Goal: Task Accomplishment & Management: Manage account settings

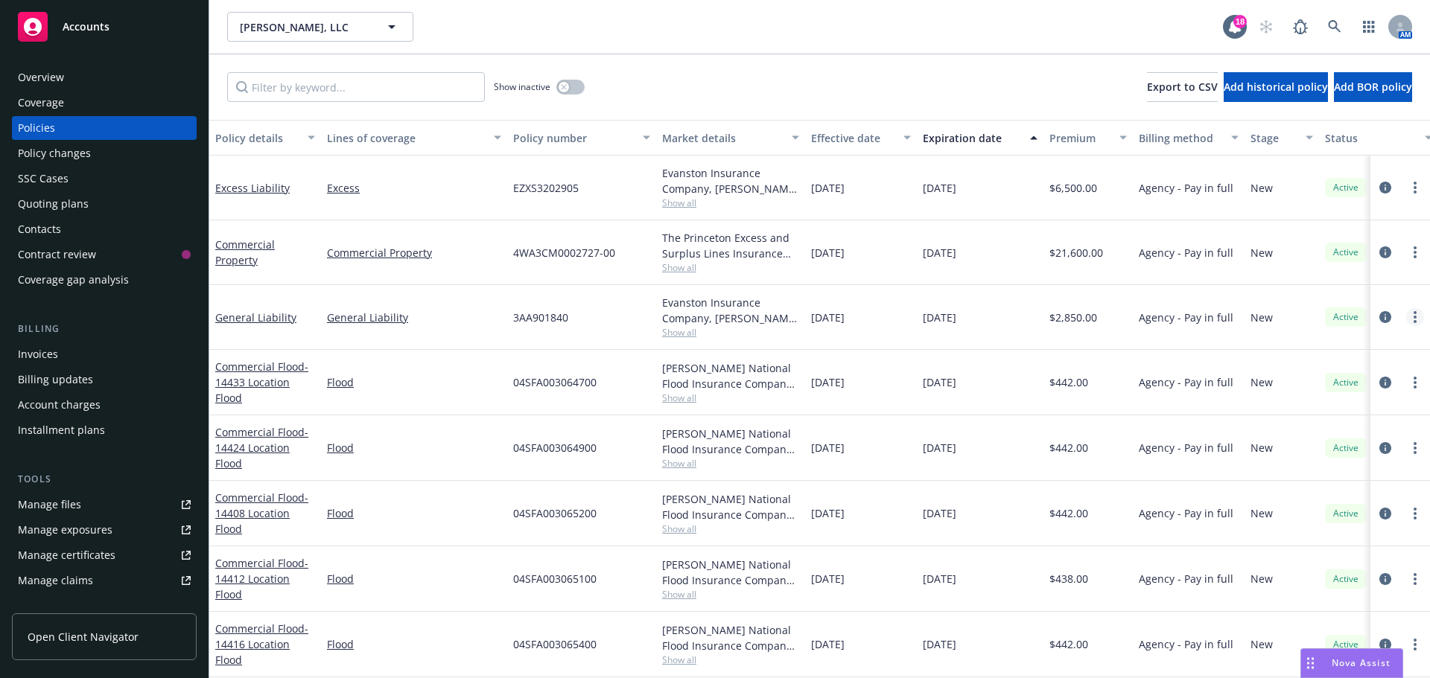
click at [1406, 318] on link "more" at bounding box center [1415, 317] width 18 height 18
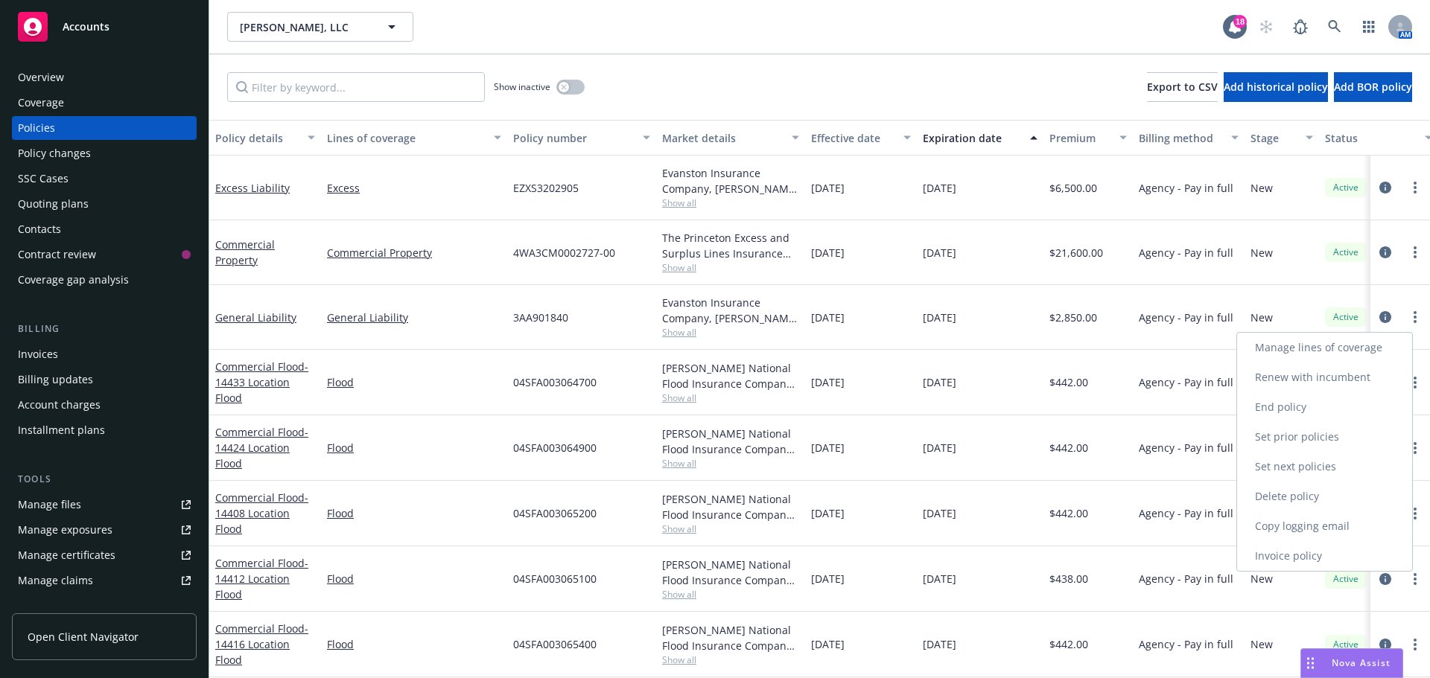
drag, startPoint x: 1319, startPoint y: 529, endPoint x: 924, endPoint y: 326, distance: 443.6
click at [1319, 529] on link "Copy logging email" at bounding box center [1324, 527] width 175 height 30
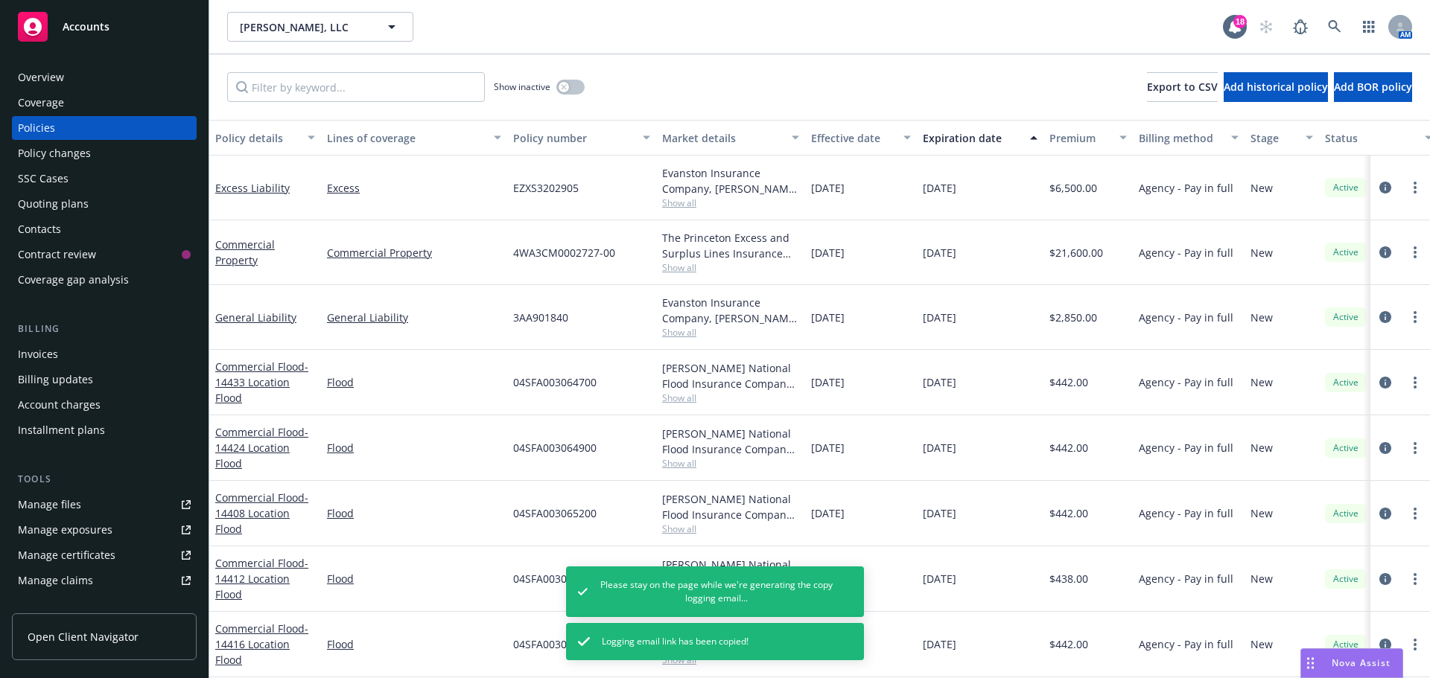
click at [85, 80] on div "Overview" at bounding box center [104, 78] width 173 height 24
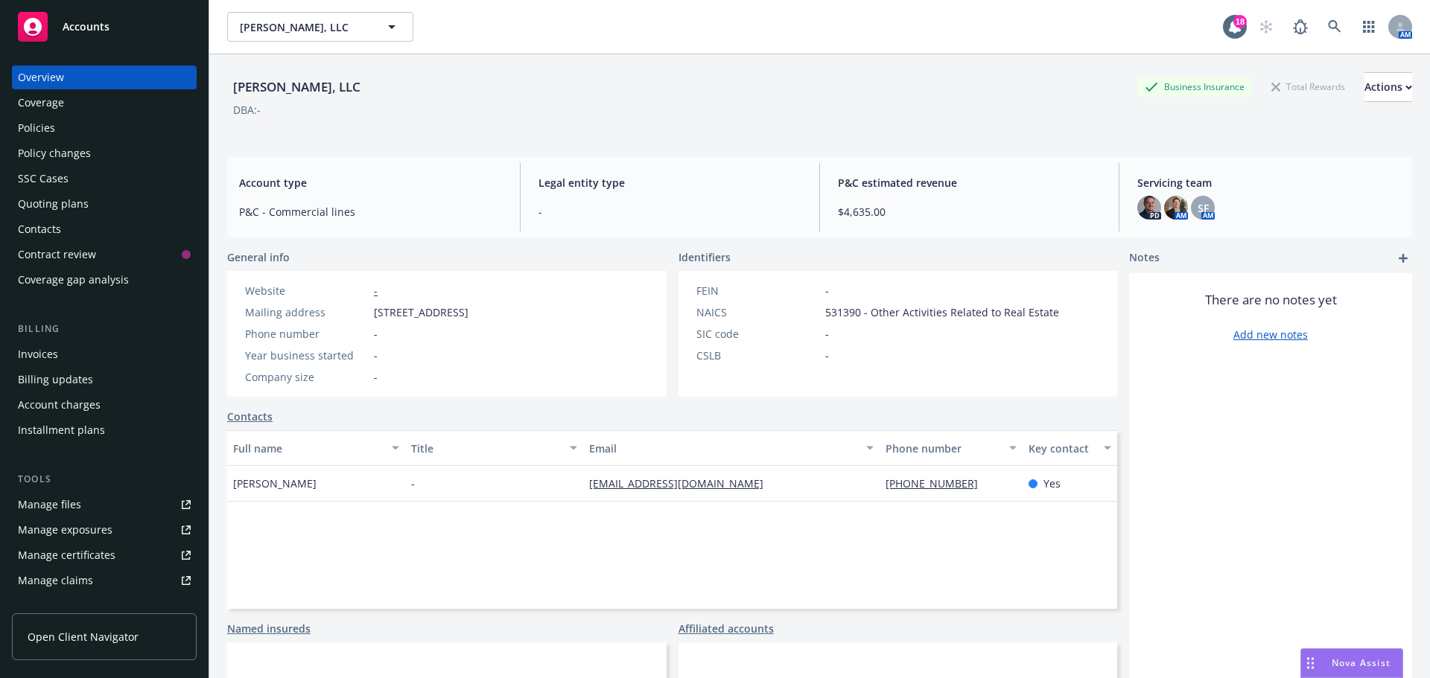
click at [54, 121] on div "Policies" at bounding box center [104, 128] width 173 height 24
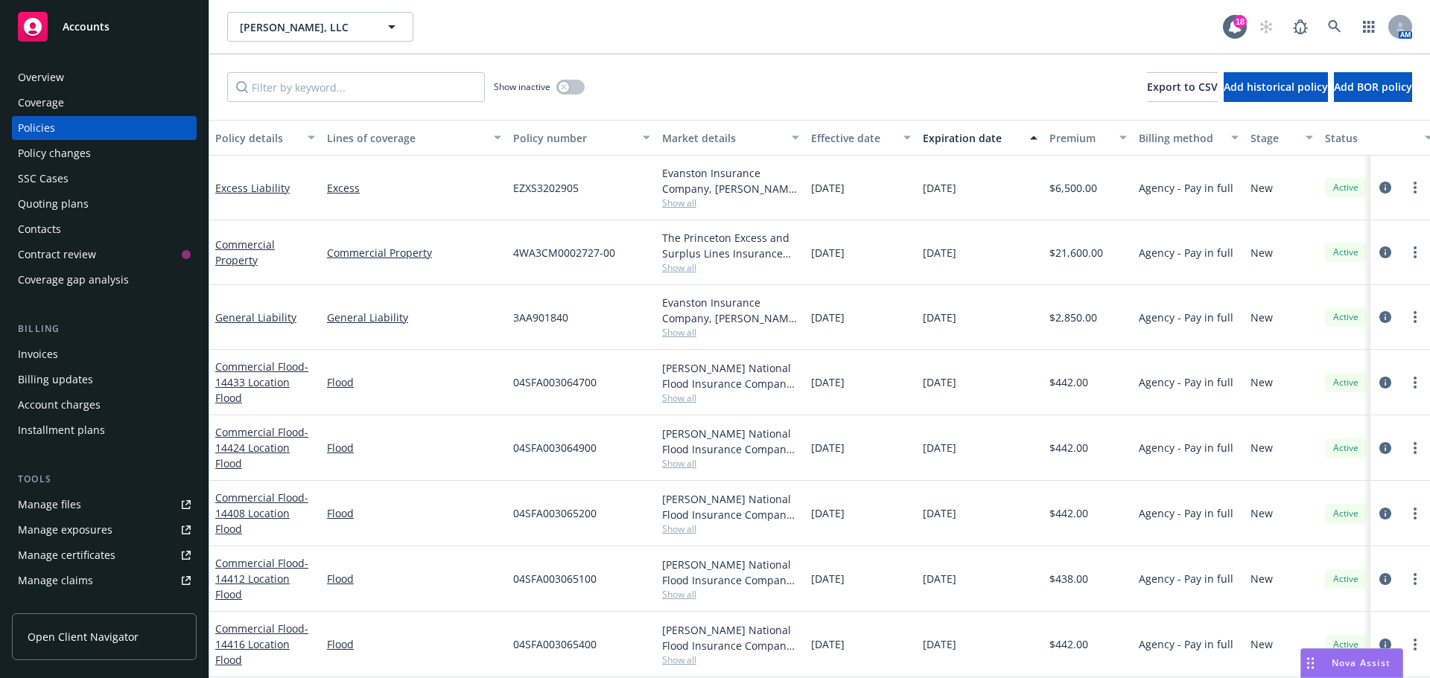
click at [77, 357] on div "Invoices" at bounding box center [104, 355] width 173 height 24
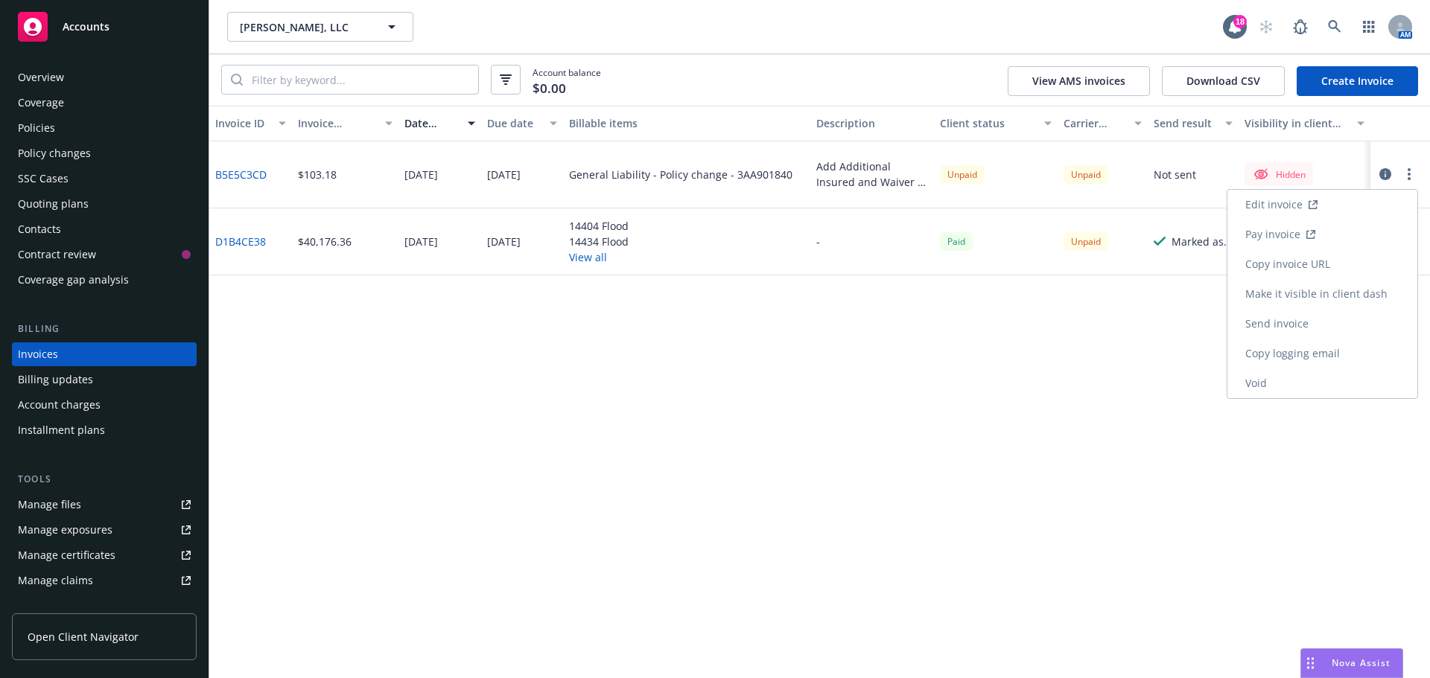
click at [1348, 290] on link "Make it visible in client dash" at bounding box center [1322, 294] width 190 height 30
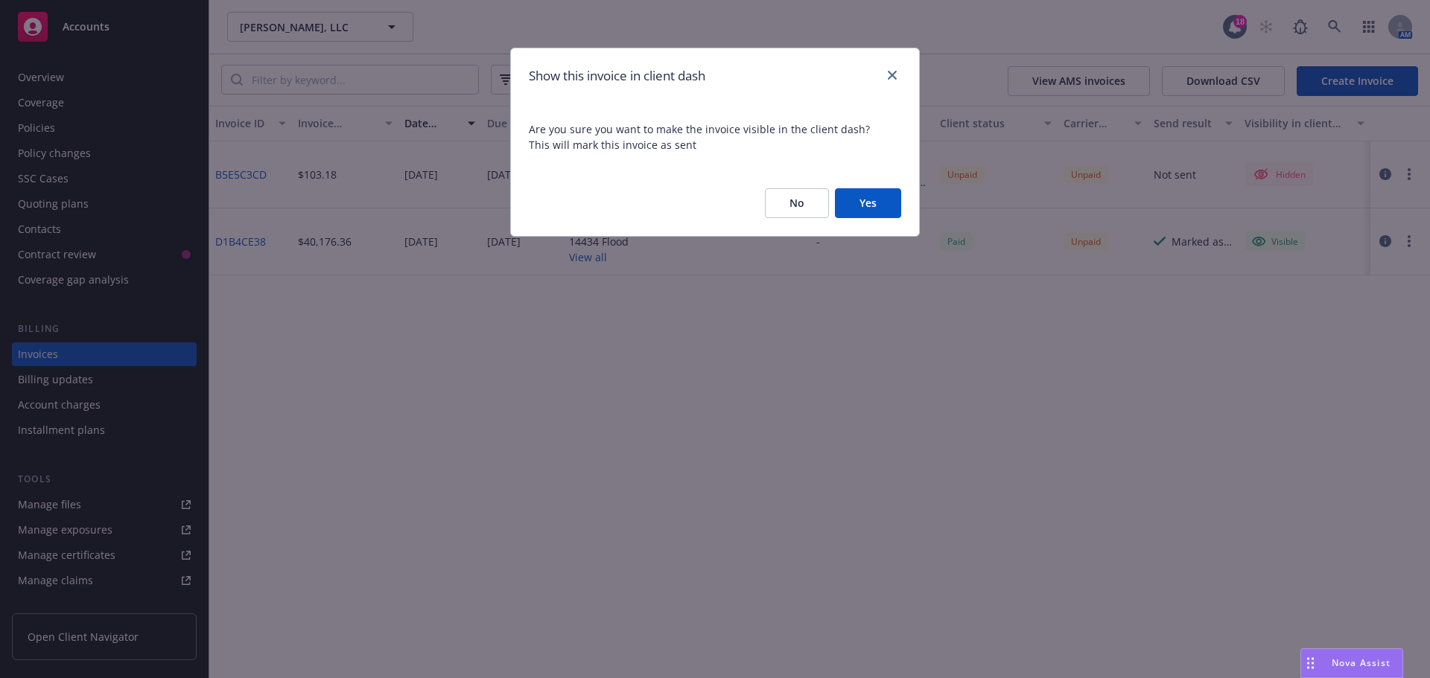
click at [827, 197] on button "No" at bounding box center [797, 203] width 64 height 30
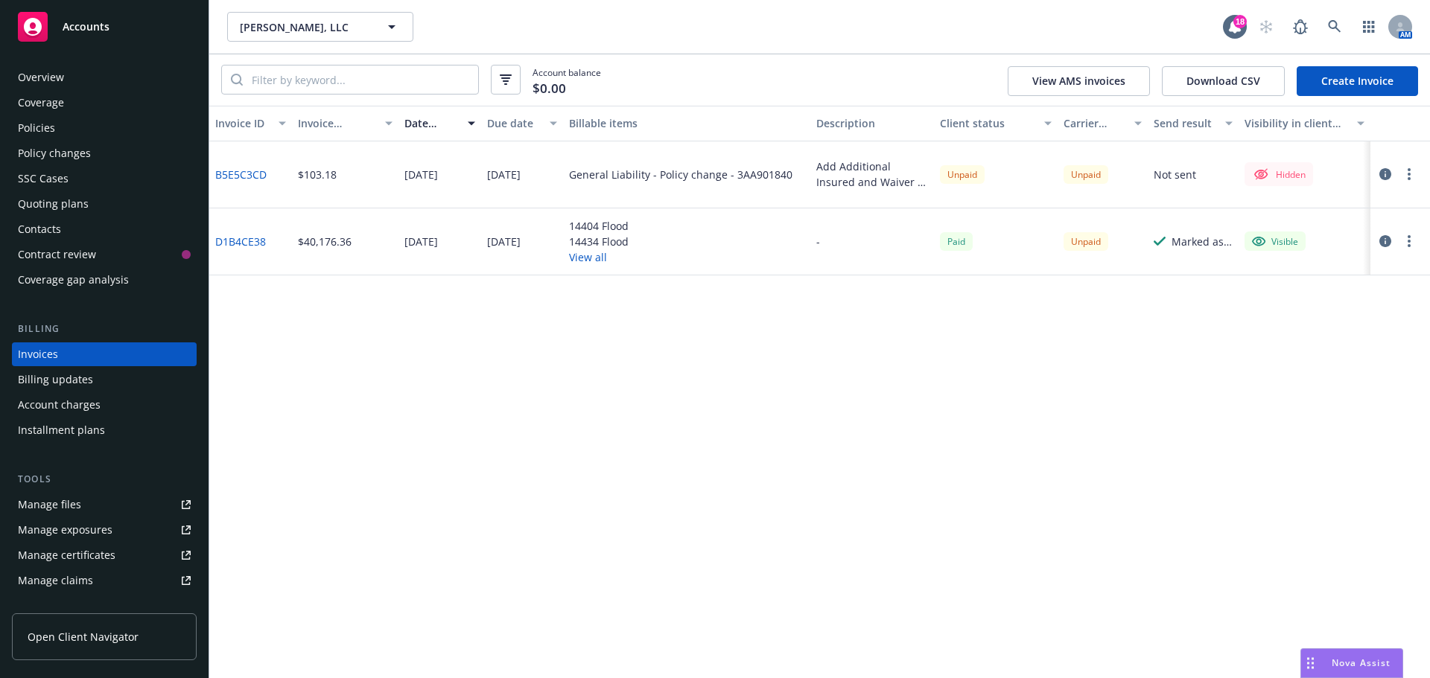
click at [1410, 176] on button "button" at bounding box center [1409, 174] width 18 height 18
click at [1327, 299] on link "Make it visible in client dash" at bounding box center [1322, 294] width 190 height 30
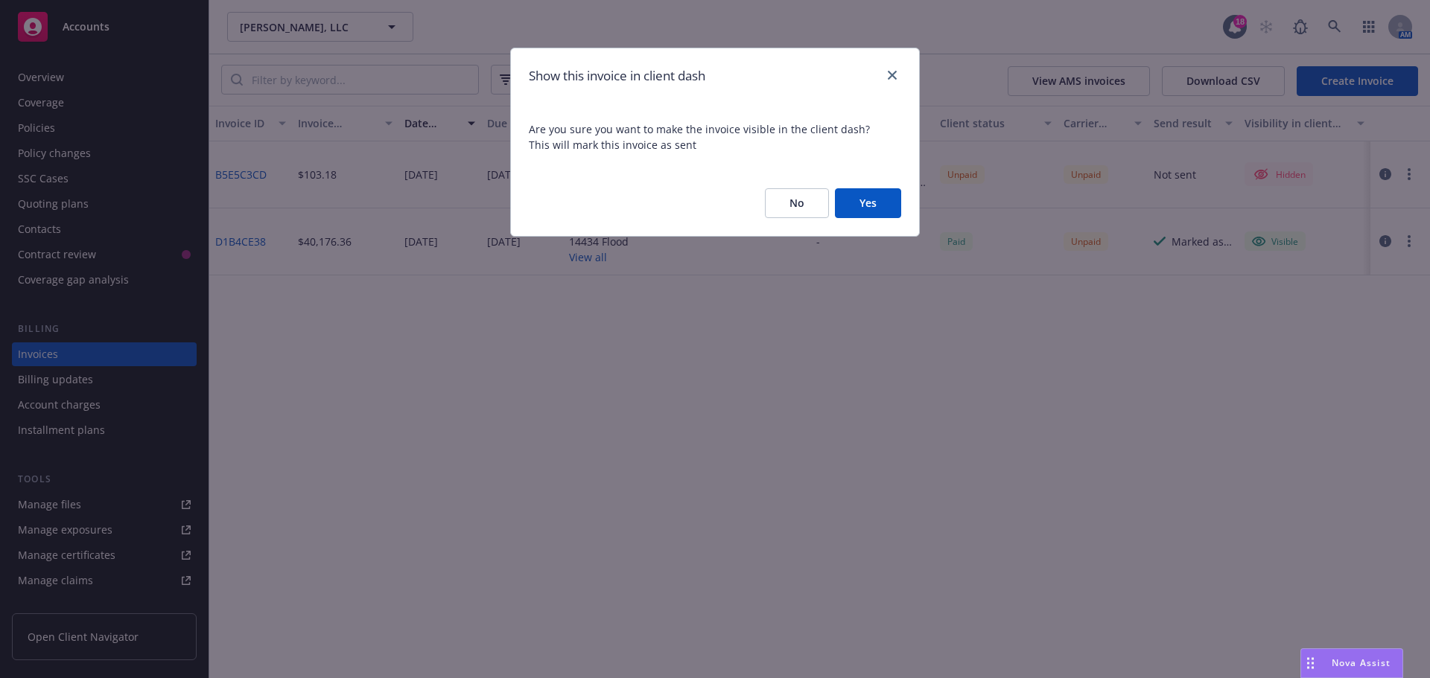
click at [853, 196] on button "Yes" at bounding box center [868, 203] width 66 height 30
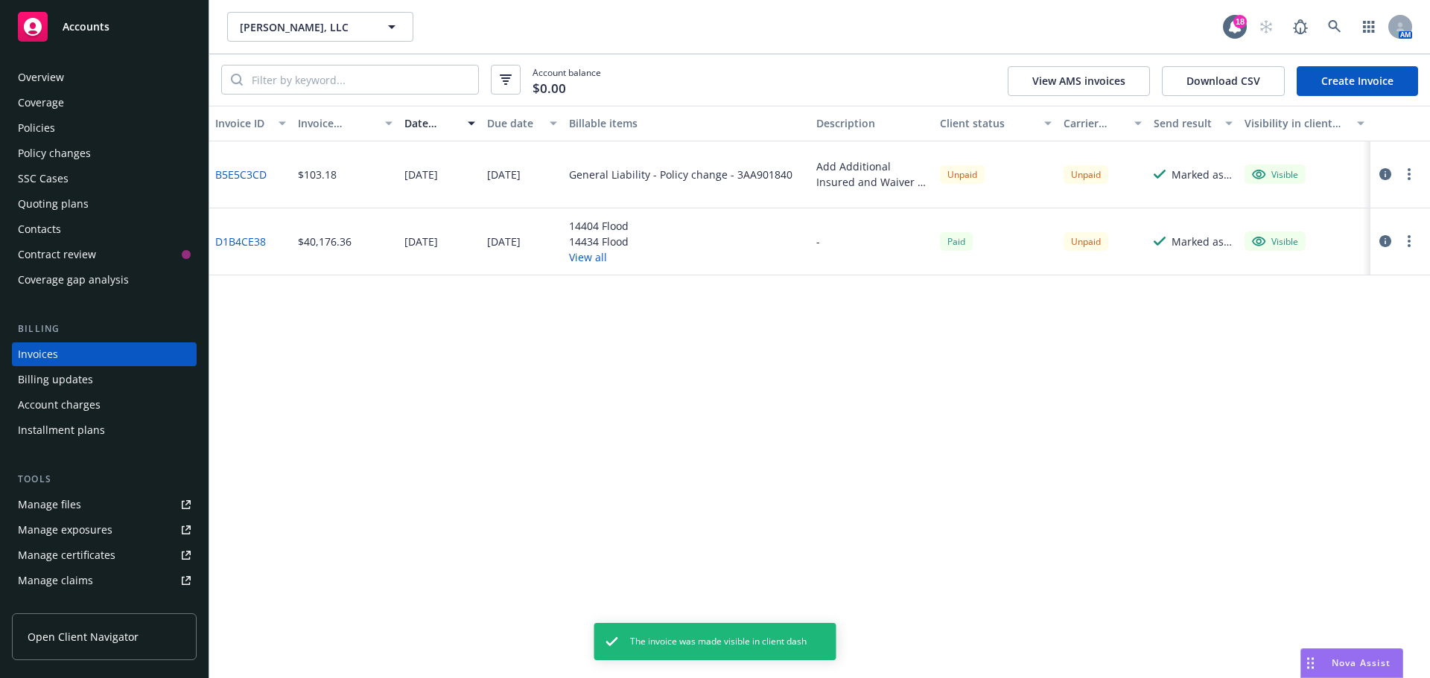
click at [1416, 175] on button "button" at bounding box center [1409, 174] width 18 height 18
click at [1361, 261] on link "Copy invoice URL" at bounding box center [1322, 264] width 190 height 30
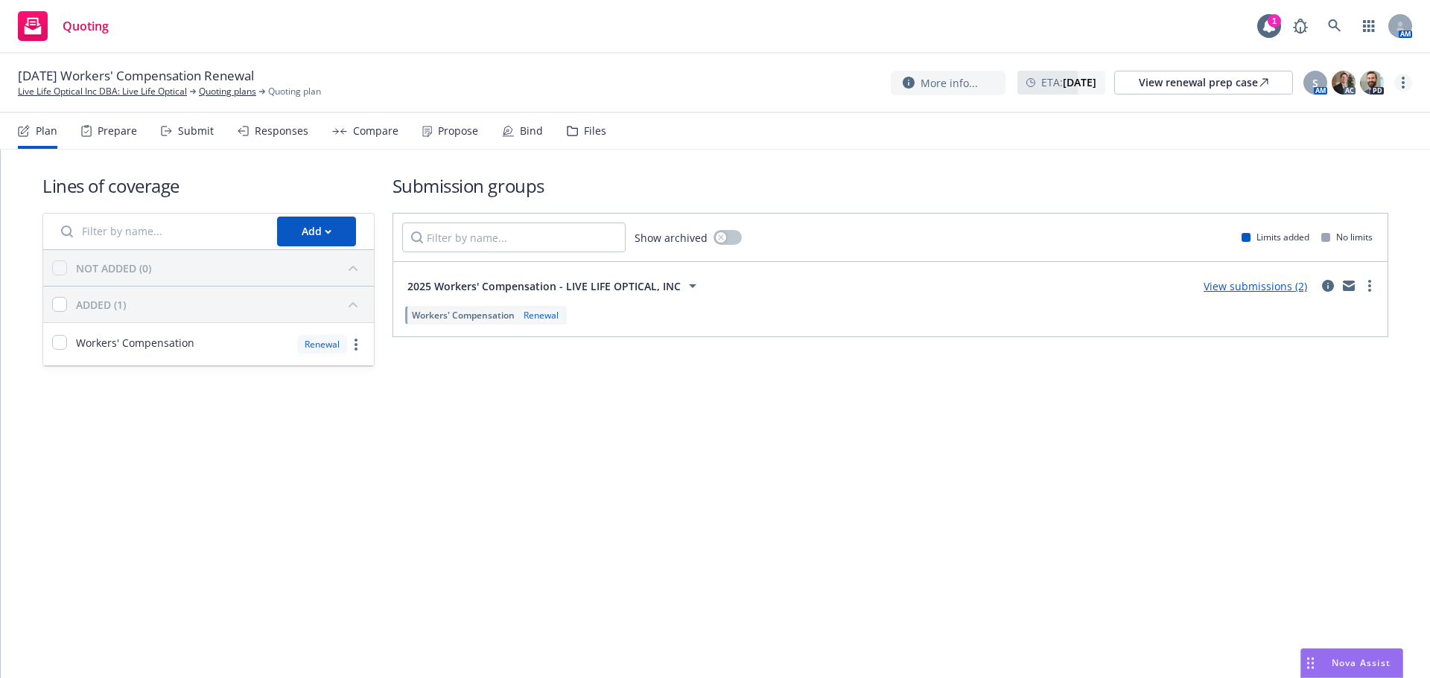
click at [1397, 83] on link "more" at bounding box center [1403, 83] width 18 height 18
click at [1334, 121] on link "Copy logging email" at bounding box center [1328, 113] width 166 height 30
click at [1328, 288] on icon "circleInformation" at bounding box center [1328, 286] width 12 height 12
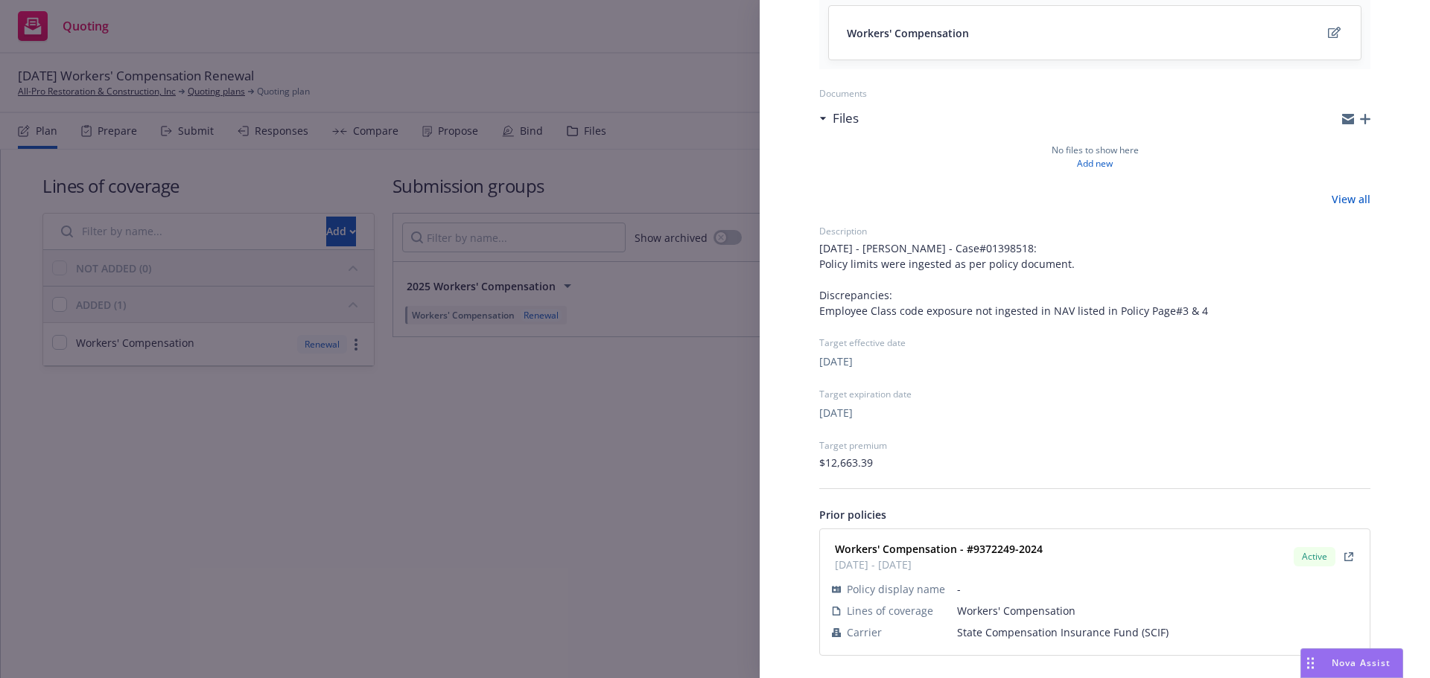
scroll to position [206, 0]
click at [1008, 633] on span "State Compensation Insurance Fund (SCIF)" at bounding box center [1157, 631] width 401 height 16
copy span "State Compensation Insurance Fund (SCIF)"
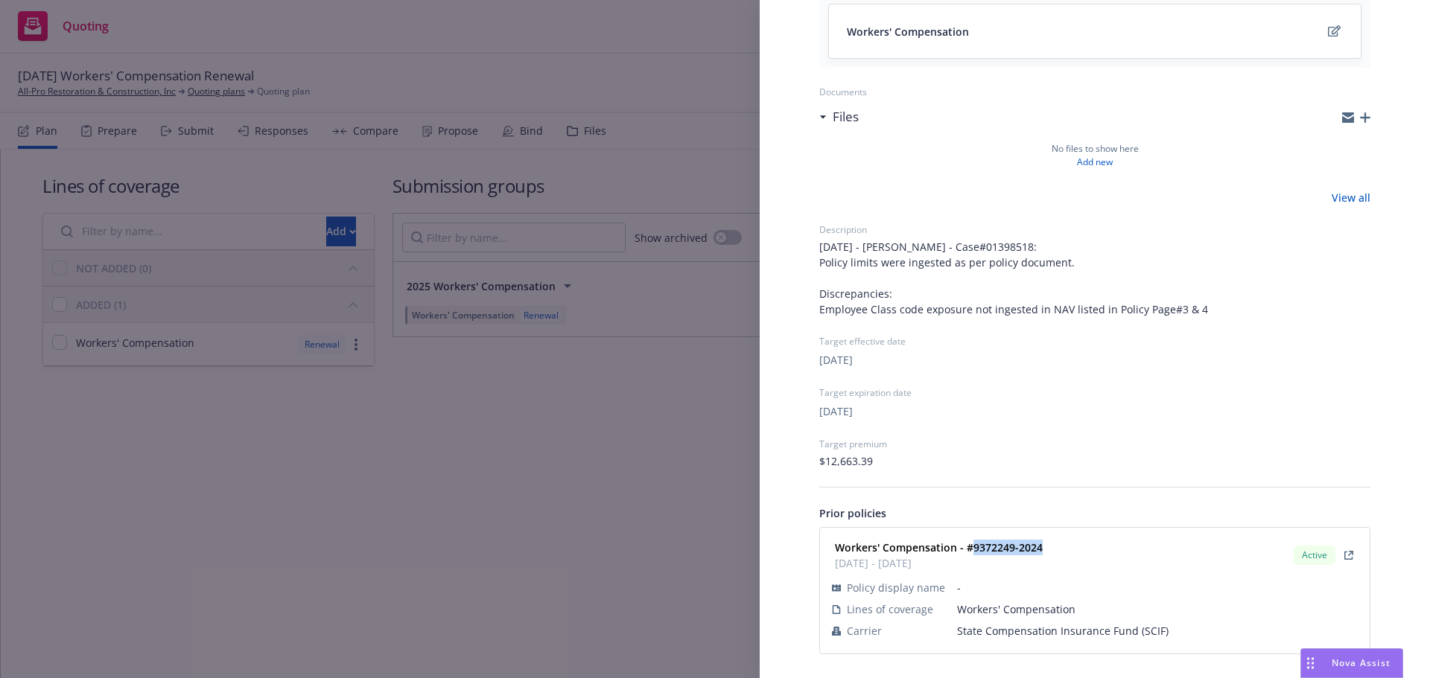
drag, startPoint x: 996, startPoint y: 549, endPoint x: 970, endPoint y: 548, distance: 25.3
click at [970, 548] on div "Workers' Compensation - #9372249-2024 12/21/2024 - 12/21/2025" at bounding box center [937, 555] width 217 height 37
copy strong "9372249-2024"
click at [459, 415] on div "Submission group 2025 Workers' Compensation Last updated Friday, August 22, 202…" at bounding box center [715, 339] width 1430 height 678
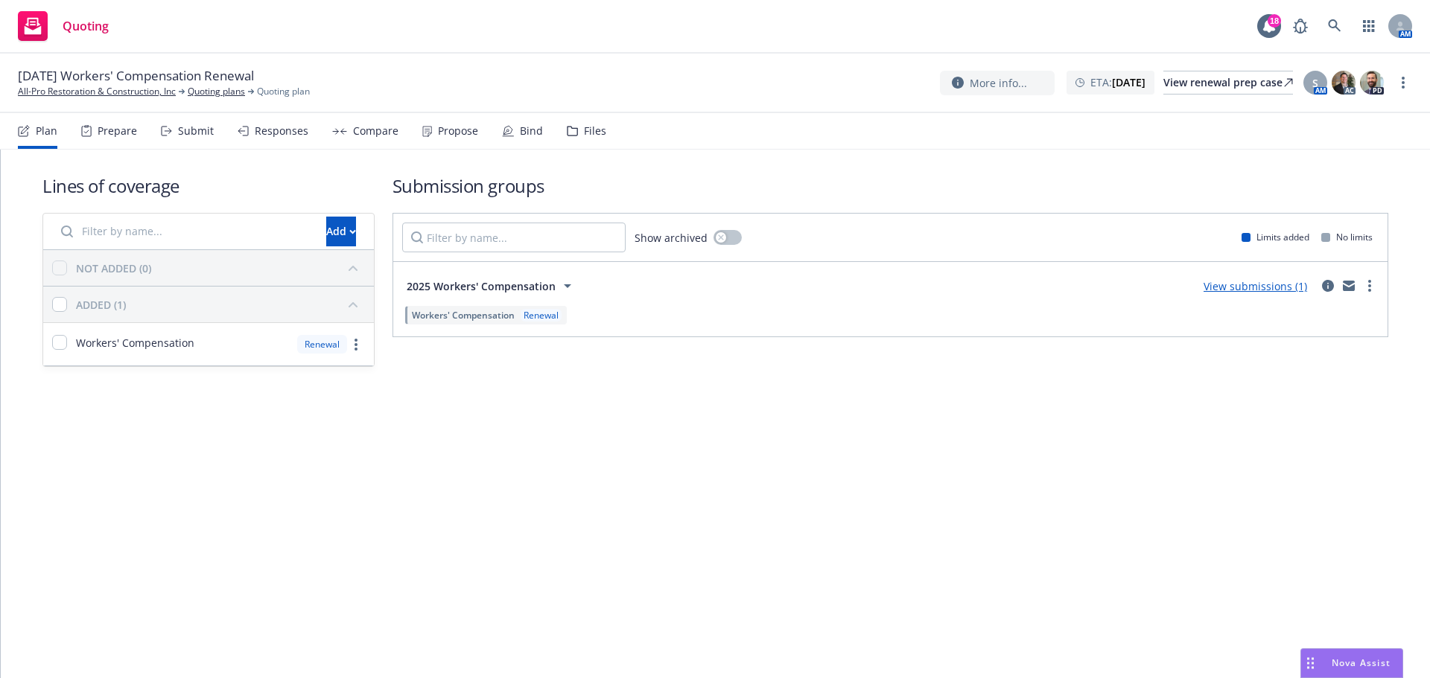
click at [1410, 73] on div "More info... ETA : December 21, 2025 View renewal prep case S AM AC PD" at bounding box center [1176, 82] width 472 height 27
click at [1403, 82] on circle "more" at bounding box center [1402, 82] width 3 height 3
click at [1340, 229] on link "Archive quoting plan" at bounding box center [1328, 232] width 166 height 30
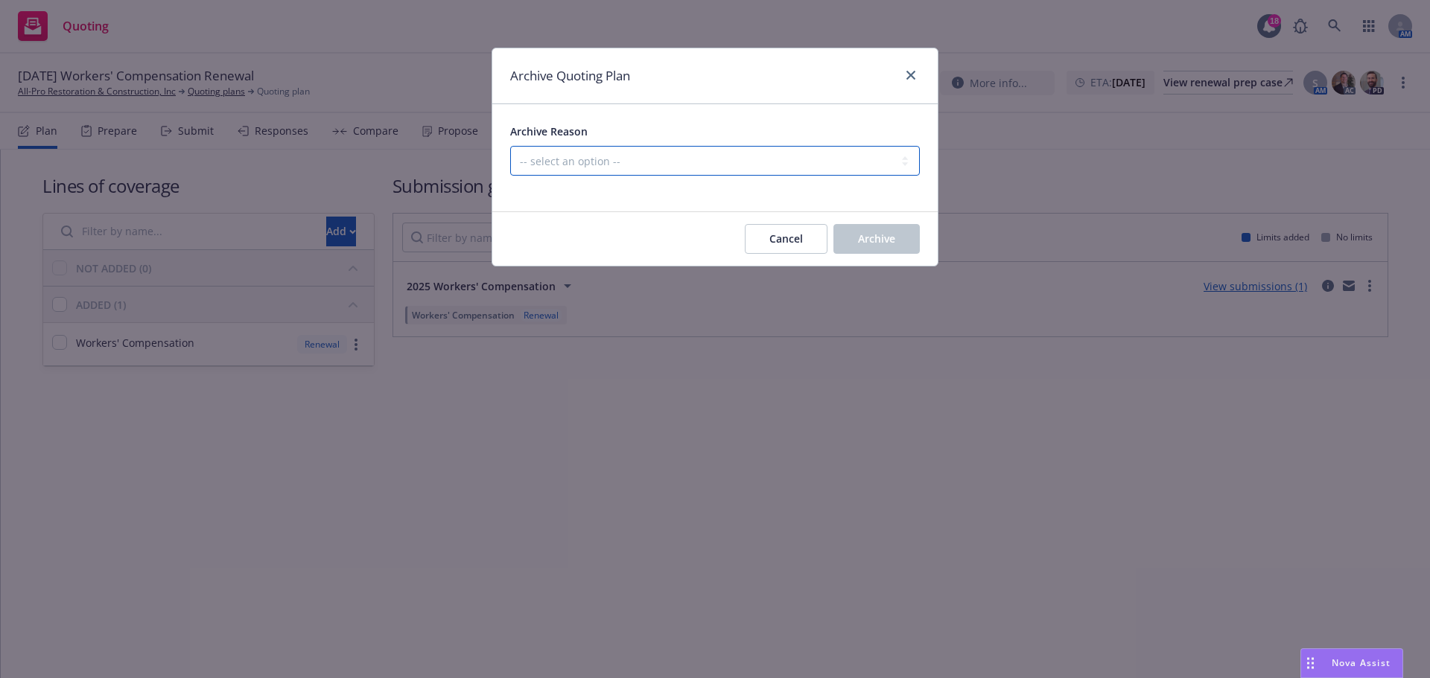
drag, startPoint x: 897, startPoint y: 157, endPoint x: 877, endPoint y: 174, distance: 25.8
click at [897, 157] on select "-- select an option -- All policies in this renewal plan are auto-renewed Creat…" at bounding box center [715, 161] width 410 height 30
select select "ARCHIVED_RENEWAL_POLICY_AUTO_RENEWED"
click at [510, 146] on select "-- select an option -- All policies in this renewal plan are auto-renewed Creat…" at bounding box center [715, 161] width 410 height 30
click at [865, 232] on span "Archive" at bounding box center [876, 239] width 37 height 14
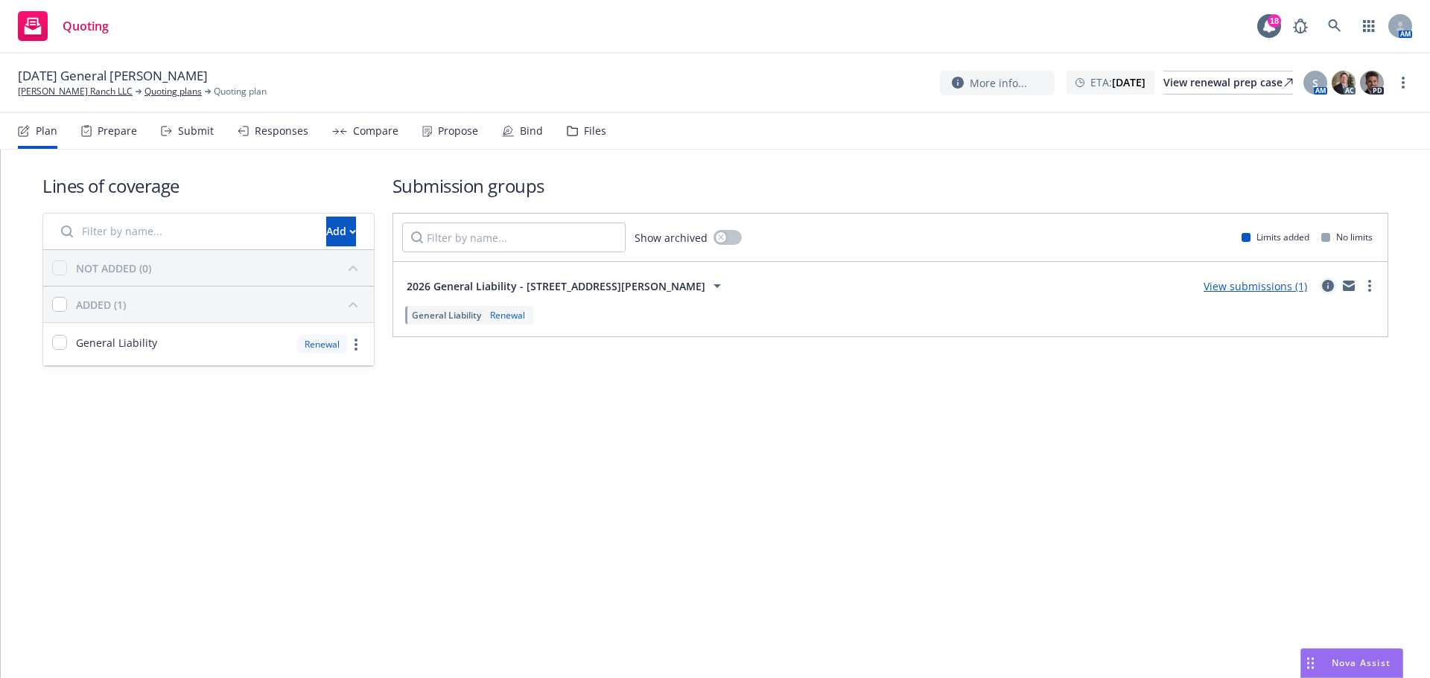
click at [1328, 290] on icon "circleInformation" at bounding box center [1328, 286] width 12 height 12
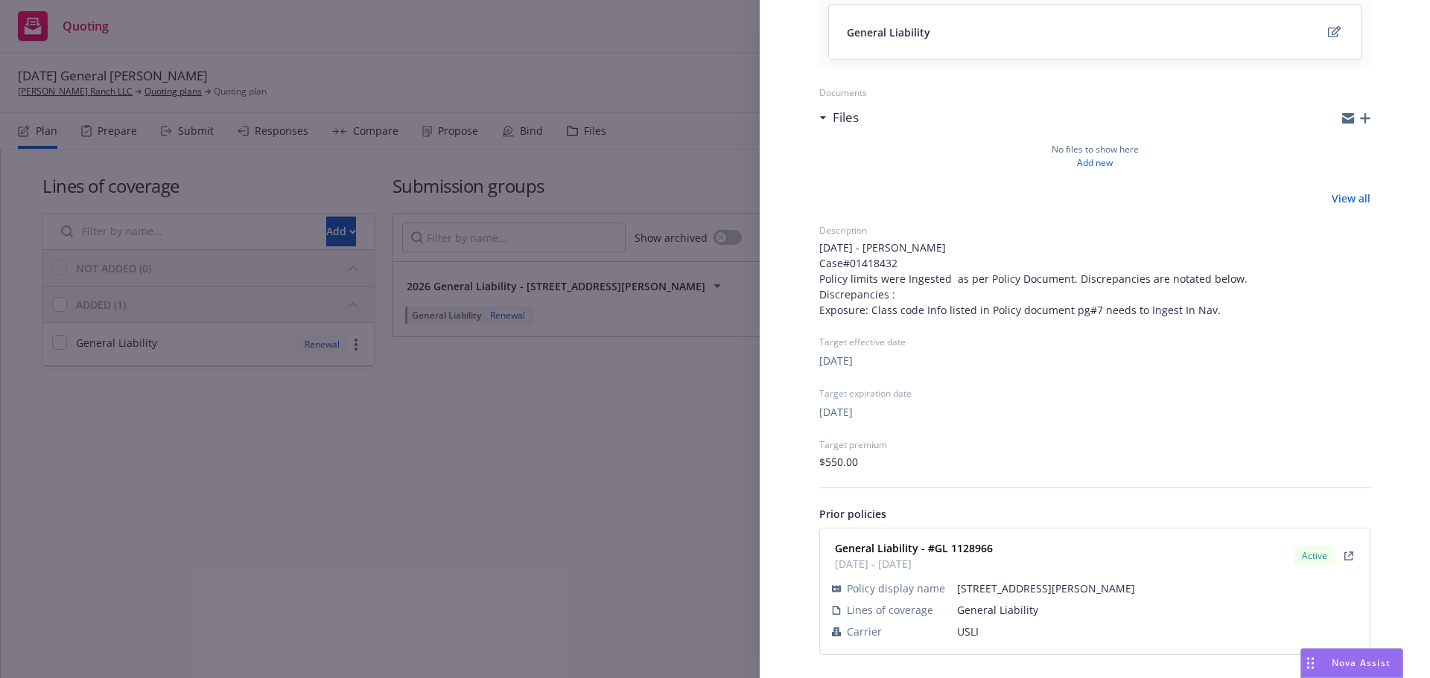
scroll to position [206, 0]
click at [958, 632] on span "USLI" at bounding box center [1157, 631] width 401 height 16
copy span "USLI"
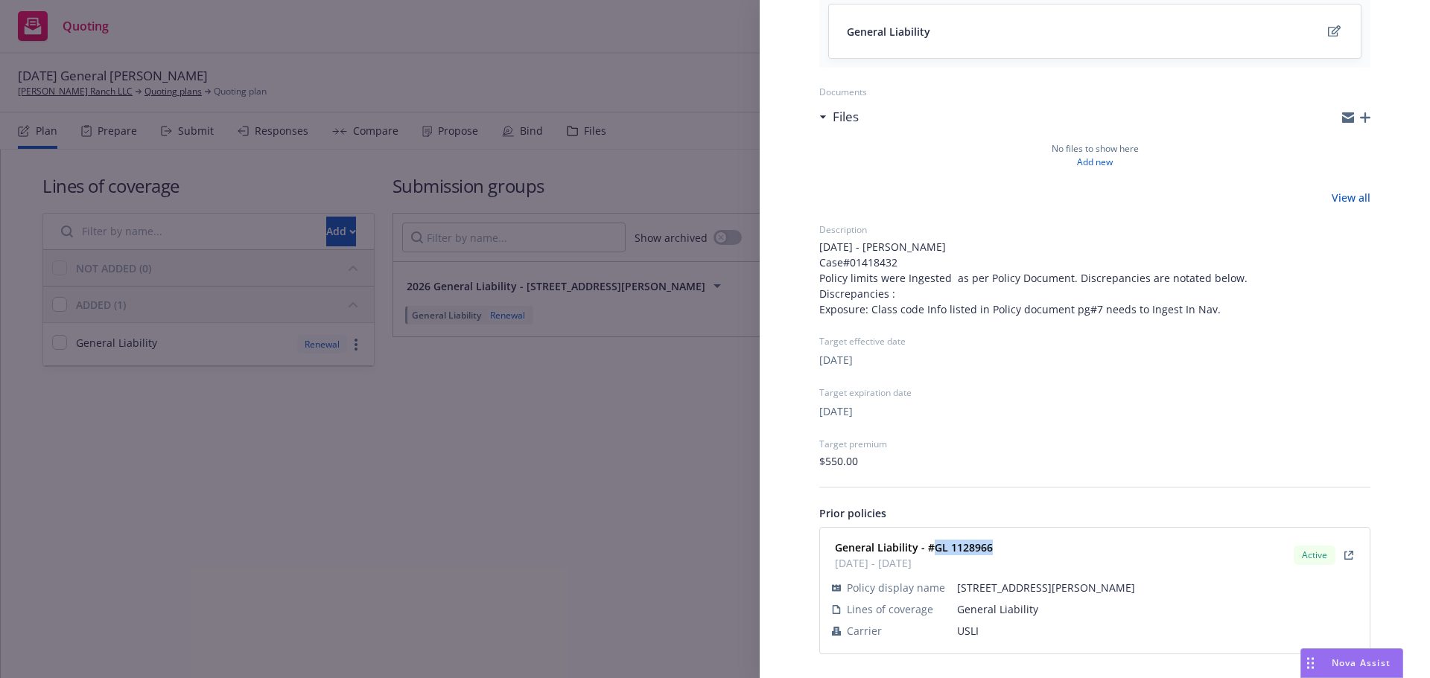
drag, startPoint x: 991, startPoint y: 547, endPoint x: 932, endPoint y: 553, distance: 59.1
click at [932, 553] on div "General Liability - #GL 1128966 01/08/2025 - 01/08/2026" at bounding box center [912, 555] width 167 height 37
copy strong "GL 1128966"
drag, startPoint x: 591, startPoint y: 461, endPoint x: 1166, endPoint y: 142, distance: 657.3
click at [591, 460] on div "Submission group 2026 General Liability - 500 Kortum Canyon Rd Last updated Sat…" at bounding box center [715, 339] width 1430 height 678
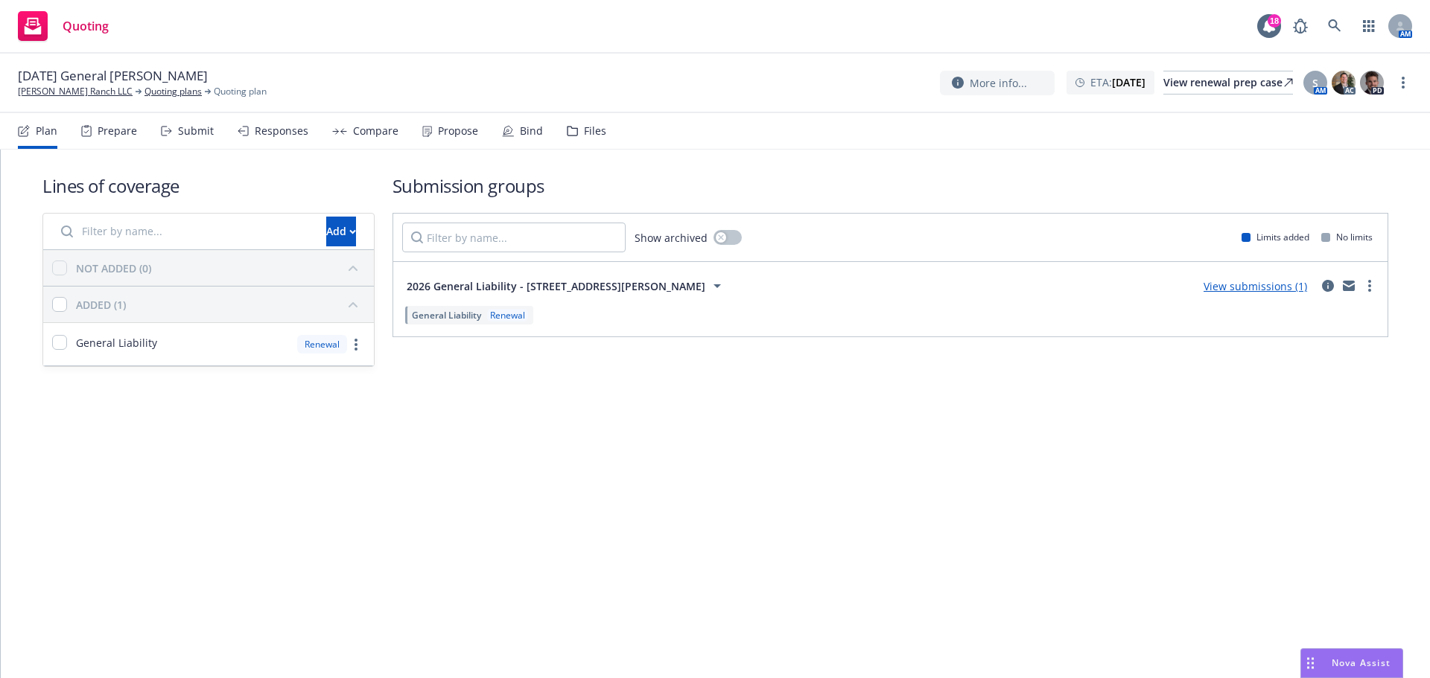
click at [1393, 76] on div "More info... ETA : January 8, 2026 View renewal prep case S AM AC PD" at bounding box center [1176, 82] width 472 height 27
click at [1395, 79] on link "more" at bounding box center [1403, 83] width 18 height 18
click at [1317, 230] on link "Archive quoting plan" at bounding box center [1328, 232] width 166 height 30
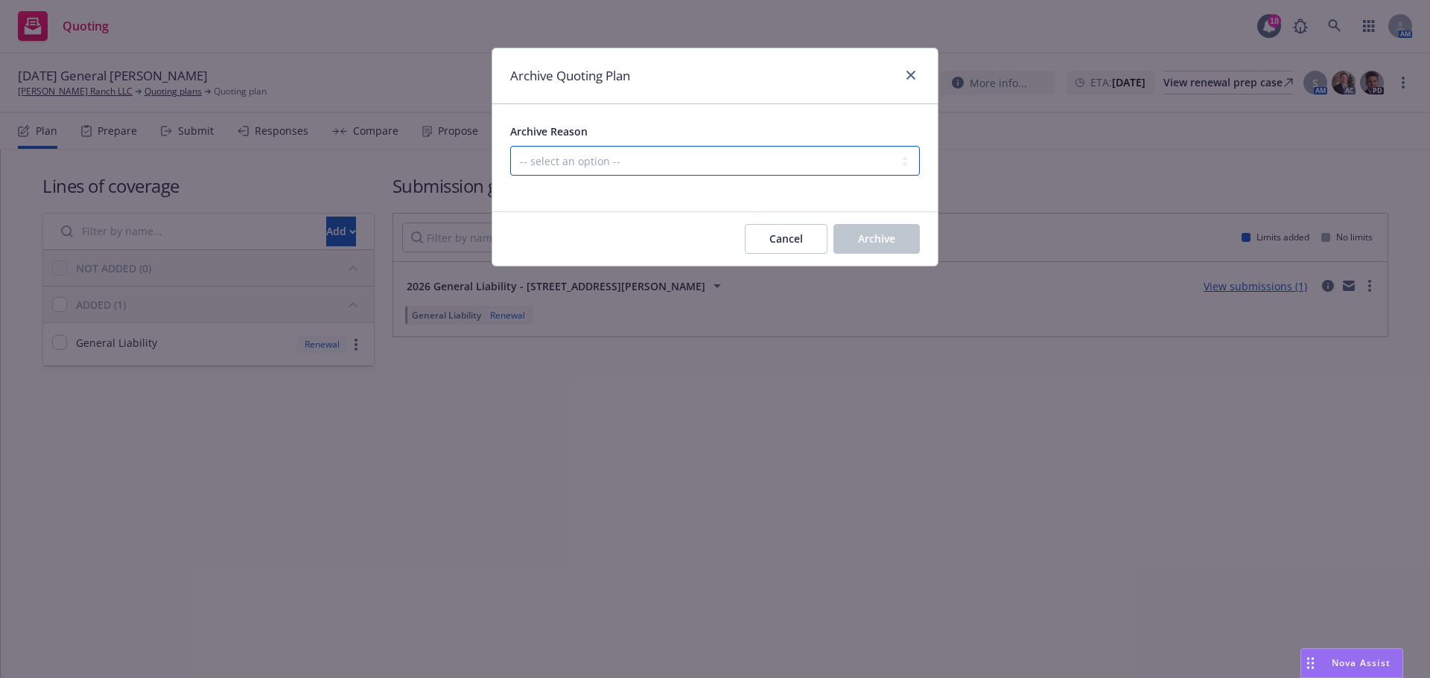
click at [798, 174] on select "-- select an option -- All policies in this renewal plan are auto-renewed Creat…" at bounding box center [715, 161] width 410 height 30
select select "ARCHIVED_RENEWAL_POLICY_AUTO_RENEWED"
click at [510, 146] on select "-- select an option -- All policies in this renewal plan are auto-renewed Creat…" at bounding box center [715, 161] width 410 height 30
click at [878, 231] on button "Archive" at bounding box center [876, 239] width 86 height 30
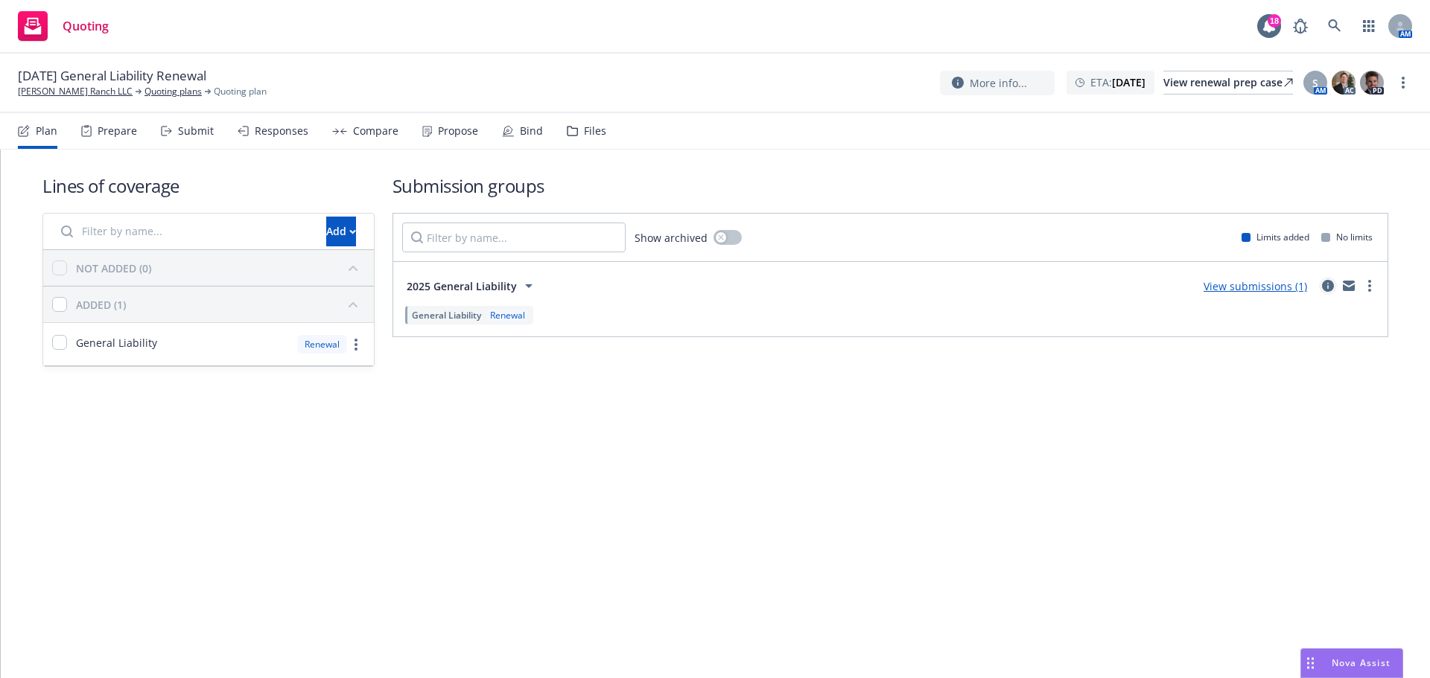
click at [1332, 287] on icon "circleInformation" at bounding box center [1328, 286] width 12 height 12
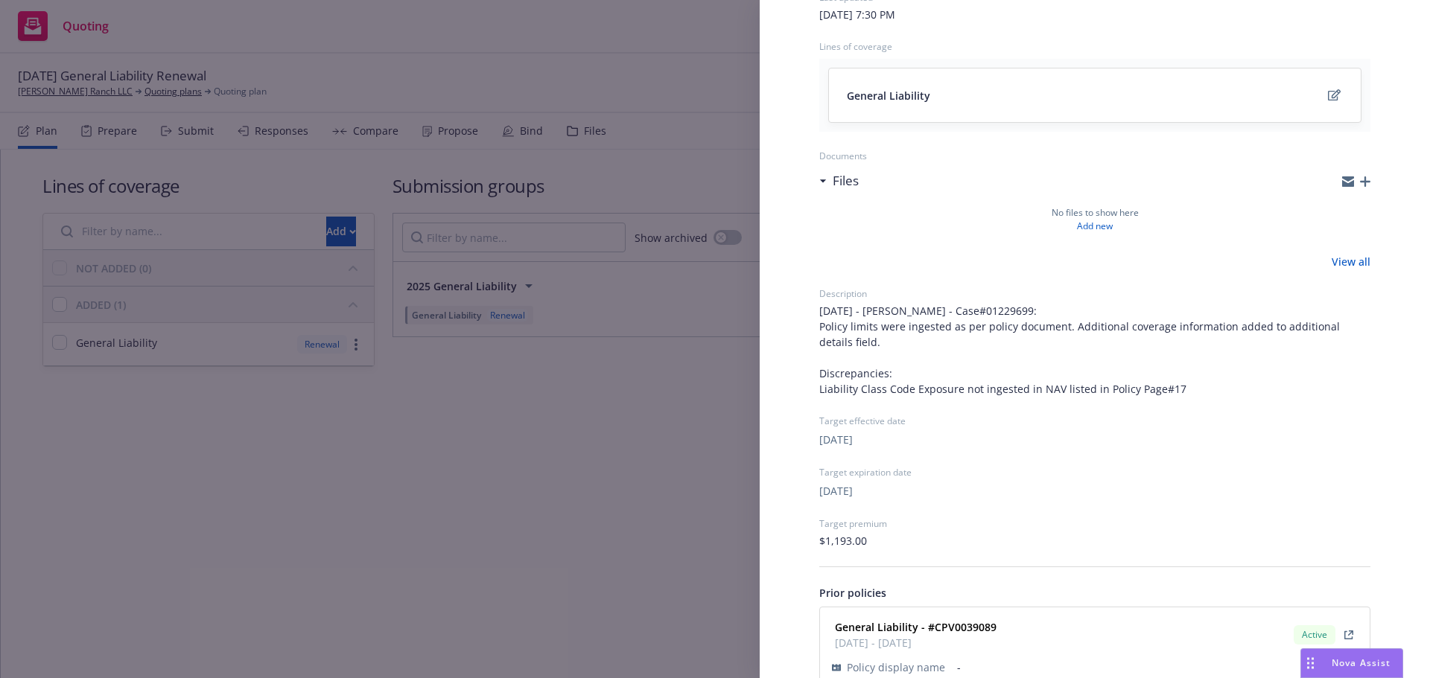
scroll to position [221, 0]
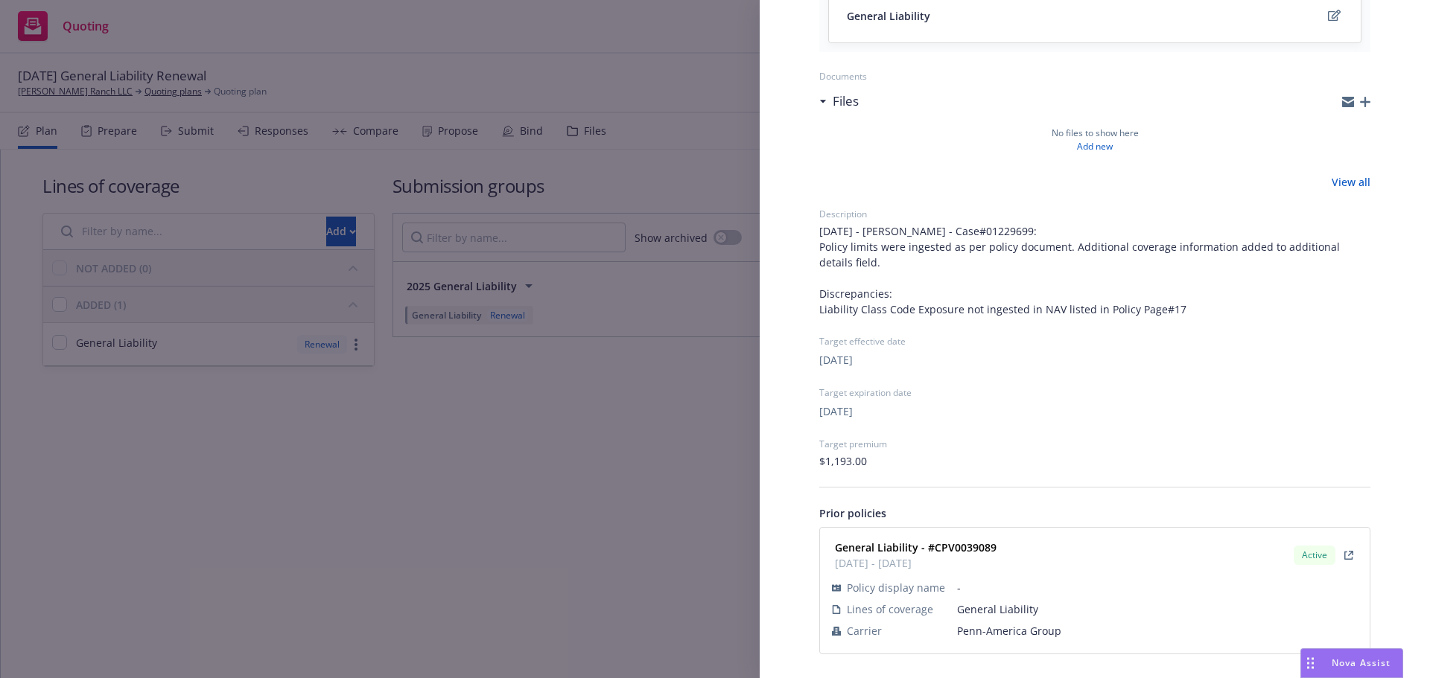
click at [982, 629] on span "Penn-America Group" at bounding box center [1157, 631] width 401 height 16
click at [982, 628] on span "Penn-America Group" at bounding box center [1157, 631] width 401 height 16
copy span "Penn-America Group"
click at [976, 544] on strong "General Liability - #CPV0039089" at bounding box center [916, 548] width 162 height 14
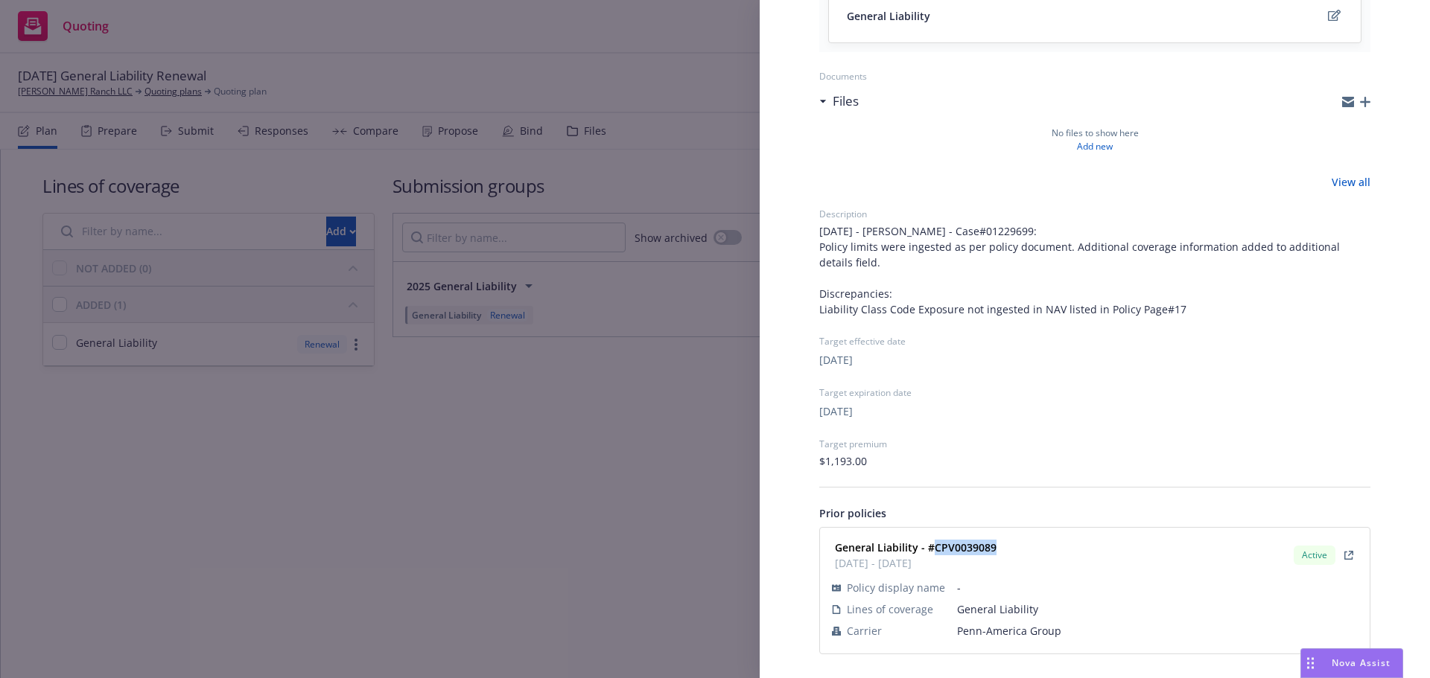
click at [976, 544] on strong "General Liability - #CPV0039089" at bounding box center [916, 548] width 162 height 14
copy strong "CPV0039089"
click at [375, 413] on div "Submission group 2025 General Liability Last updated [DATE] 7:30 PM Lines of co…" at bounding box center [715, 339] width 1430 height 678
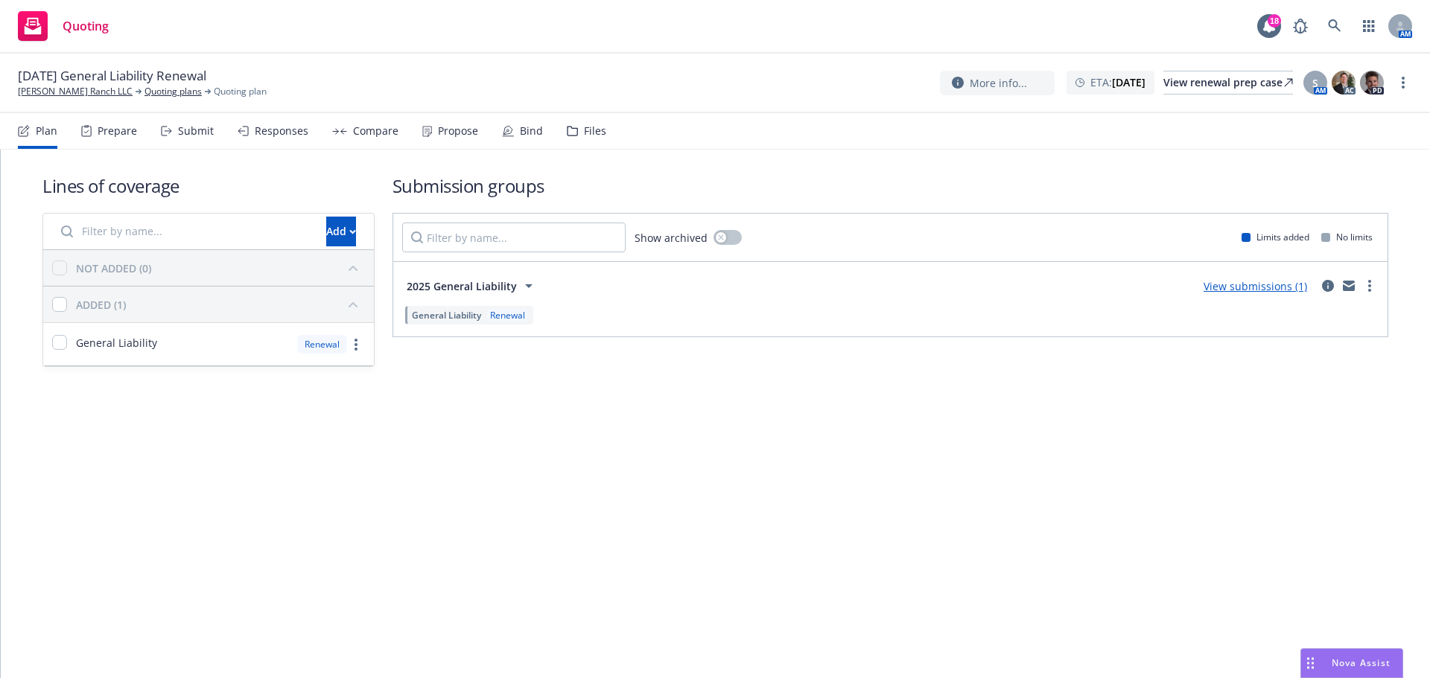
click at [197, 120] on div "Submit" at bounding box center [187, 131] width 53 height 36
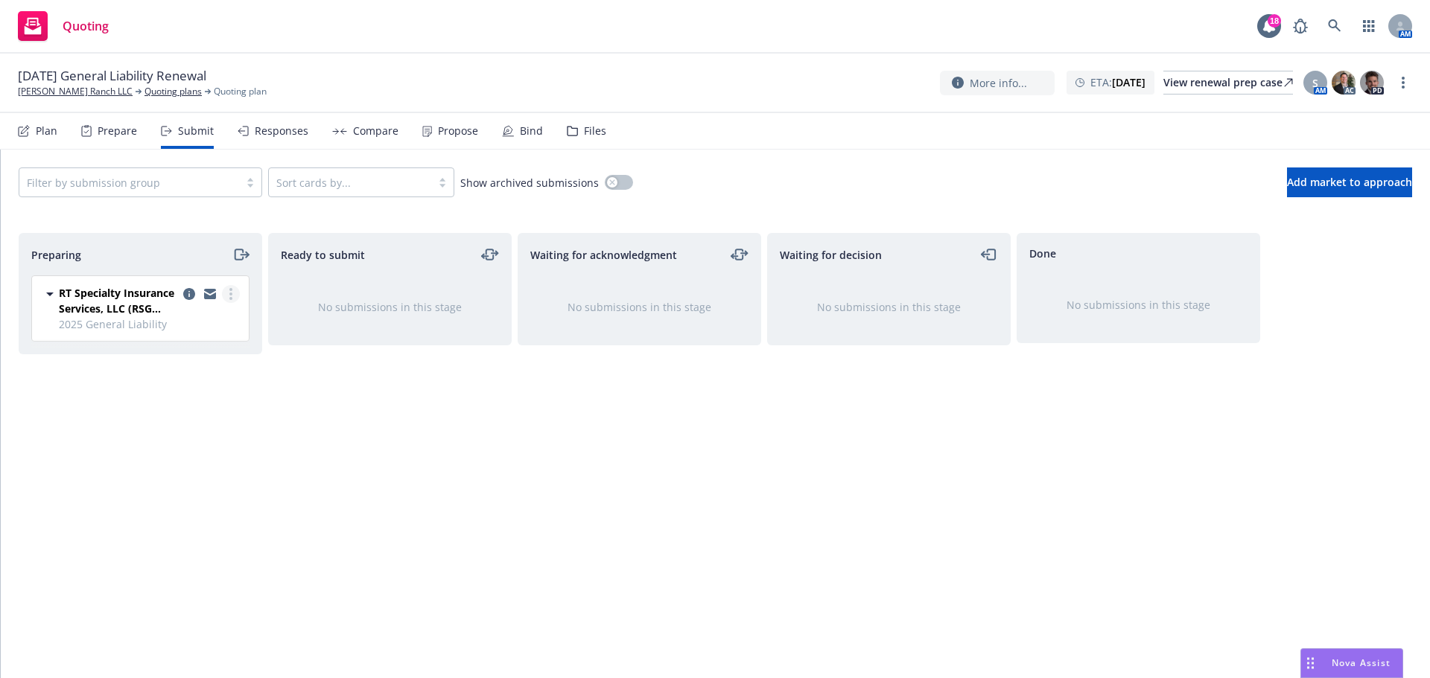
click at [230, 299] on circle "more" at bounding box center [230, 298] width 3 height 3
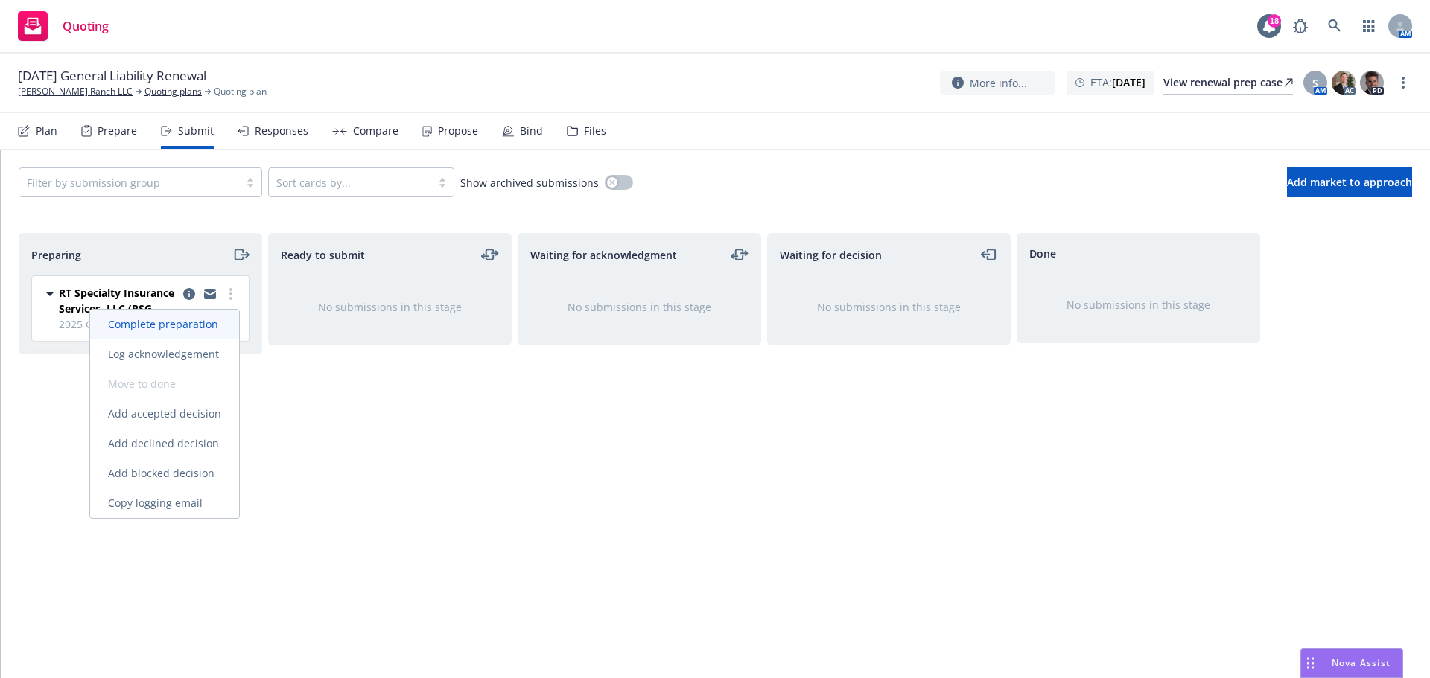
click at [209, 323] on span "Complete preparation" at bounding box center [163, 324] width 146 height 14
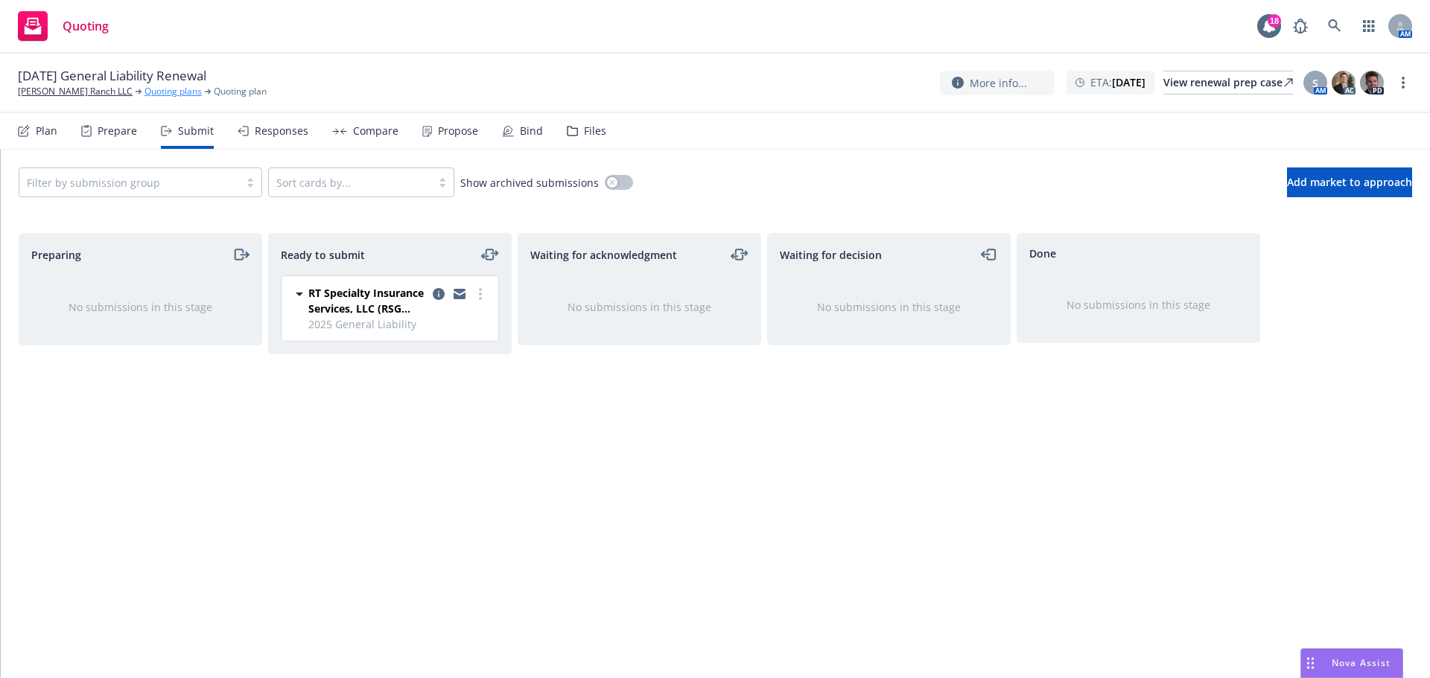
click at [144, 92] on link "Quoting plans" at bounding box center [172, 91] width 57 height 13
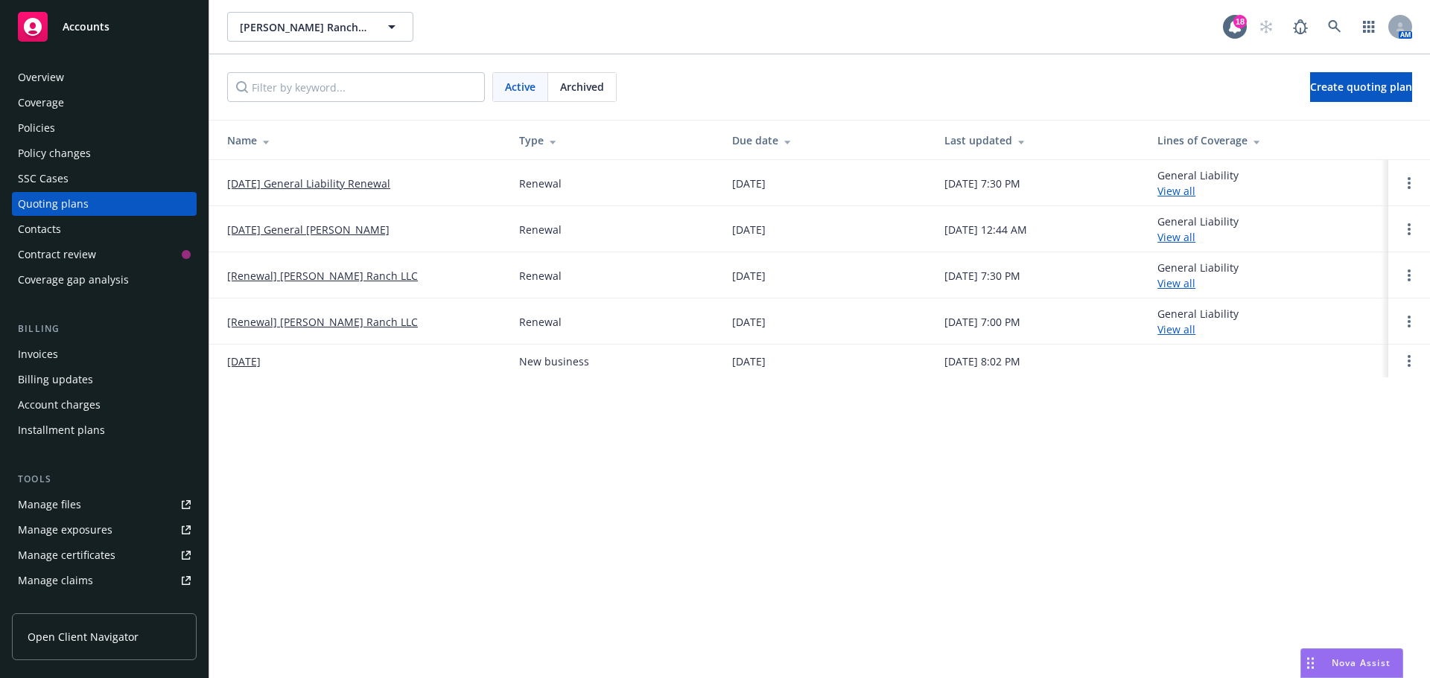
click at [349, 236] on link "[DATE] General [PERSON_NAME]" at bounding box center [308, 230] width 162 height 16
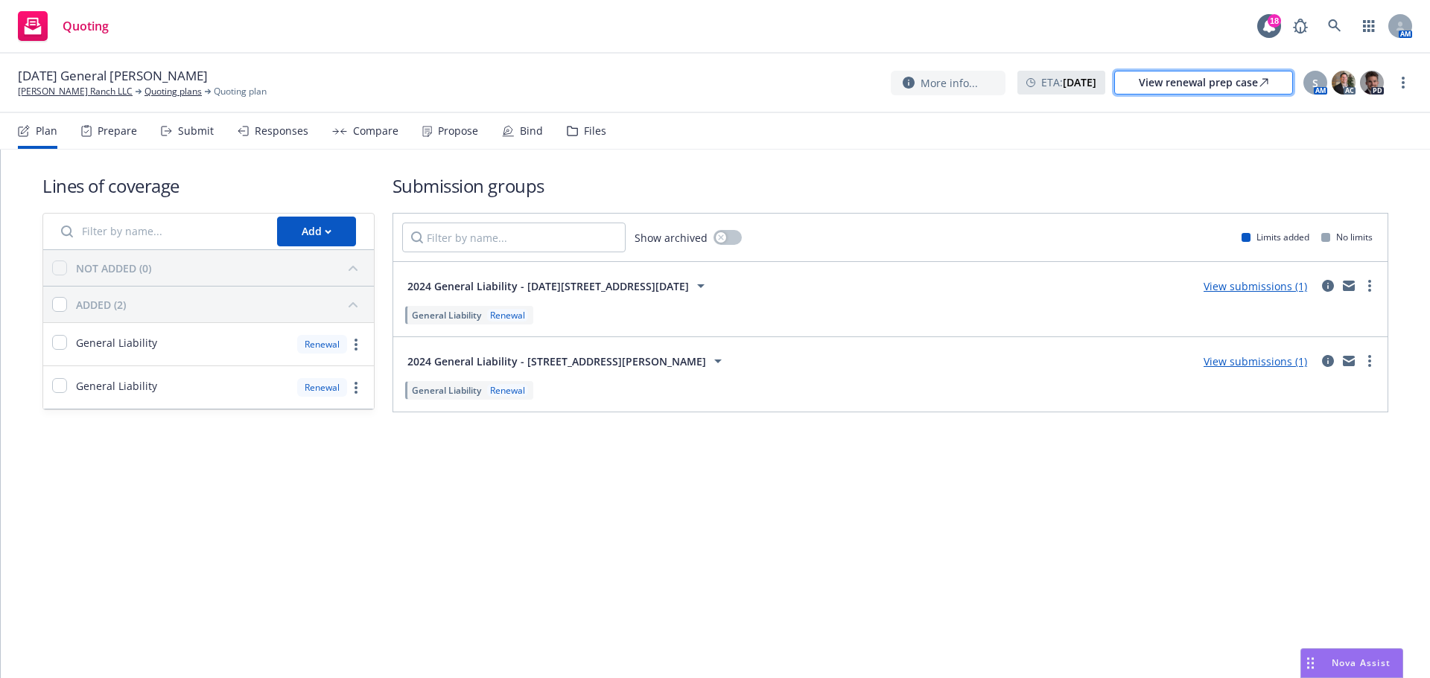
click at [1231, 93] on div "View renewal prep case" at bounding box center [1204, 82] width 130 height 22
click at [77, 92] on link "Kortum Ranch LLC" at bounding box center [75, 91] width 115 height 13
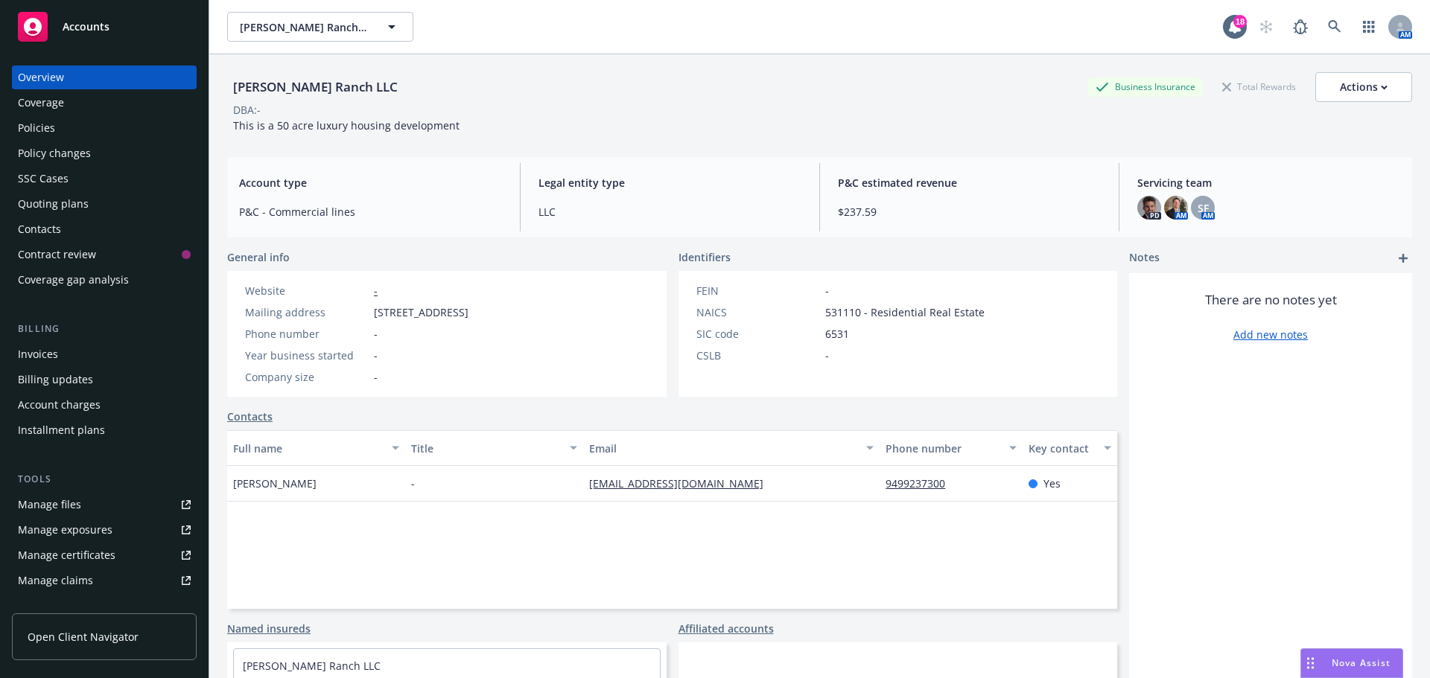
click at [83, 139] on div "Policies" at bounding box center [104, 128] width 173 height 24
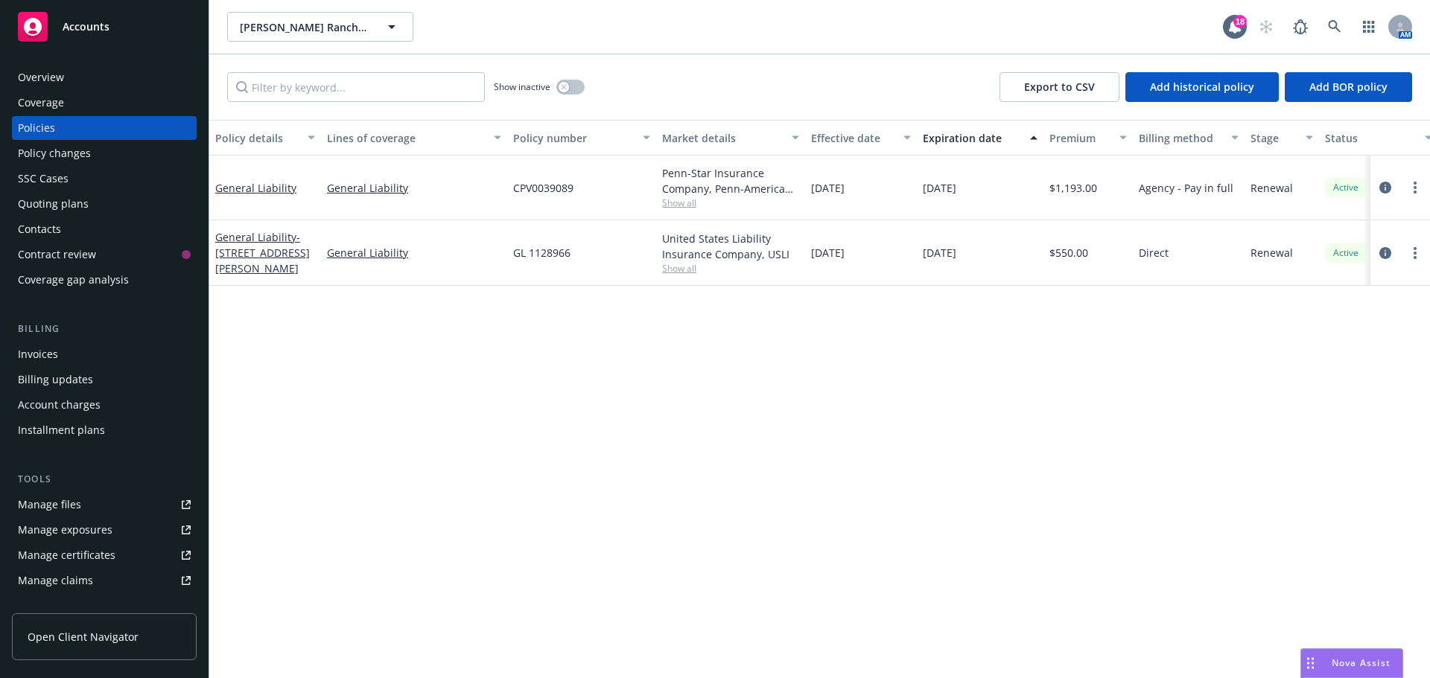
click at [680, 270] on span "Show all" at bounding box center [730, 268] width 137 height 13
drag, startPoint x: 956, startPoint y: 410, endPoint x: 351, endPoint y: 203, distance: 639.8
click at [952, 410] on div "Policy details Lines of coverage Policy number Market details Effective date Ex…" at bounding box center [819, 399] width 1221 height 559
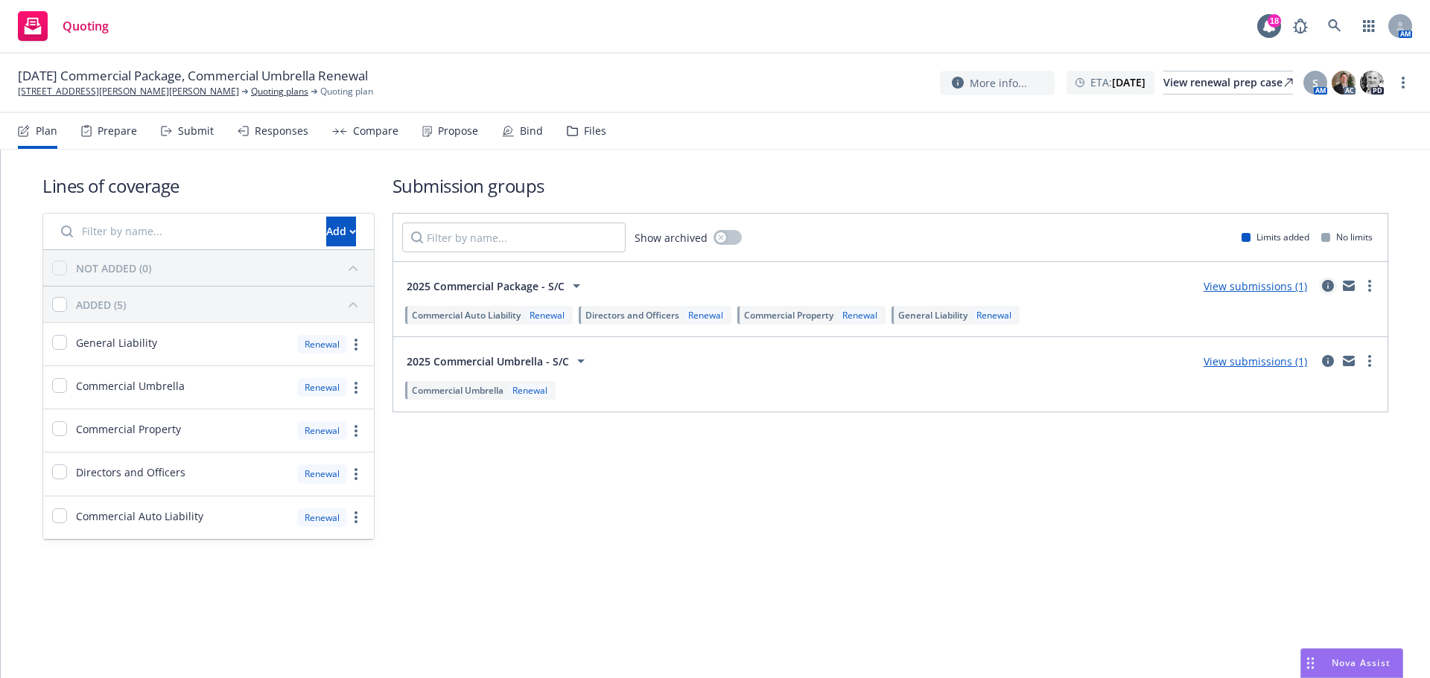
click at [1323, 288] on icon "circleInformation" at bounding box center [1328, 286] width 12 height 12
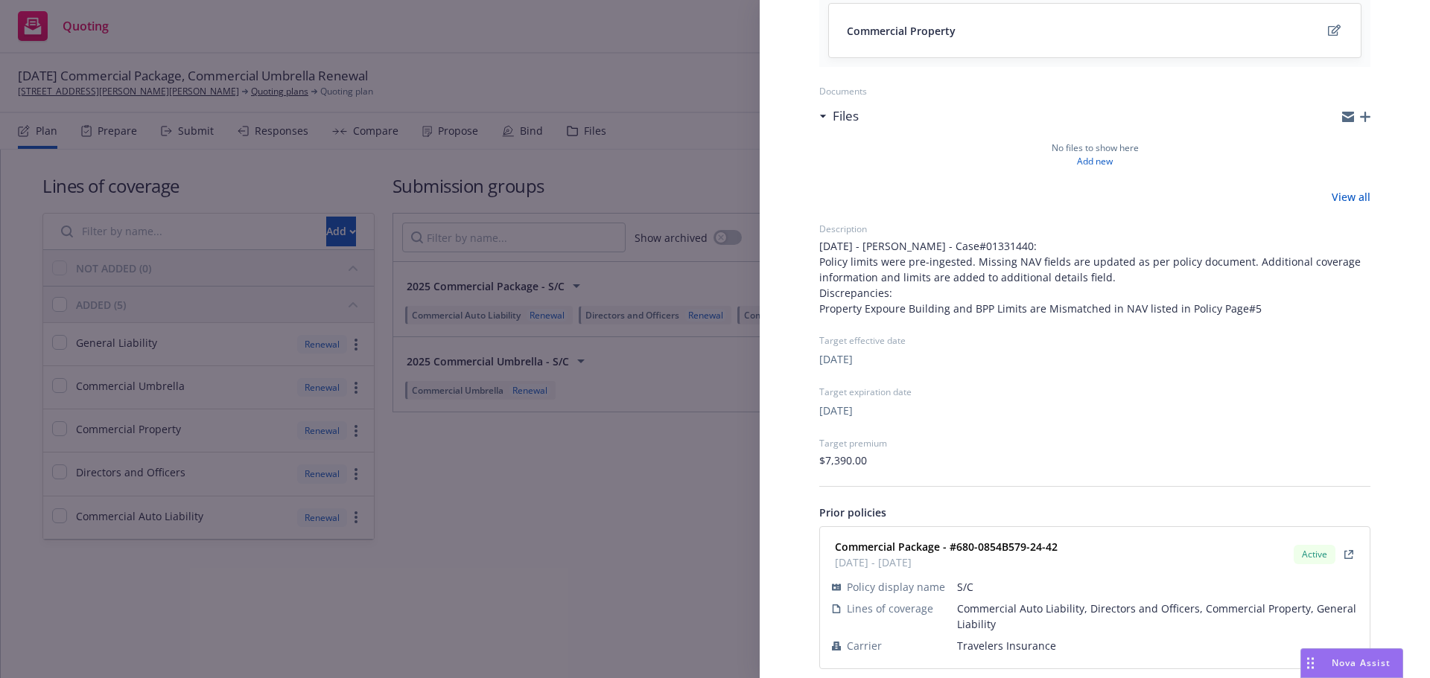
scroll to position [440, 0]
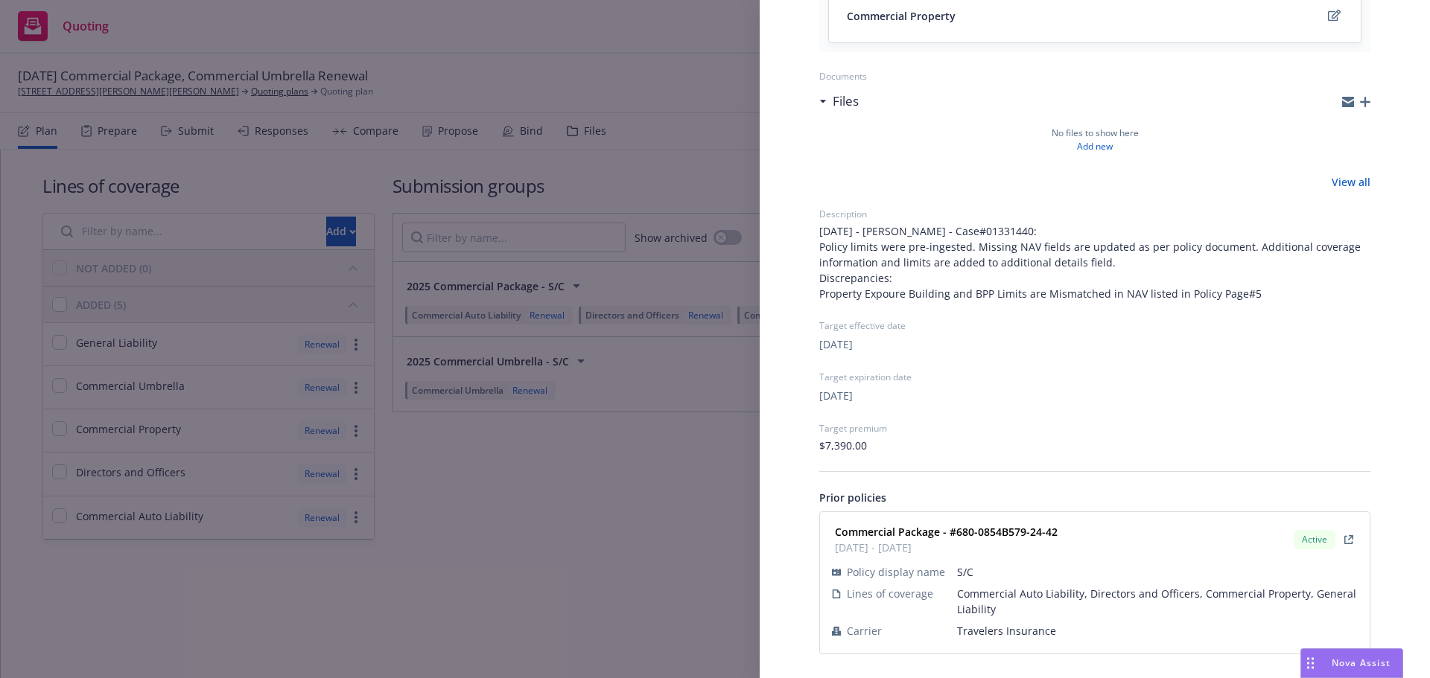
click at [1005, 637] on span "Travelers Insurance" at bounding box center [1157, 631] width 401 height 16
click at [1004, 637] on span "Travelers Insurance" at bounding box center [1157, 631] width 401 height 16
copy span "Travelers Insurance"
drag, startPoint x: 1016, startPoint y: 532, endPoint x: 958, endPoint y: 532, distance: 58.8
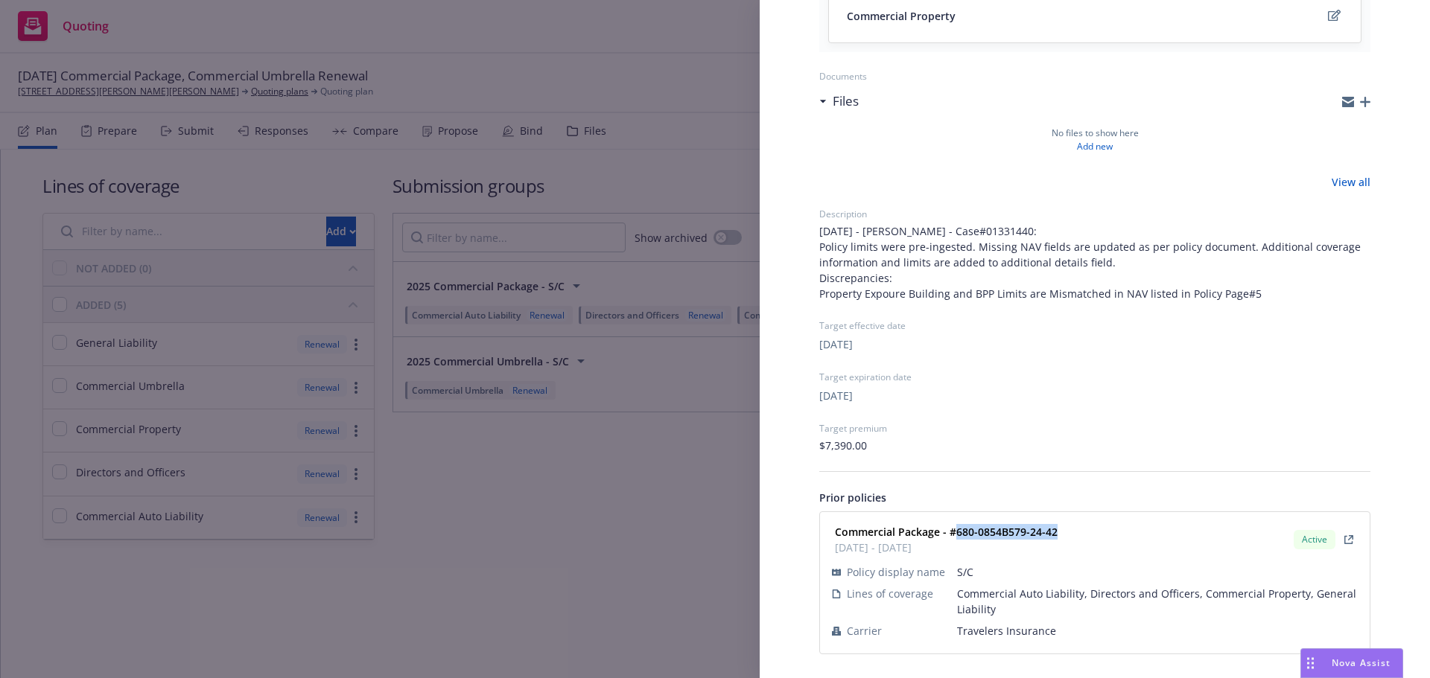
click at [958, 532] on div "Commercial Package - #680-0854B579-24-42 12/22/2024 - 12/22/2025 Active" at bounding box center [1095, 539] width 532 height 37
copy strong "680-0854B579-24-42"
click at [552, 525] on div "Submission group 2025 Commercial Package - S/C Last updated Saturday, August 23…" at bounding box center [715, 339] width 1430 height 678
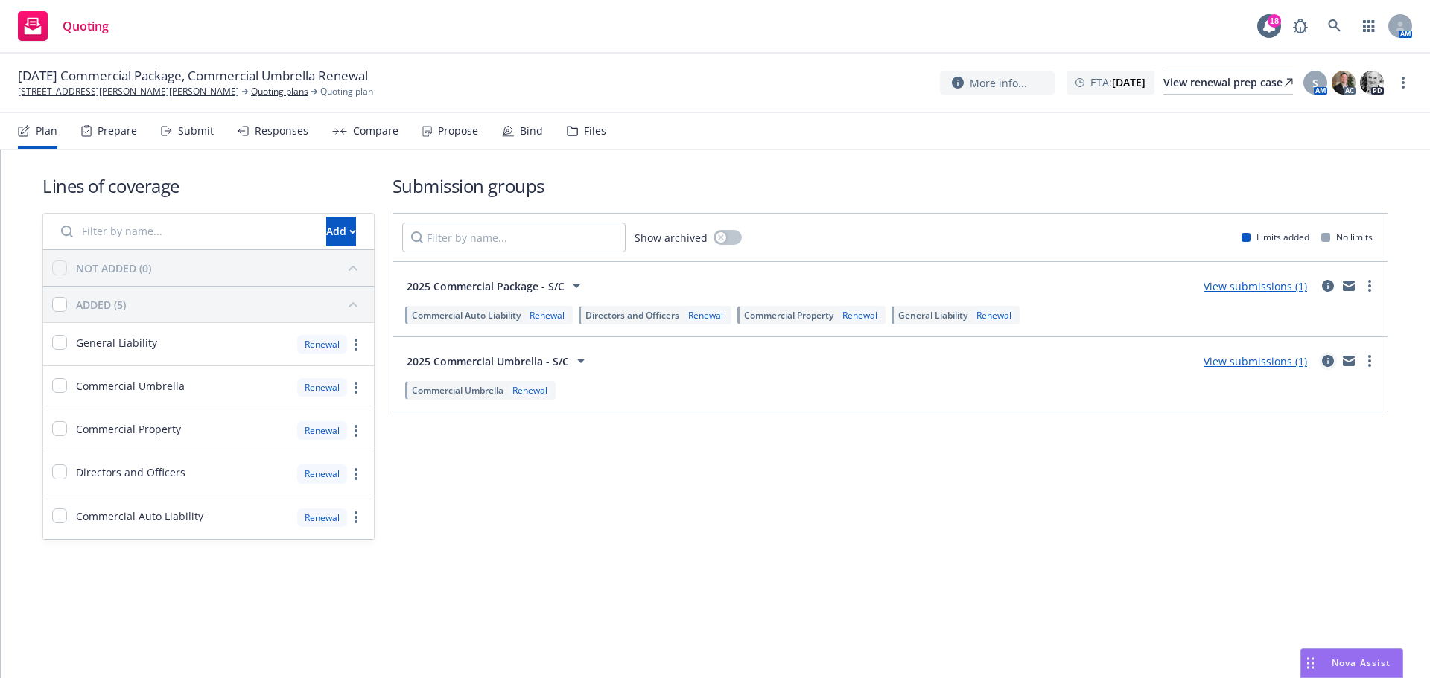
click at [1331, 358] on icon "circleInformation" at bounding box center [1328, 361] width 12 height 12
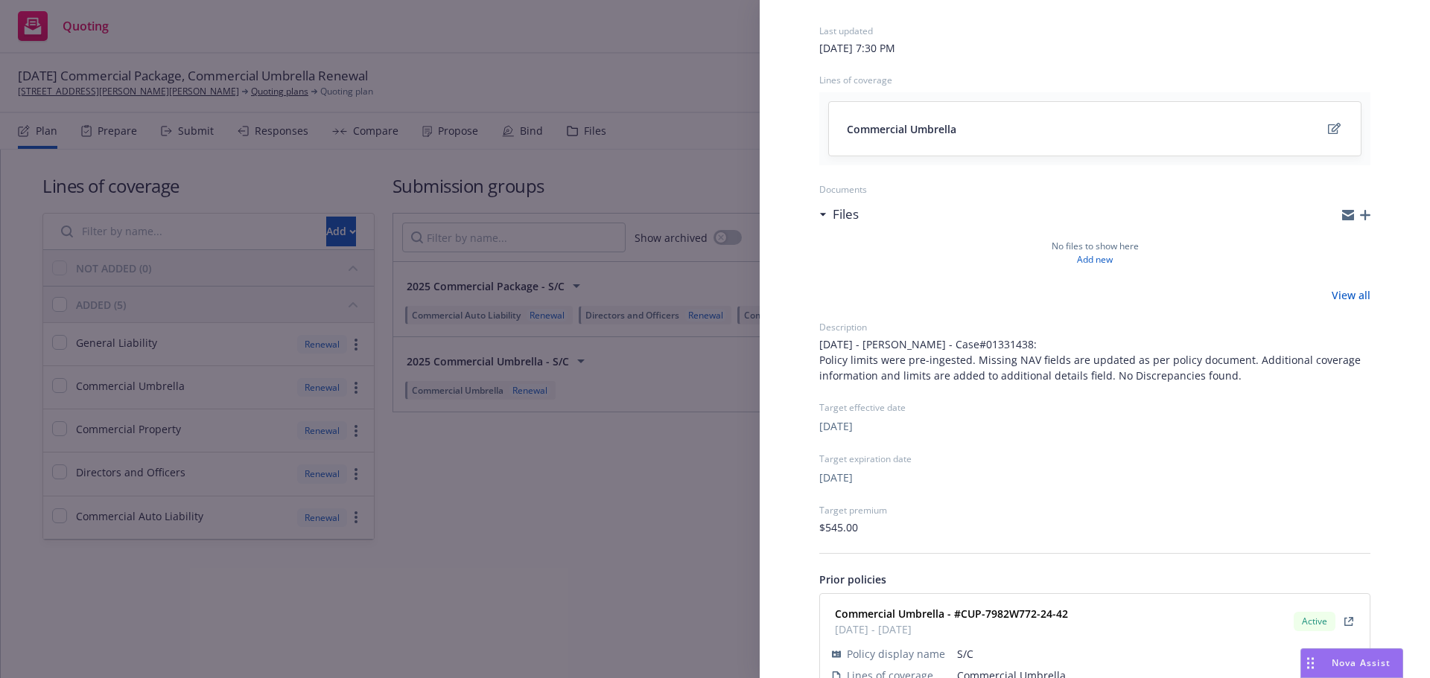
scroll to position [174, 0]
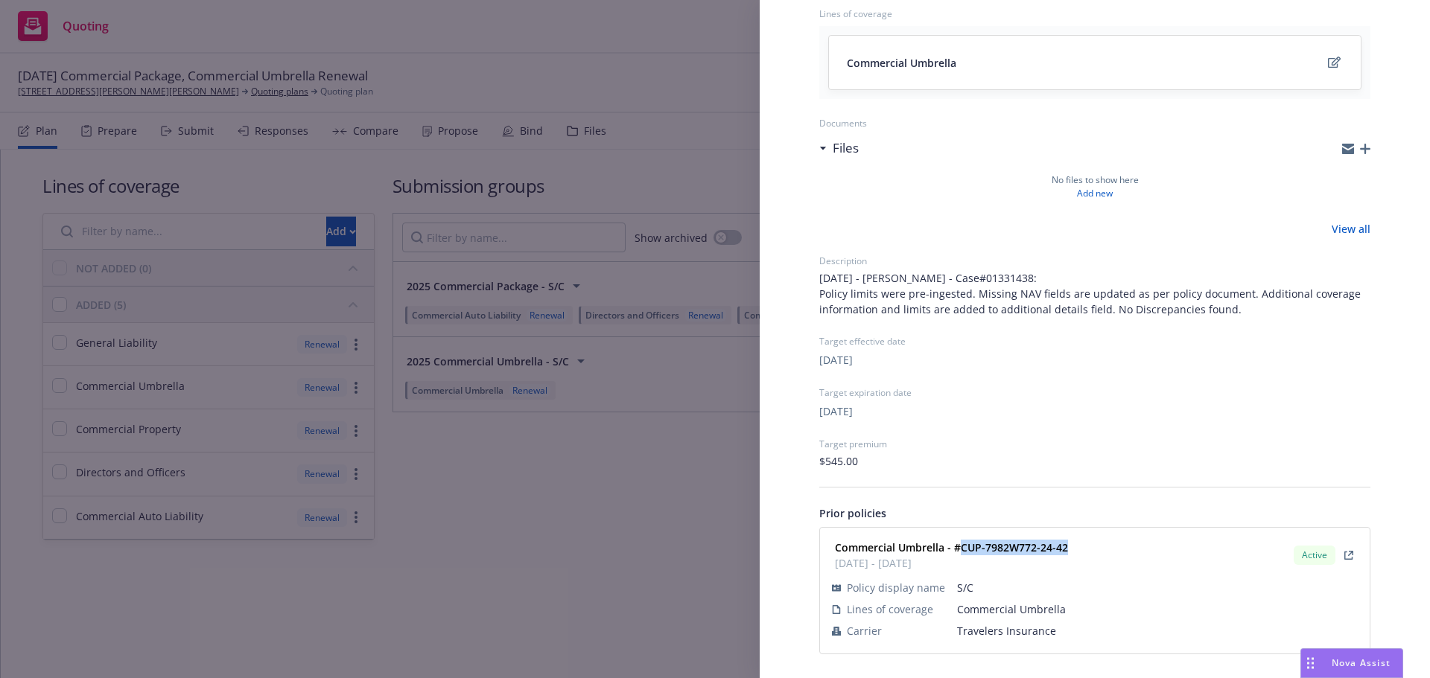
drag, startPoint x: 1073, startPoint y: 549, endPoint x: 961, endPoint y: 550, distance: 112.4
click at [961, 550] on div "Commercial Umbrella - #CUP-7982W772-24-42 12/22/2024 - 12/22/2025 Active" at bounding box center [1095, 555] width 532 height 37
copy strong "CUP-7982W772-24-42"
click at [524, 328] on div "Submission group 2025 Commercial Umbrella - S/C Last updated Saturday, August 2…" at bounding box center [715, 339] width 1430 height 678
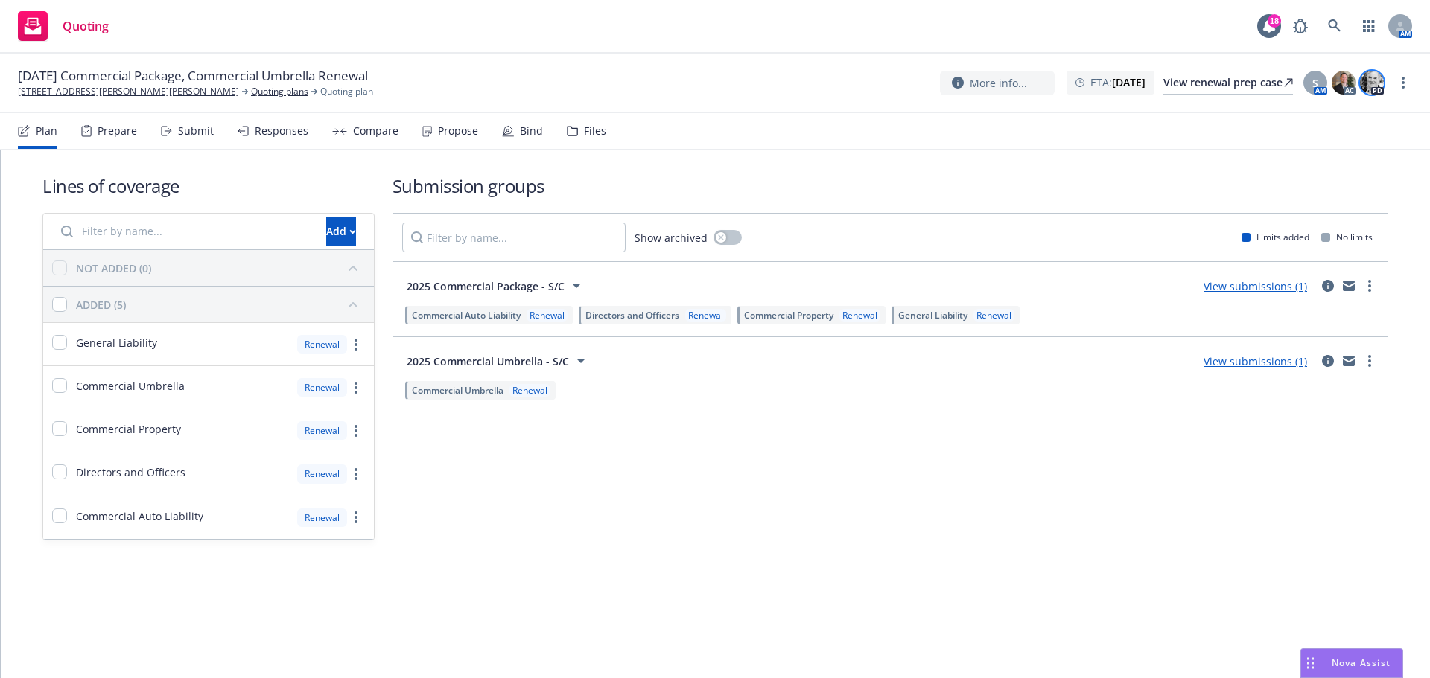
click at [1366, 73] on img at bounding box center [1372, 83] width 24 height 24
click at [1405, 79] on link "more" at bounding box center [1403, 83] width 18 height 18
click at [1290, 198] on link "Archive quoting plan" at bounding box center [1328, 203] width 166 height 30
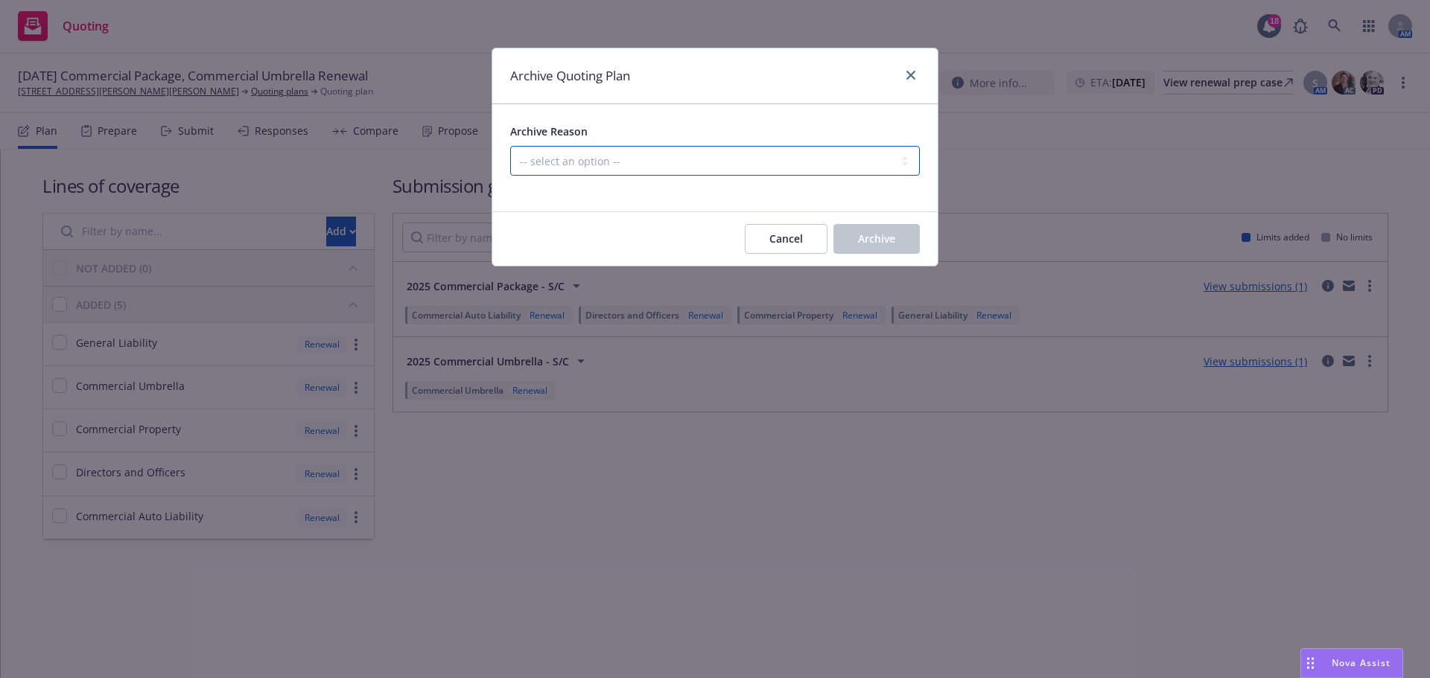
click at [766, 168] on select "-- select an option -- All policies in this renewal plan are auto-renewed Creat…" at bounding box center [715, 161] width 410 height 30
select select "ARCHIVED_RENEWAL_POLICY_AUTO_RENEWED"
click at [510, 146] on select "-- select an option -- All policies in this renewal plan are auto-renewed Creat…" at bounding box center [715, 161] width 410 height 30
click at [850, 229] on button "Archive" at bounding box center [876, 239] width 86 height 30
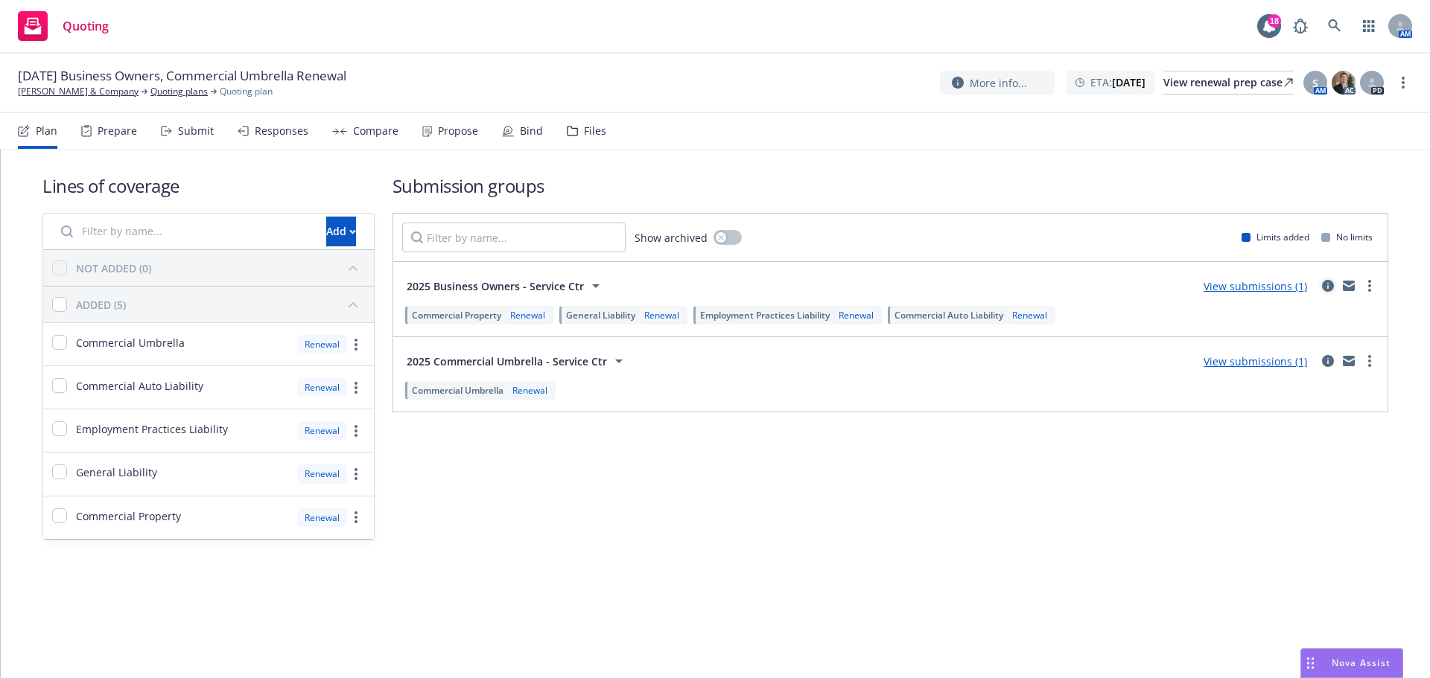
click at [1326, 287] on icon "circleInformation" at bounding box center [1328, 286] width 12 height 12
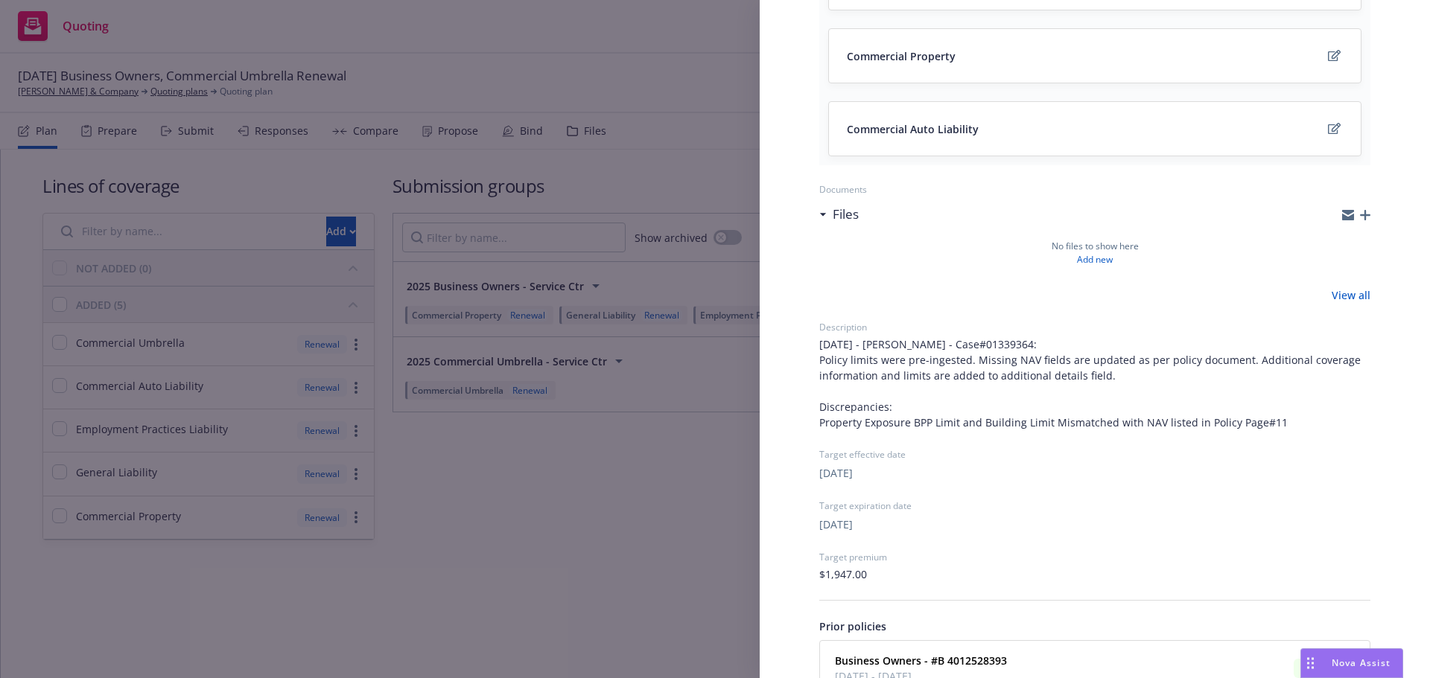
scroll to position [447, 0]
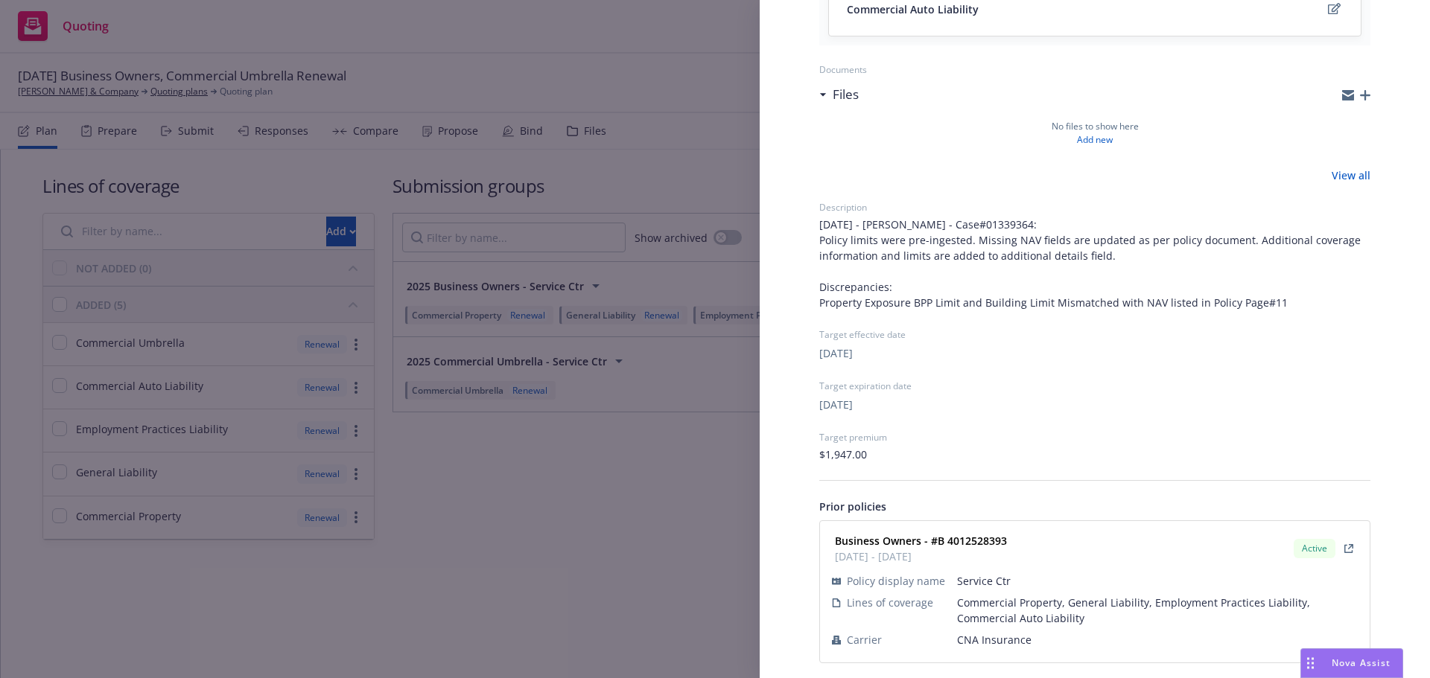
click at [990, 638] on span "CNA Insurance" at bounding box center [1157, 640] width 401 height 16
click at [989, 641] on span "CNA Insurance" at bounding box center [1157, 640] width 401 height 16
click at [989, 639] on span "CNA Insurance" at bounding box center [1157, 640] width 401 height 16
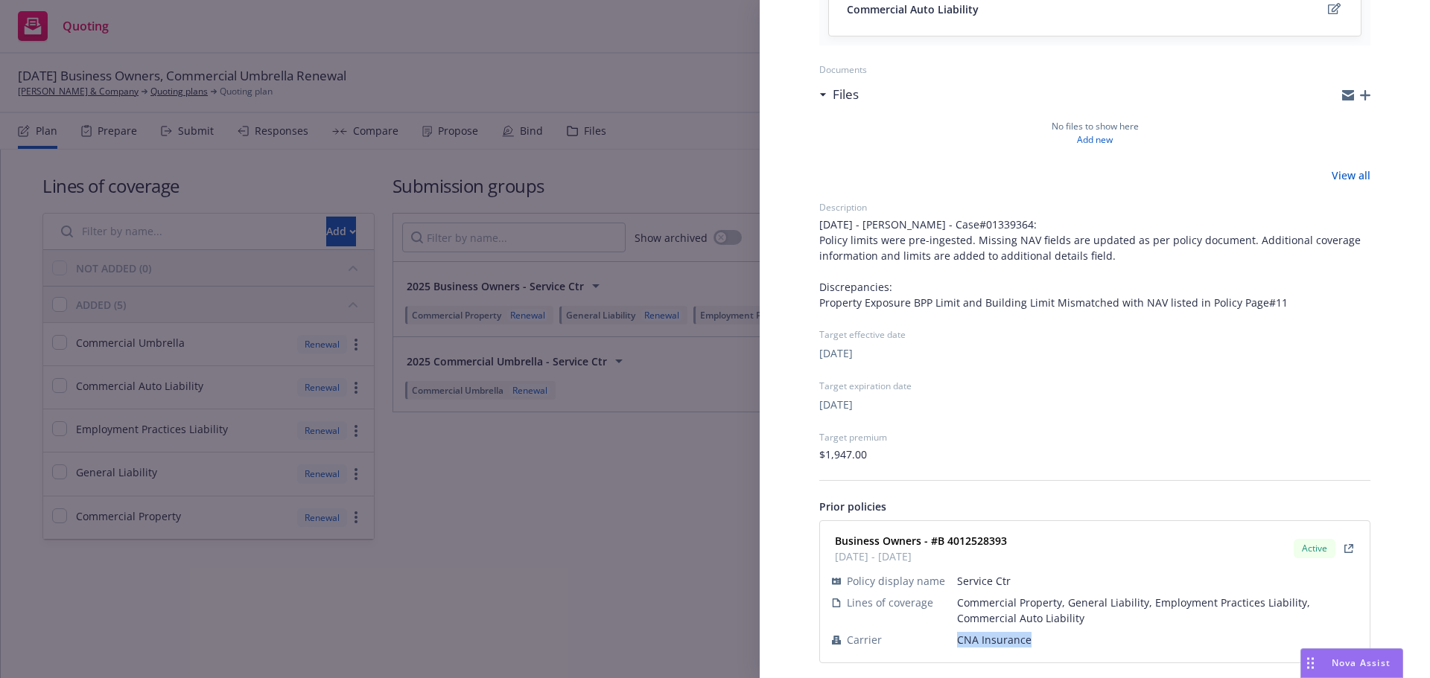
click at [989, 639] on span "CNA Insurance" at bounding box center [1157, 640] width 401 height 16
drag, startPoint x: 941, startPoint y: 541, endPoint x: 932, endPoint y: 541, distance: 8.2
click at [932, 541] on div "Business Owners - #B 4012528393 12/23/2024 - 12/23/2025 Active" at bounding box center [1095, 548] width 532 height 37
click at [935, 541] on strong "Business Owners - #B 4012528393" at bounding box center [921, 541] width 172 height 14
drag, startPoint x: 935, startPoint y: 541, endPoint x: 1013, endPoint y: 544, distance: 78.3
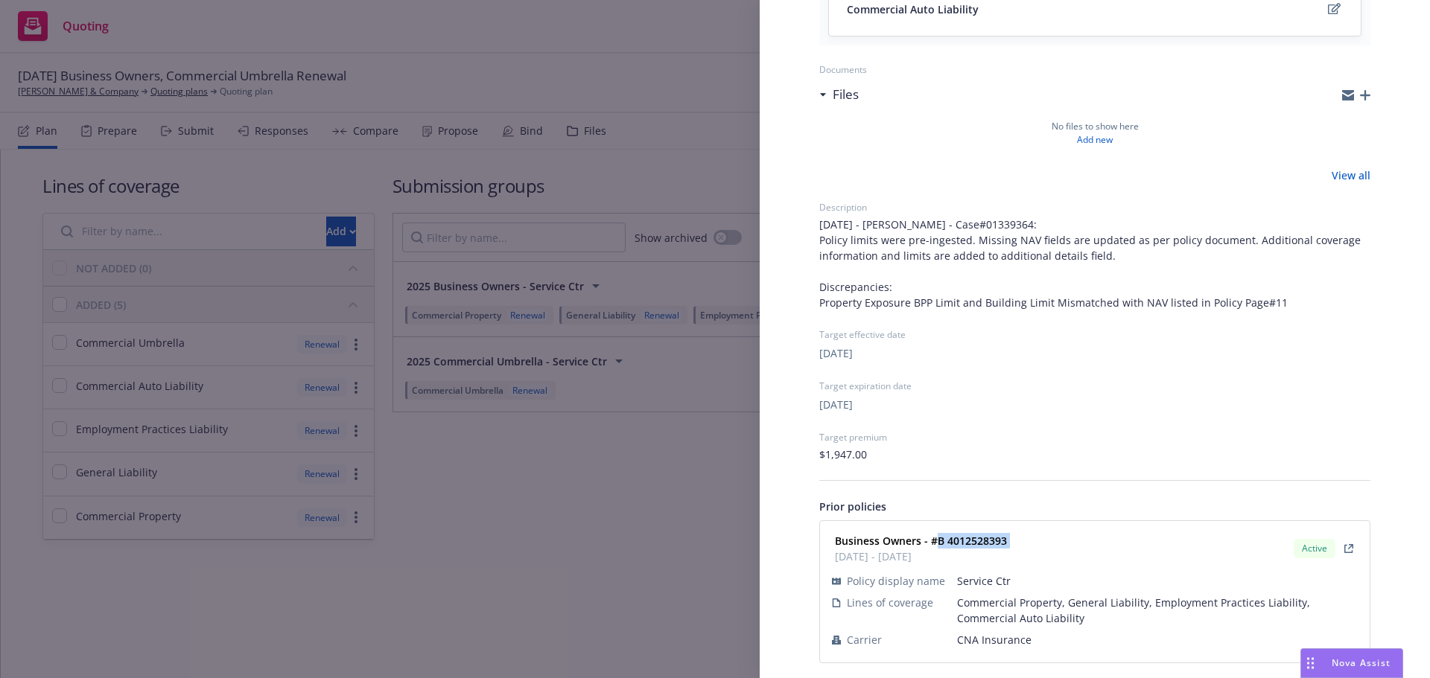
click at [1013, 544] on div "Business Owners - #B 4012528393 12/23/2024 - 12/23/2025 Active" at bounding box center [1095, 548] width 532 height 37
drag, startPoint x: 577, startPoint y: 442, endPoint x: 1130, endPoint y: 424, distance: 553.6
click at [577, 442] on div "Submission group 2025 Business Owners - Service Ctr Last updated Sunday, August…" at bounding box center [715, 339] width 1430 height 678
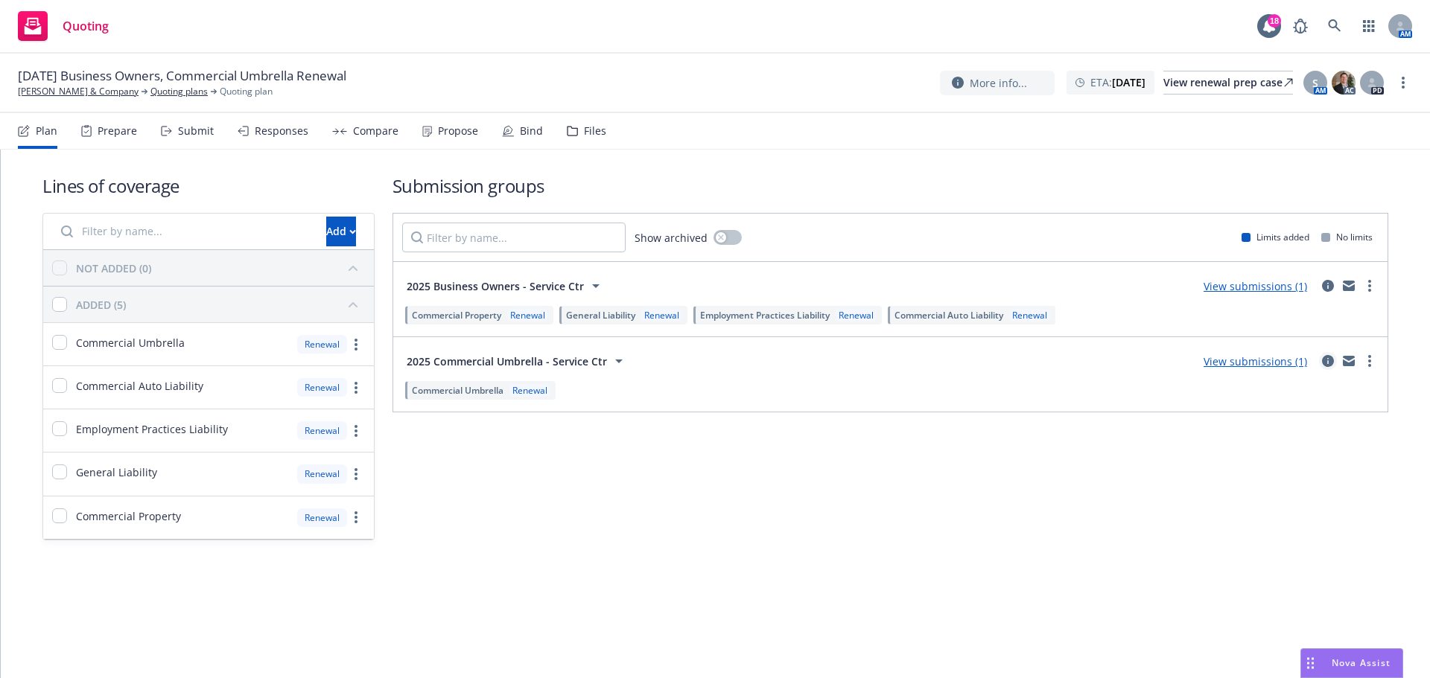
click at [1326, 363] on icon "circleInformation" at bounding box center [1328, 361] width 12 height 12
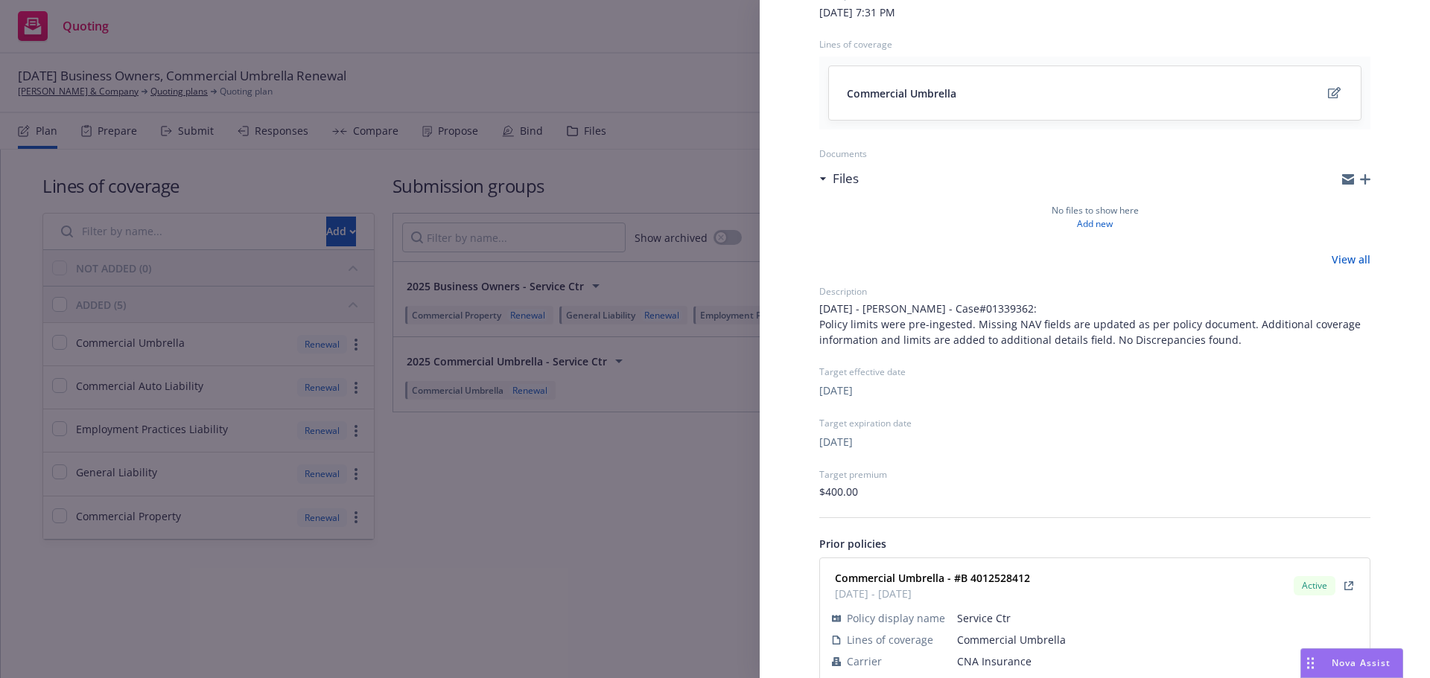
scroll to position [174, 0]
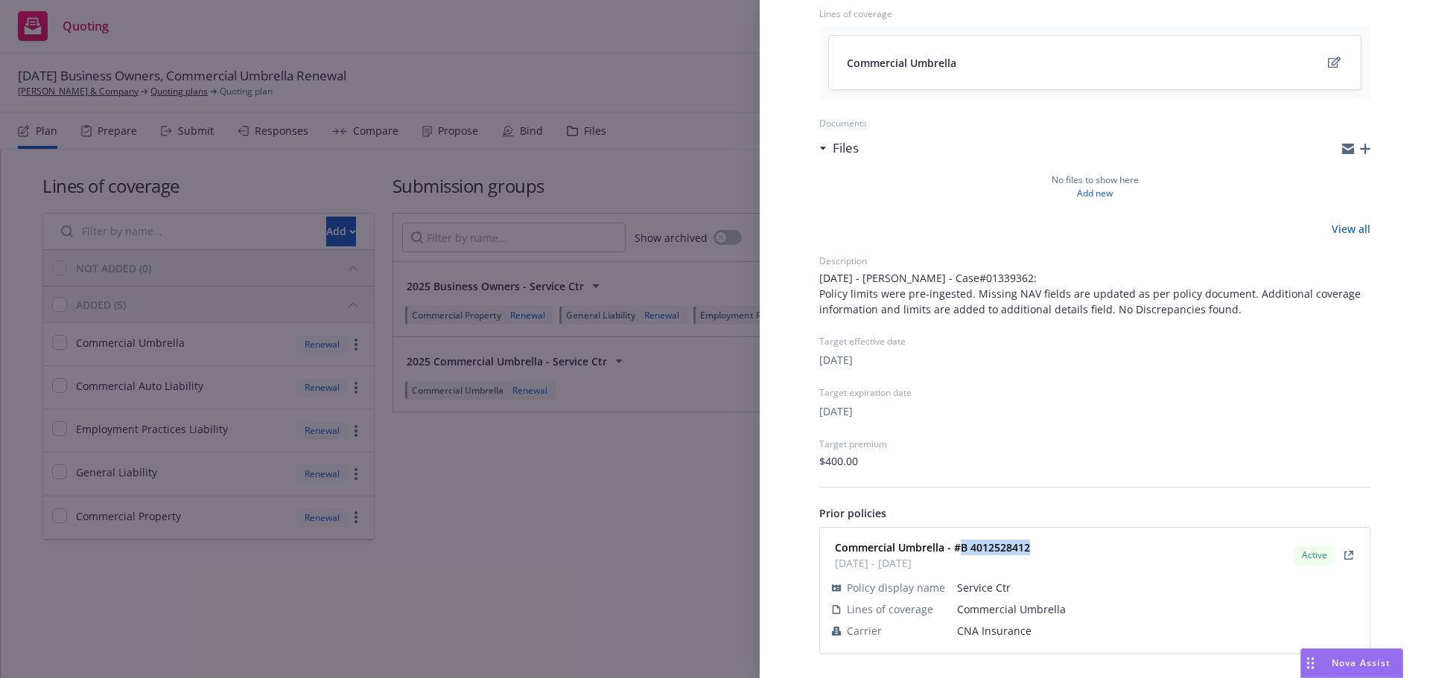
drag, startPoint x: 1037, startPoint y: 544, endPoint x: 958, endPoint y: 551, distance: 79.3
click at [958, 551] on div "Commercial Umbrella - #B 4012528412 12/23/2024 - 12/23/2025 Active" at bounding box center [1095, 555] width 532 height 37
copy strong "B 4012528412"
click at [366, 405] on div "Submission group 2025 Commercial Umbrella - Service Ctr Last updated Sunday, Au…" at bounding box center [715, 339] width 1430 height 678
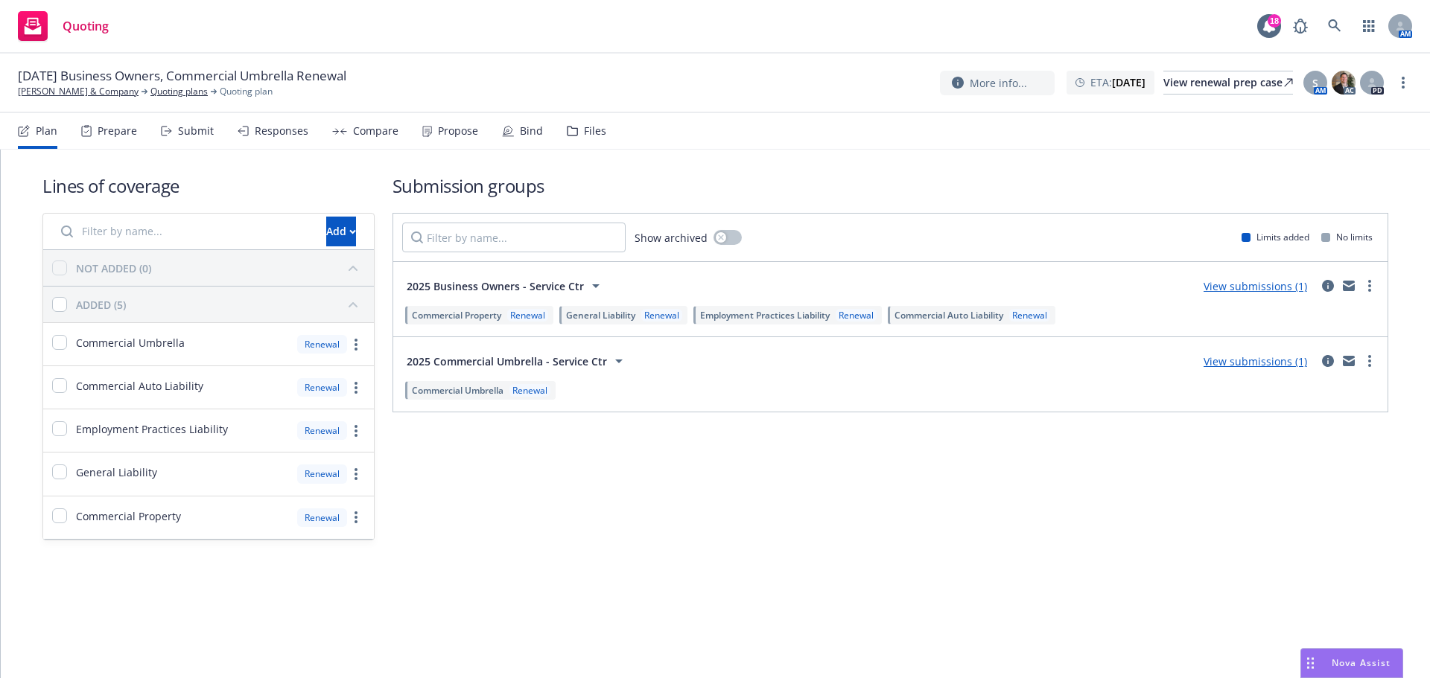
click at [136, 130] on div "Prepare" at bounding box center [117, 131] width 39 height 12
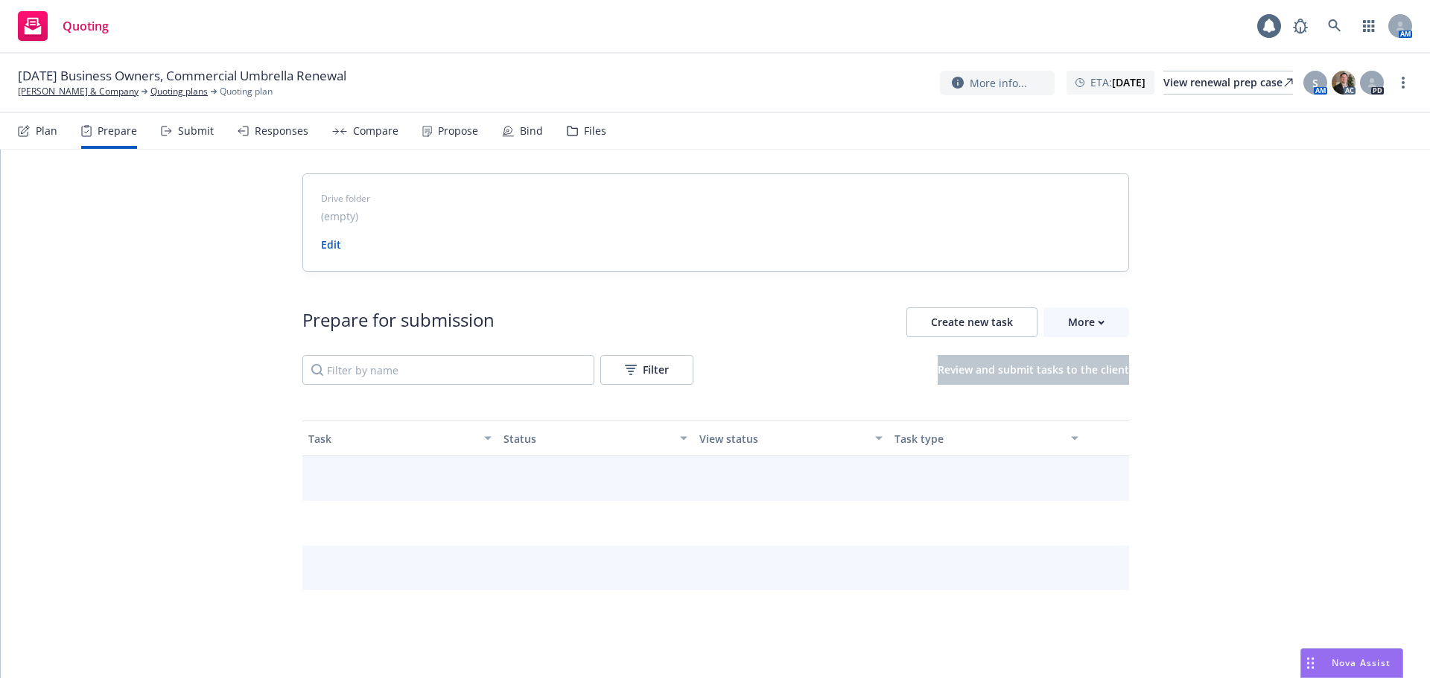
click at [214, 130] on div "Plan Prepare Submit Responses Compare Propose Bind Files" at bounding box center [312, 131] width 588 height 36
click at [206, 136] on div "Submit" at bounding box center [196, 131] width 36 height 12
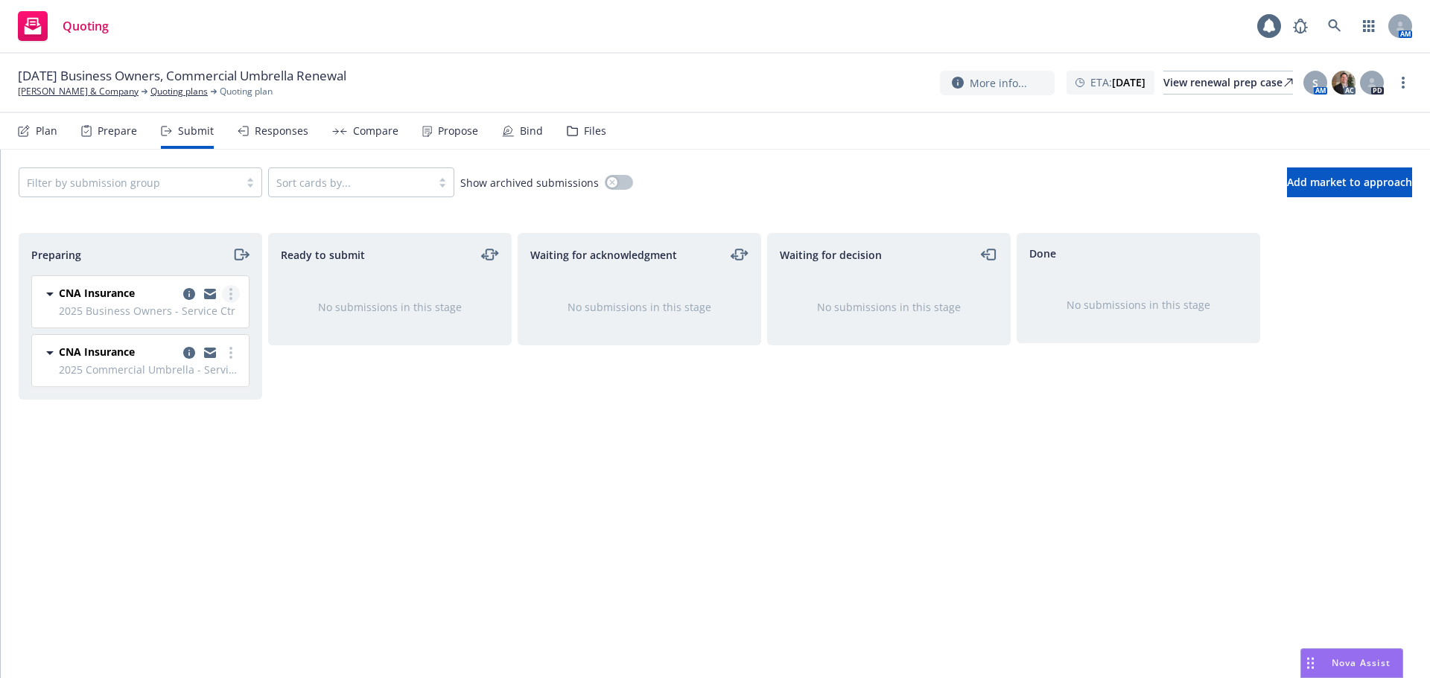
click at [235, 301] on link "more" at bounding box center [231, 294] width 18 height 18
click at [220, 320] on span "Complete preparation" at bounding box center [163, 324] width 146 height 14
click at [237, 356] on link "more" at bounding box center [231, 353] width 18 height 18
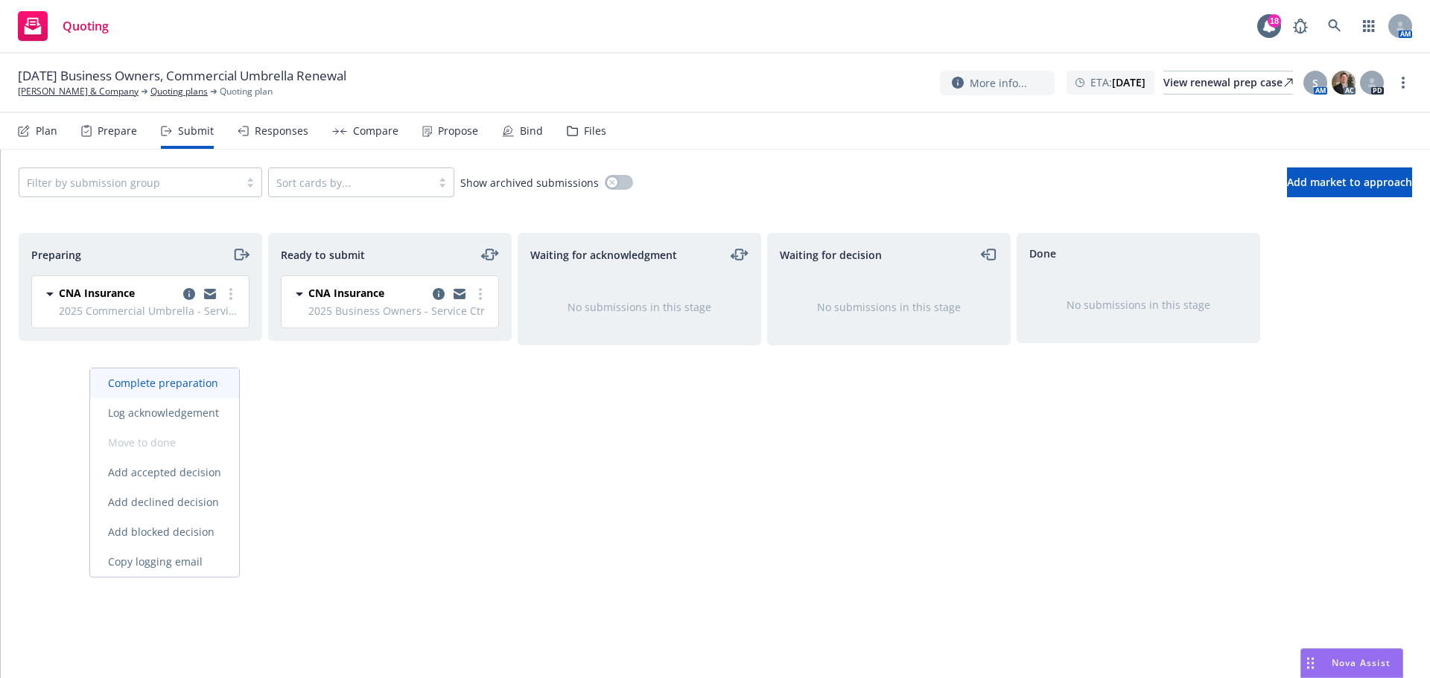
click at [207, 387] on span "Complete preparation" at bounding box center [163, 383] width 146 height 14
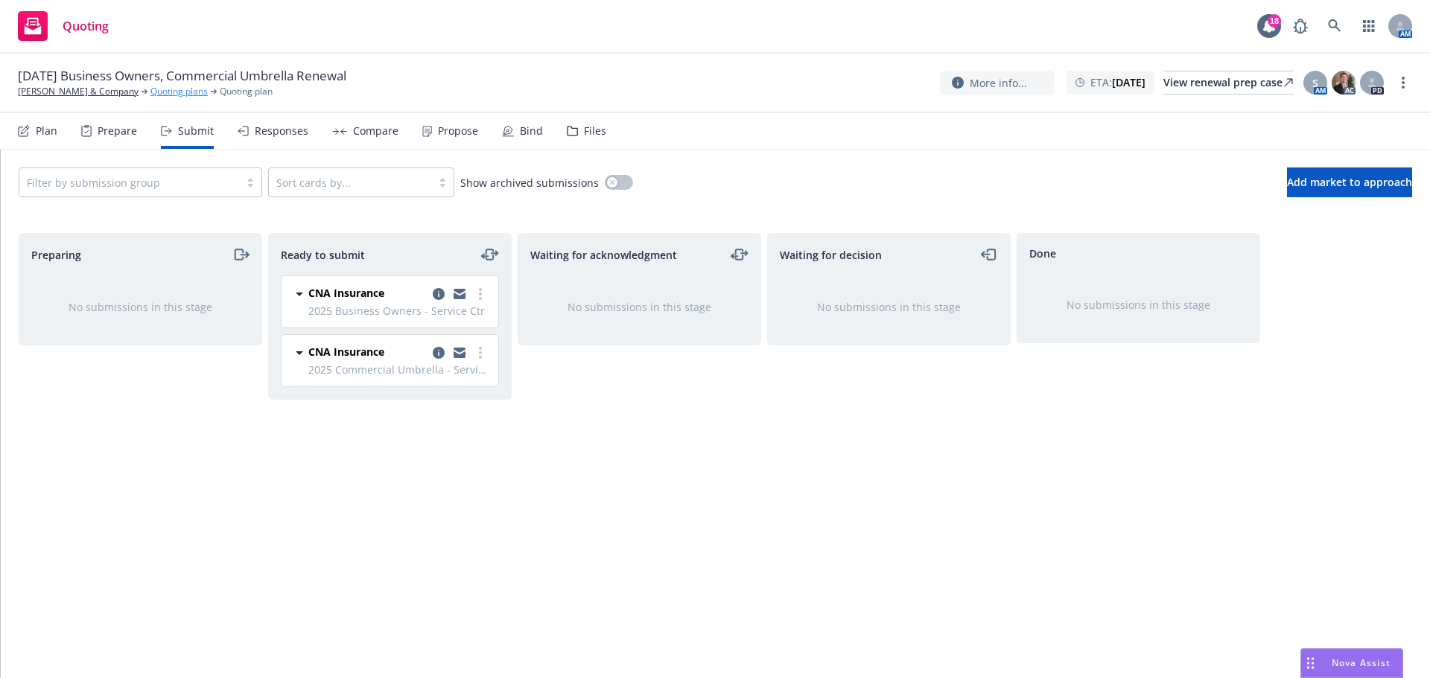
click at [159, 95] on link "Quoting plans" at bounding box center [178, 91] width 57 height 13
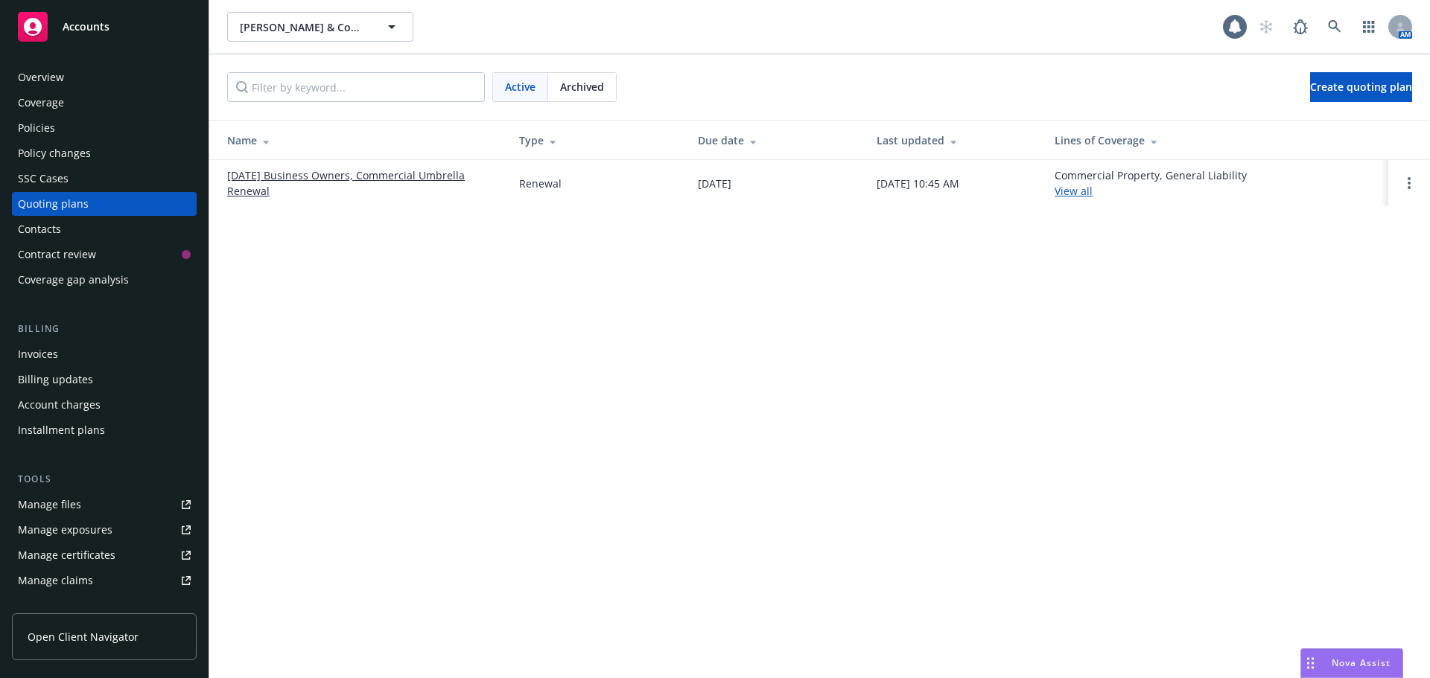
click at [565, 92] on span "Archived" at bounding box center [582, 87] width 44 height 16
click at [330, 169] on link "12/23/24 Business Owners, Commercial Umbrella Renewal" at bounding box center [361, 183] width 268 height 31
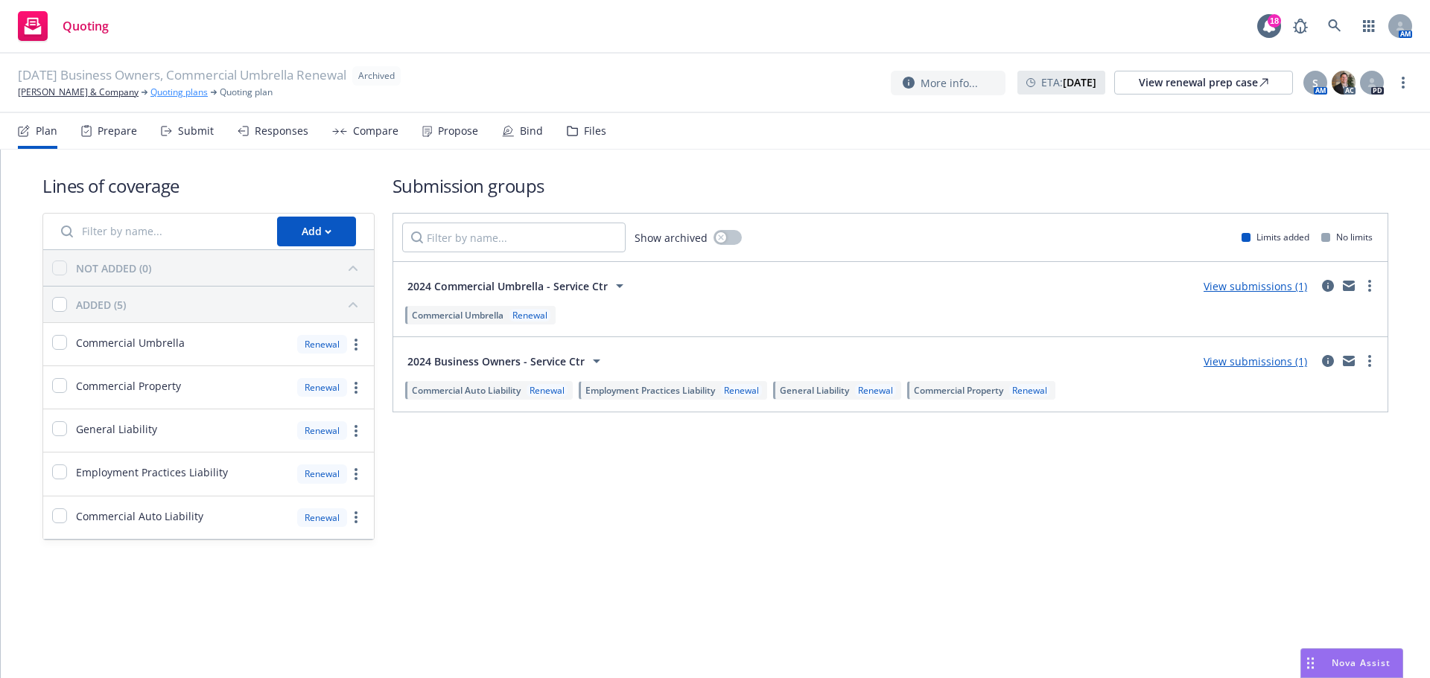
click at [160, 92] on link "Quoting plans" at bounding box center [178, 92] width 57 height 13
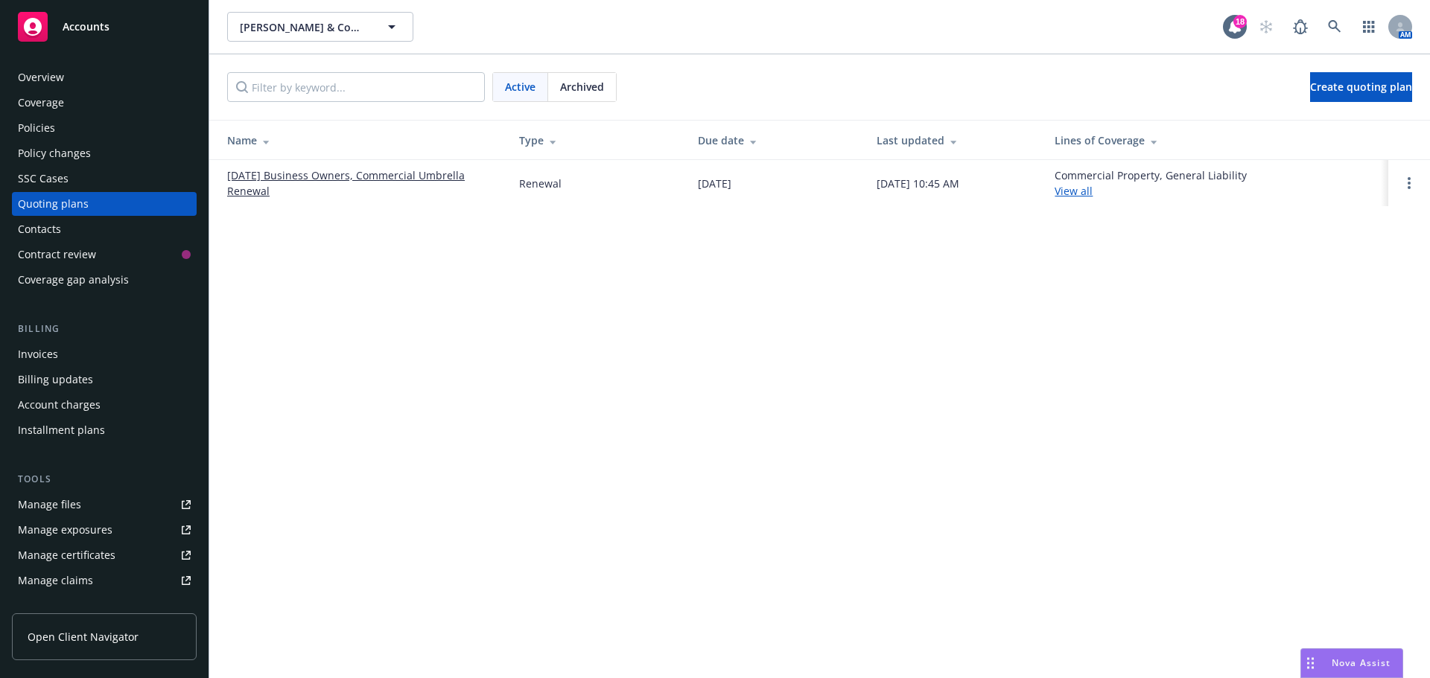
click at [574, 94] on span "Archived" at bounding box center [582, 87] width 44 height 16
click at [306, 176] on link "12/23/24 Business Owners, Commercial Umbrella Renewal" at bounding box center [361, 183] width 268 height 31
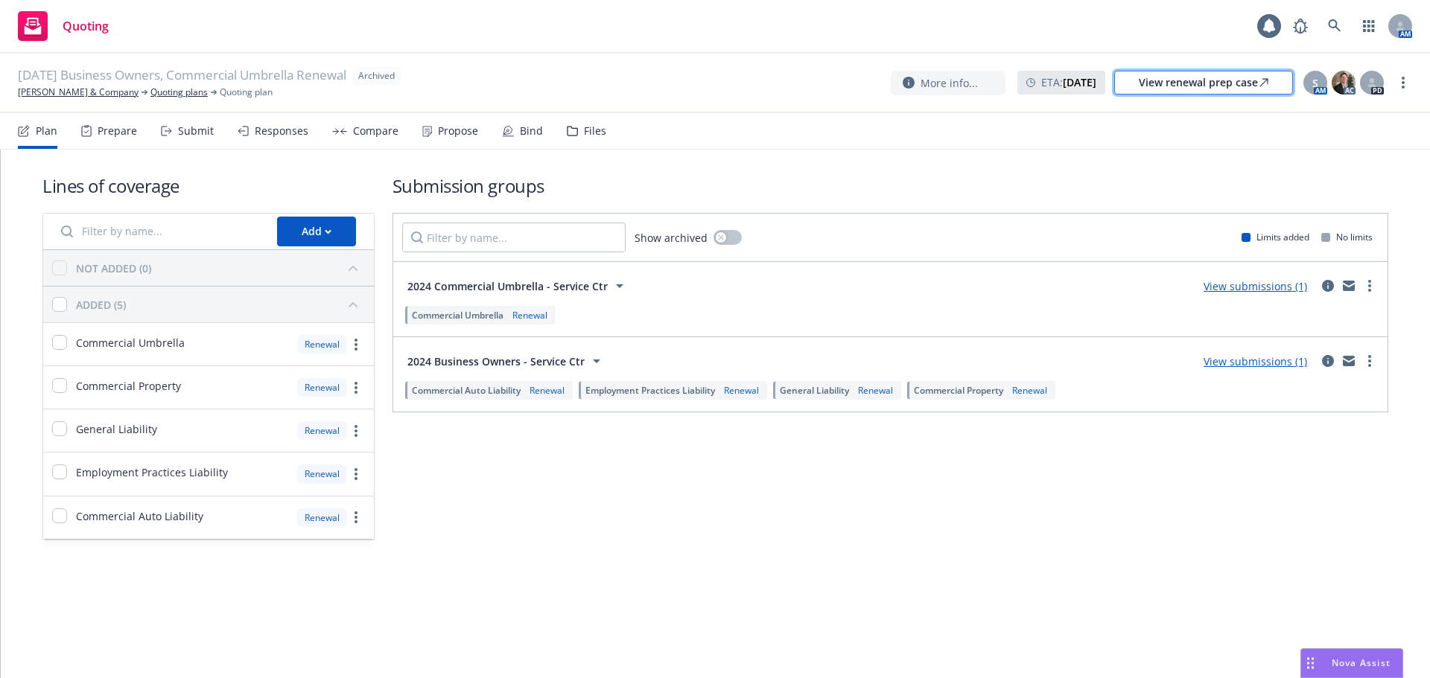
click at [1189, 86] on div "View renewal prep case" at bounding box center [1204, 82] width 130 height 22
click at [133, 80] on span "[DATE] Business Owners, Commercial Umbrella Renewal" at bounding box center [182, 75] width 328 height 19
click at [150, 92] on link "Quoting plans" at bounding box center [178, 92] width 57 height 13
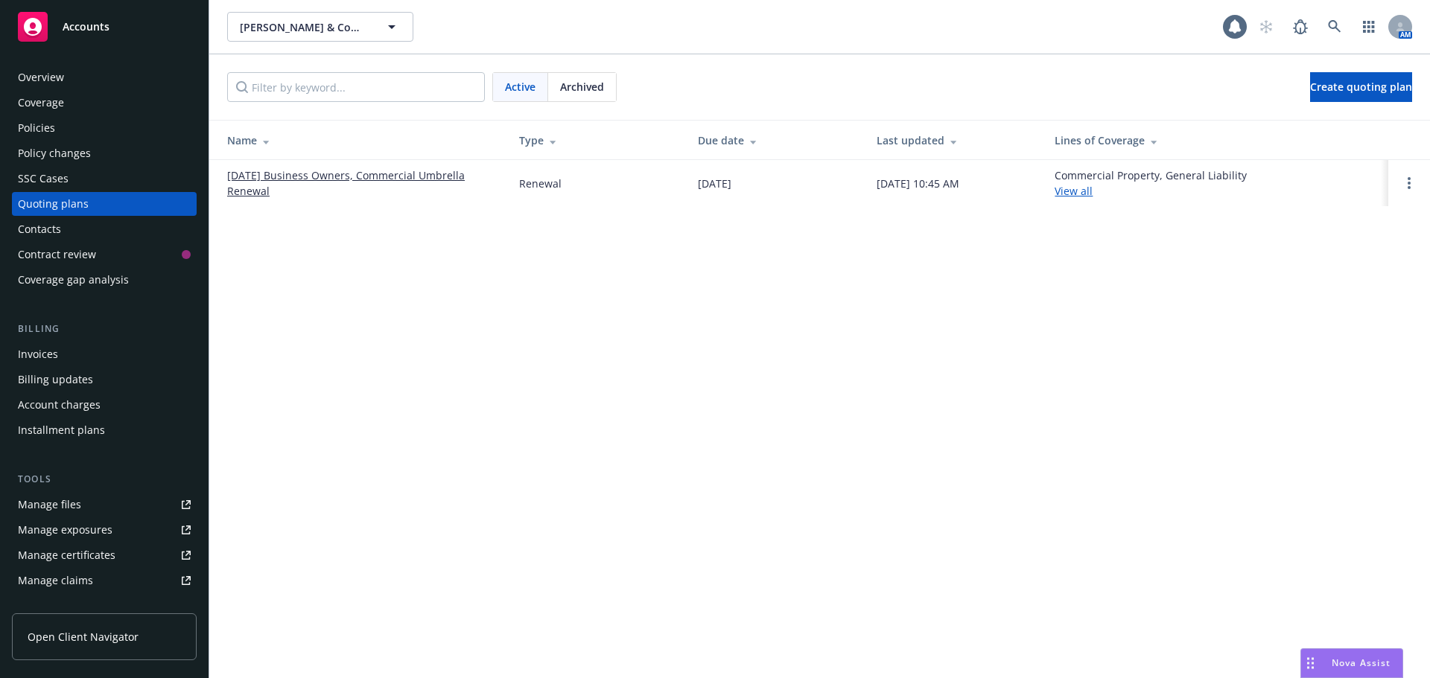
click at [401, 170] on link "[DATE] Business Owners, Commercial Umbrella Renewal" at bounding box center [361, 183] width 268 height 31
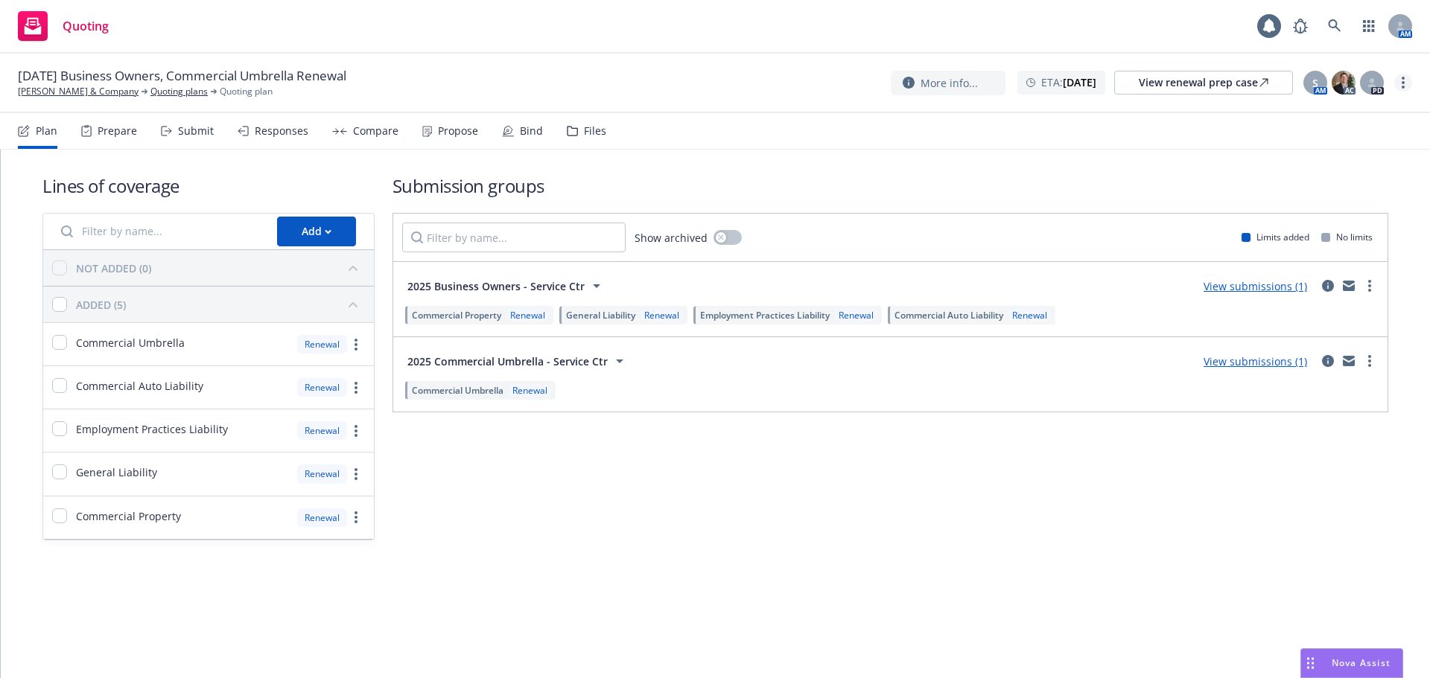
click at [1404, 87] on circle "more" at bounding box center [1402, 87] width 3 height 3
click at [1320, 194] on link "Archive quoting plan" at bounding box center [1328, 203] width 166 height 30
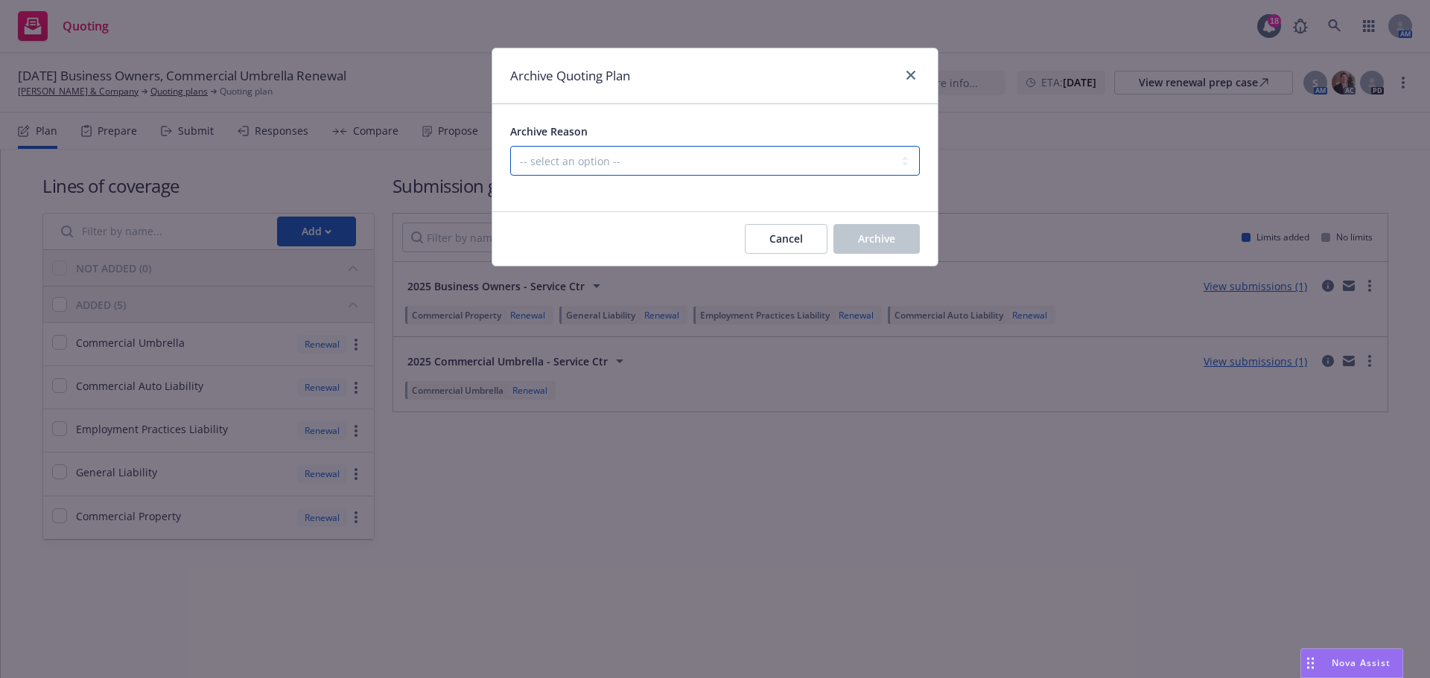
drag, startPoint x: 865, startPoint y: 150, endPoint x: 832, endPoint y: 175, distance: 41.4
click at [863, 150] on select "-- select an option -- All policies in this renewal plan are auto-renewed Creat…" at bounding box center [715, 161] width 410 height 30
select select "ARCHIVED_RENEWAL_POLICY_AUTO_RENEWED"
click at [510, 146] on select "-- select an option -- All policies in this renewal plan are auto-renewed Creat…" at bounding box center [715, 161] width 410 height 30
click at [877, 237] on span "Archive" at bounding box center [876, 239] width 37 height 14
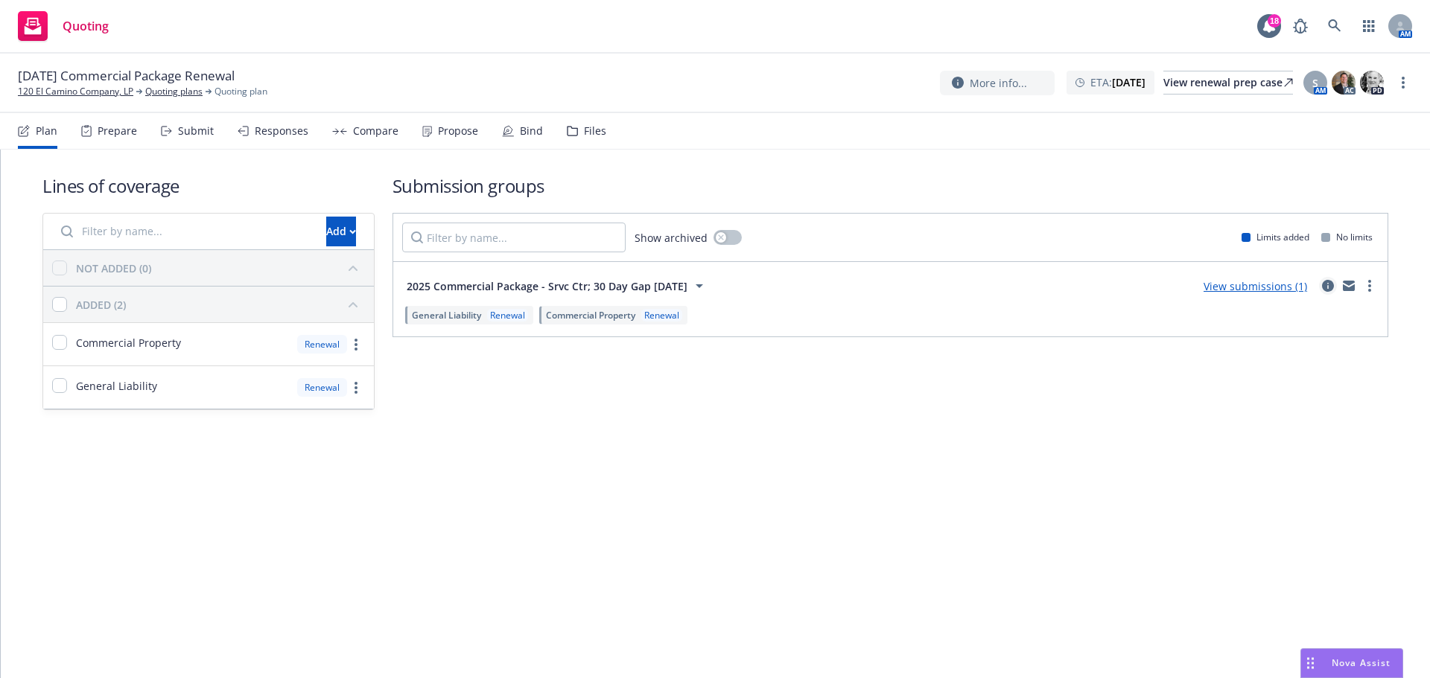
click at [1328, 286] on icon "circleInformation" at bounding box center [1328, 286] width 12 height 12
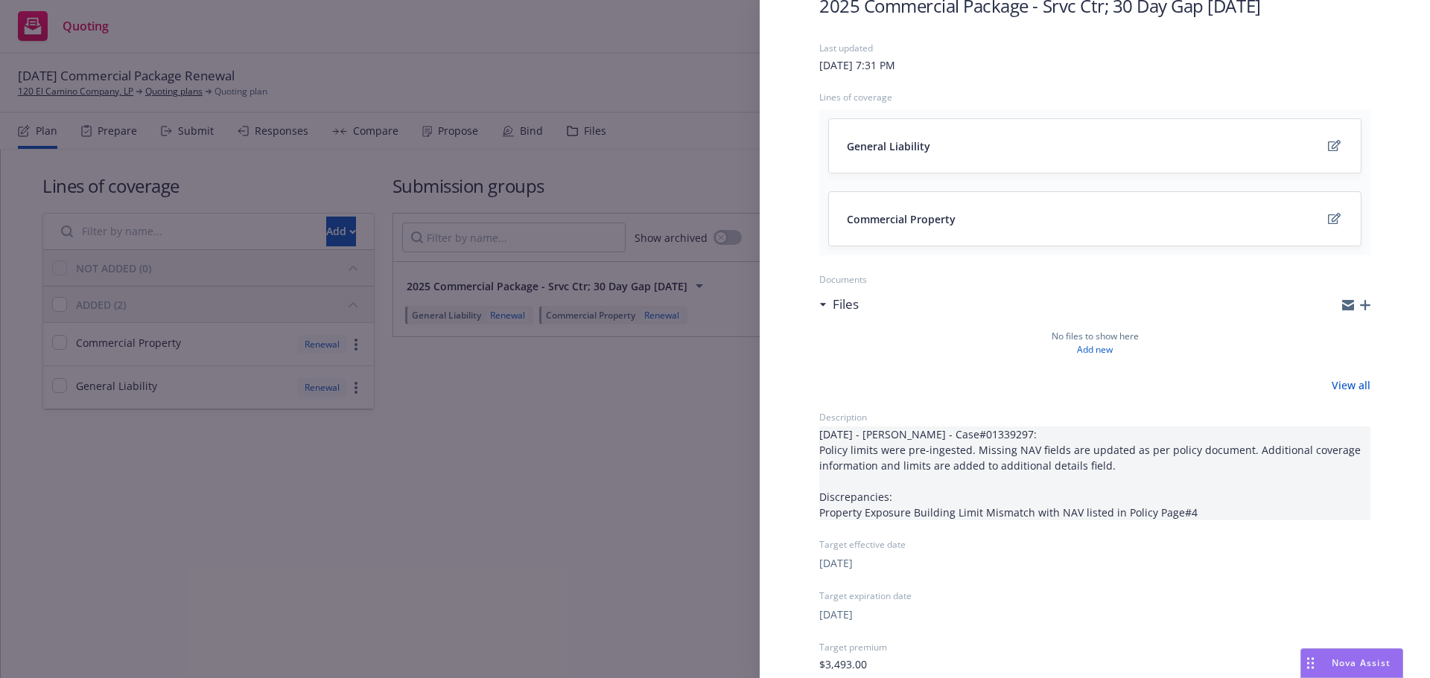
scroll to position [294, 0]
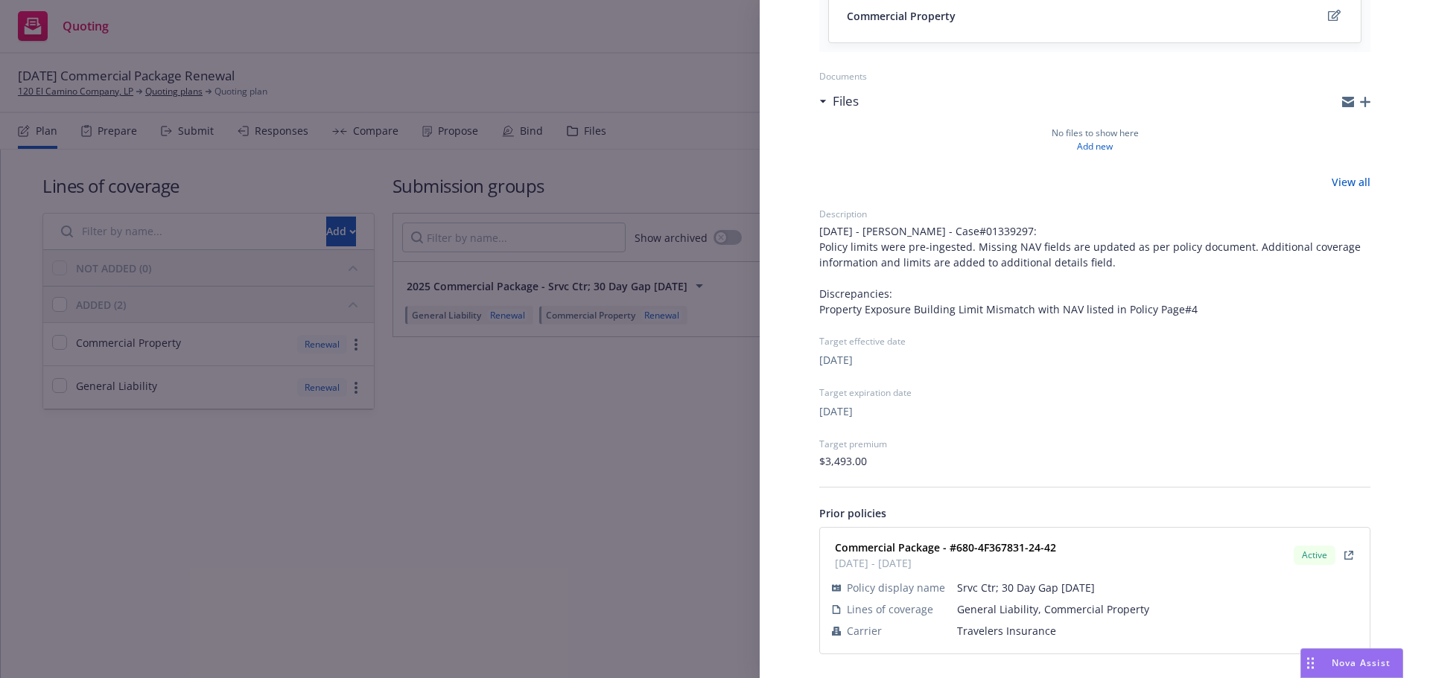
click at [1027, 630] on span "Travelers Insurance" at bounding box center [1157, 631] width 401 height 16
click at [1025, 630] on span "Travelers Insurance" at bounding box center [1157, 631] width 401 height 16
copy span "Travelers Insurance"
drag, startPoint x: 1063, startPoint y: 552, endPoint x: 957, endPoint y: 549, distance: 106.5
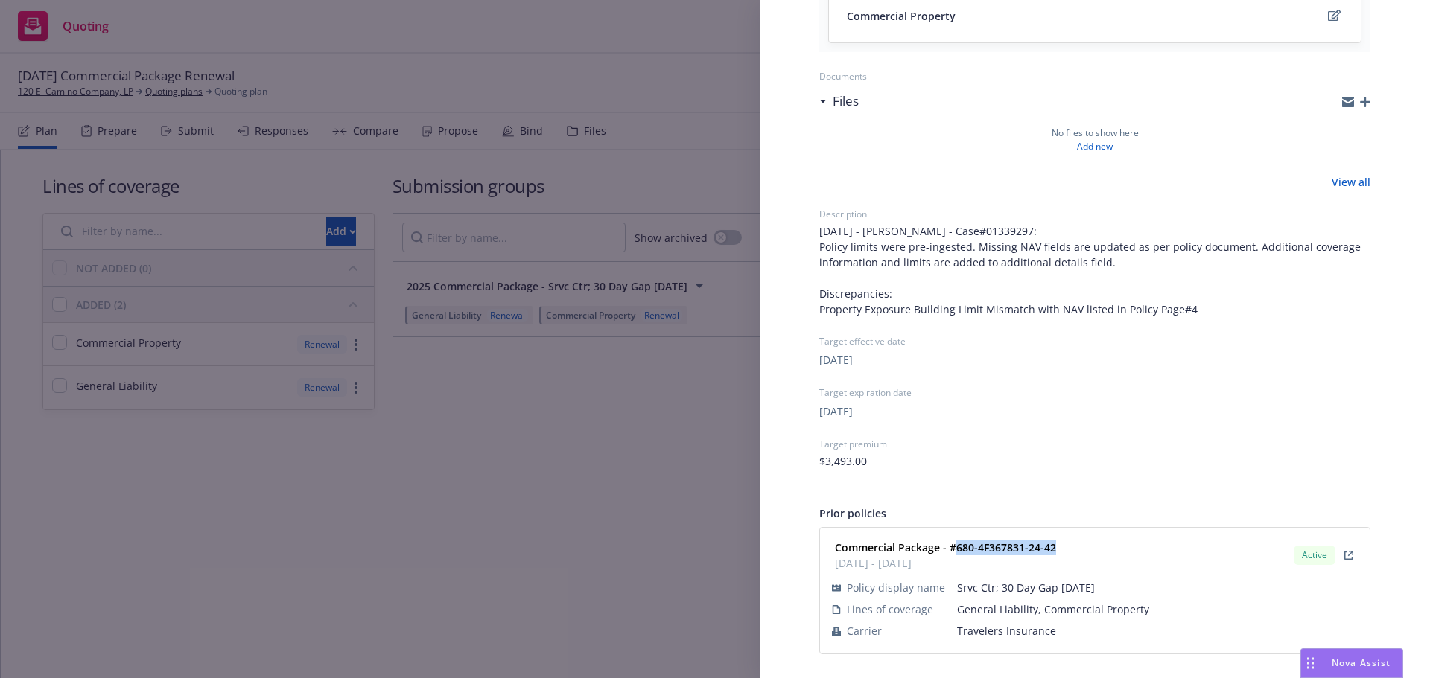
click at [957, 549] on div "Commercial Package - #680-4F367831-24-42 12/23/2024 - 12/23/2025 Active" at bounding box center [1095, 555] width 532 height 37
copy strong "680-4F367831-24-42"
click at [544, 489] on div "Submission group 2025 Commercial Package - Srvc Ctr; 30 Day Gap fr 11/23 Last u…" at bounding box center [715, 339] width 1430 height 678
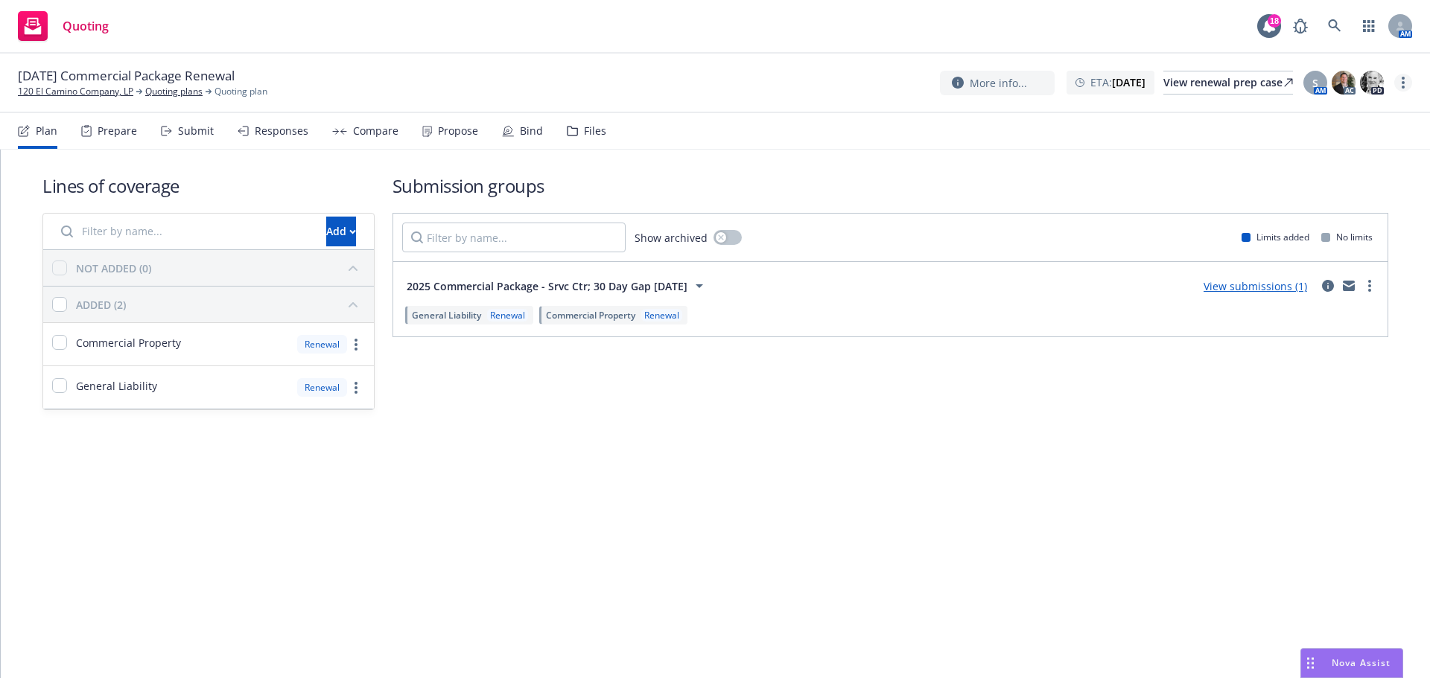
click at [1401, 81] on icon "more" at bounding box center [1402, 83] width 3 height 12
click at [1338, 194] on link "Archive quoting plan" at bounding box center [1328, 203] width 166 height 30
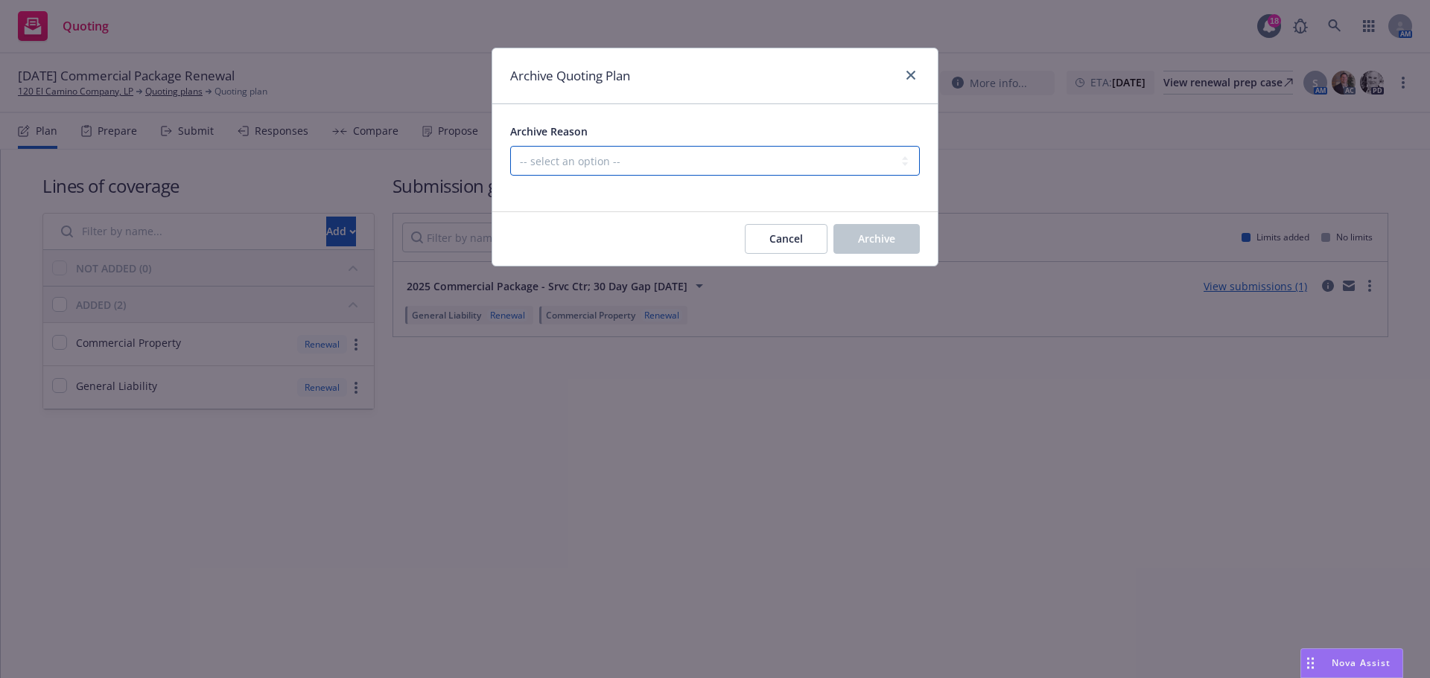
click at [771, 168] on select "-- select an option -- All policies in this renewal plan are auto-renewed Creat…" at bounding box center [715, 161] width 410 height 30
select select "ARCHIVED_RENEWAL_POLICY_AUTO_RENEWED"
click at [510, 146] on select "-- select an option -- All policies in this renewal plan are auto-renewed Creat…" at bounding box center [715, 161] width 410 height 30
click at [853, 236] on button "Archive" at bounding box center [876, 239] width 86 height 30
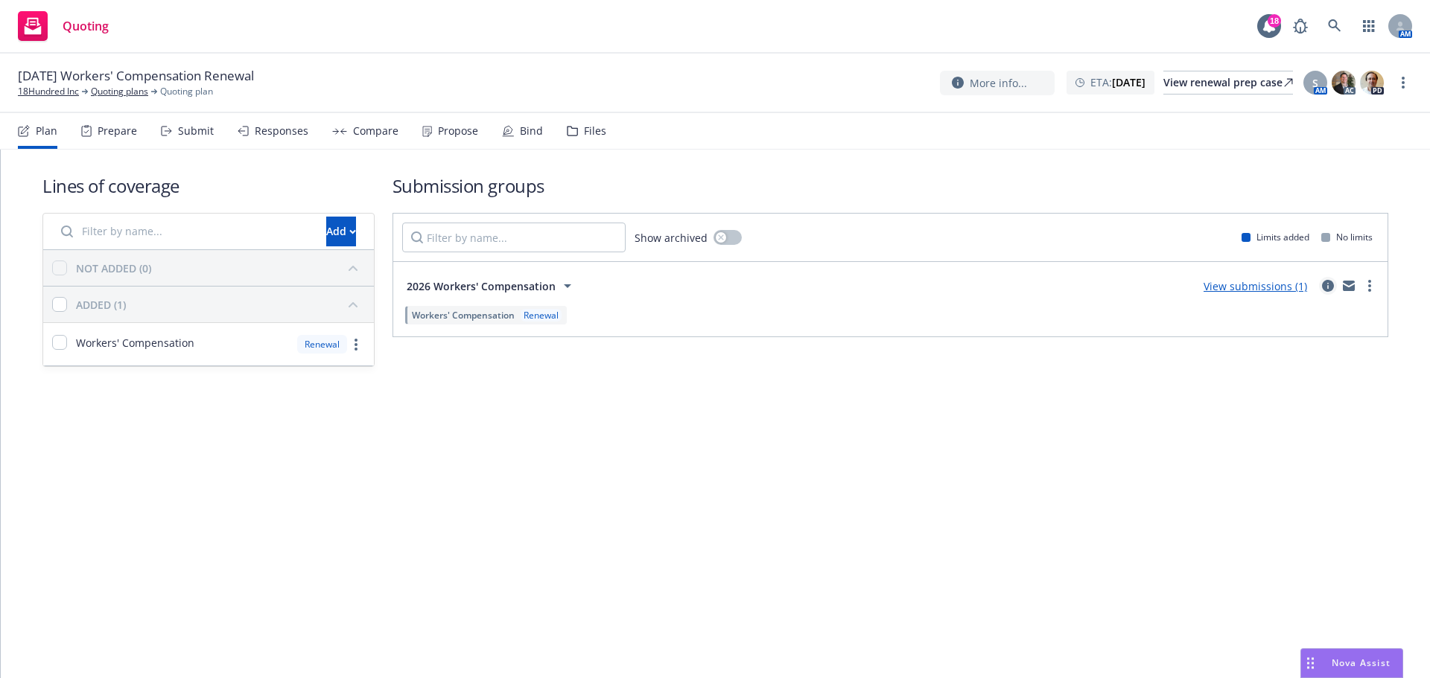
click at [1333, 281] on icon "circleInformation" at bounding box center [1328, 286] width 12 height 12
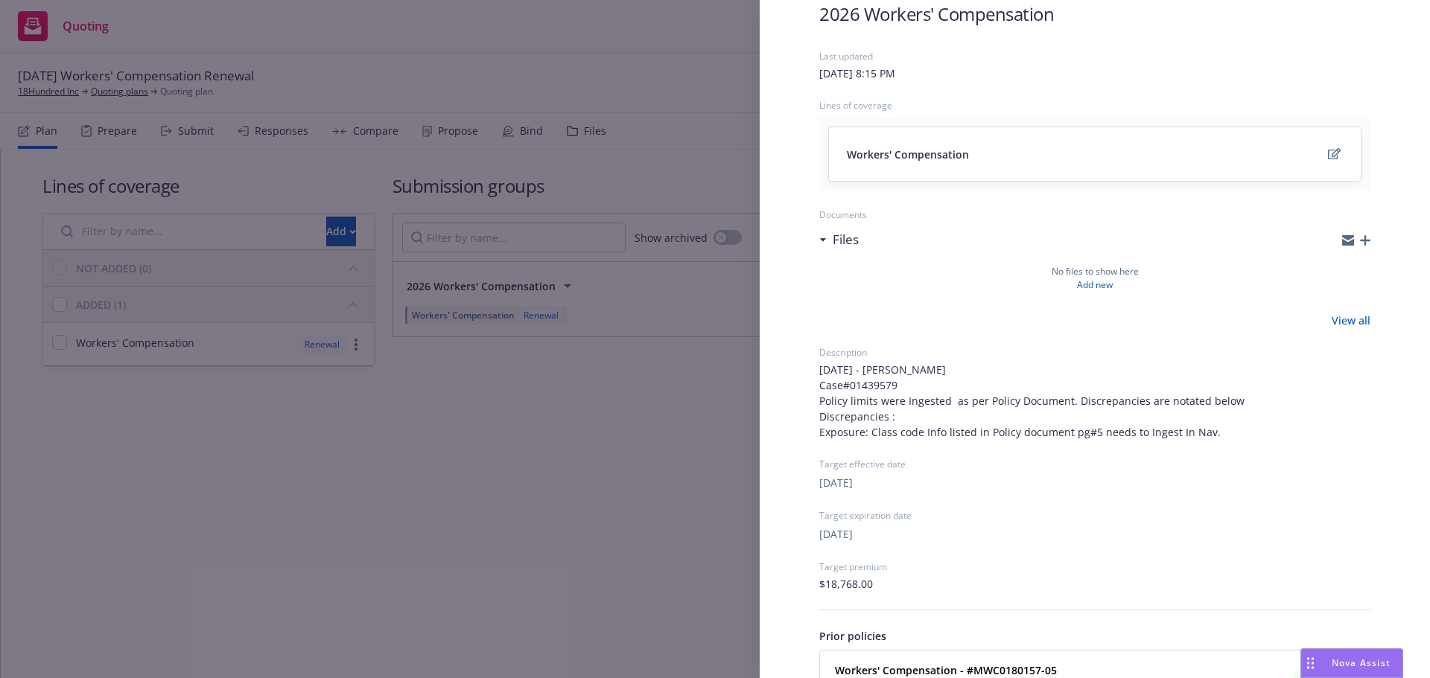
scroll to position [206, 0]
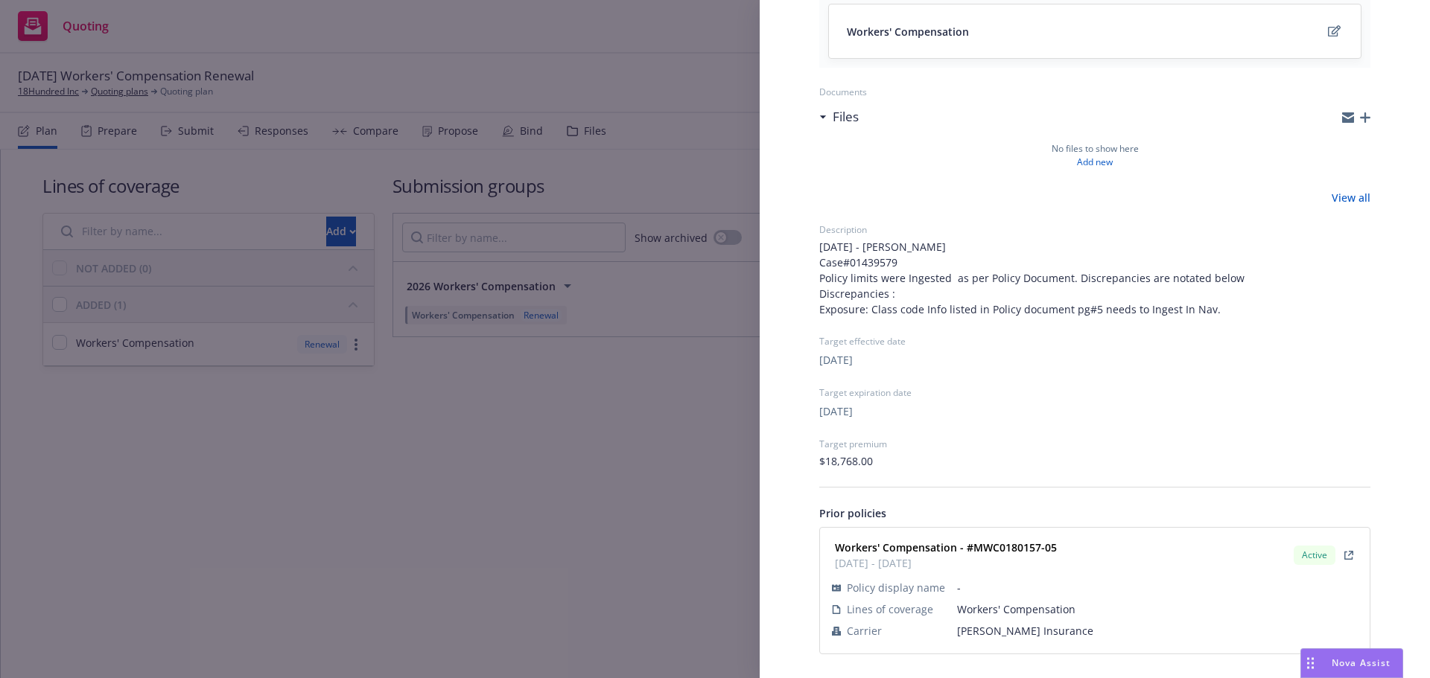
click at [999, 630] on span "[PERSON_NAME] Insurance" at bounding box center [1157, 631] width 401 height 16
click at [999, 630] on span "Markel Insurance" at bounding box center [1157, 631] width 401 height 16
copy span "Markel Insurance"
click at [607, 415] on div "Submission group 2026 Workers' Compensation Last updated Sunday, August 24, 202…" at bounding box center [715, 339] width 1430 height 678
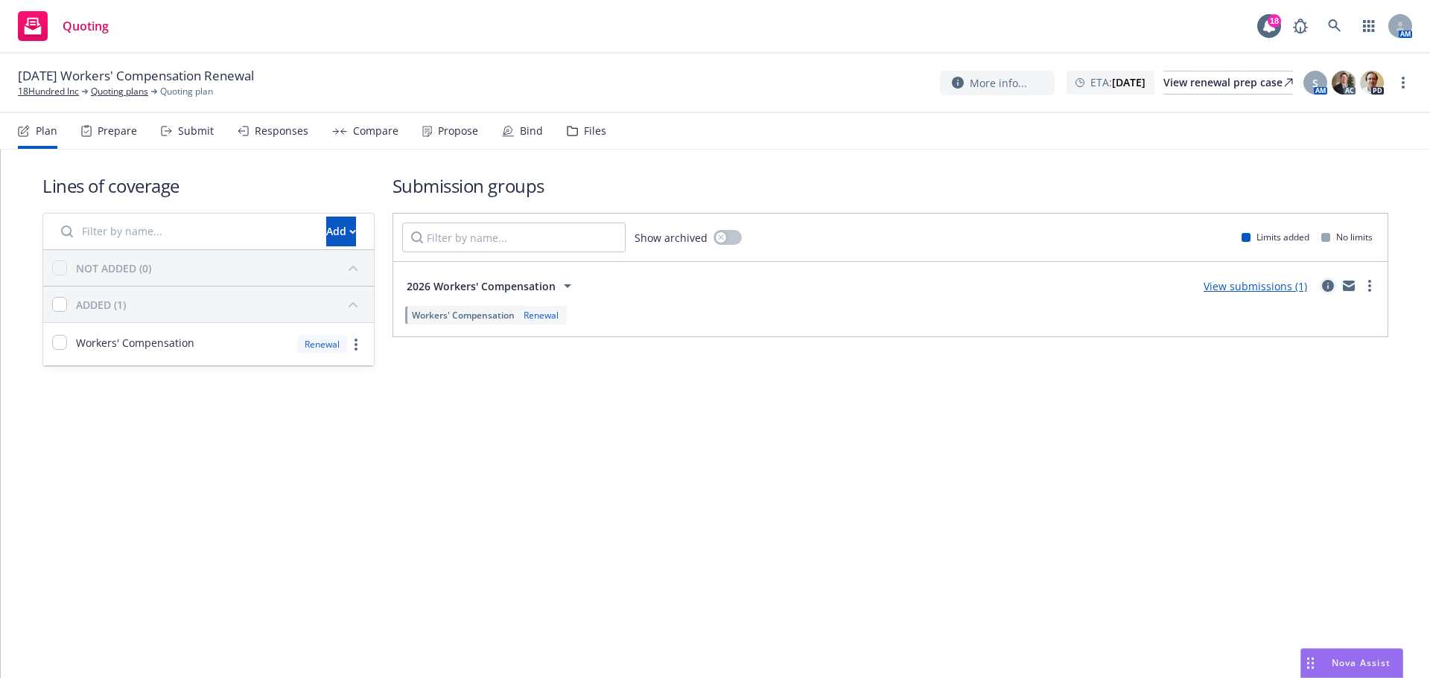
click at [1331, 281] on icon "circleInformation" at bounding box center [1328, 286] width 12 height 12
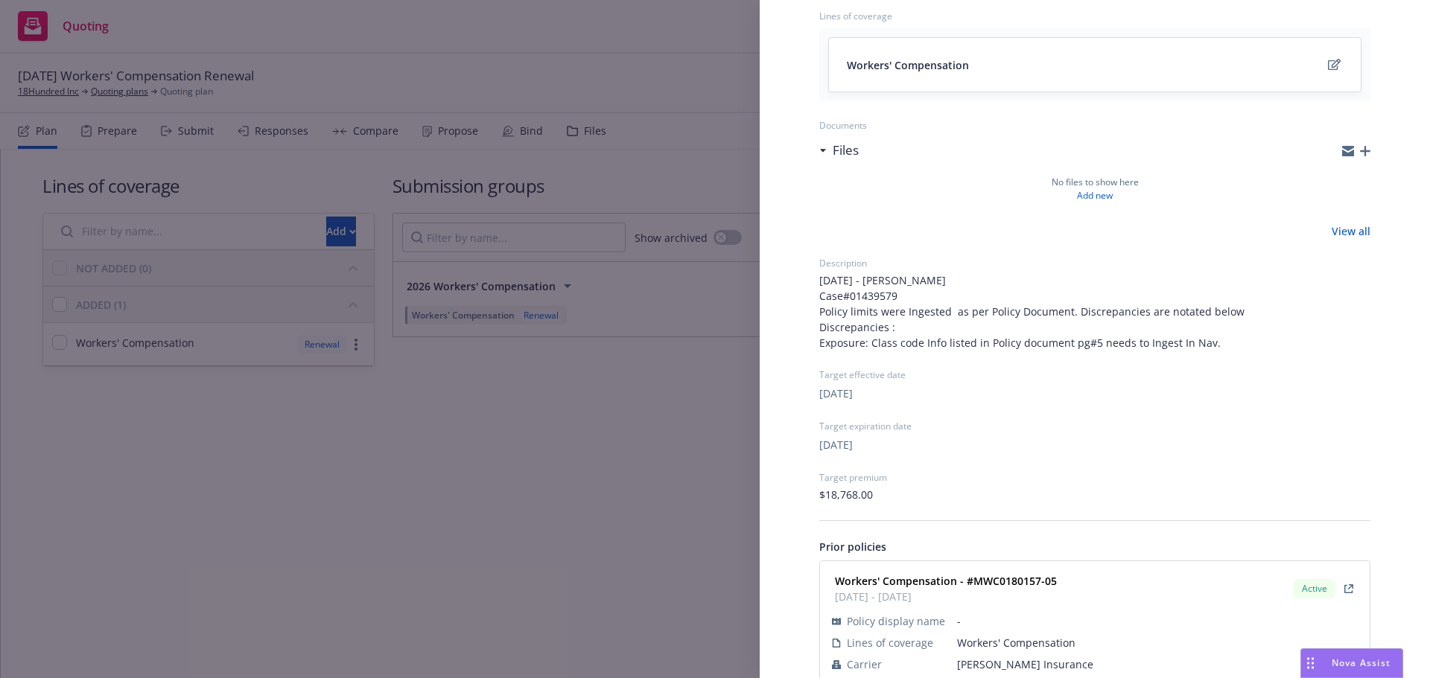
scroll to position [206, 0]
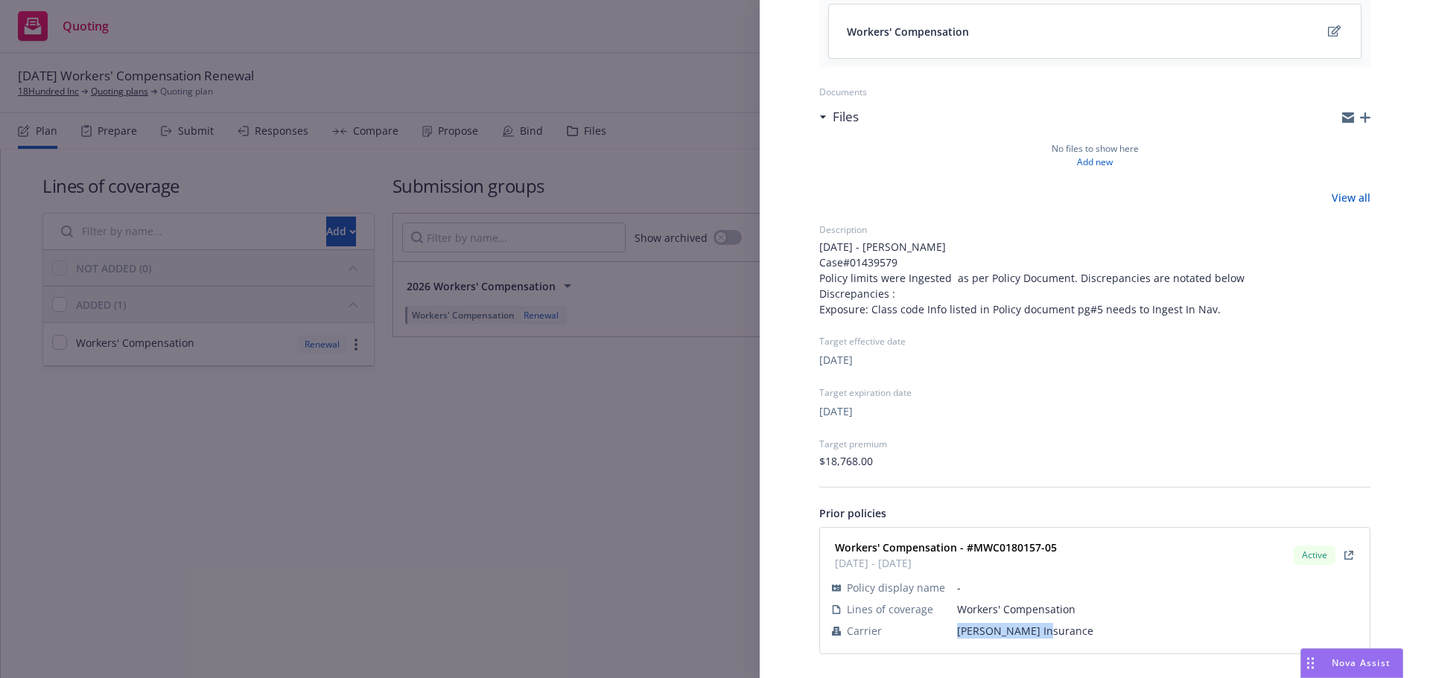
drag, startPoint x: 1028, startPoint y: 635, endPoint x: 937, endPoint y: 633, distance: 90.9
click at [937, 633] on tr "Carrier Markel Insurance" at bounding box center [1095, 631] width 526 height 22
click at [1027, 545] on strong "Workers' Compensation - #MWC0180157-05" at bounding box center [946, 548] width 222 height 14
click at [1072, 547] on div "Workers' Compensation - #MWC0180157-05 01/22/2025 - 01/22/2026 Active" at bounding box center [1095, 555] width 532 height 37
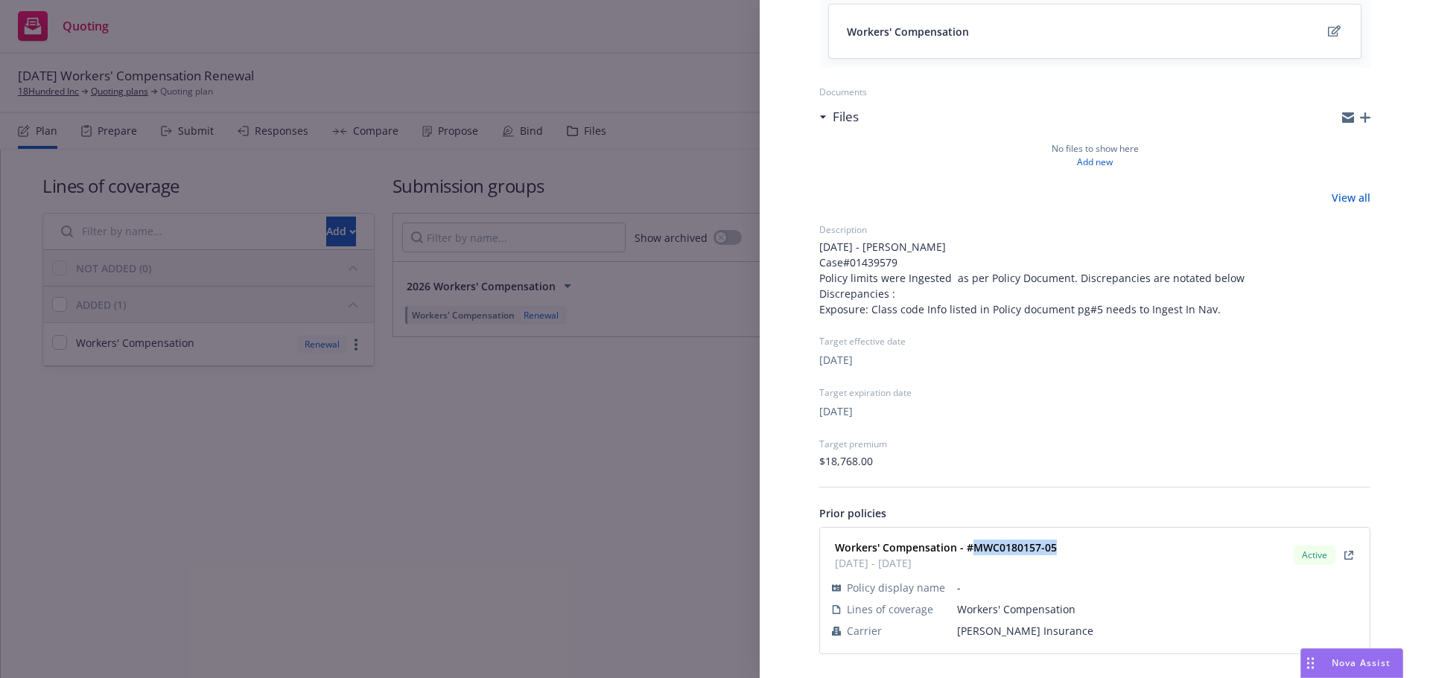
drag, startPoint x: 1025, startPoint y: 552, endPoint x: 971, endPoint y: 553, distance: 53.6
click at [971, 553] on div "Workers' Compensation - #MWC0180157-05 01/22/2025 - 01/22/2026 Active" at bounding box center [1095, 555] width 532 height 37
copy strong "MWC0180157-05"
click at [1013, 643] on div "Policy display name - Lines of coverage Workers' Compensation Carrier Markel In…" at bounding box center [1095, 609] width 532 height 71
drag, startPoint x: 984, startPoint y: 634, endPoint x: 947, endPoint y: 634, distance: 37.2
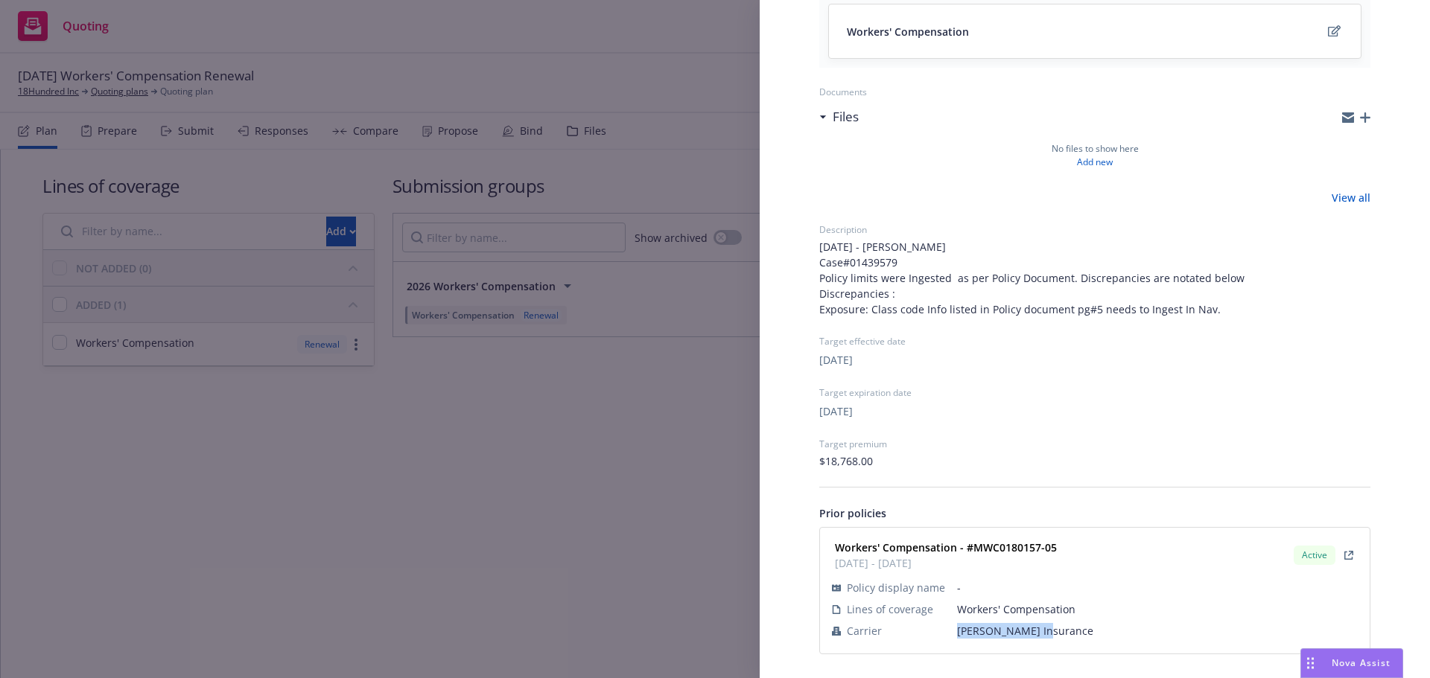
click at [947, 634] on tr "Carrier Markel Insurance" at bounding box center [1095, 631] width 526 height 22
copy tr "Markel Insurance"
drag, startPoint x: 603, startPoint y: 511, endPoint x: 618, endPoint y: 475, distance: 38.7
click at [603, 511] on div "Submission group 2026 Workers' Compensation Last updated Sunday, August 24, 202…" at bounding box center [715, 339] width 1430 height 678
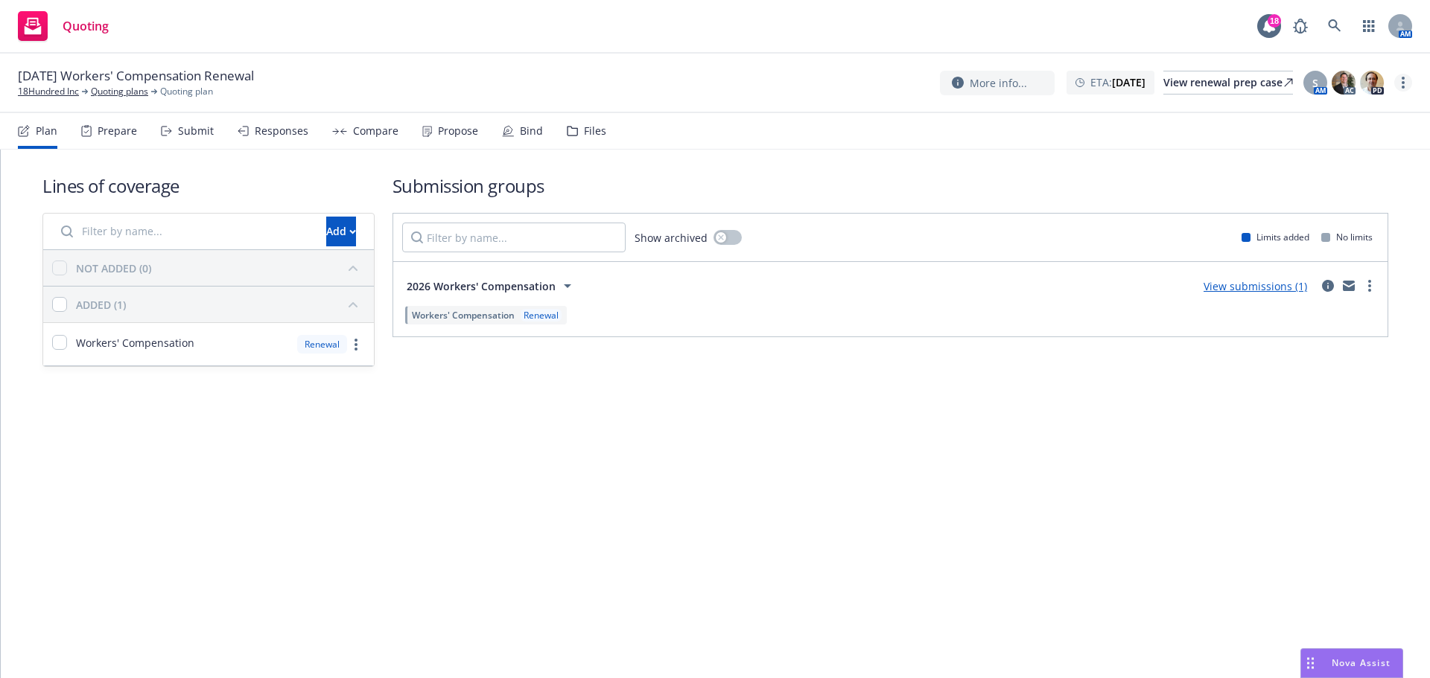
click at [1402, 88] on circle "more" at bounding box center [1402, 87] width 3 height 3
drag, startPoint x: 1358, startPoint y: 194, endPoint x: 1299, endPoint y: 194, distance: 58.8
click at [1358, 194] on link "Archive quoting plan" at bounding box center [1328, 203] width 166 height 30
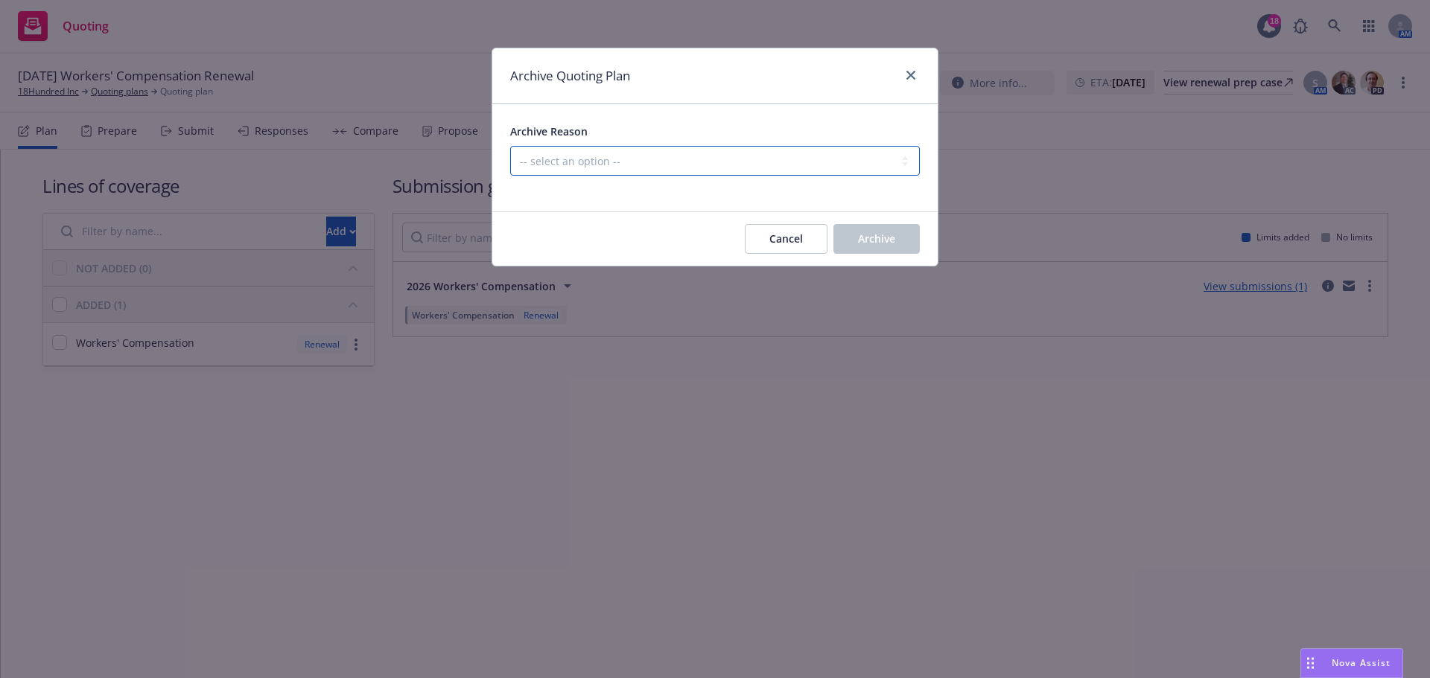
drag, startPoint x: 841, startPoint y: 162, endPoint x: 837, endPoint y: 172, distance: 10.7
click at [841, 162] on select "-- select an option -- All policies in this renewal plan are auto-renewed Creat…" at bounding box center [715, 161] width 410 height 30
select select "ARCHIVED_RENEWAL_POLICY_AUTO_RENEWED"
click at [510, 146] on select "-- select an option -- All policies in this renewal plan are auto-renewed Creat…" at bounding box center [715, 161] width 410 height 30
click at [862, 227] on button "Archive" at bounding box center [876, 239] width 86 height 30
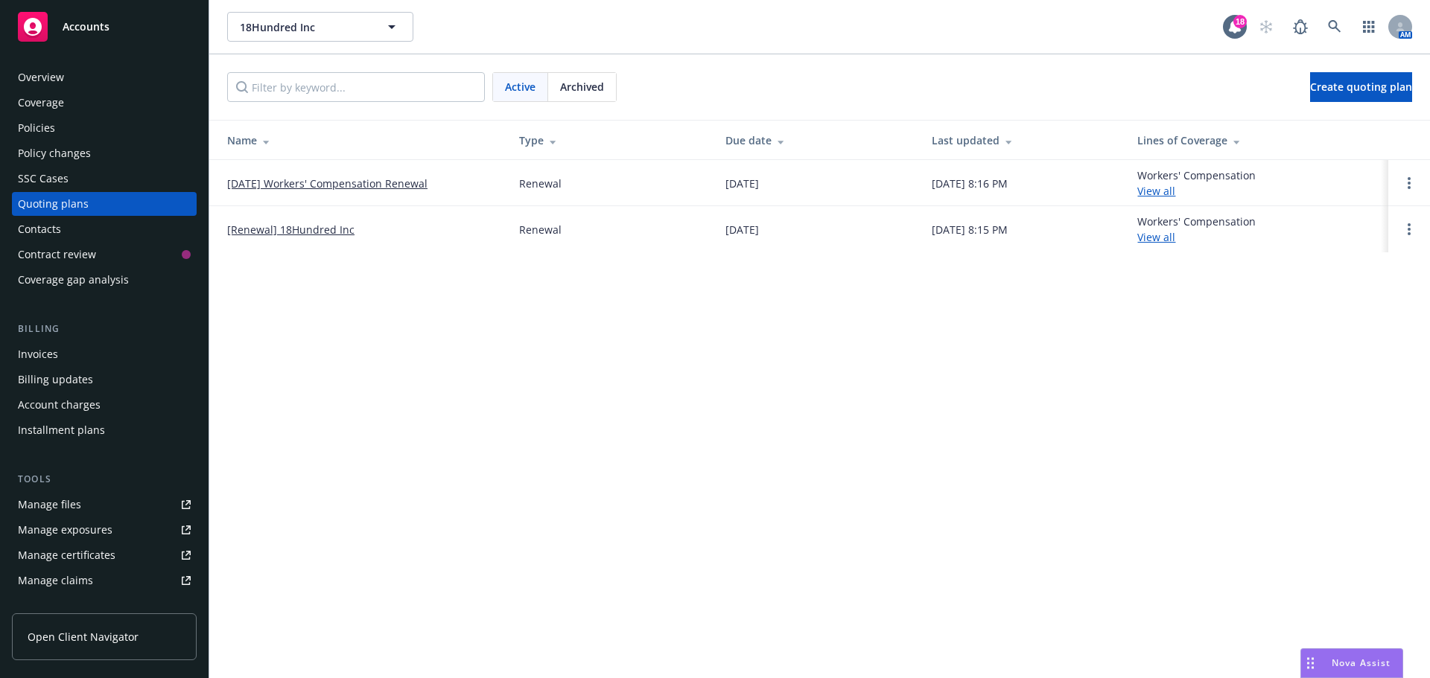
click at [573, 81] on span "Archived" at bounding box center [582, 87] width 44 height 16
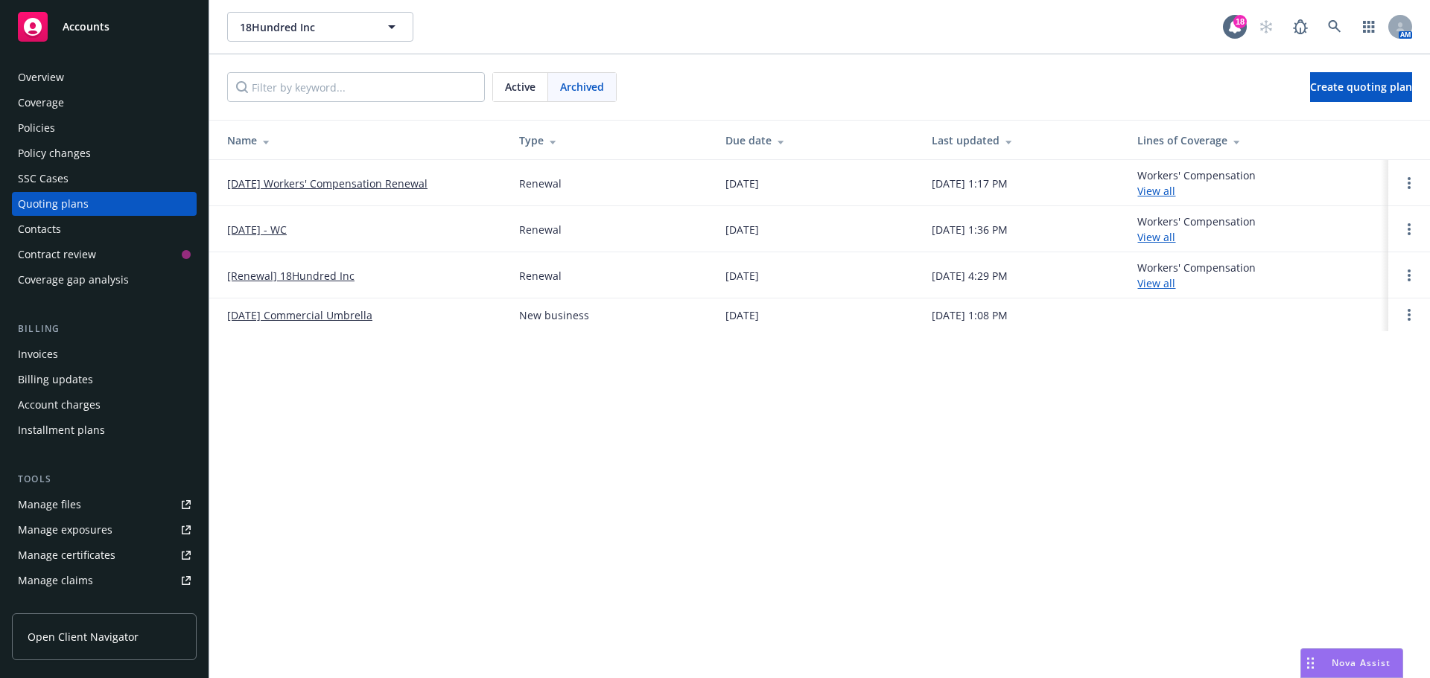
click at [314, 176] on link "[DATE] Workers' Compensation Renewal" at bounding box center [327, 184] width 200 height 16
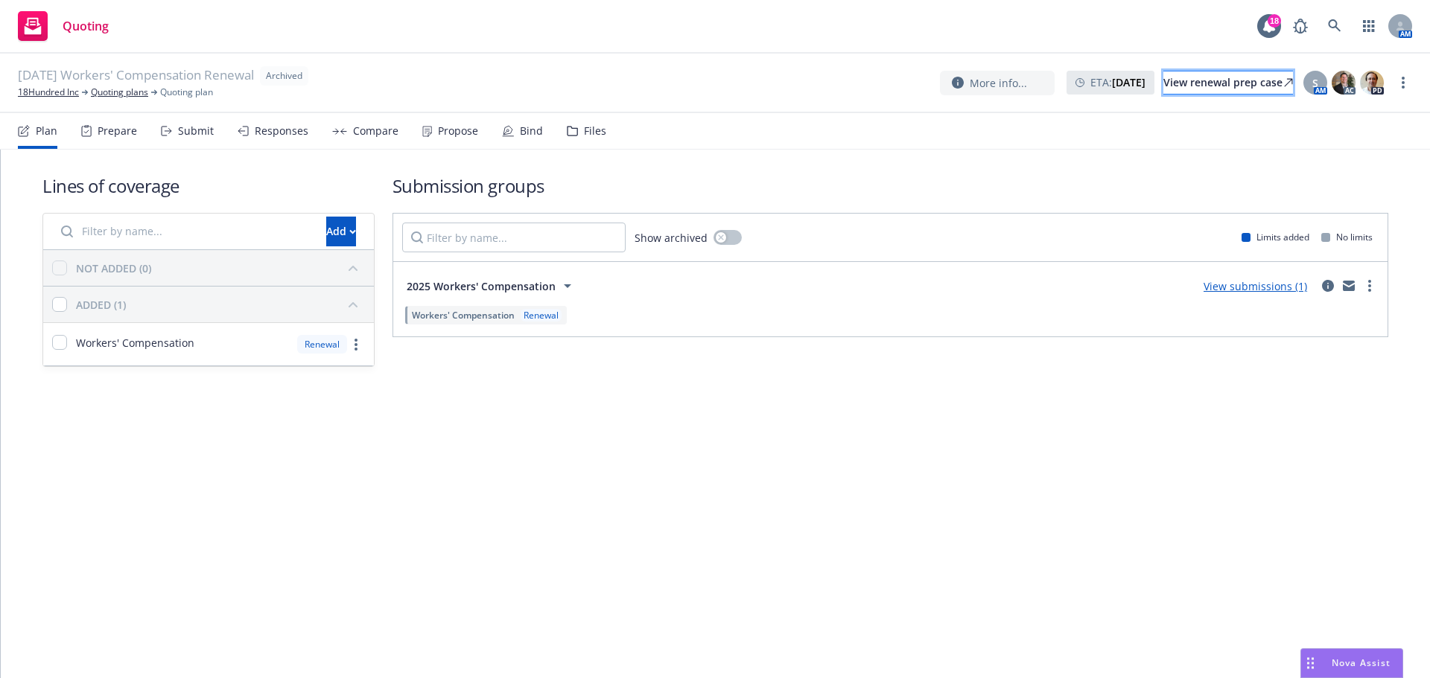
click at [1250, 83] on div "View renewal prep case" at bounding box center [1228, 82] width 130 height 22
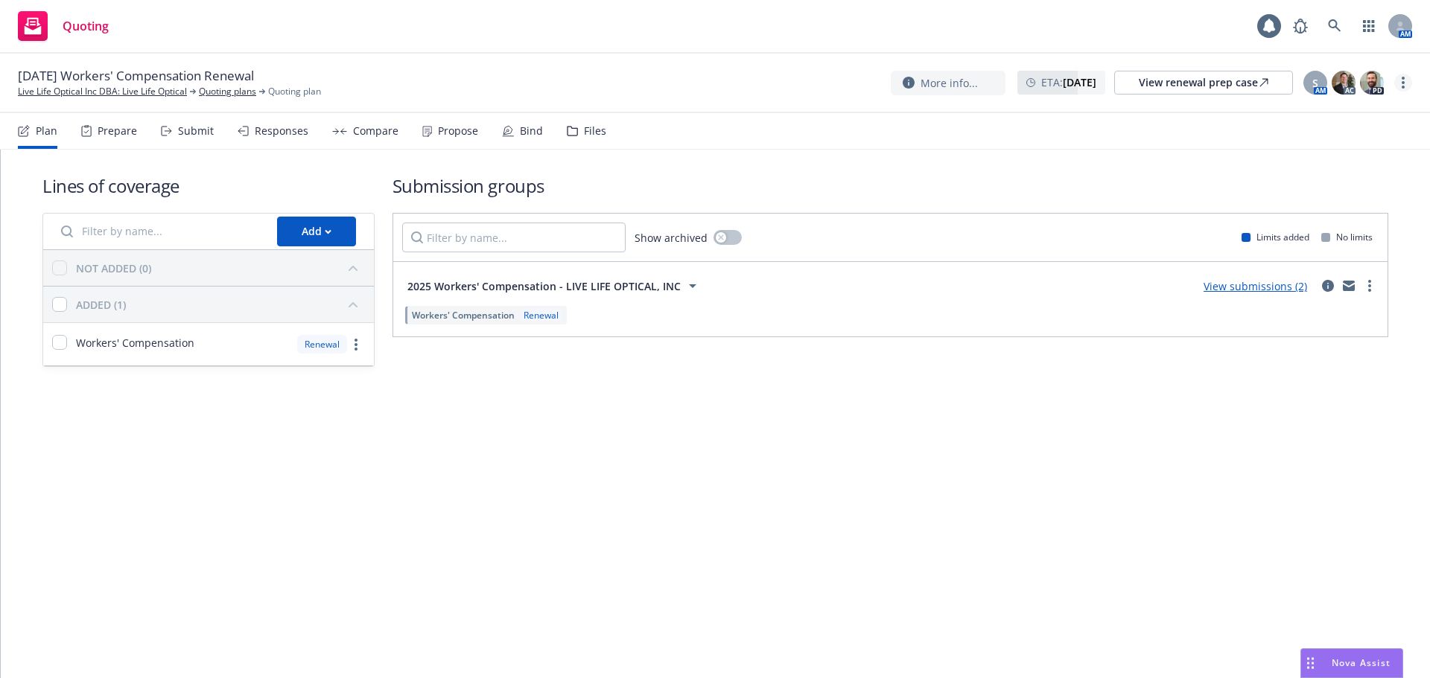
click at [1403, 80] on icon "more" at bounding box center [1402, 83] width 3 height 12
click at [1355, 113] on link "Copy logging email" at bounding box center [1328, 113] width 166 height 30
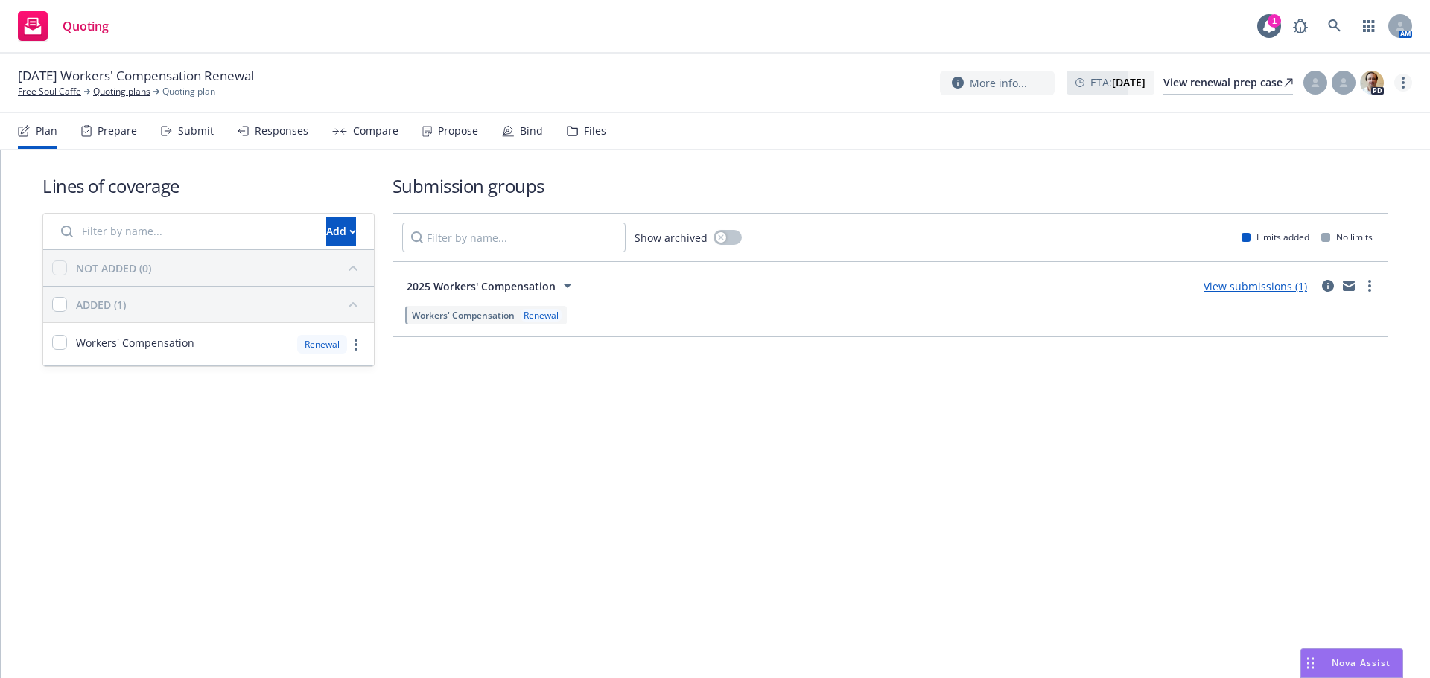
click at [1403, 79] on circle "more" at bounding box center [1402, 78] width 3 height 3
drag, startPoint x: 1384, startPoint y: 89, endPoint x: 1088, endPoint y: 64, distance: 297.4
click at [1345, 109] on link "Copy logging email" at bounding box center [1328, 114] width 166 height 30
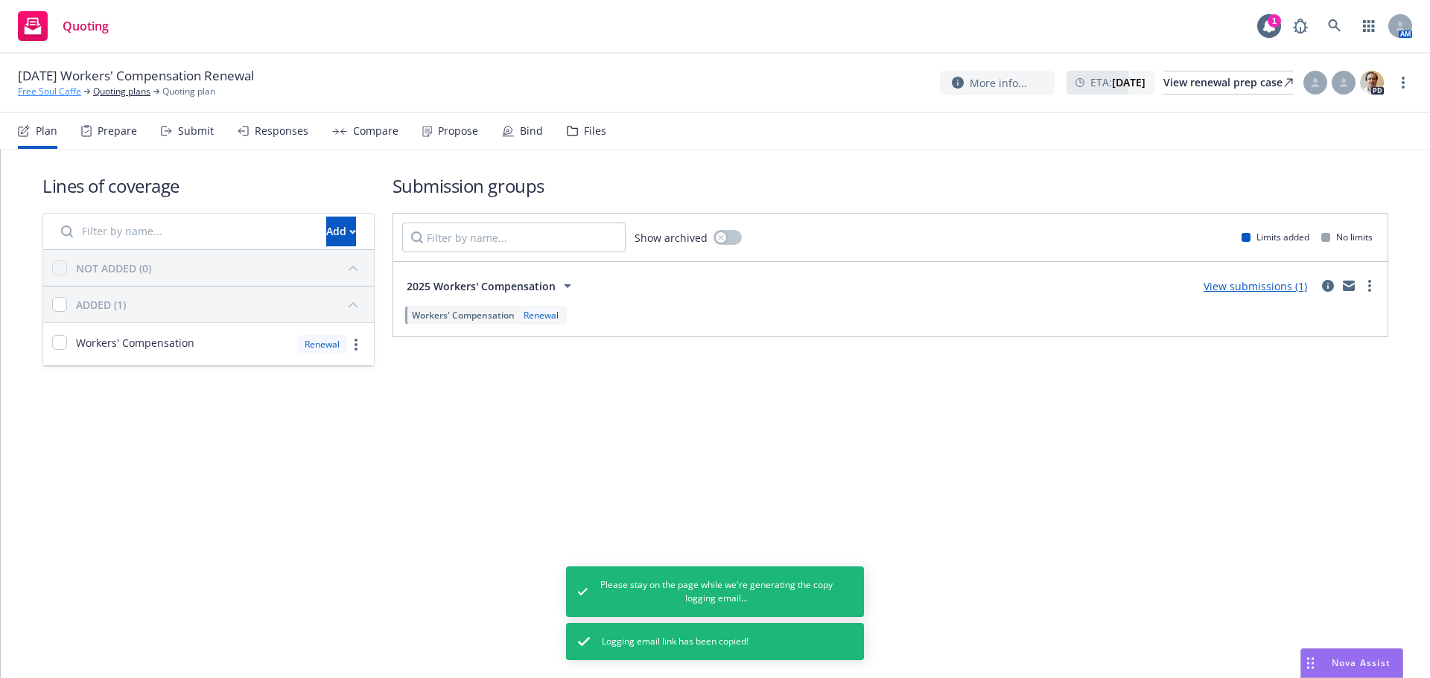
click at [54, 92] on link "Free Soul Caffe" at bounding box center [49, 91] width 63 height 13
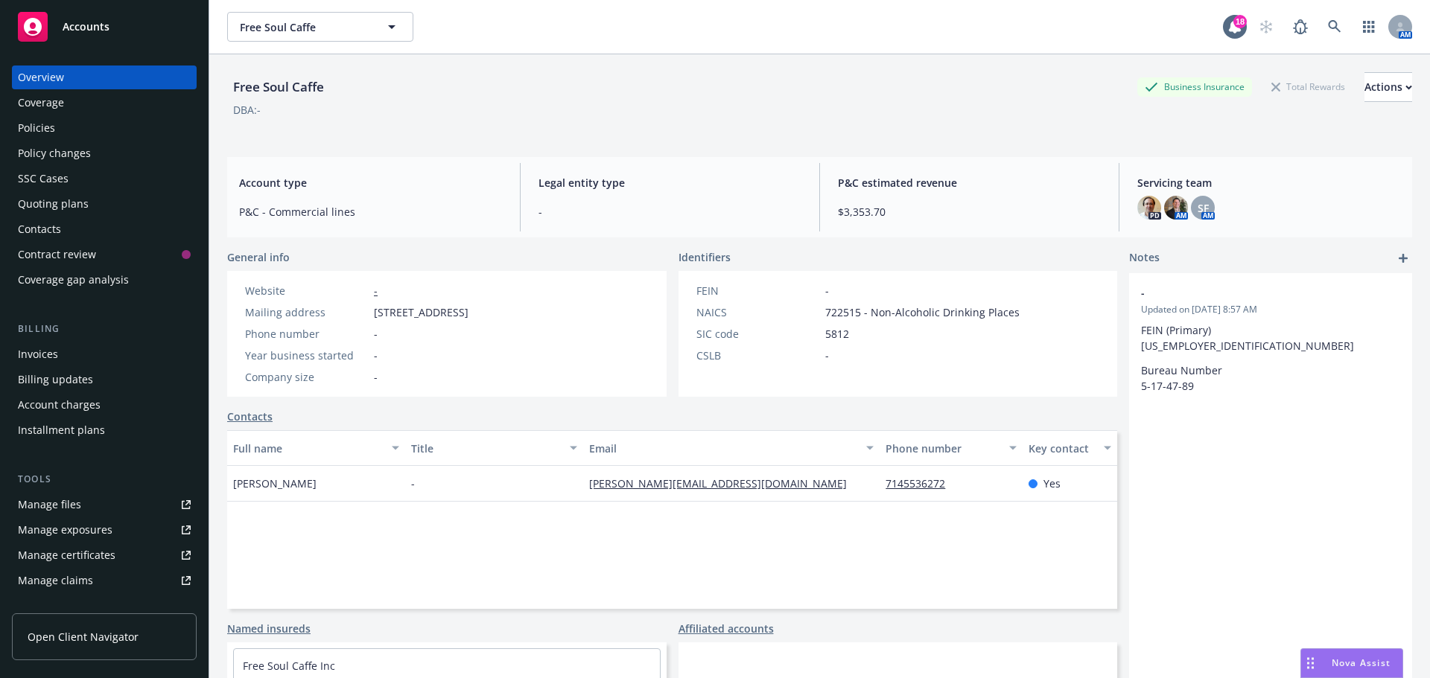
drag, startPoint x: 649, startPoint y: 491, endPoint x: 628, endPoint y: 482, distance: 22.3
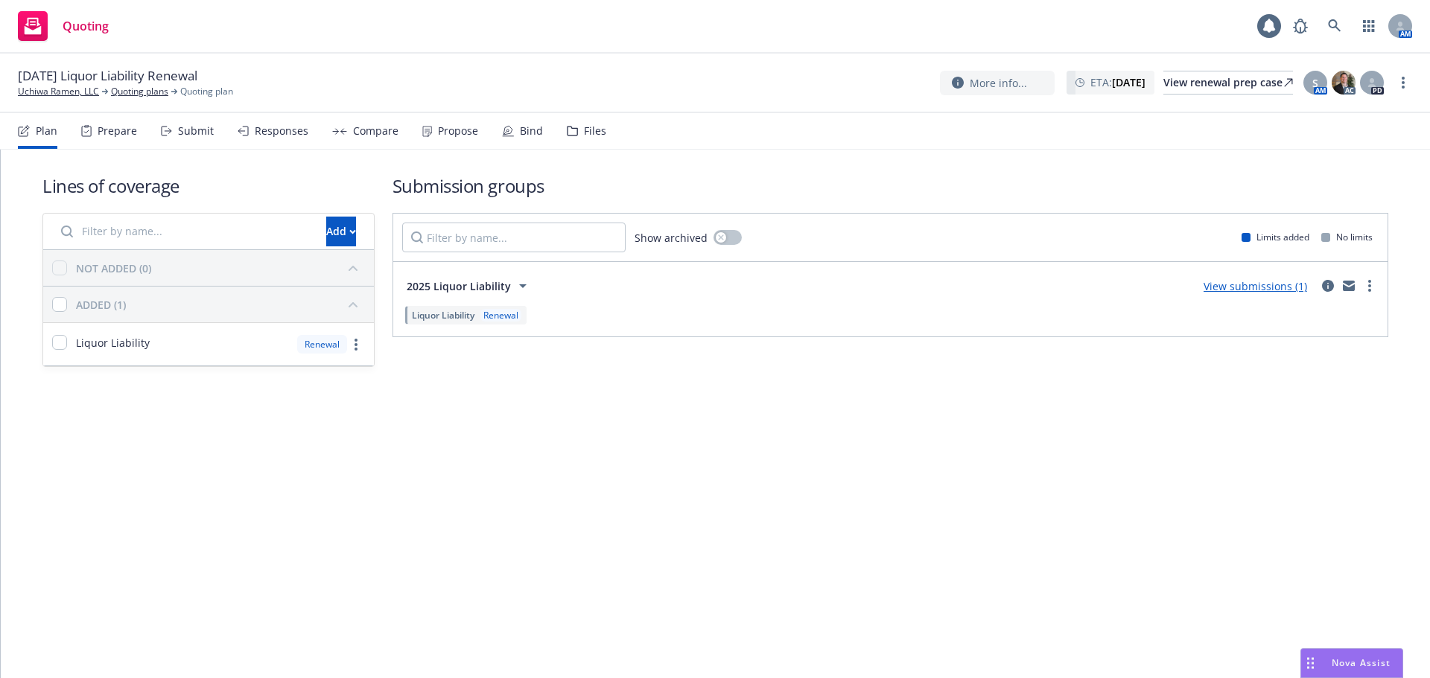
click at [424, 115] on div "Propose" at bounding box center [450, 131] width 56 height 36
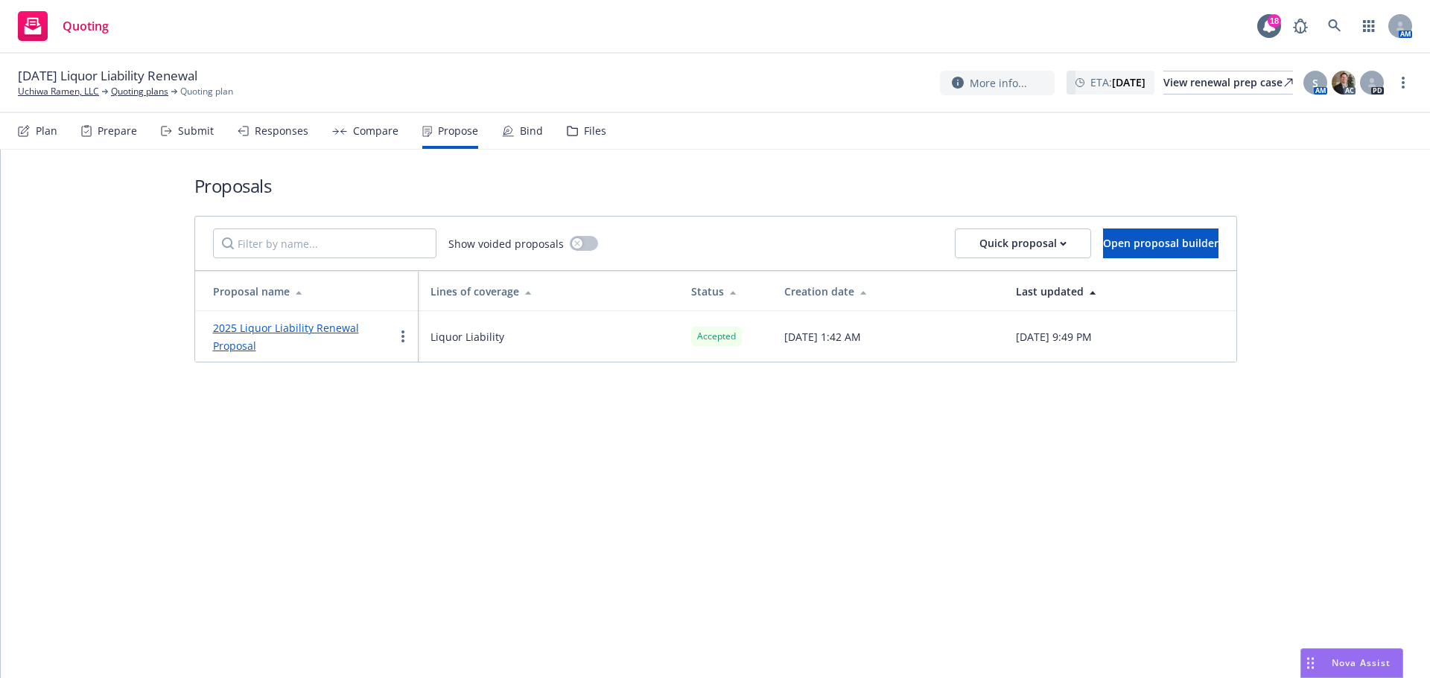
click at [514, 130] on div "Bind" at bounding box center [522, 131] width 41 height 36
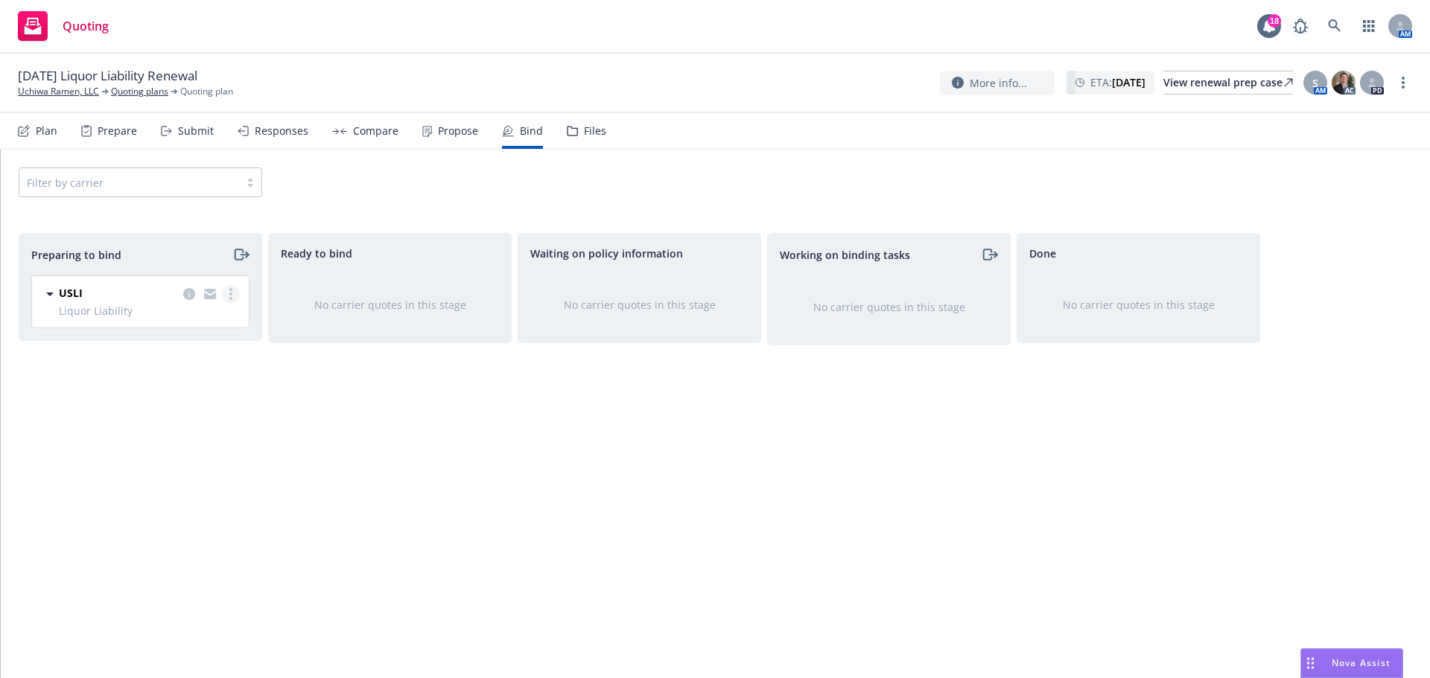
click at [231, 290] on link "more" at bounding box center [231, 294] width 18 height 18
click at [184, 335] on link "Complete preparation" at bounding box center [166, 325] width 146 height 30
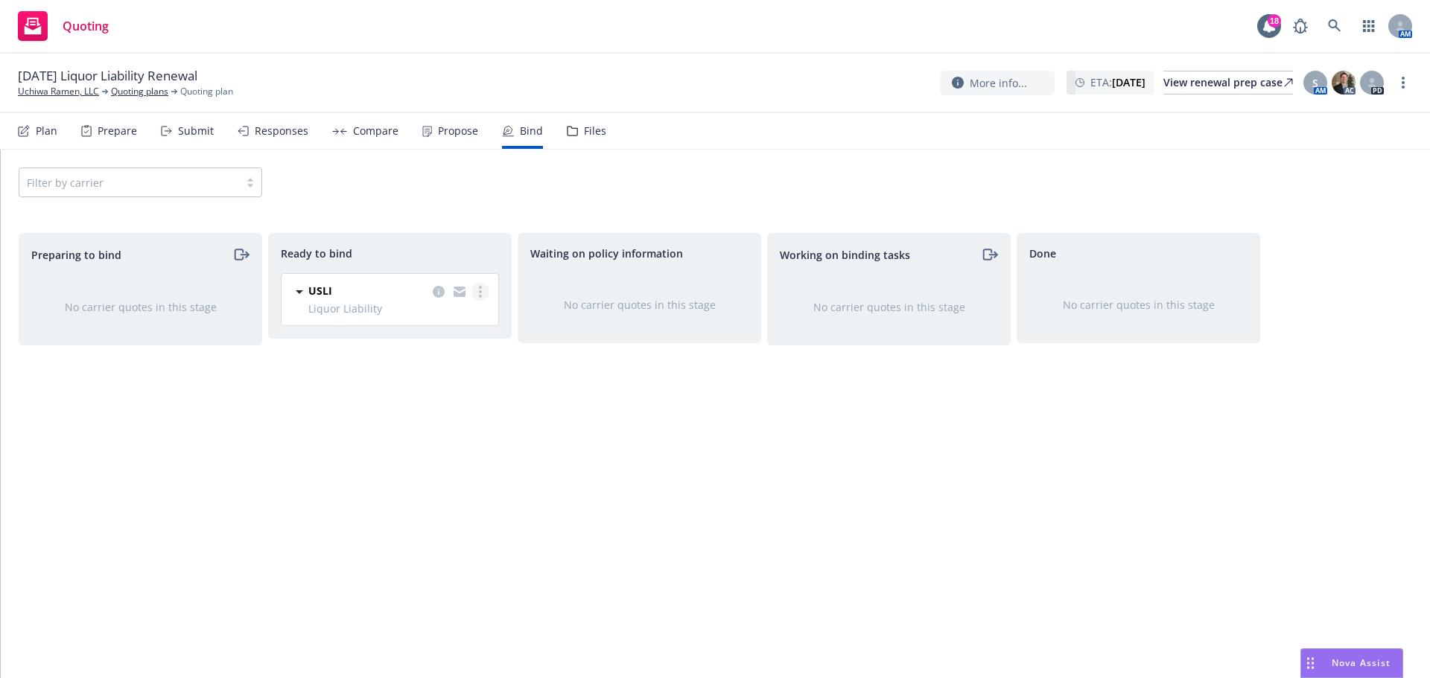
click at [475, 294] on link "more" at bounding box center [480, 292] width 18 height 18
click at [440, 320] on span "Log bind order" at bounding box center [408, 322] width 109 height 14
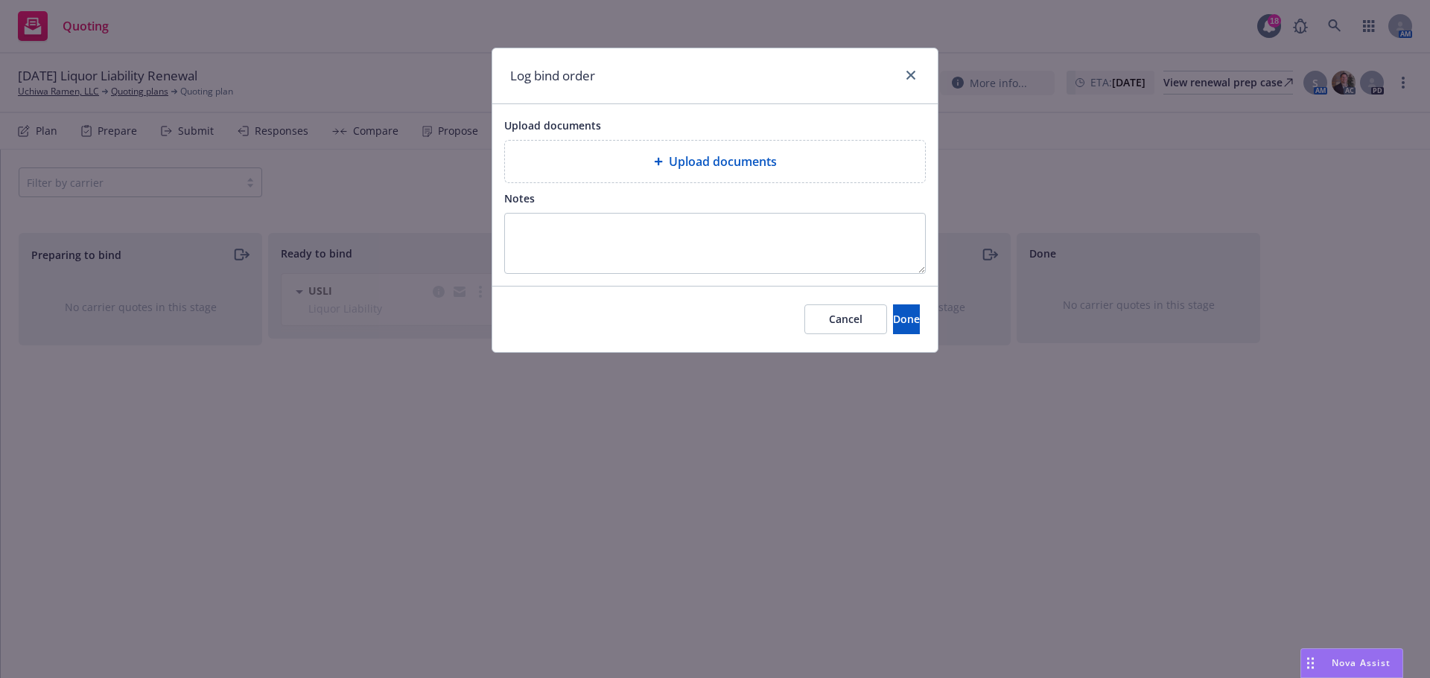
click at [599, 160] on div "Upload documents" at bounding box center [715, 162] width 396 height 18
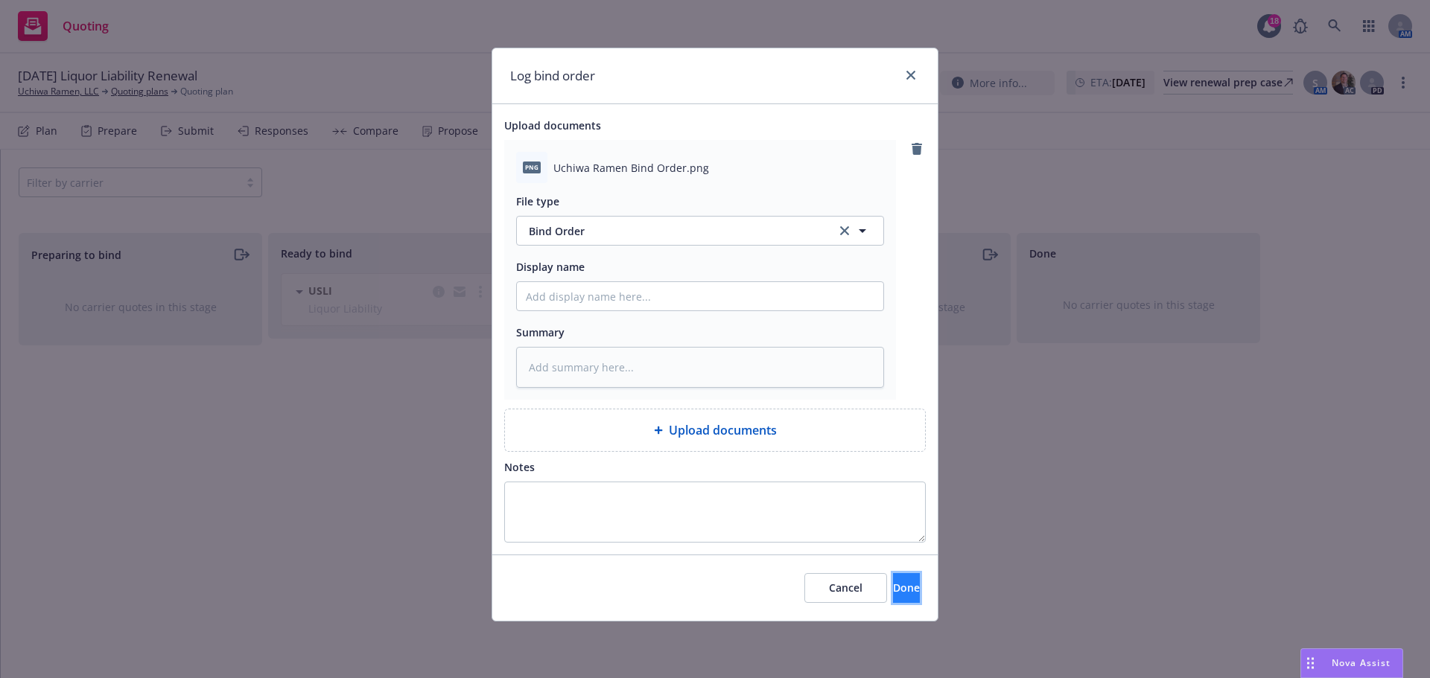
click at [893, 594] on span "Done" at bounding box center [906, 588] width 27 height 14
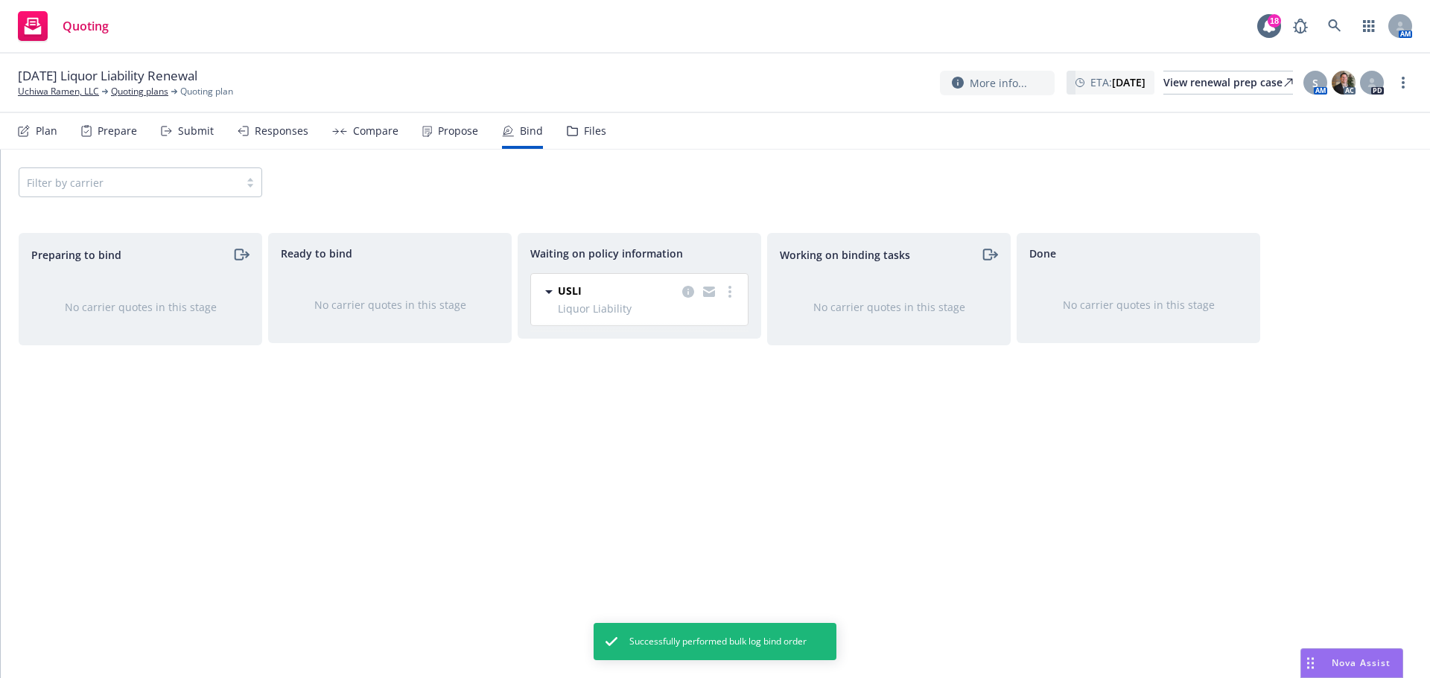
click at [448, 139] on div "Propose" at bounding box center [450, 131] width 56 height 36
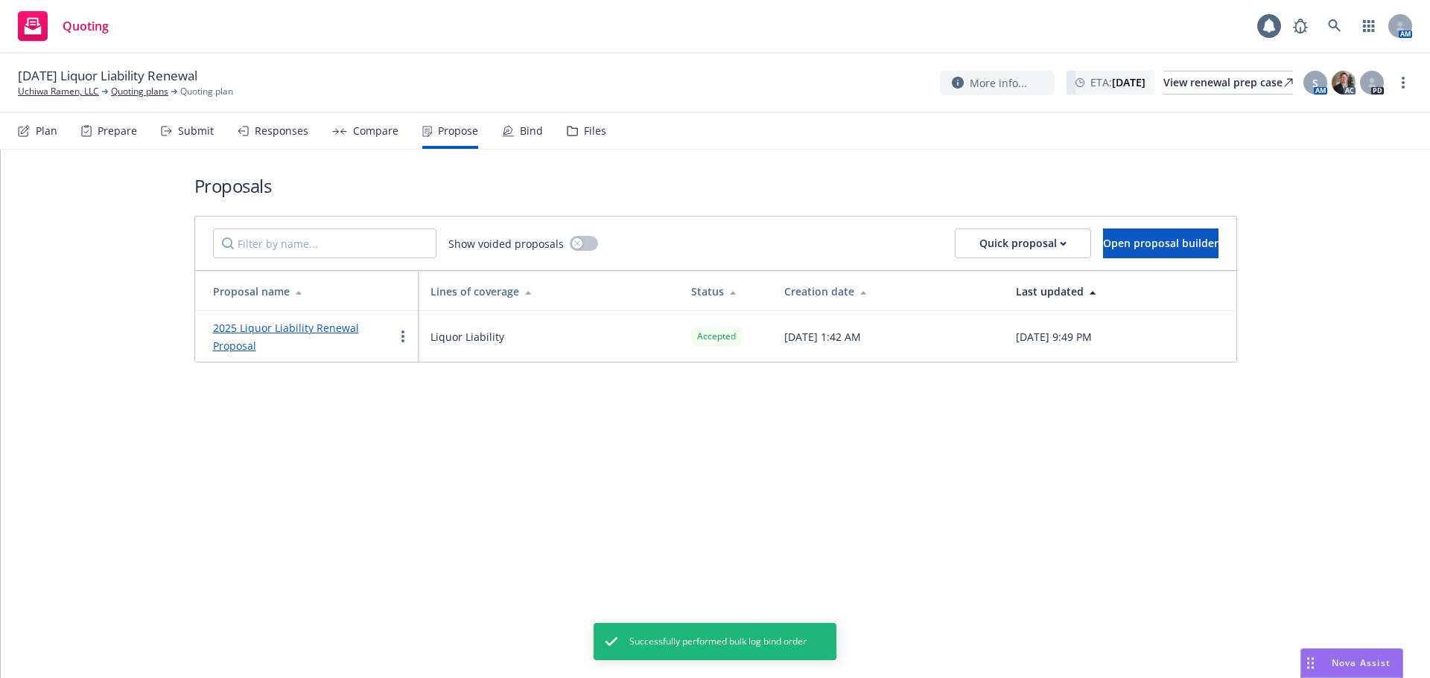
click at [267, 331] on link "2025 Liquor Liability Renewal Proposal" at bounding box center [286, 337] width 146 height 32
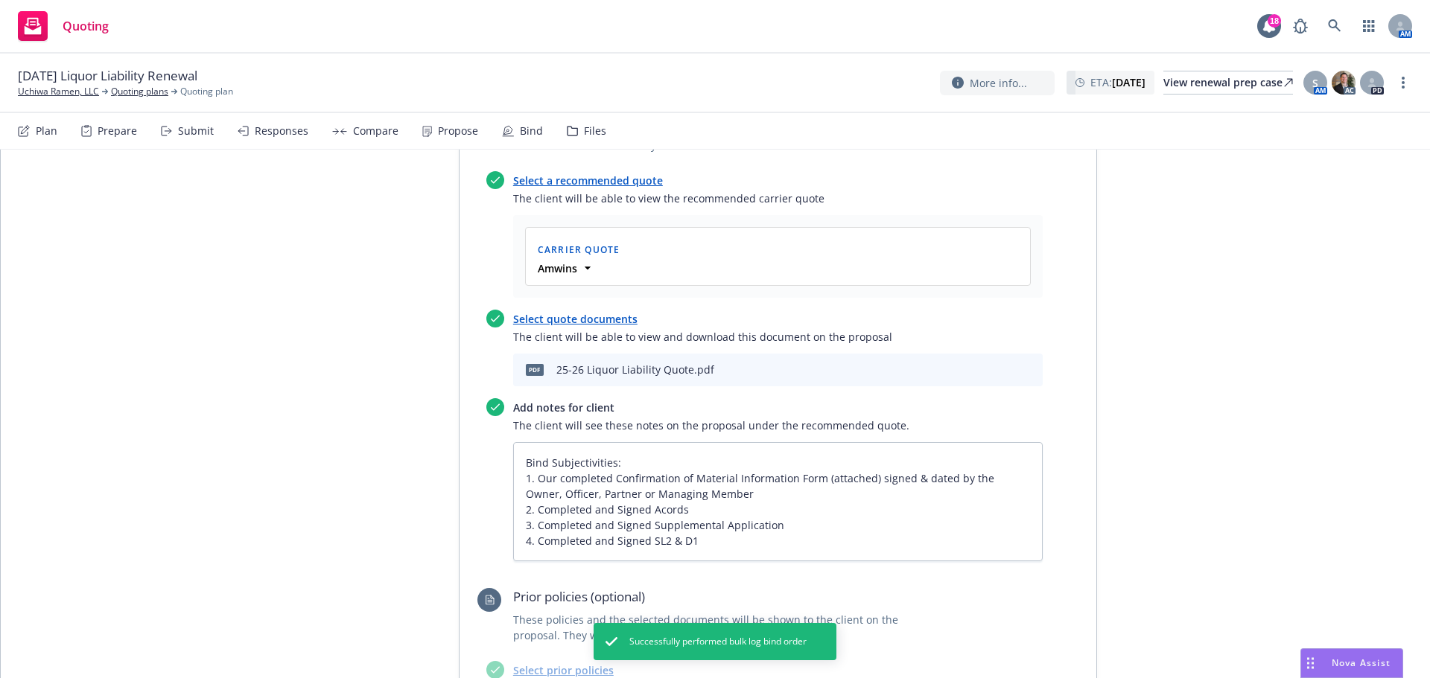
scroll to position [646, 0]
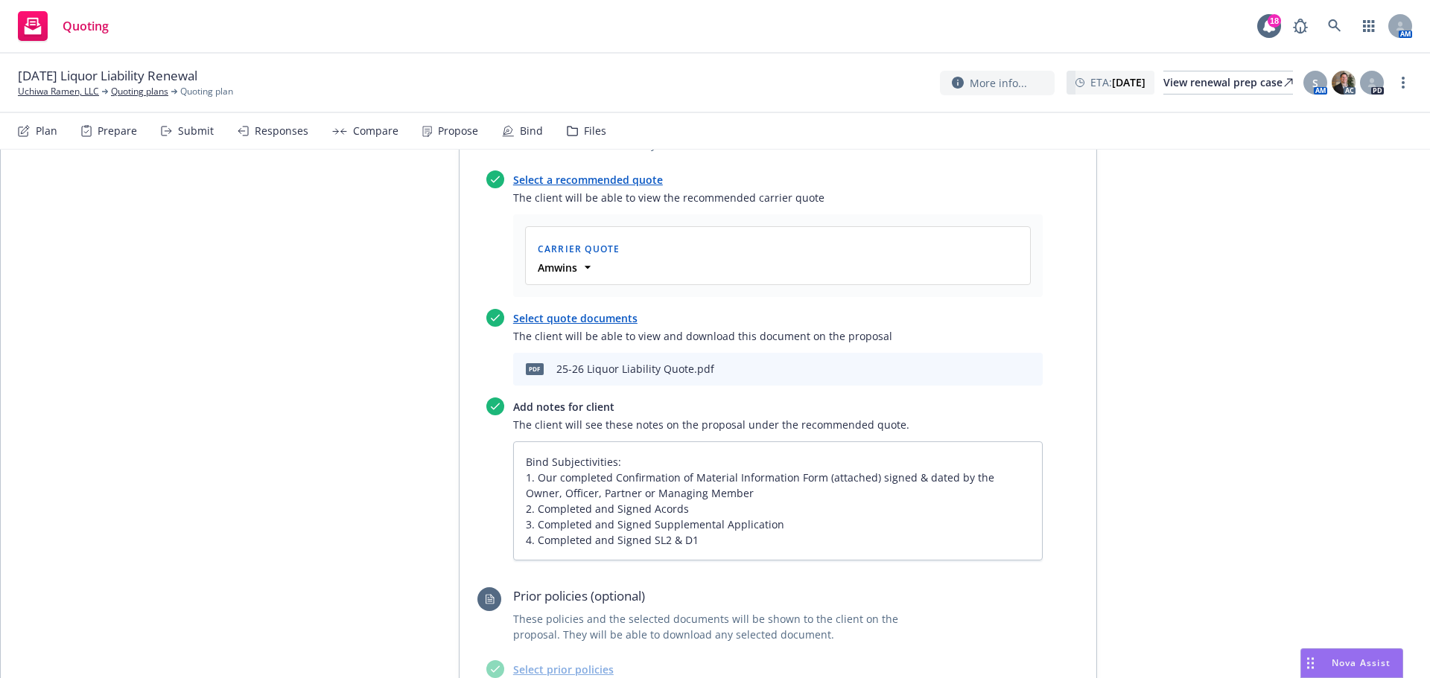
click at [969, 353] on div "pdf 25-26 Liquor Liability Quote.pdf" at bounding box center [777, 369] width 529 height 33
click at [976, 362] on icon "download file" at bounding box center [980, 368] width 12 height 12
click at [1398, 74] on link "more" at bounding box center [1403, 83] width 18 height 18
drag, startPoint x: 1322, startPoint y: 121, endPoint x: 1200, endPoint y: 76, distance: 129.3
click at [1322, 121] on link "Copy logging email" at bounding box center [1328, 113] width 166 height 30
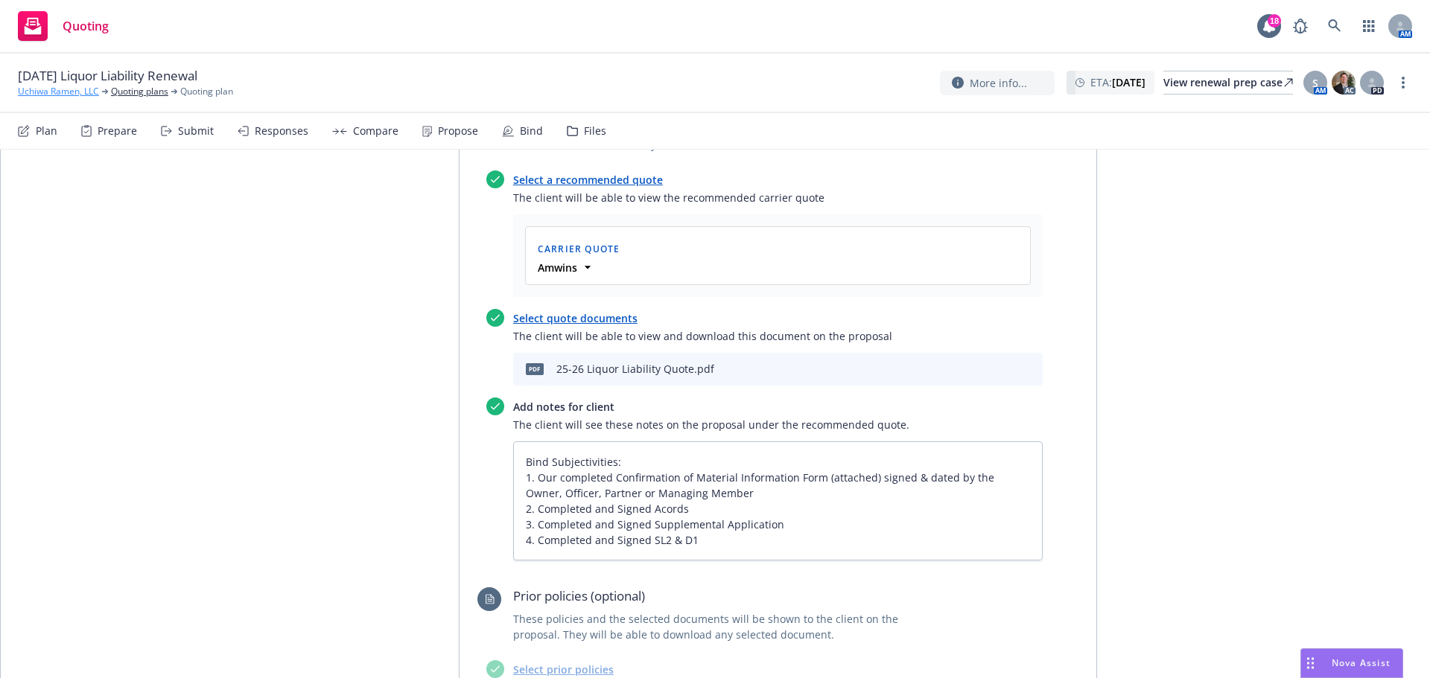
drag, startPoint x: 63, startPoint y: 93, endPoint x: 82, endPoint y: 89, distance: 19.9
click at [63, 93] on link "Uchiwa Ramen, LLC" at bounding box center [58, 91] width 81 height 13
type textarea "x"
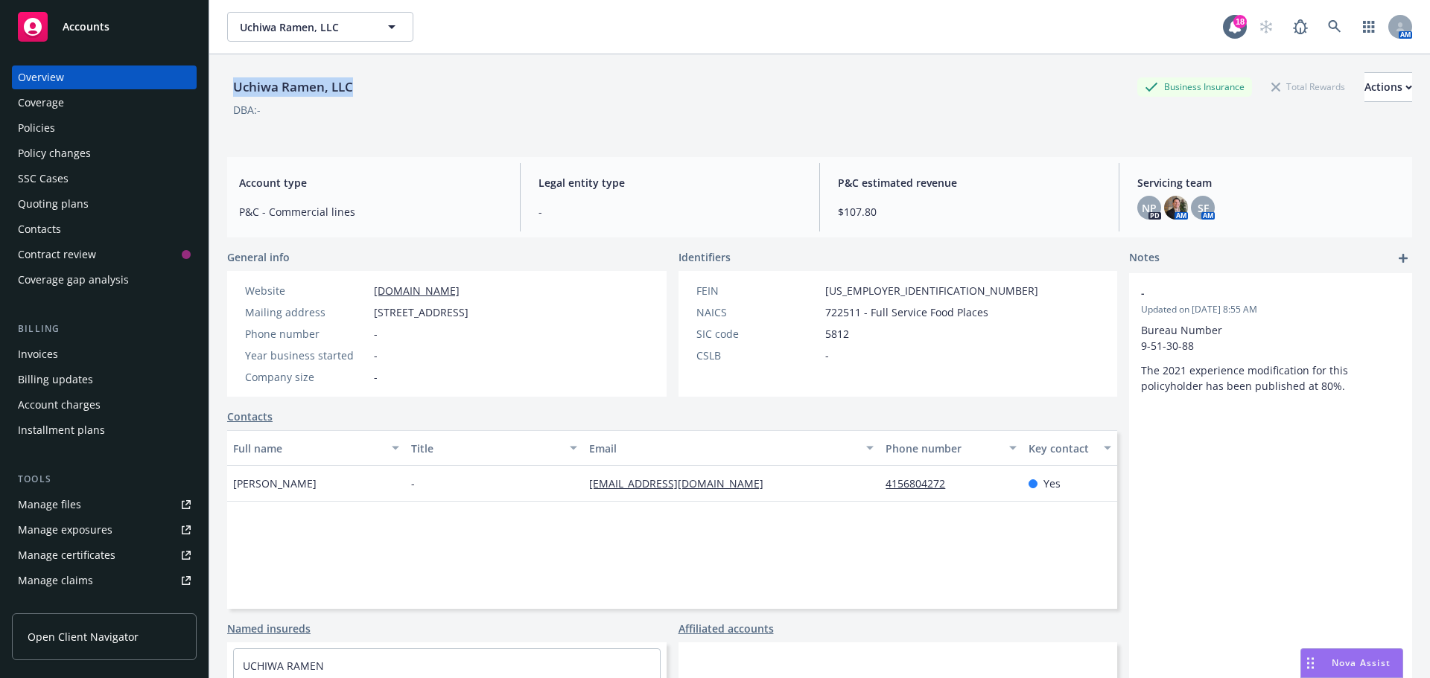
drag, startPoint x: 248, startPoint y: 78, endPoint x: 215, endPoint y: 77, distance: 32.8
click at [215, 77] on div "Uchiwa Ramen, LLC Business Insurance Total Rewards Actions DBA: - Account type …" at bounding box center [819, 393] width 1221 height 678
copy div "Uchiwa Ramen, LLC"
click at [478, 124] on div "Uchiwa Ramen, LLC Business Insurance Total Rewards Actions DBA: -" at bounding box center [819, 102] width 1185 height 61
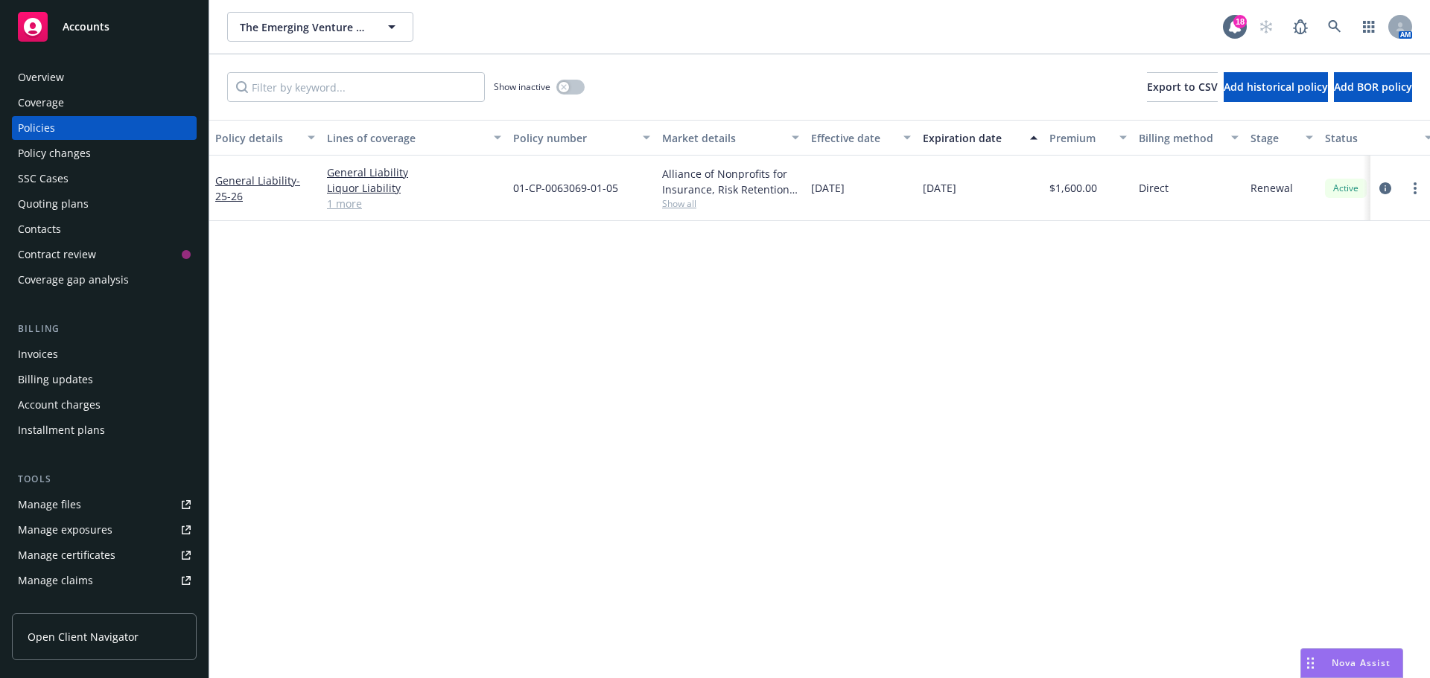
click at [73, 201] on div "Quoting plans" at bounding box center [53, 204] width 71 height 24
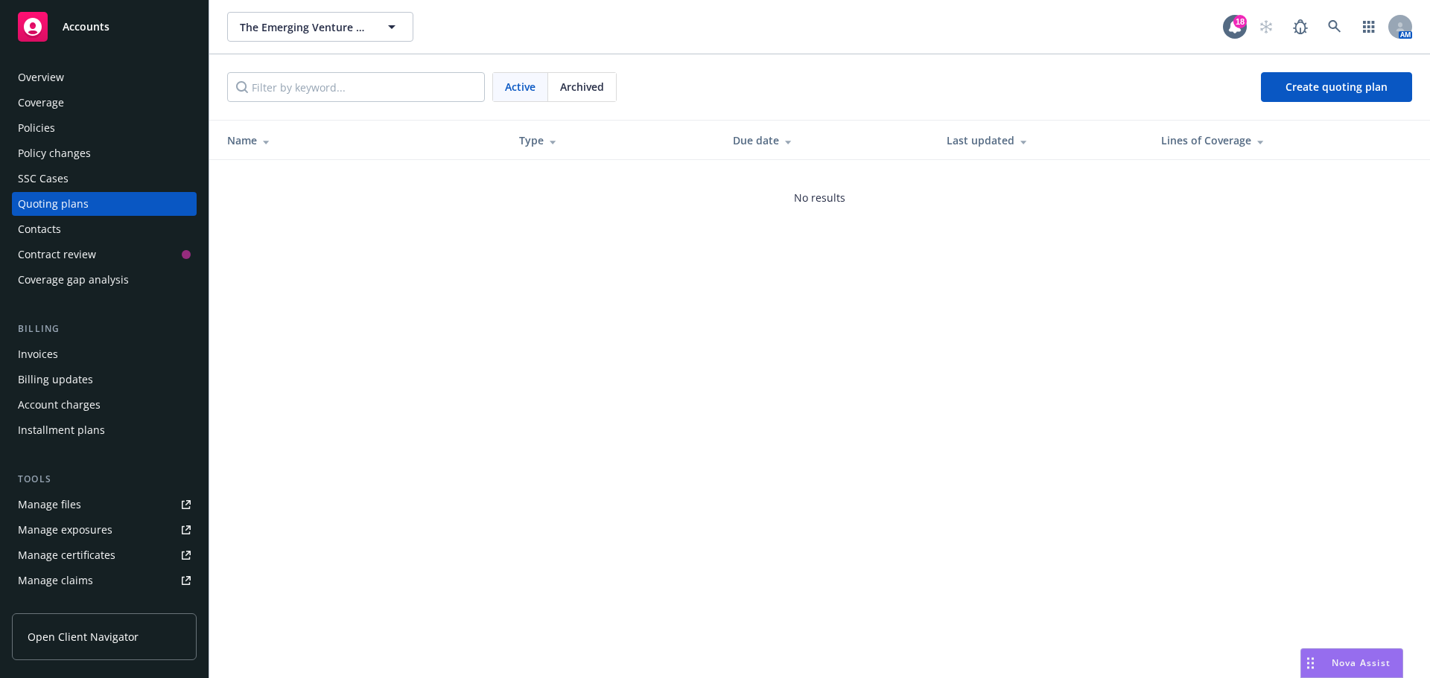
drag, startPoint x: 1289, startPoint y: 224, endPoint x: 395, endPoint y: 96, distance: 902.7
click at [1288, 224] on div "No results" at bounding box center [819, 197] width 1221 height 75
click at [1286, 83] on link "Create quoting plan" at bounding box center [1336, 87] width 151 height 30
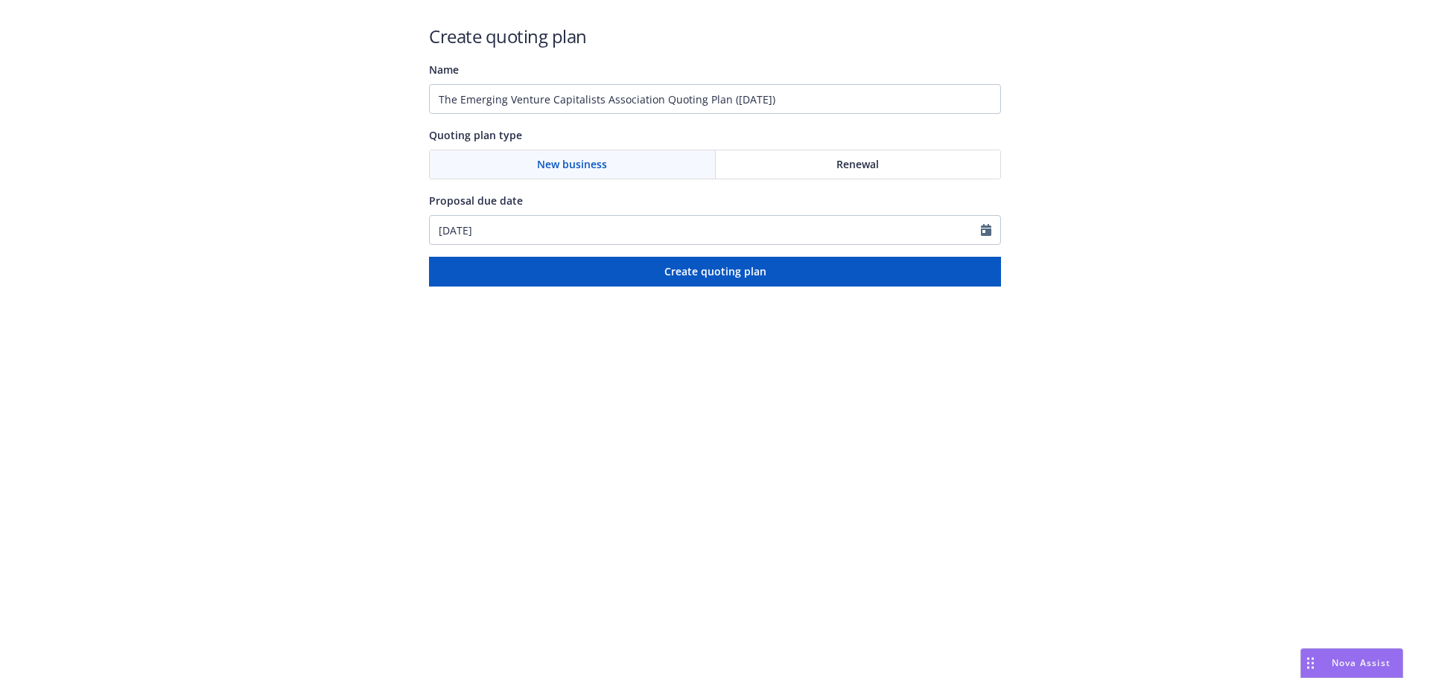
click at [806, 160] on div "Renewal" at bounding box center [858, 164] width 285 height 28
click at [811, 103] on input "The Emerging Venture Capitalists Association Quoting Plan ([DATE])" at bounding box center [715, 99] width 572 height 30
drag, startPoint x: 813, startPoint y: 98, endPoint x: 658, endPoint y: 98, distance: 155.6
click at [658, 98] on input "The Emerging Venture Capitalists Association Quoting Plan (2025-08-25)" at bounding box center [715, 99] width 572 height 30
type input "The Emerging Venture Capitalists Association"
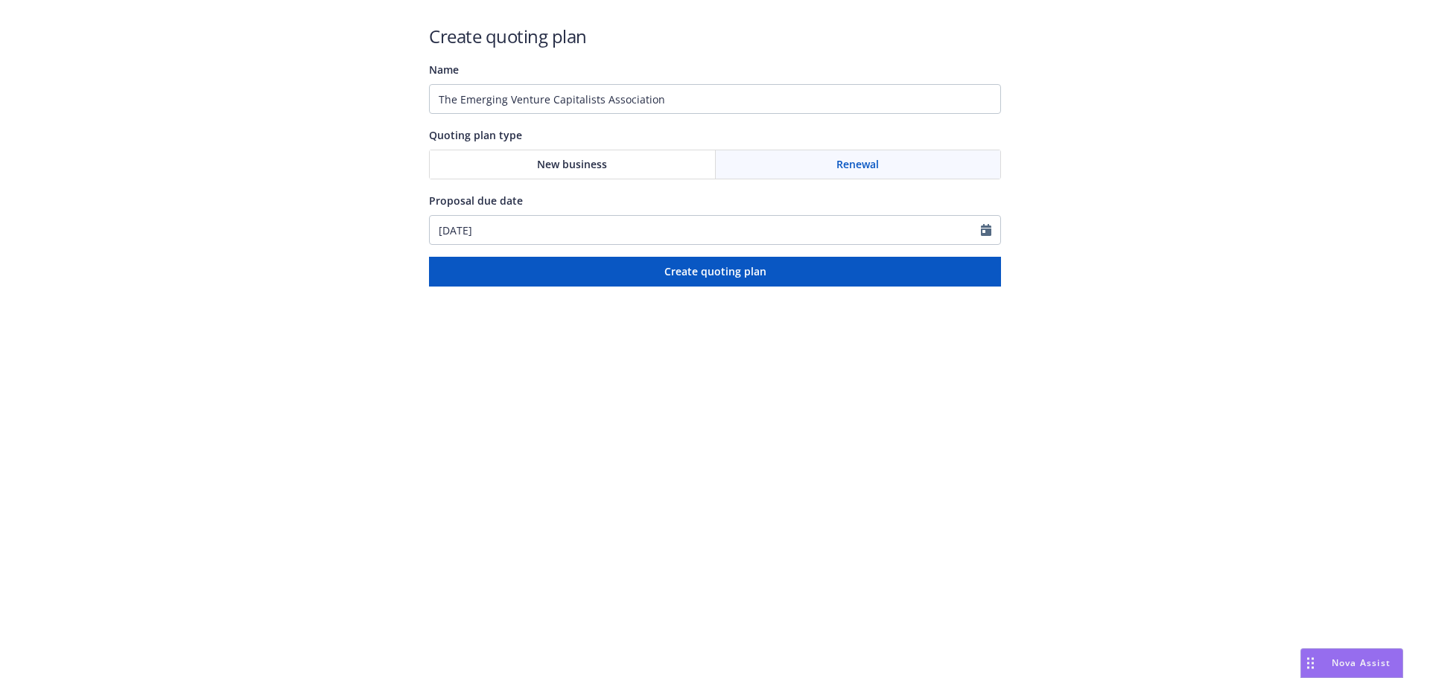
click at [862, 206] on div "Proposal due date" at bounding box center [715, 200] width 572 height 18
click at [864, 220] on input "[DATE]" at bounding box center [705, 230] width 551 height 28
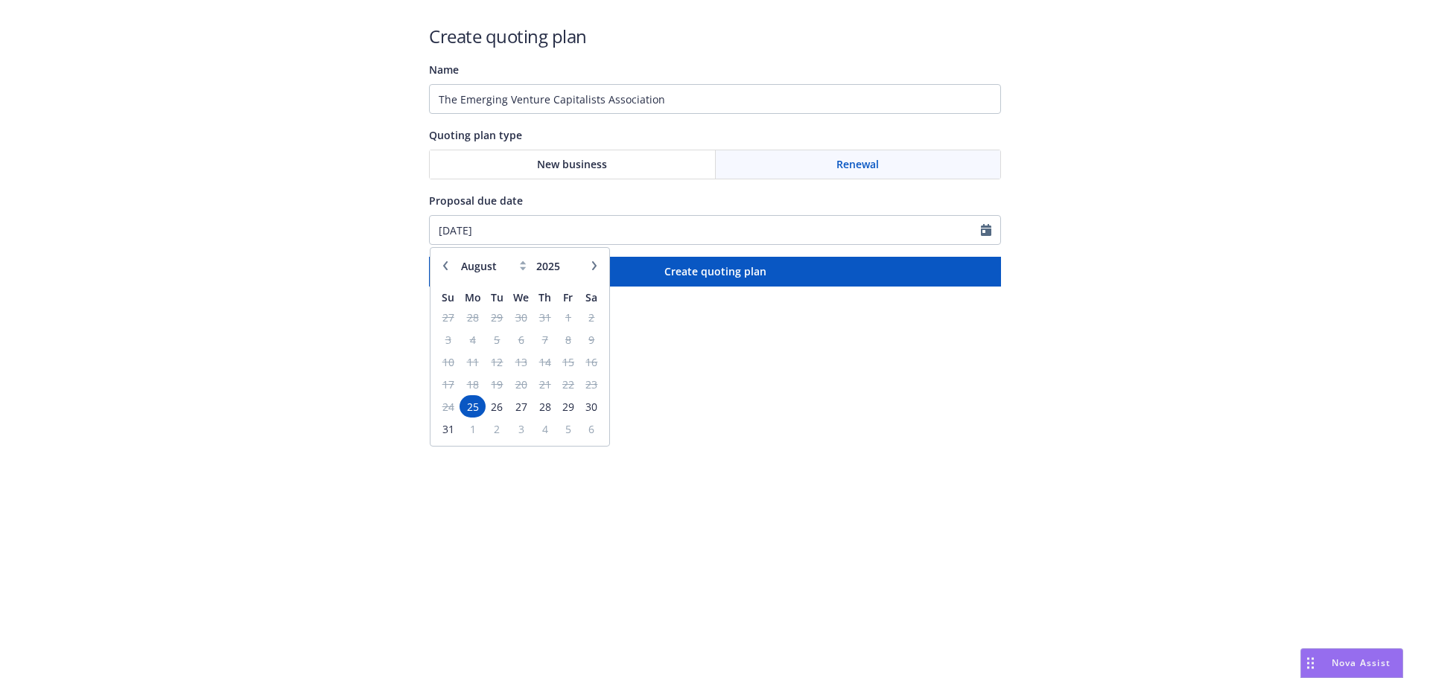
click at [593, 265] on icon "button" at bounding box center [594, 265] width 9 height 9
select select "9"
click at [473, 398] on span "29" at bounding box center [472, 407] width 22 height 19
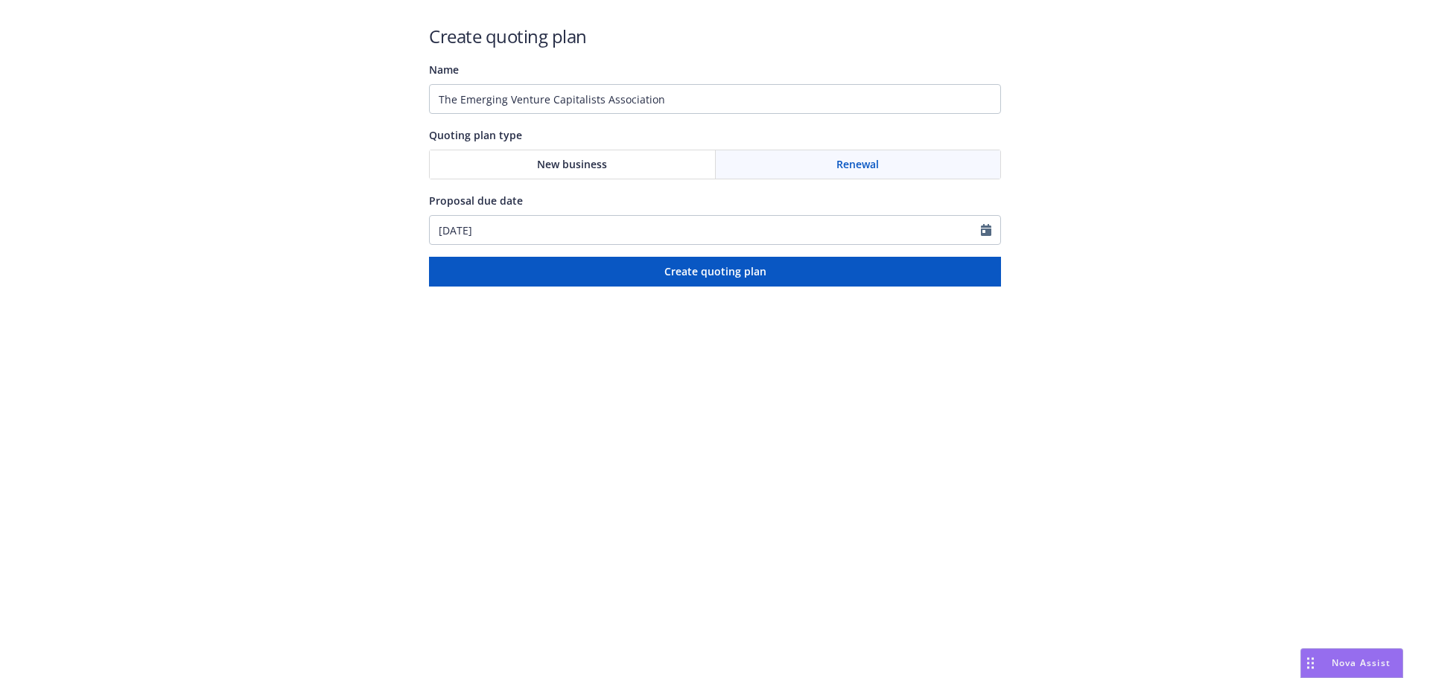
type input "09/29/2025"
click at [618, 287] on html "Create quoting plan Name The Emerging Venture Capitalists Association Quoting p…" at bounding box center [715, 143] width 1430 height 287
click at [617, 287] on html "Create quoting plan Name The Emerging Venture Capitalists Association Quoting p…" at bounding box center [715, 143] width 1430 height 287
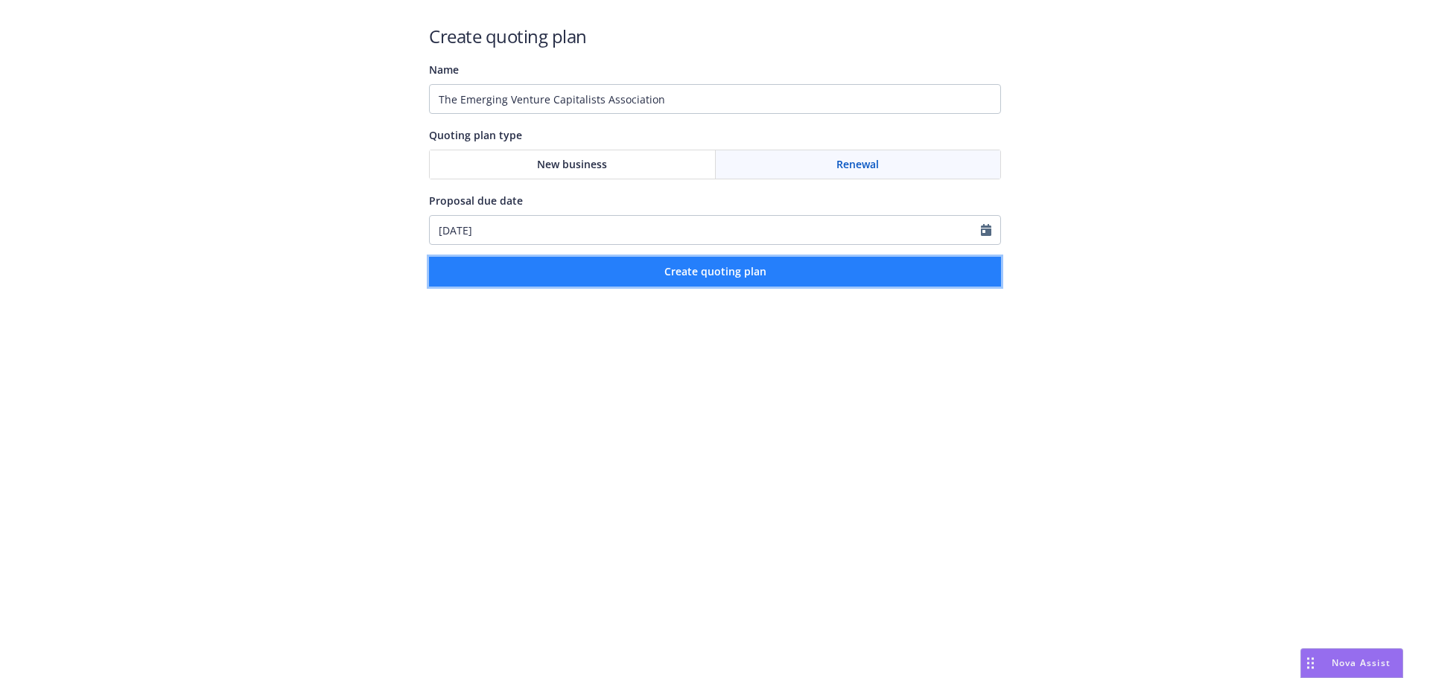
click at [621, 278] on button "Create quoting plan" at bounding box center [715, 272] width 572 height 30
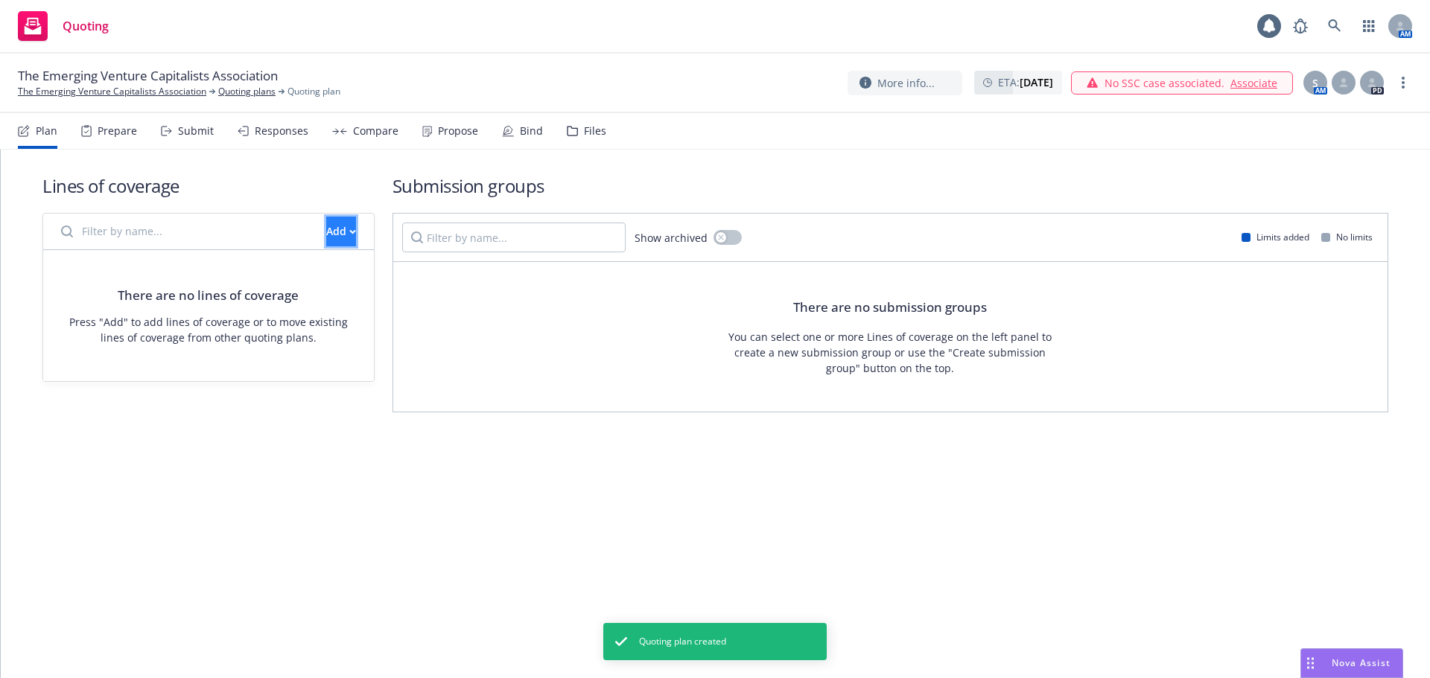
click at [326, 235] on div "Add" at bounding box center [341, 231] width 30 height 28
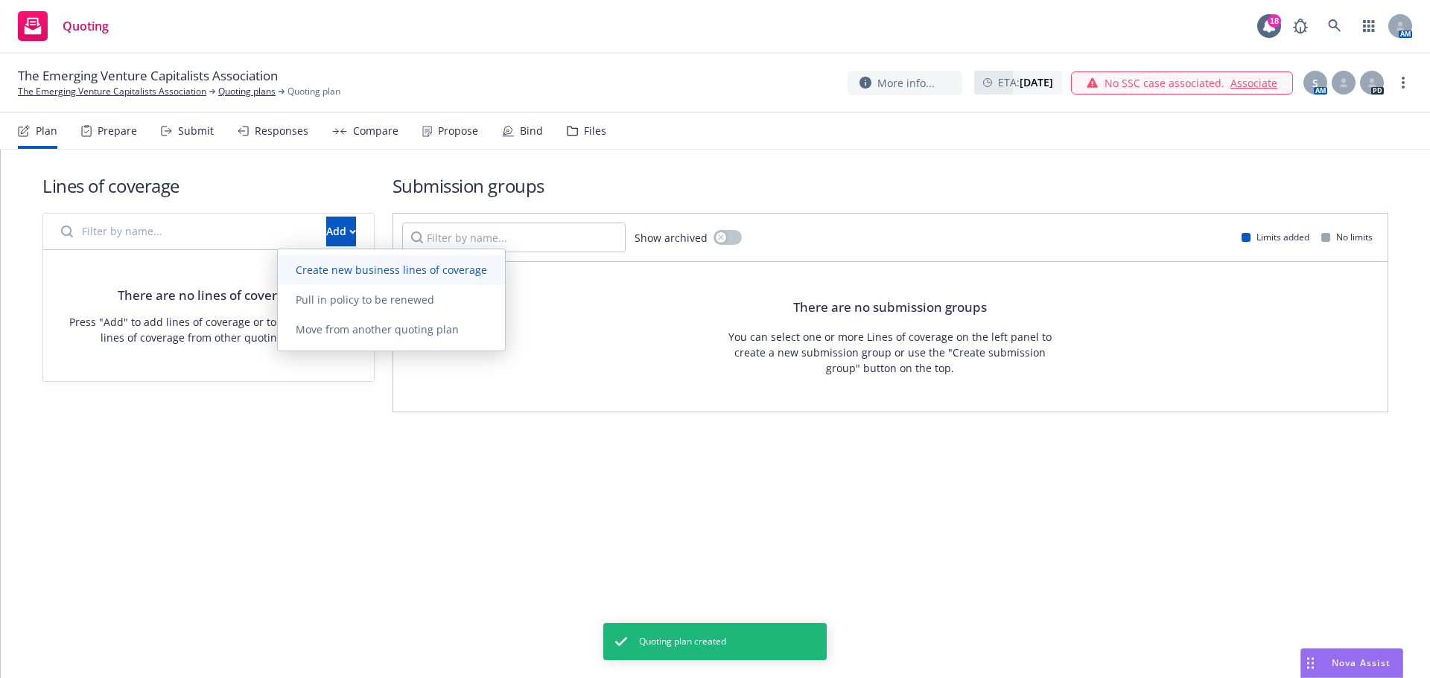
click at [325, 276] on span "Create new business lines of coverage" at bounding box center [391, 270] width 227 height 14
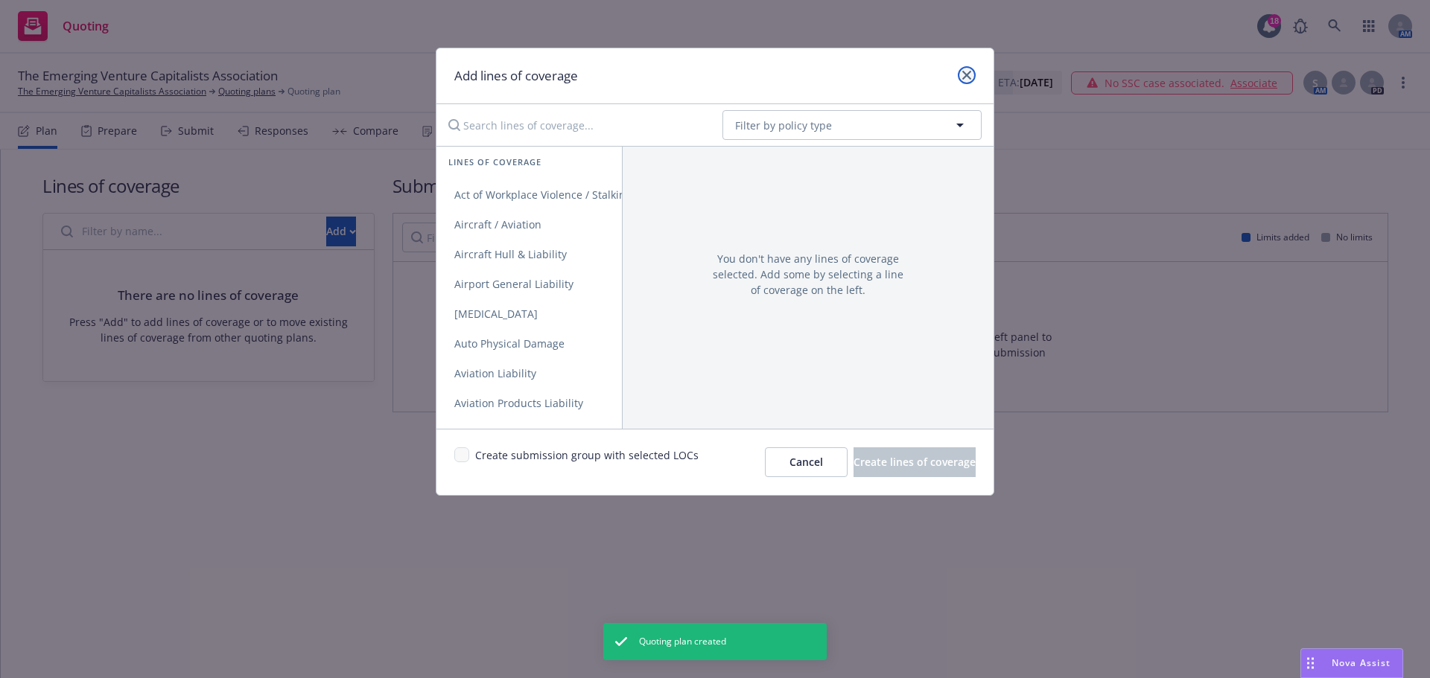
click at [972, 80] on link "close" at bounding box center [967, 75] width 18 height 18
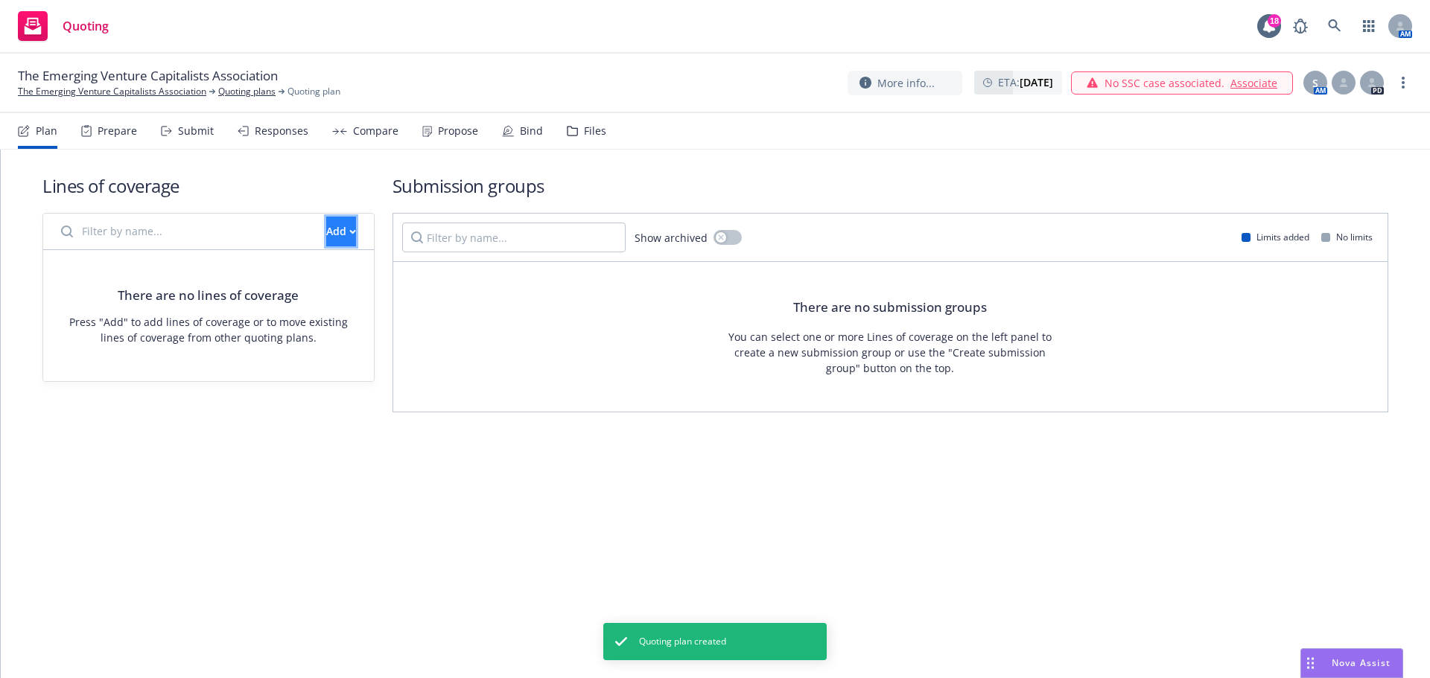
click at [328, 238] on div "Add" at bounding box center [341, 231] width 30 height 28
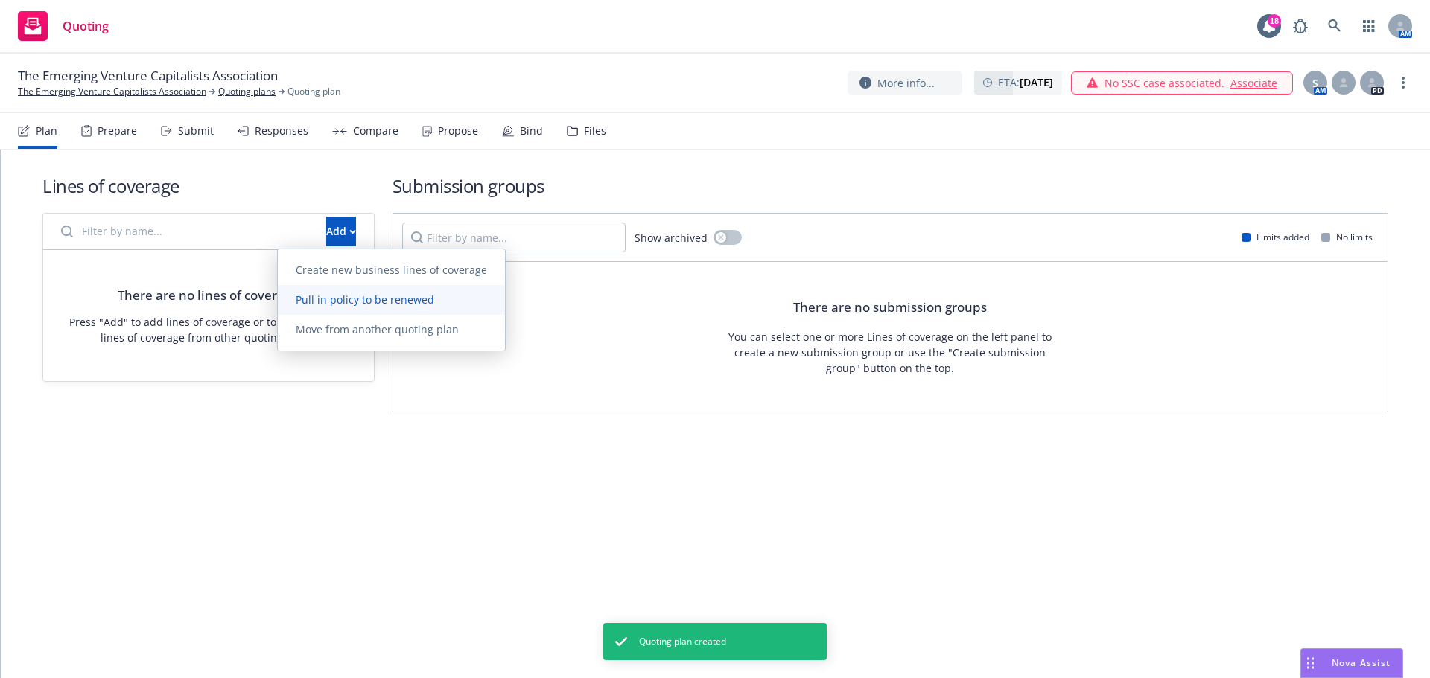
click at [383, 305] on span "Pull in policy to be renewed" at bounding box center [365, 300] width 174 height 14
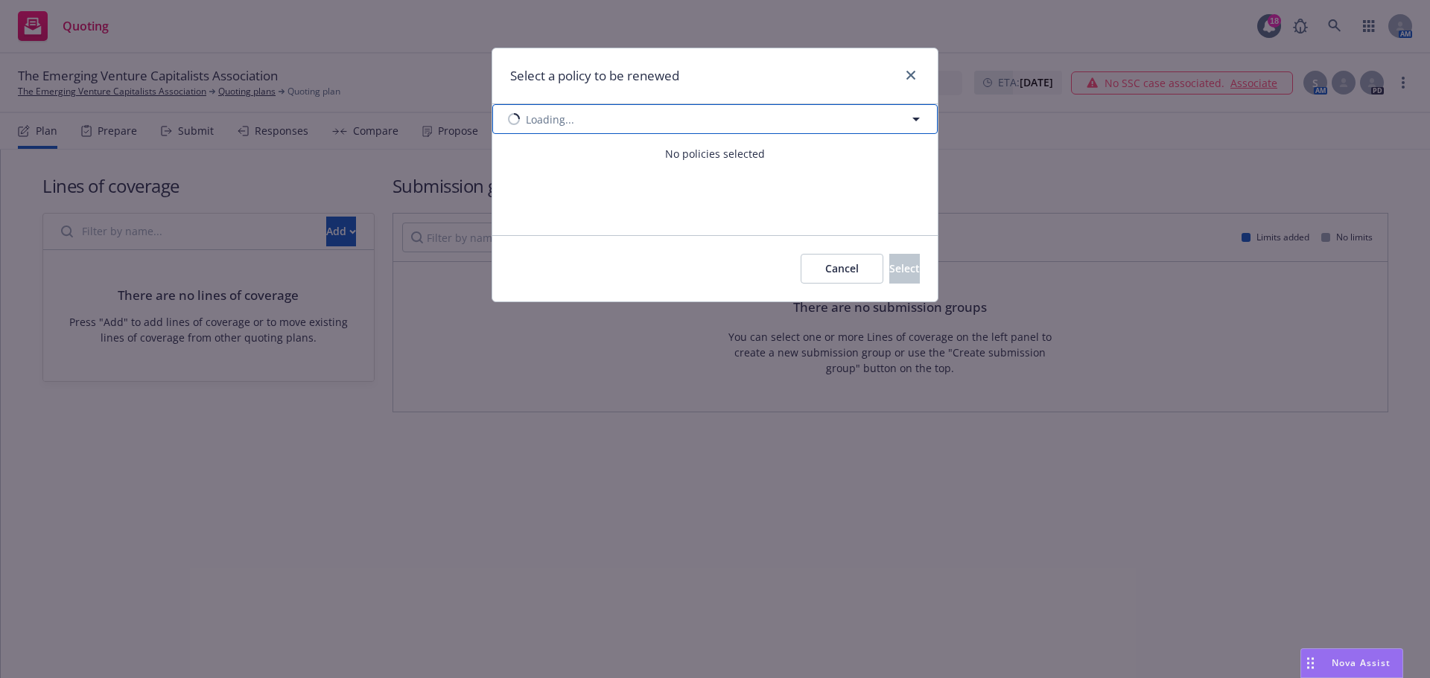
click at [900, 118] on button "Loading..." at bounding box center [714, 119] width 445 height 30
select select "ACTIVE"
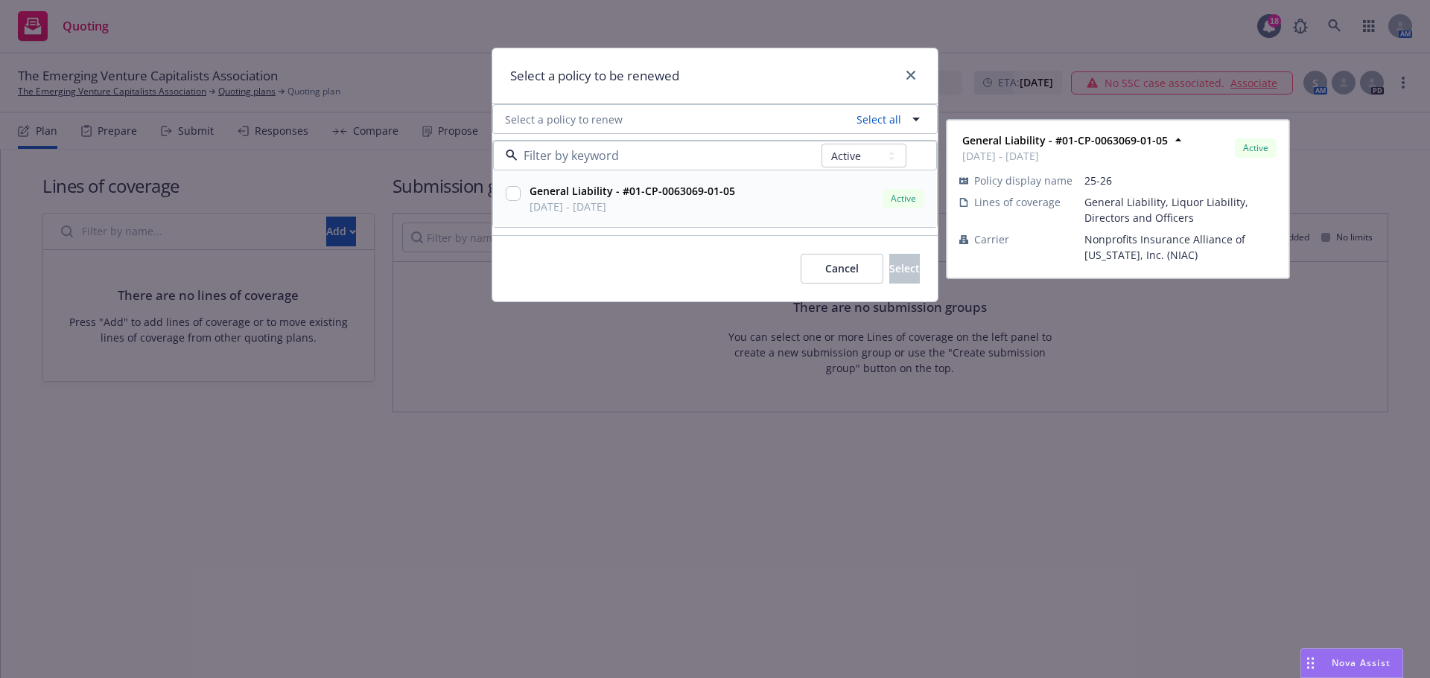
click at [518, 195] on input "checkbox" at bounding box center [513, 193] width 15 height 15
checkbox input "true"
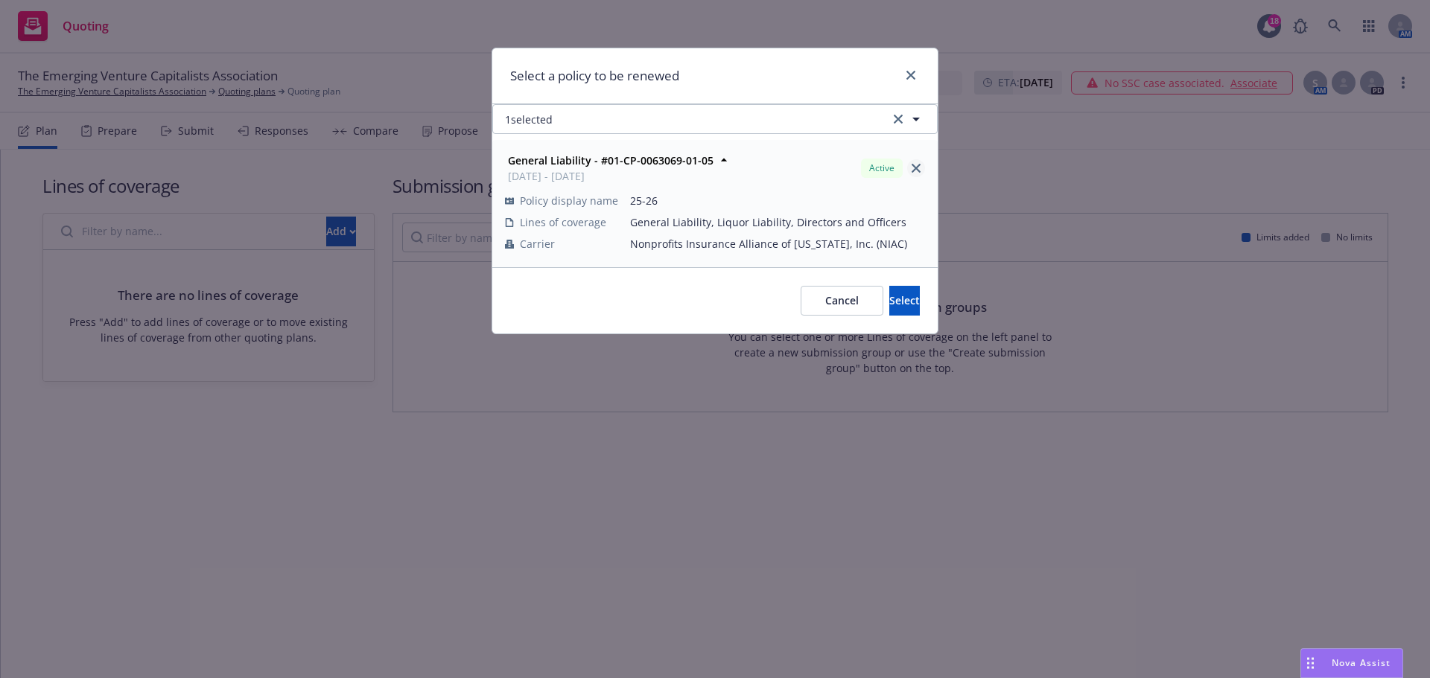
click at [914, 165] on icon "close" at bounding box center [915, 168] width 9 height 9
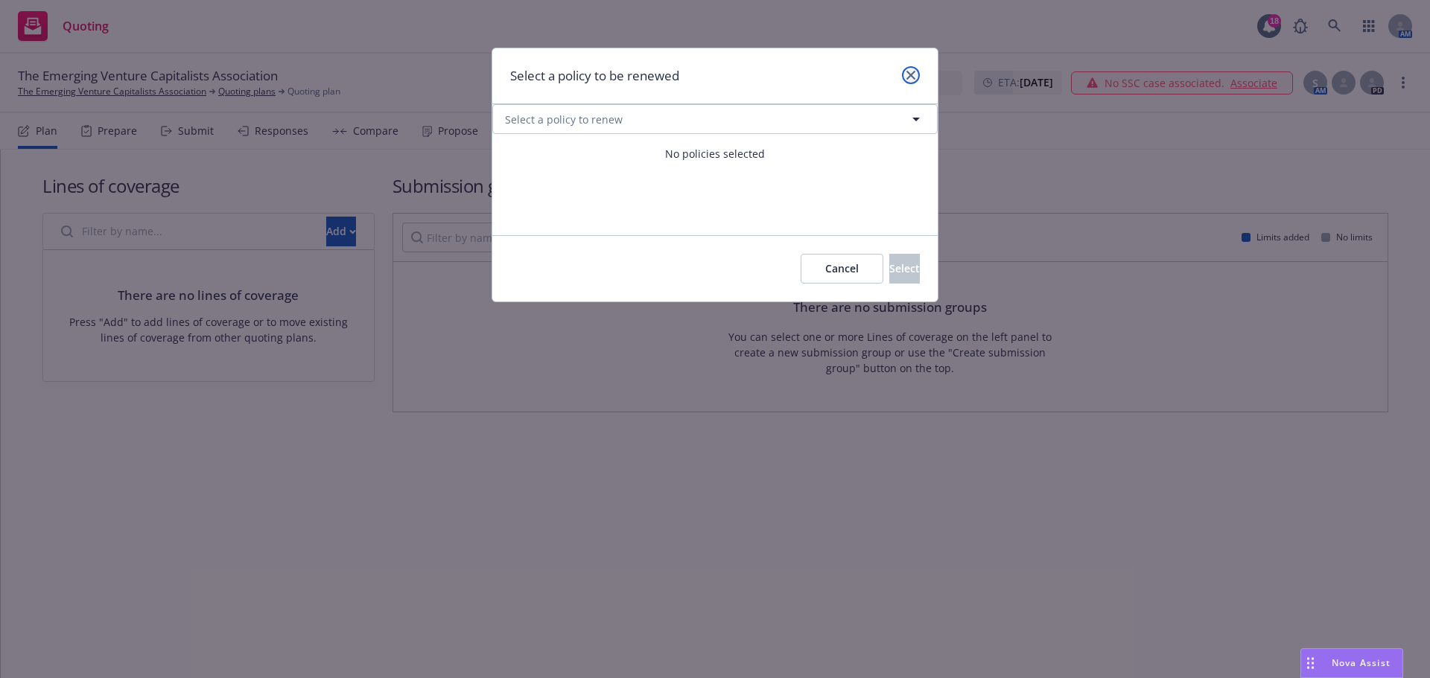
click at [914, 71] on icon "close" at bounding box center [910, 75] width 9 height 9
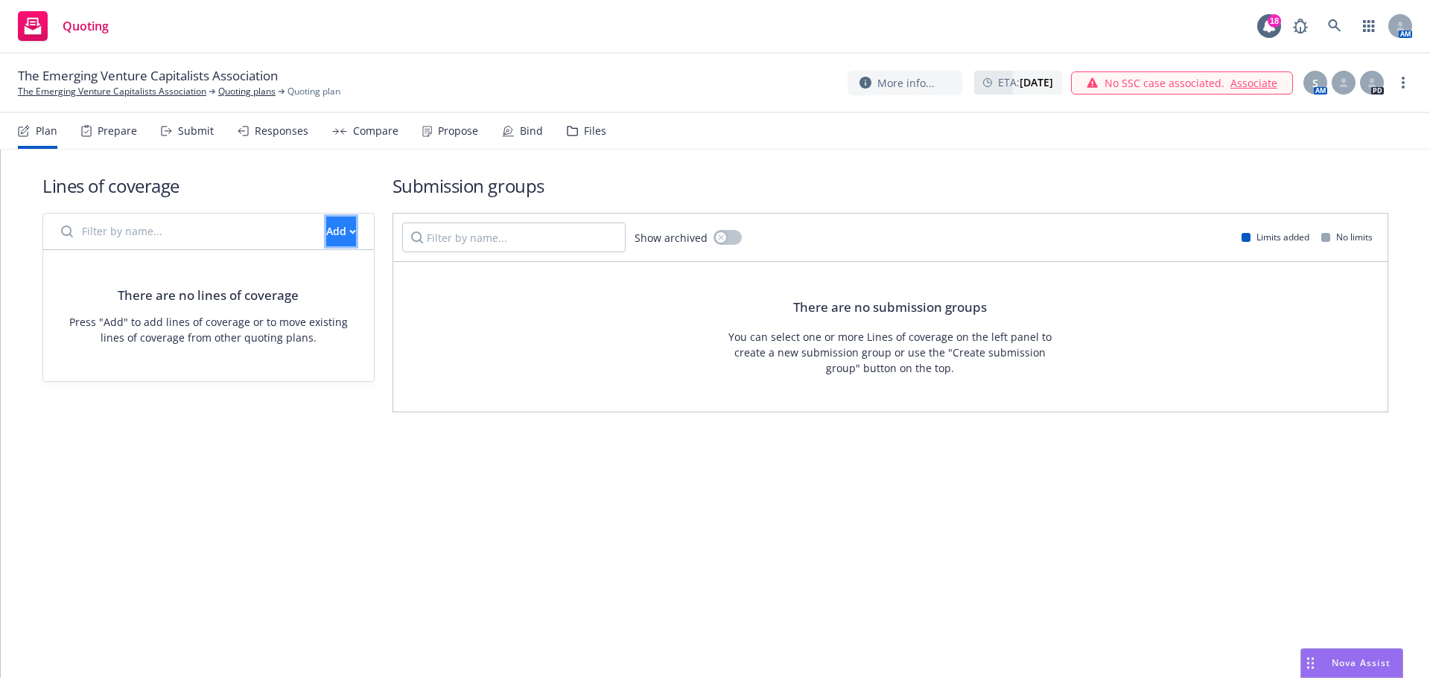
click at [337, 241] on button "Add" at bounding box center [341, 232] width 30 height 30
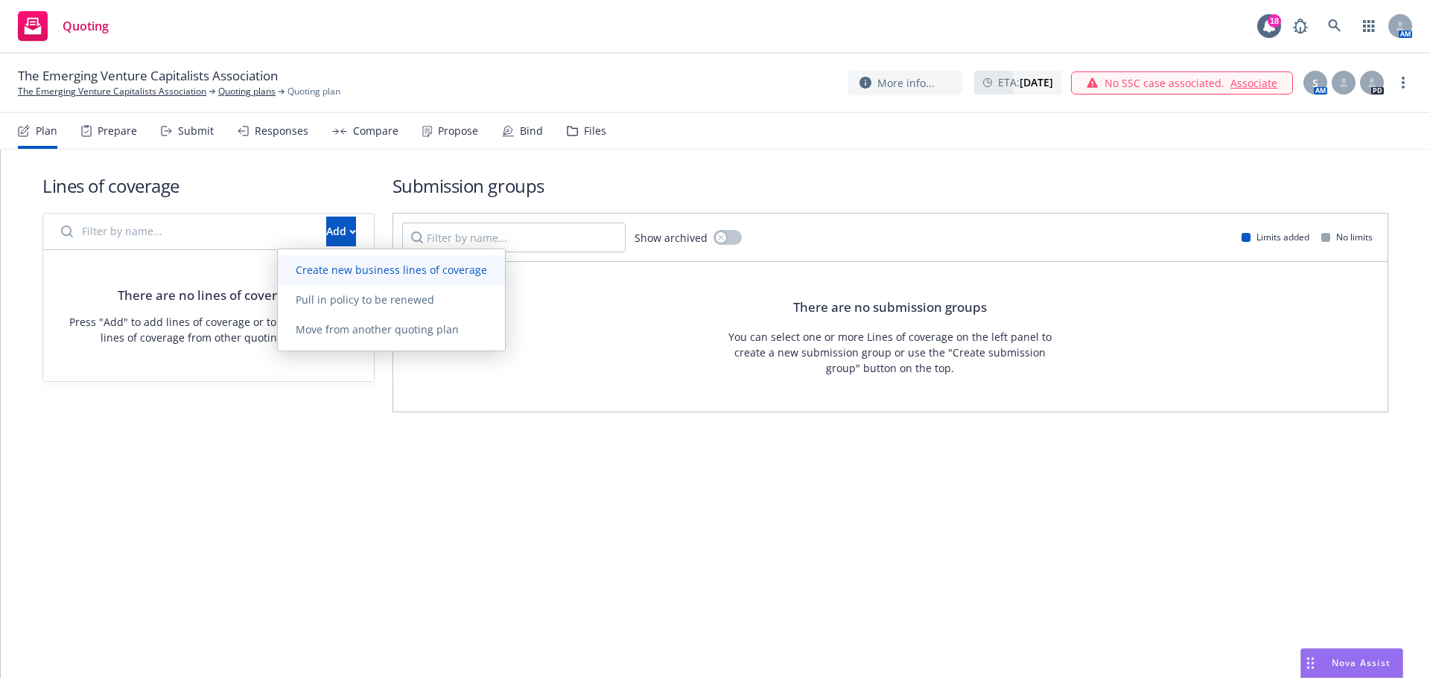
click at [337, 269] on span "Create new business lines of coverage" at bounding box center [391, 270] width 227 height 14
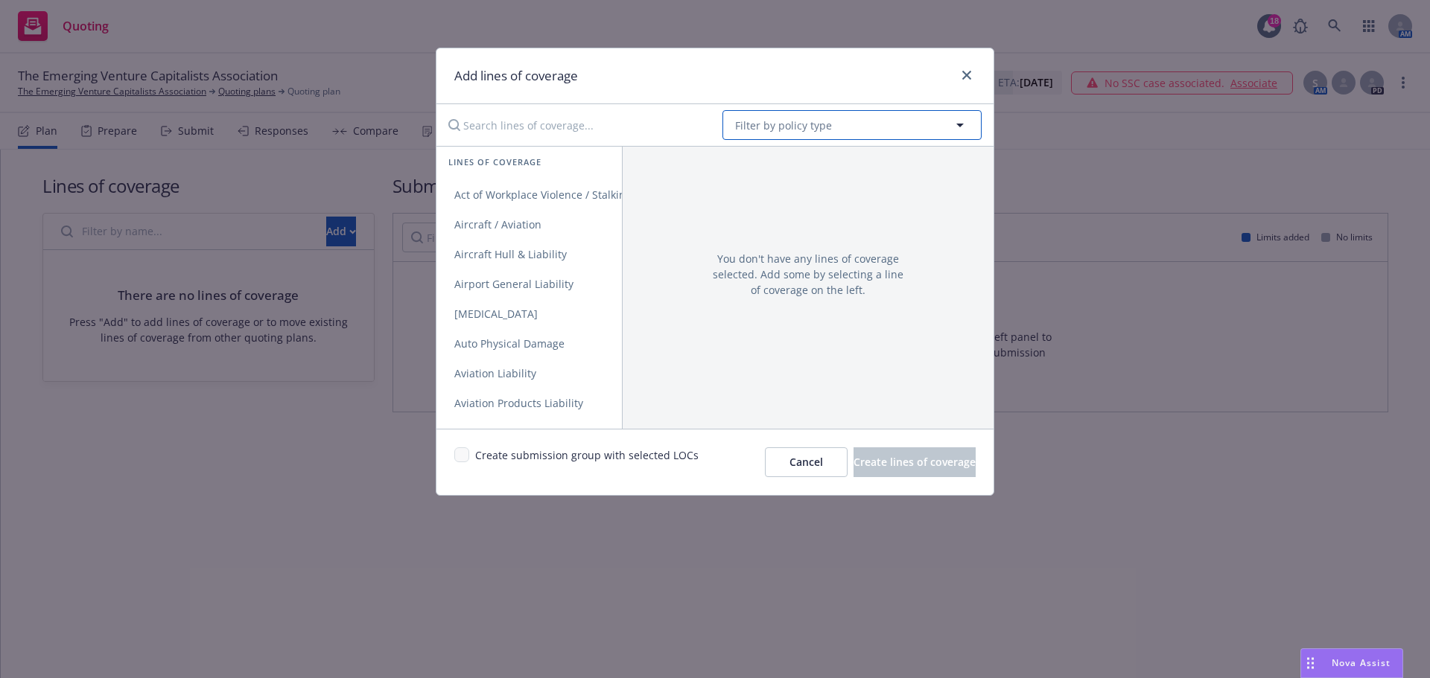
click at [786, 125] on span "Filter by policy type" at bounding box center [783, 126] width 97 height 16
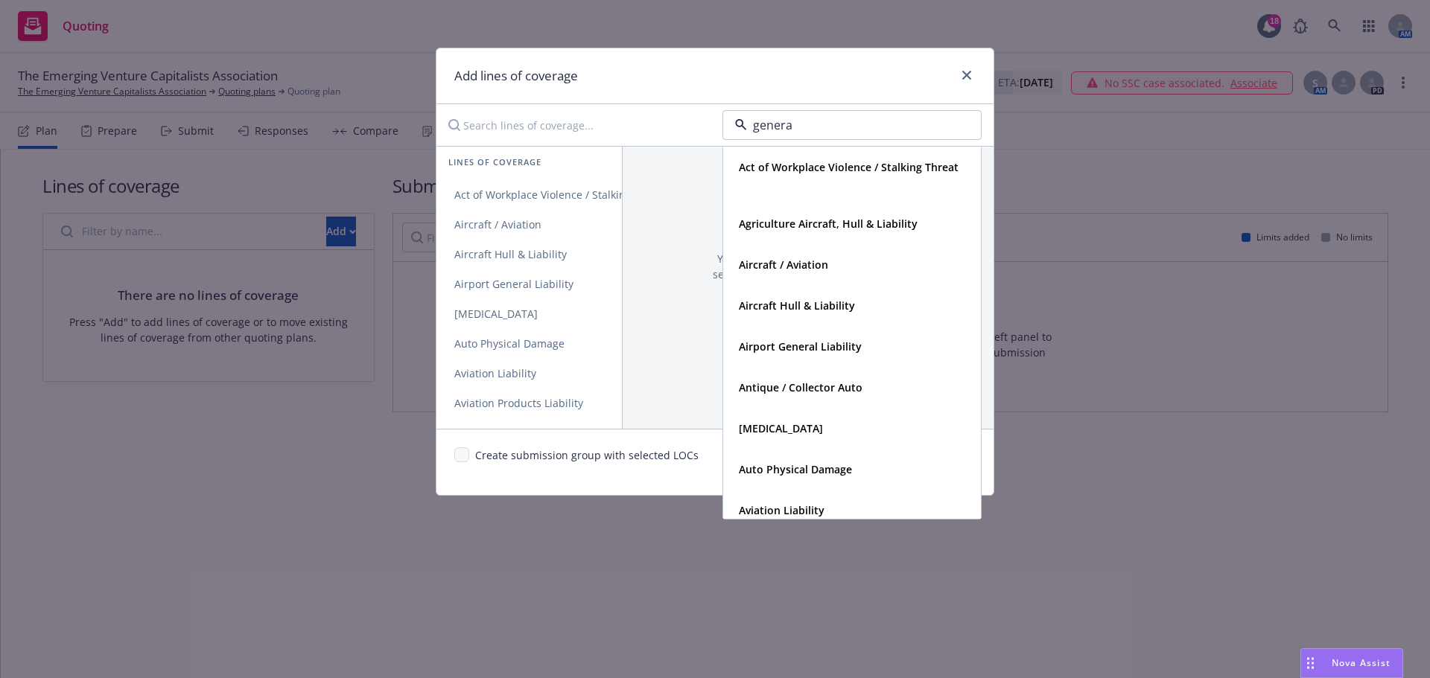
type input "general"
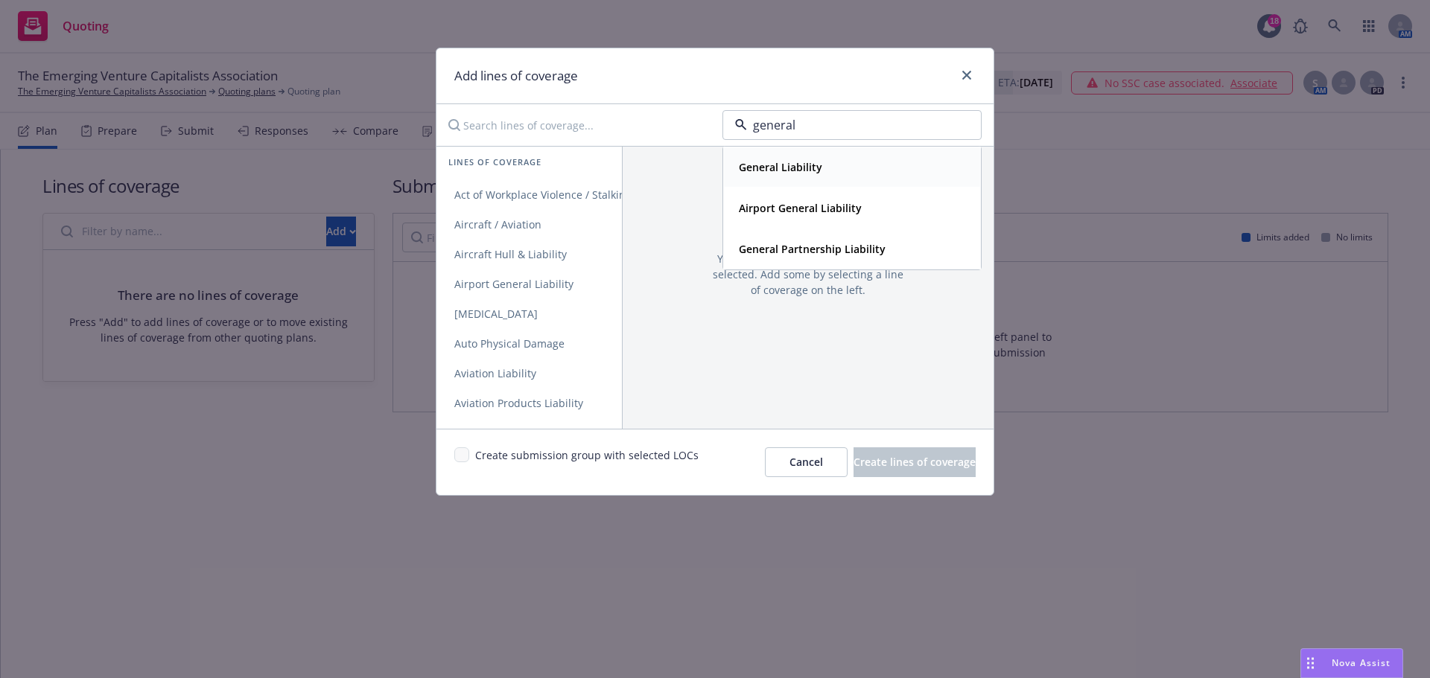
click at [800, 176] on div "General Liability" at bounding box center [779, 167] width 92 height 22
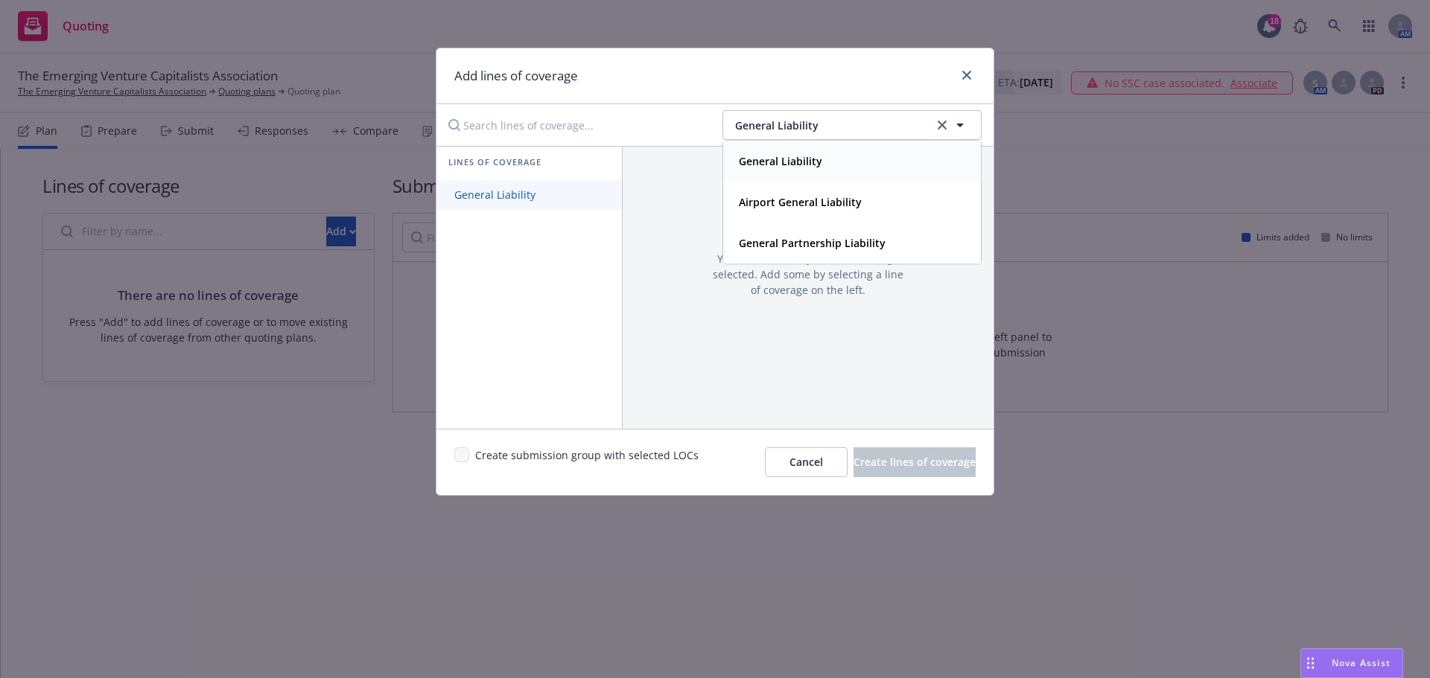
click at [527, 195] on span "General Liability" at bounding box center [494, 195] width 117 height 14
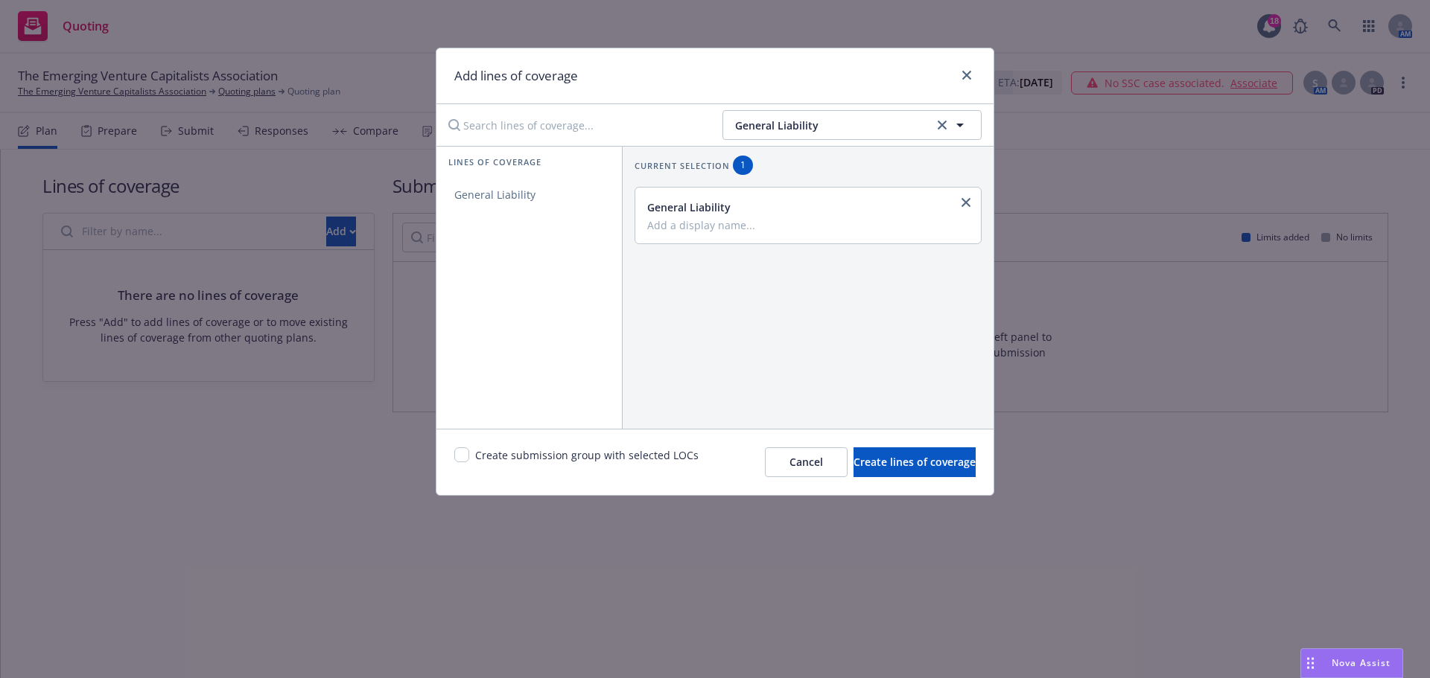
drag, startPoint x: 938, startPoint y: 127, endPoint x: 871, endPoint y: 130, distance: 67.1
click at [935, 127] on link "clear selection" at bounding box center [942, 125] width 18 height 18
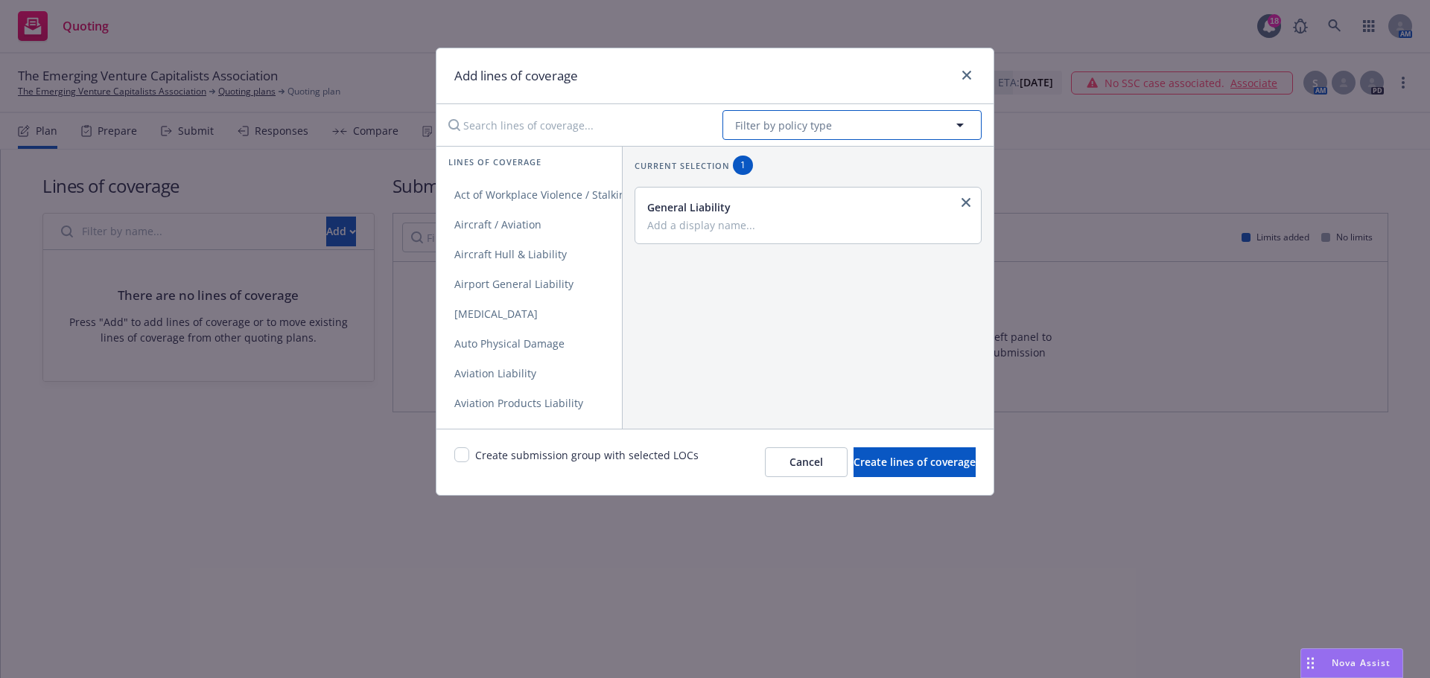
click at [869, 130] on button "Filter by policy type" at bounding box center [851, 125] width 259 height 30
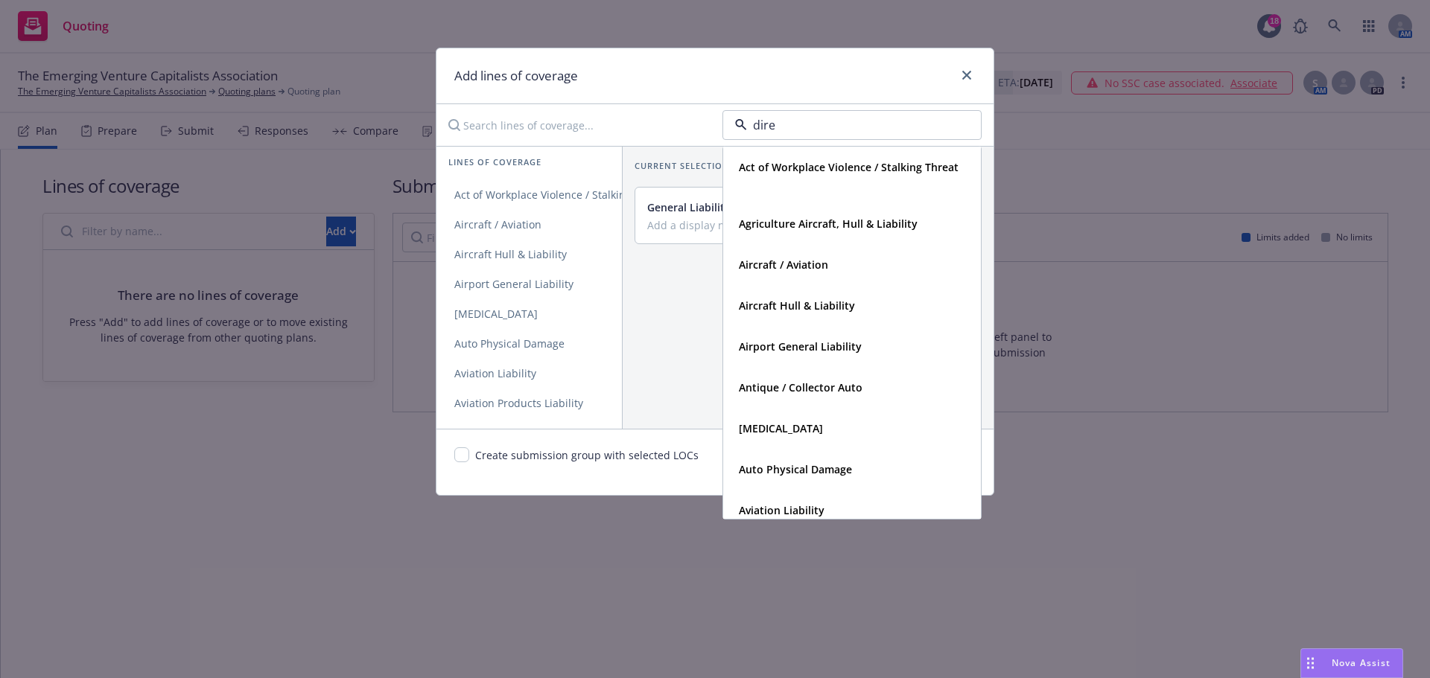
type input "direc"
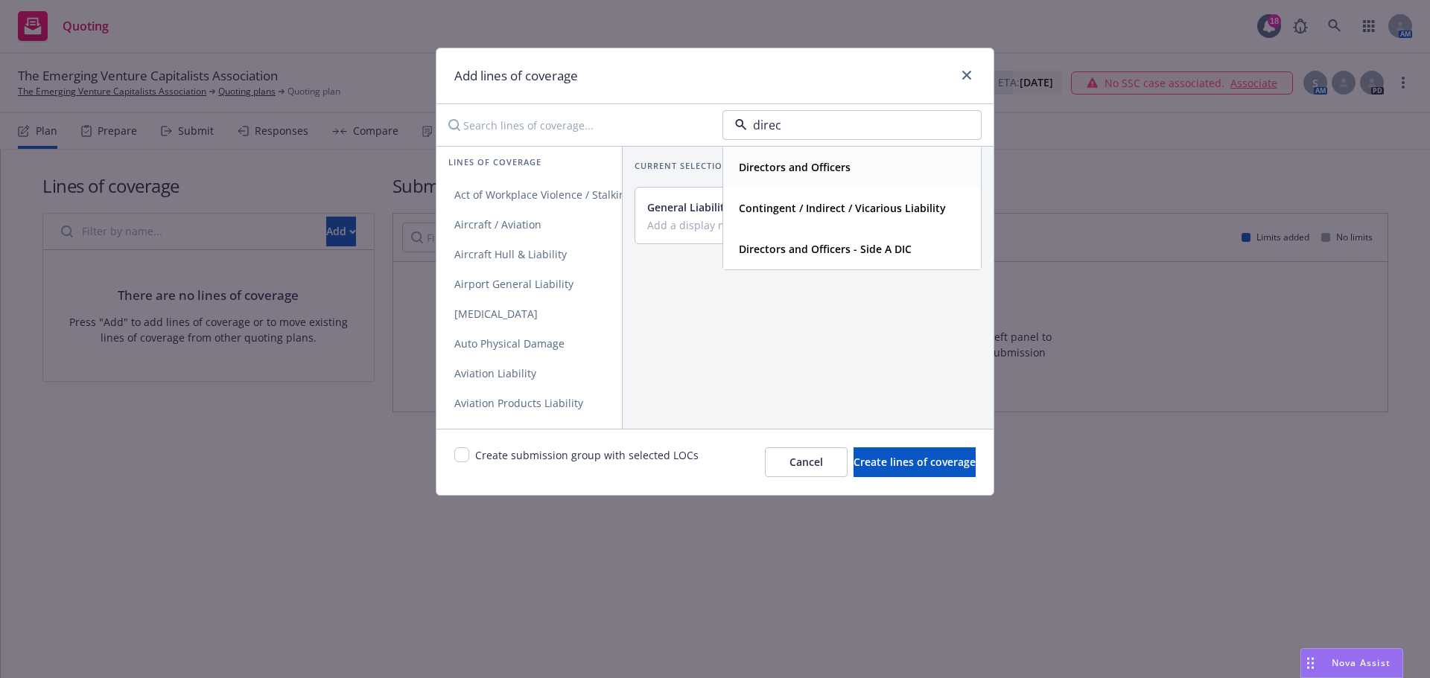
click at [857, 176] on div "Directors and Officers" at bounding box center [852, 167] width 238 height 22
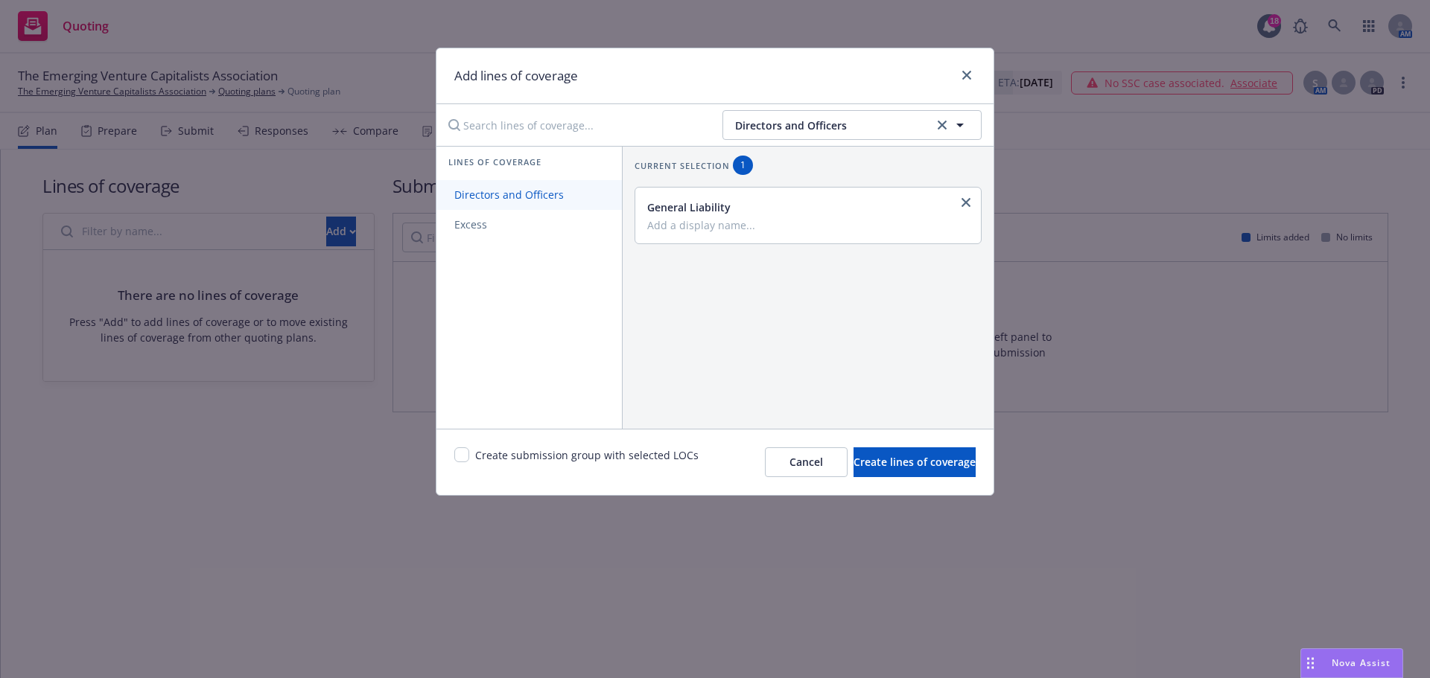
click at [505, 186] on link "Directors and Officers" at bounding box center [528, 195] width 185 height 30
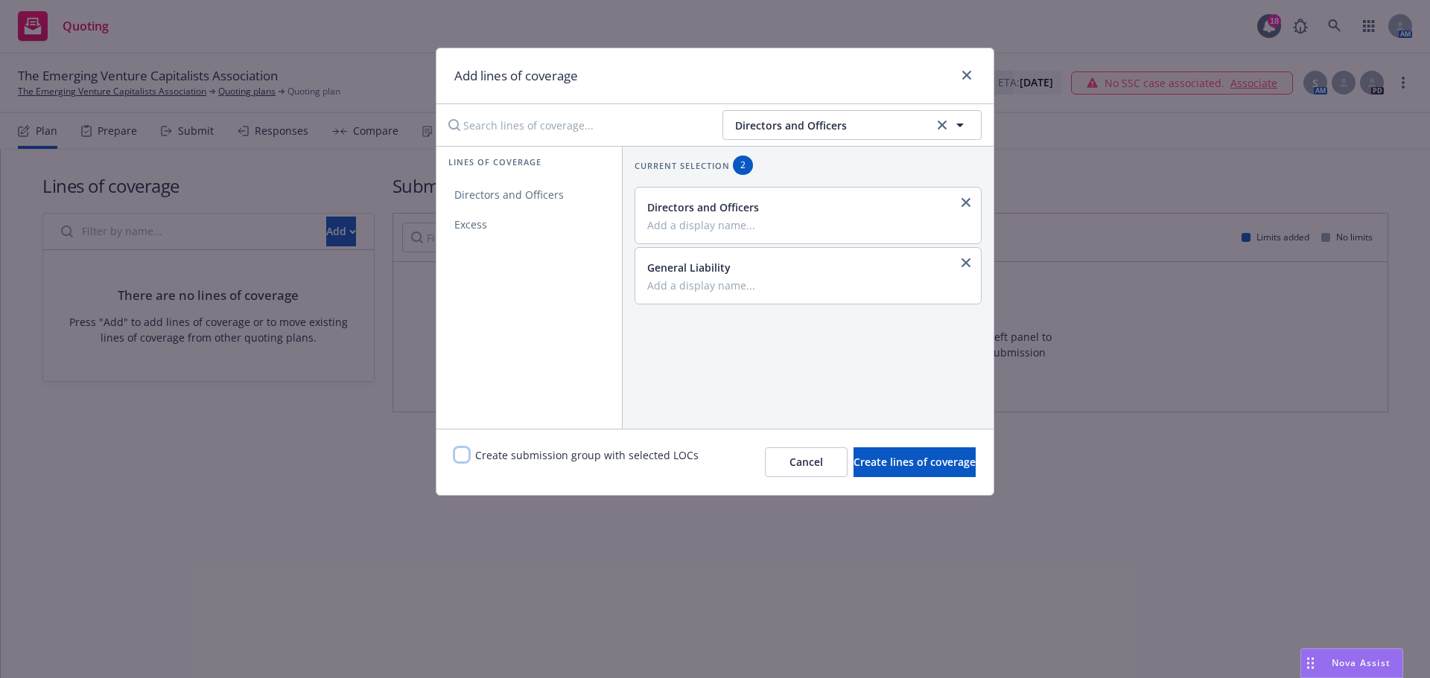
click at [465, 450] on input "checkbox" at bounding box center [461, 455] width 15 height 15
checkbox input "true"
click at [942, 455] on span "Create lines of coverage" at bounding box center [914, 462] width 122 height 14
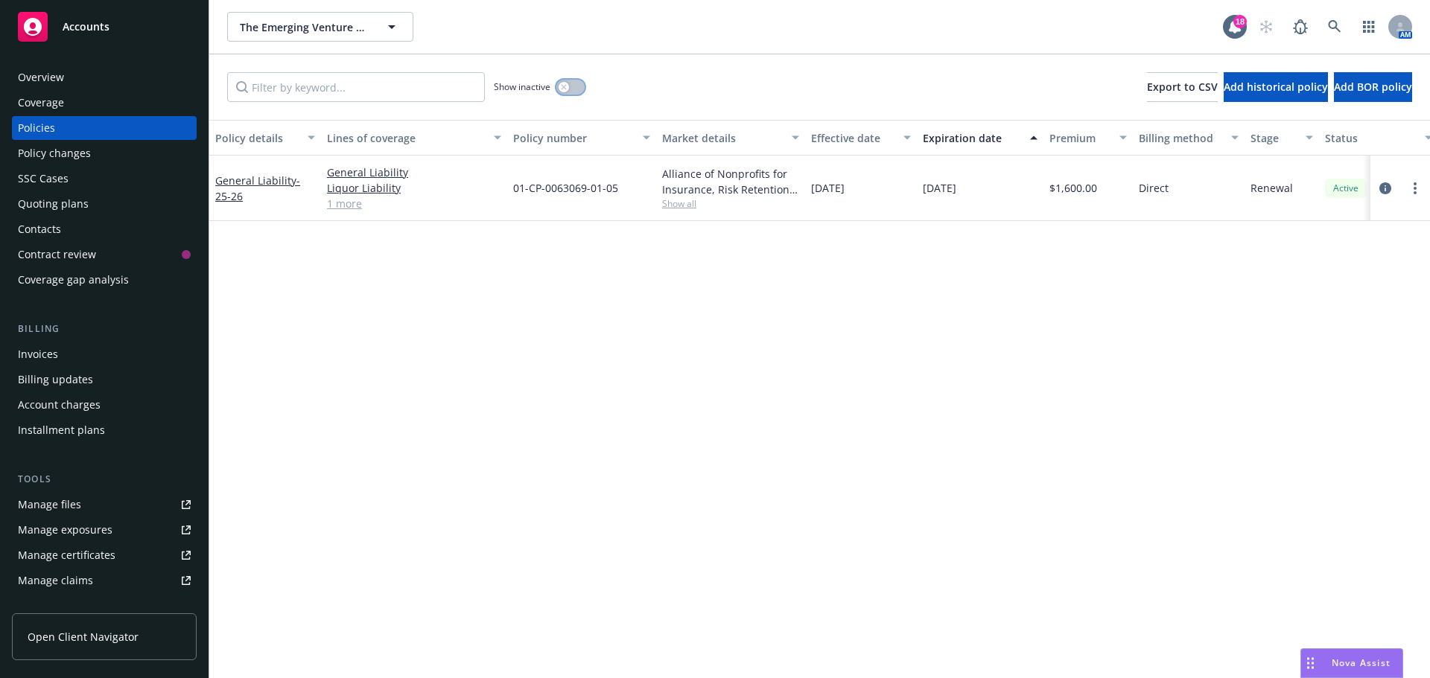
click at [566, 88] on icon "button" at bounding box center [564, 87] width 6 height 6
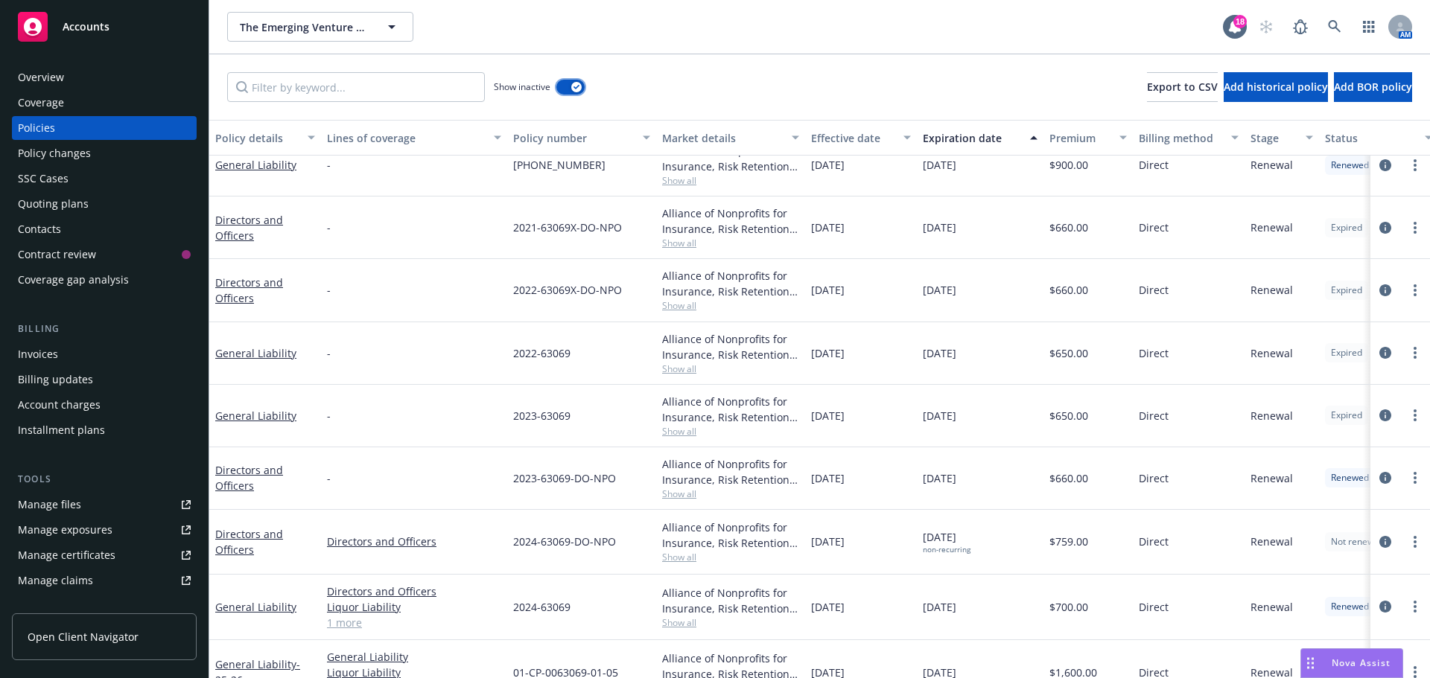
scroll to position [299, 0]
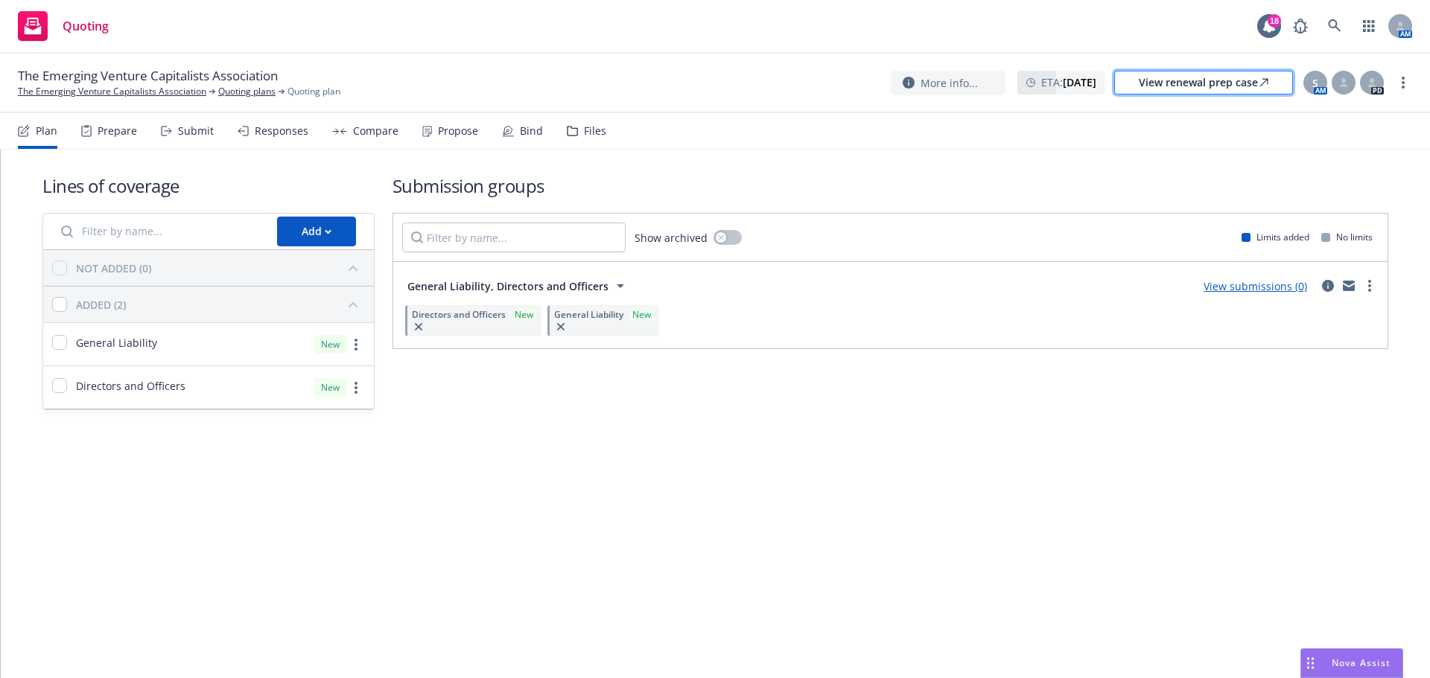
click at [1226, 81] on div "View renewal prep case" at bounding box center [1204, 82] width 130 height 22
click at [183, 135] on div "Submit" at bounding box center [196, 131] width 36 height 12
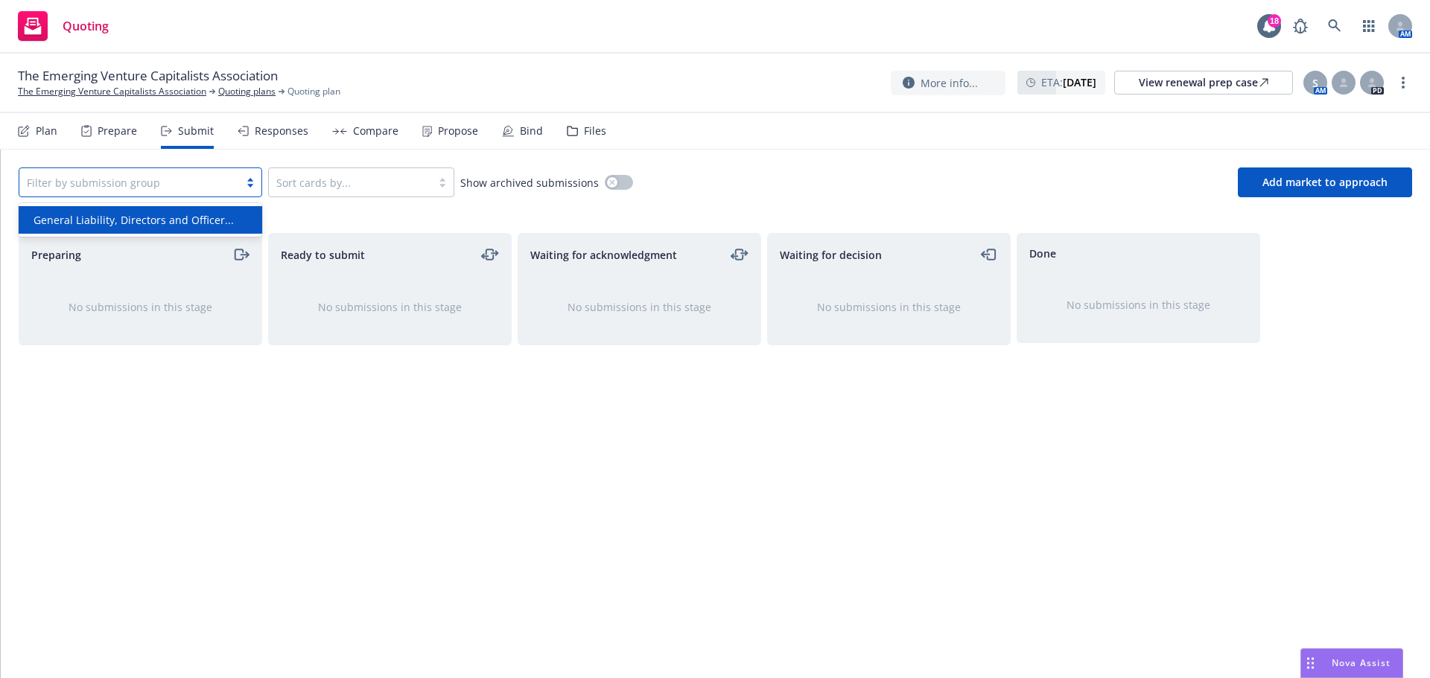
click at [238, 178] on div "Filter by submission group" at bounding box center [129, 183] width 220 height 24
click at [210, 223] on span "General Liability, Directors and Officer..." at bounding box center [134, 220] width 200 height 16
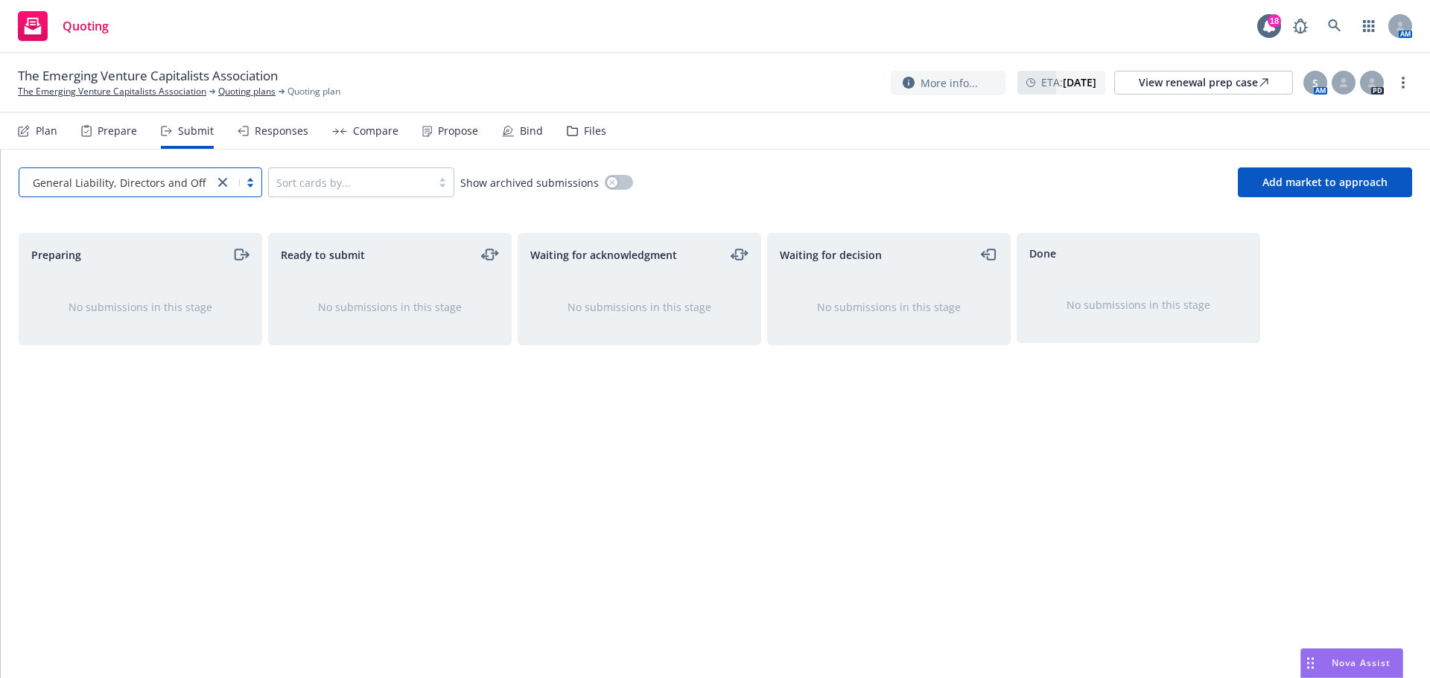
click at [1277, 165] on div "option General Liability, Directors and Officer..., selected. Select is focused…" at bounding box center [715, 183] width 1429 height 66
click at [1279, 172] on button "Add market to approach" at bounding box center [1325, 183] width 174 height 30
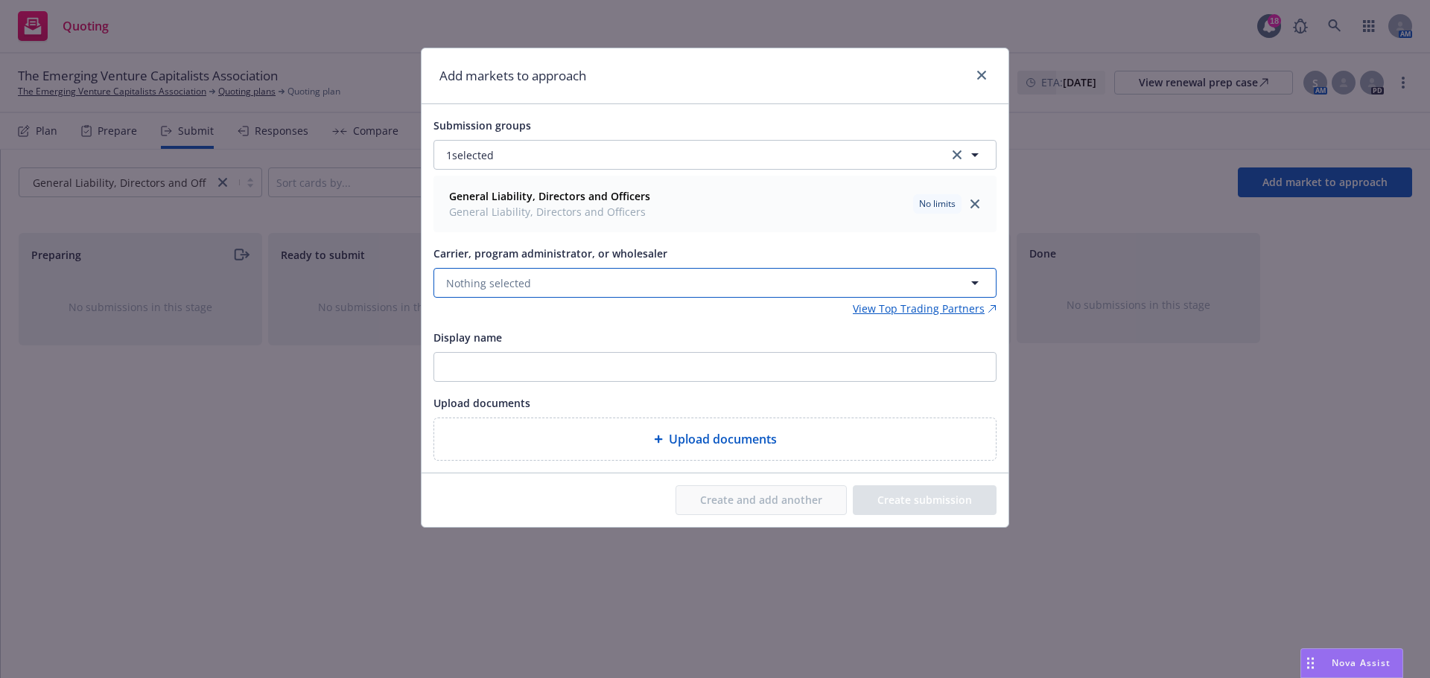
click at [553, 281] on button "Nothing selected" at bounding box center [714, 283] width 563 height 30
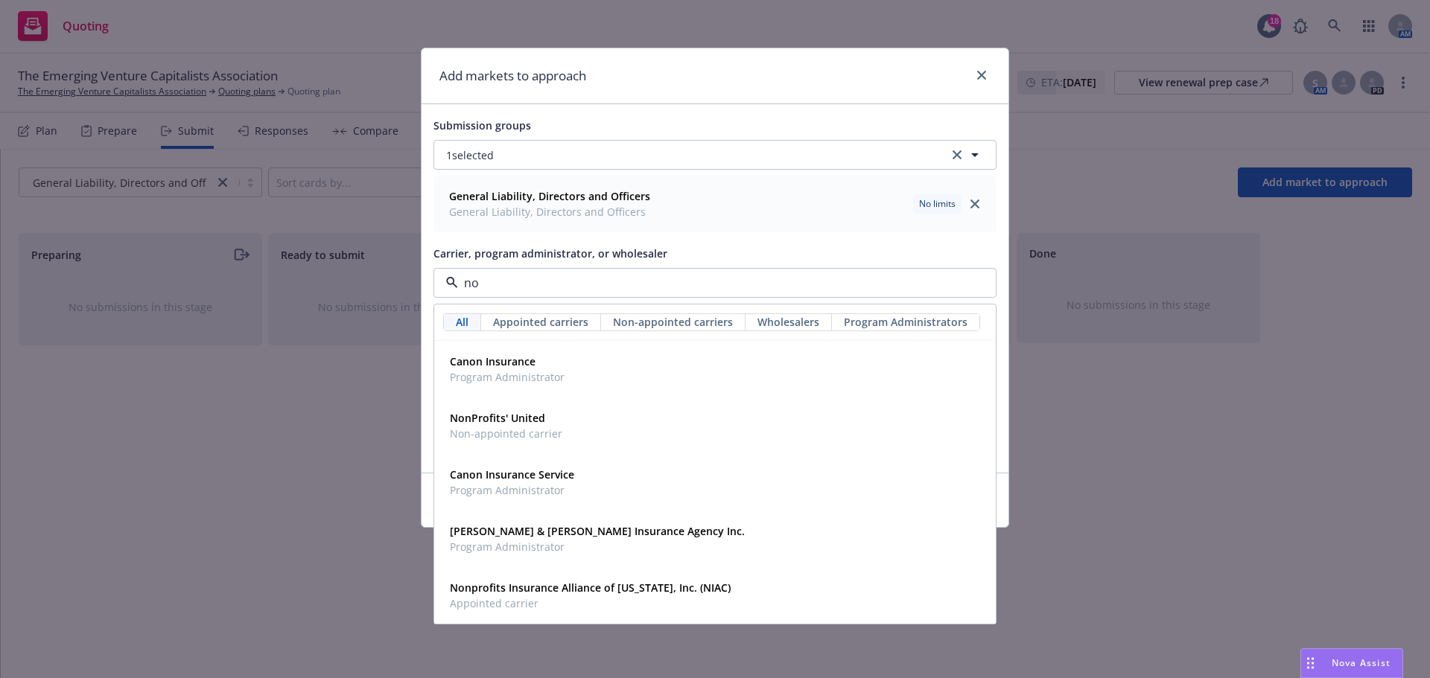
type input "n"
type input "NIAC"
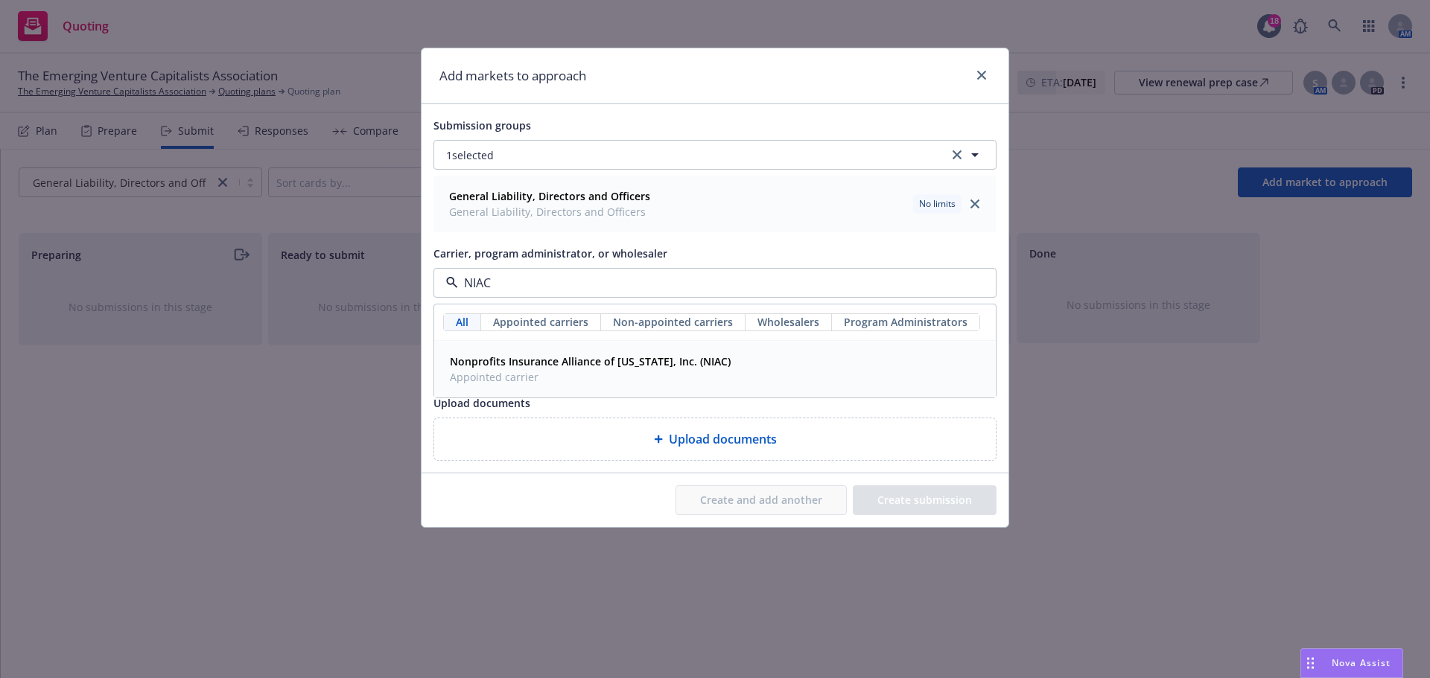
click at [602, 361] on strong "Nonprofits Insurance Alliance of [US_STATE], Inc. (NIAC)" at bounding box center [590, 361] width 281 height 14
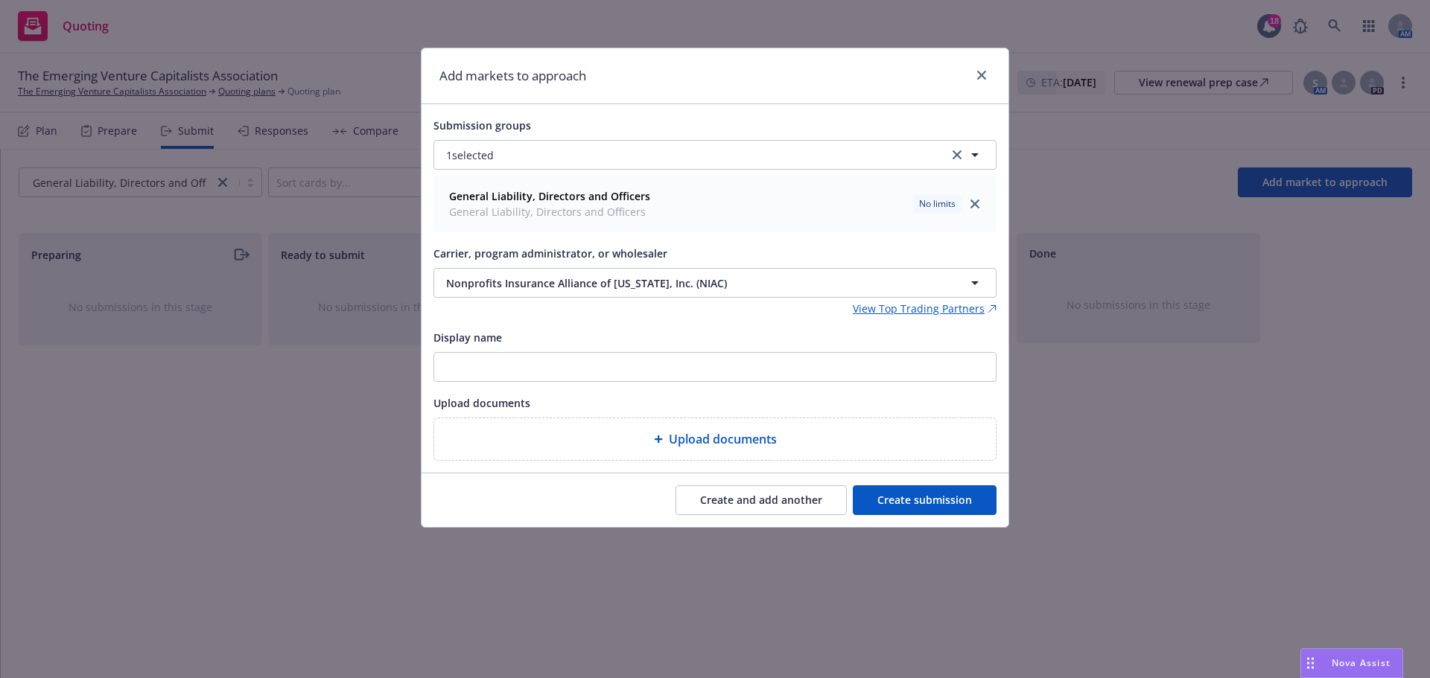
click at [936, 490] on button "Create submission" at bounding box center [925, 501] width 144 height 30
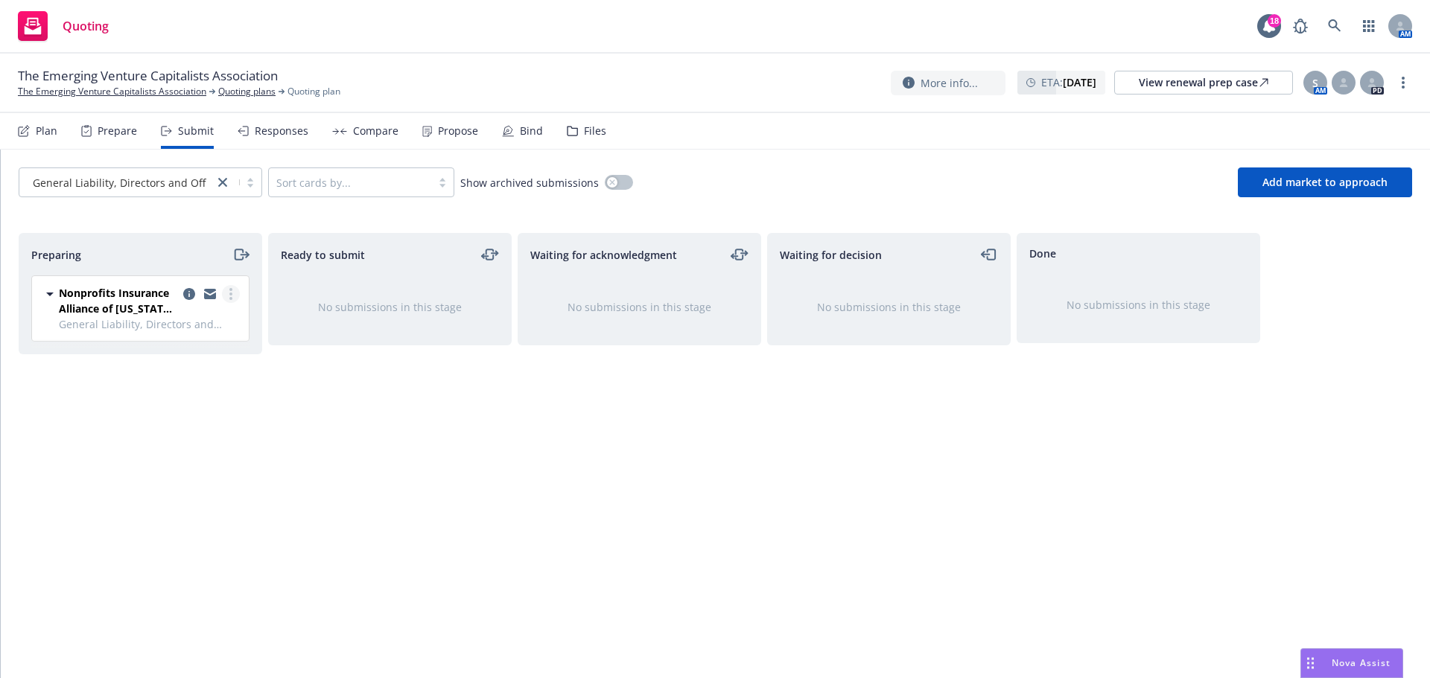
click at [237, 290] on link "more" at bounding box center [231, 294] width 18 height 18
click at [206, 316] on link "Complete preparation" at bounding box center [164, 325] width 149 height 30
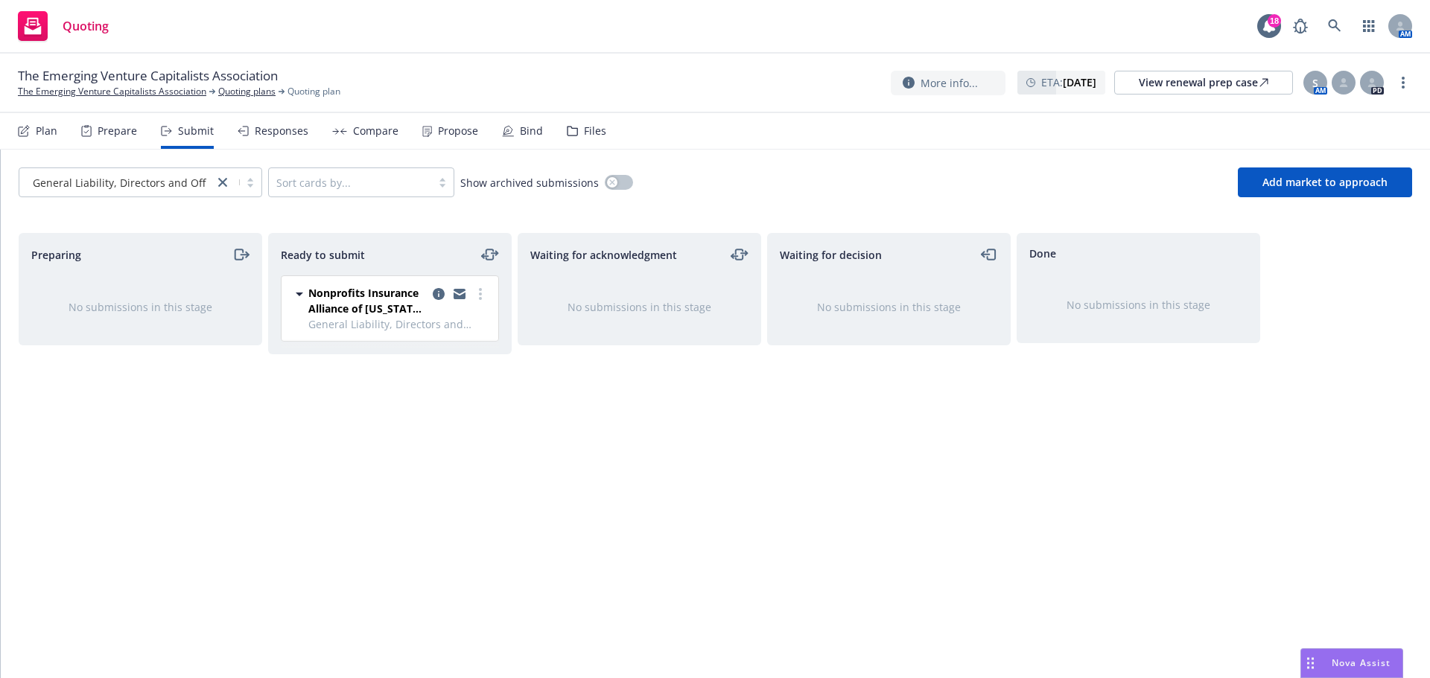
click at [489, 294] on div "Nonprofits Insurance Alliance of California, Inc. (NIAC) General Liability, Dir…" at bounding box center [389, 308] width 217 height 65
click at [485, 296] on link "more" at bounding box center [480, 294] width 18 height 18
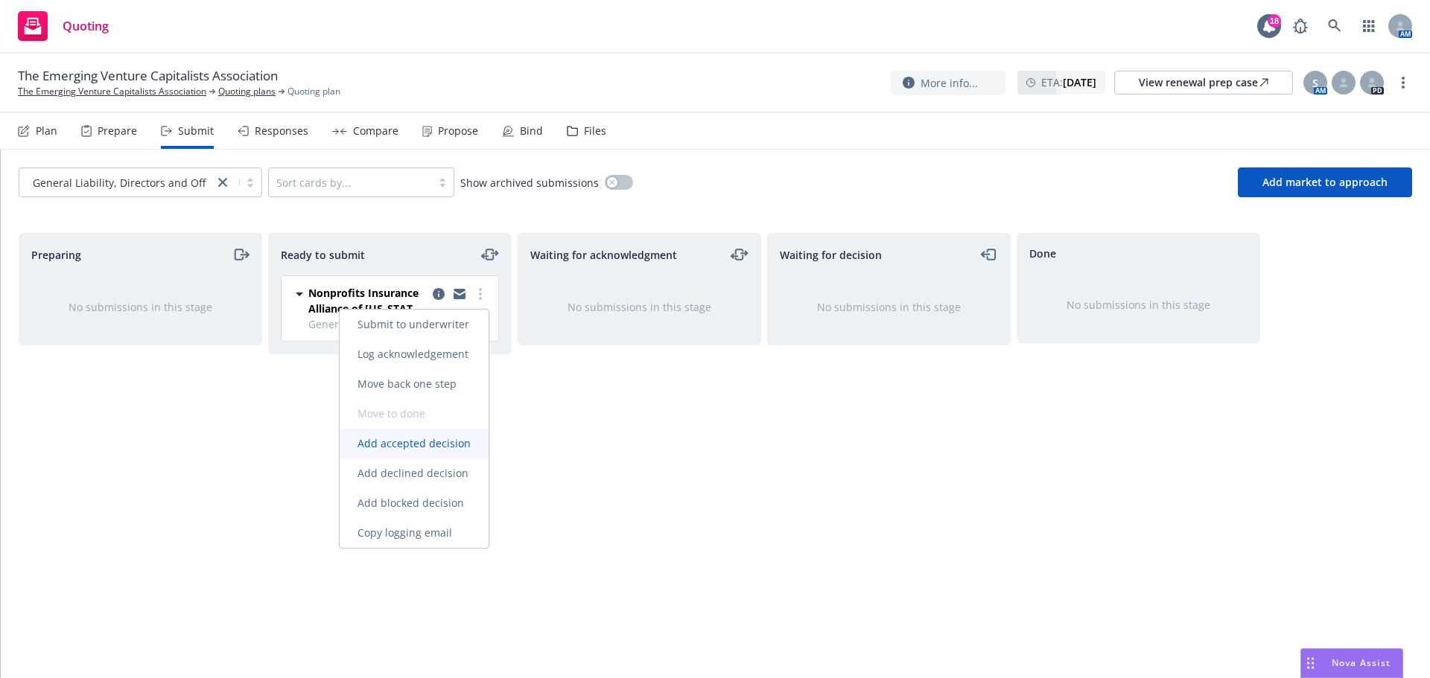
click at [456, 452] on link "Add accepted decision" at bounding box center [414, 444] width 149 height 30
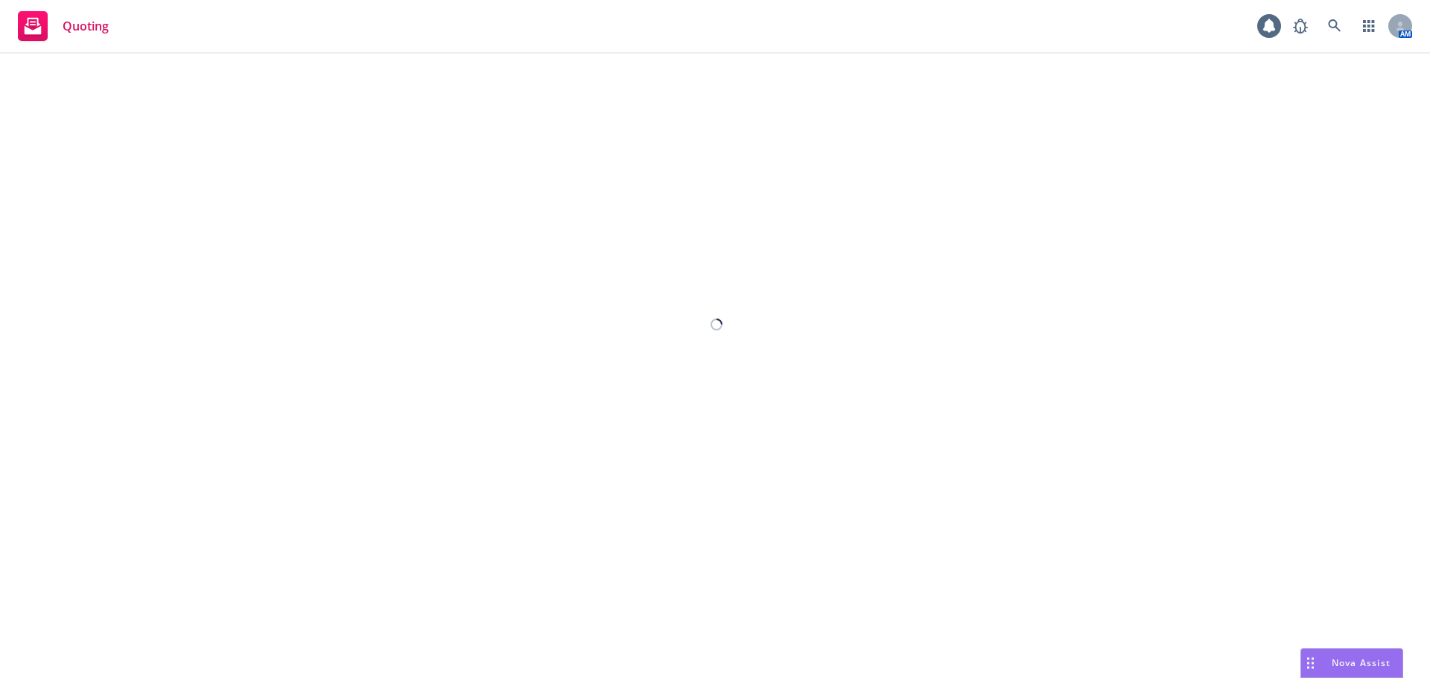
select select "12"
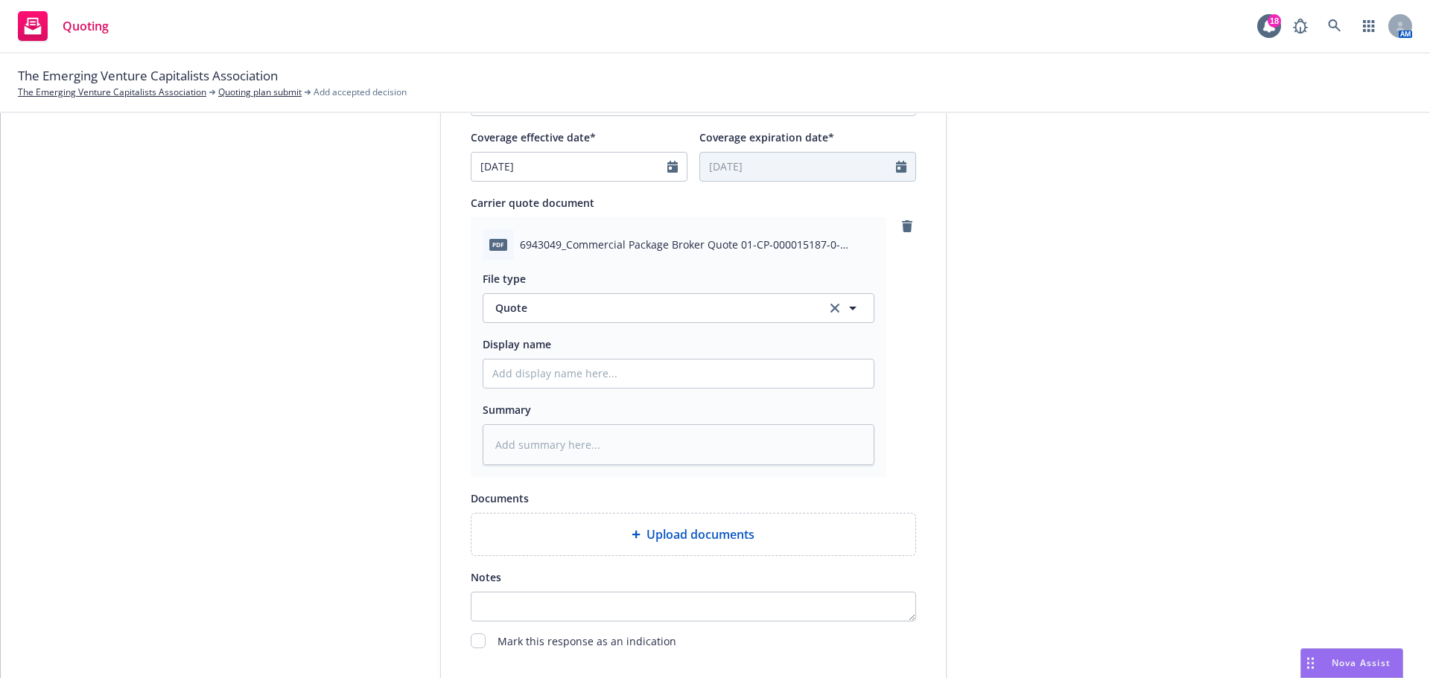
scroll to position [751, 0]
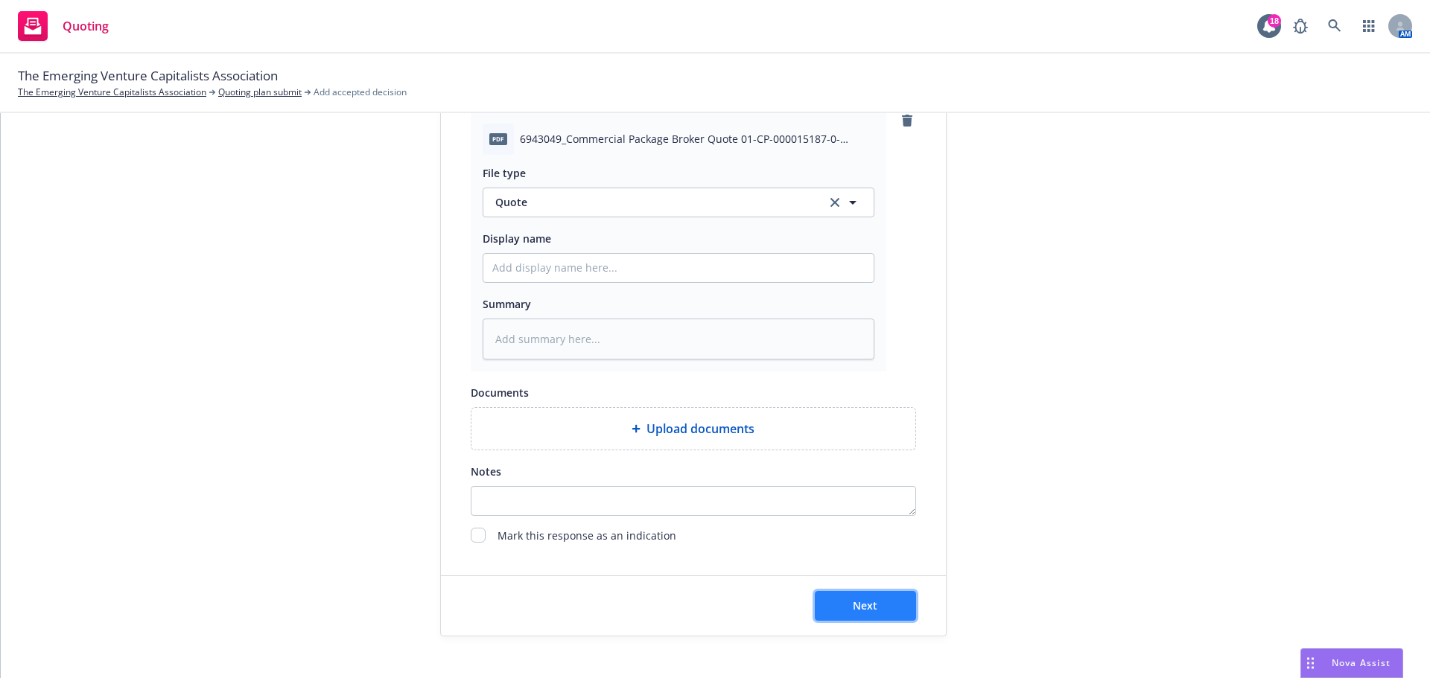
click at [880, 599] on button "Next" at bounding box center [865, 606] width 101 height 30
type textarea "x"
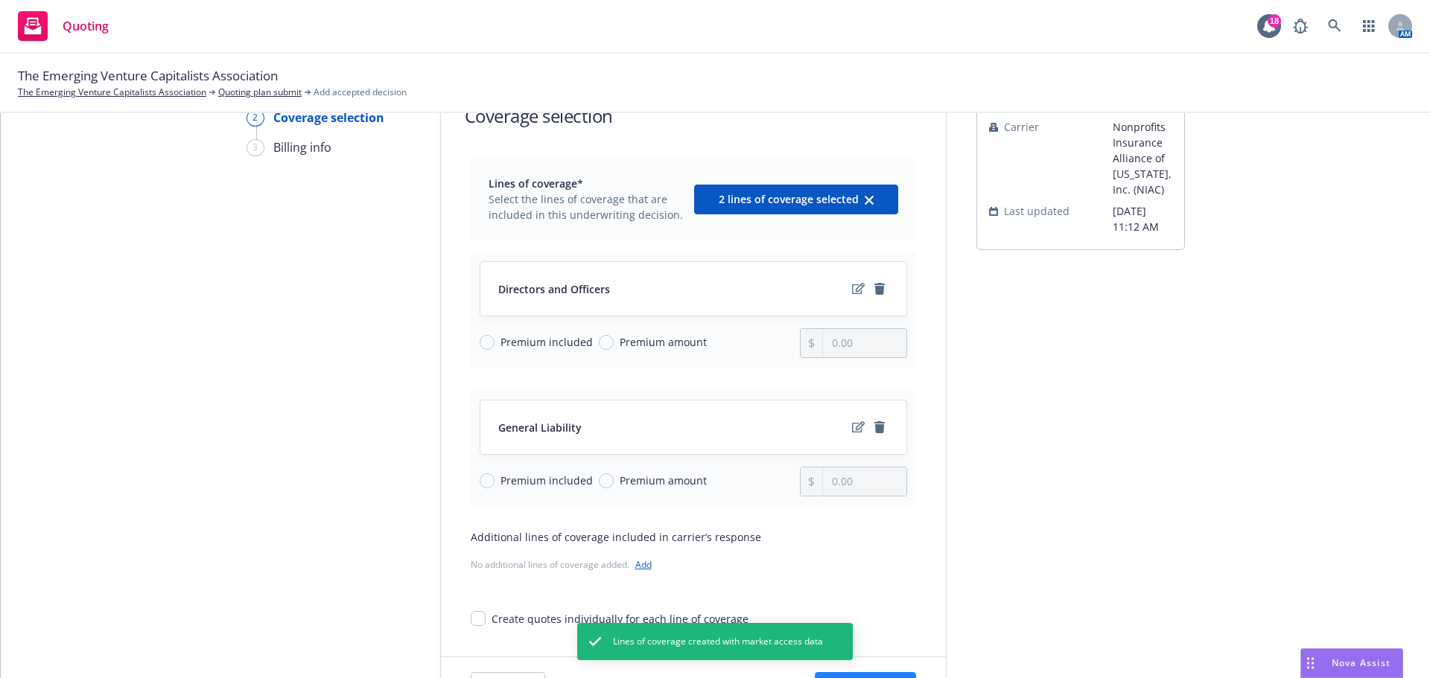
scroll to position [193, 0]
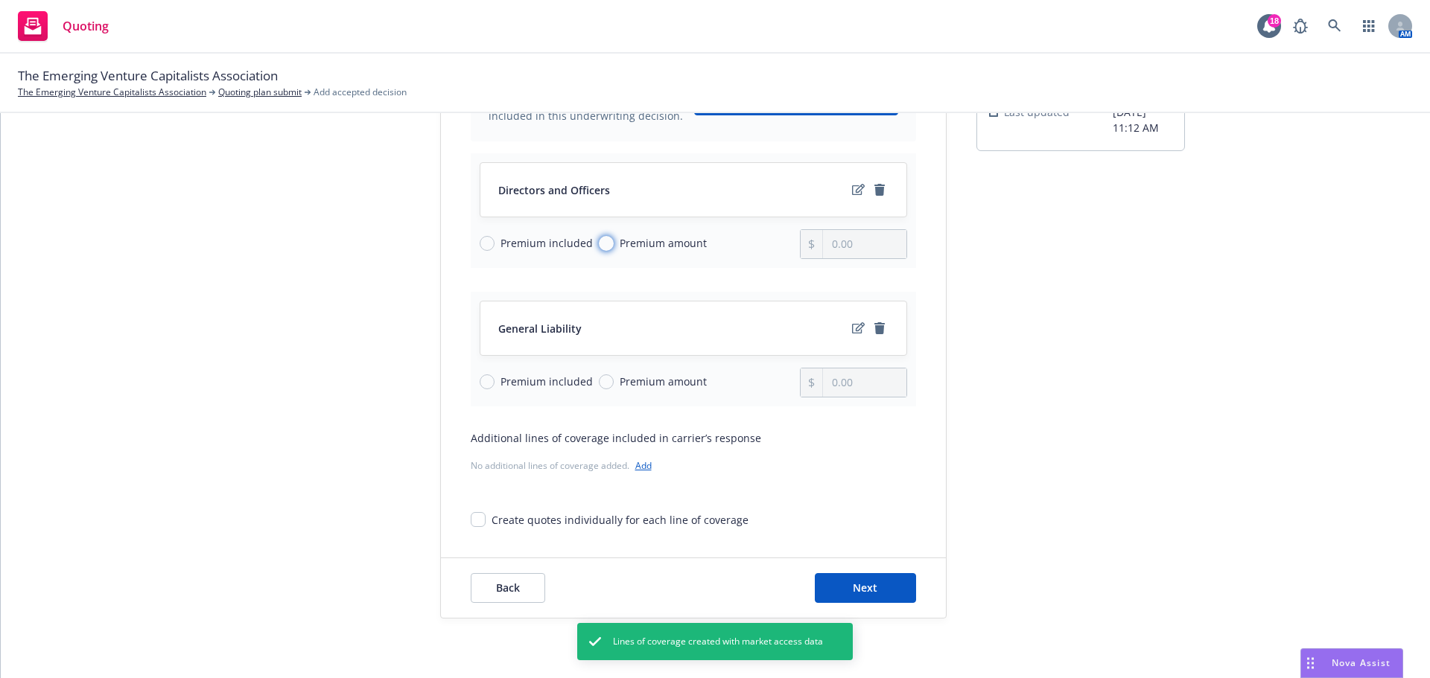
click at [599, 246] on input "Premium amount" at bounding box center [606, 243] width 15 height 15
radio input "true"
click at [865, 243] on input "0.00" at bounding box center [864, 244] width 83 height 28
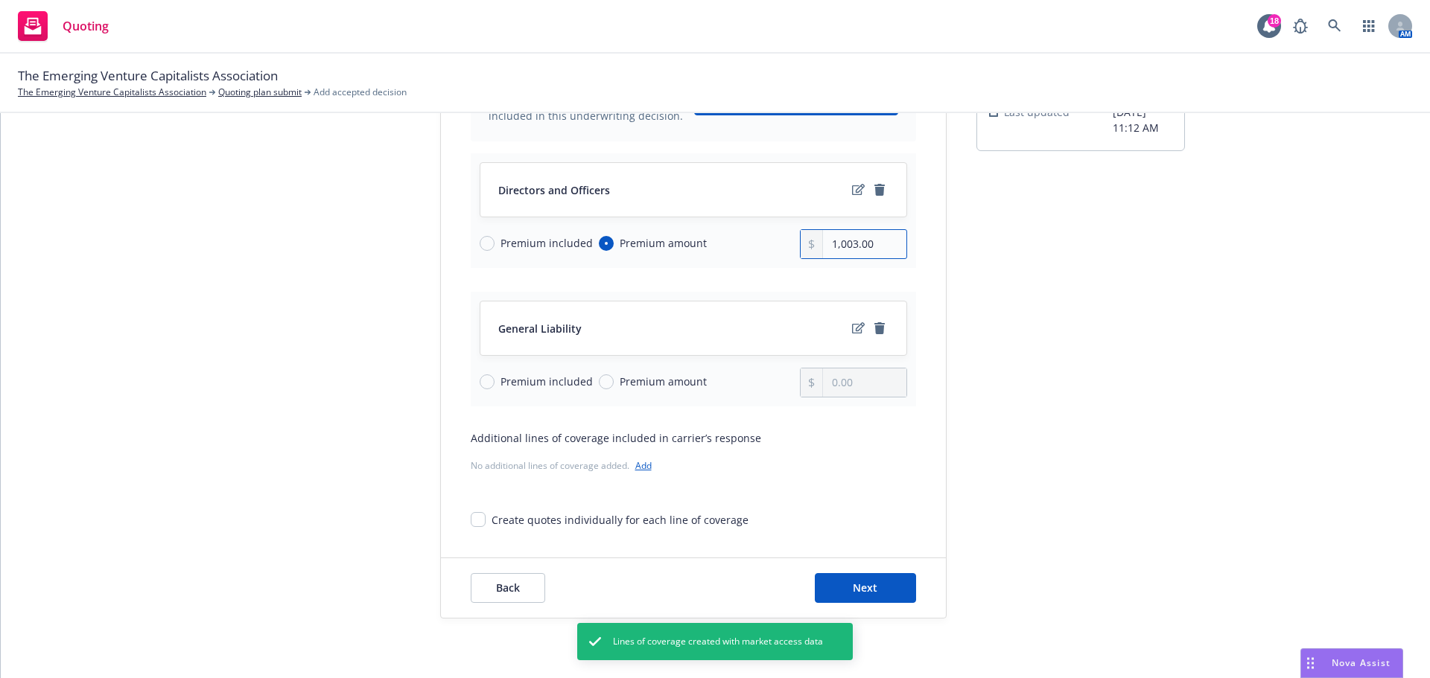
type input "1,003.00"
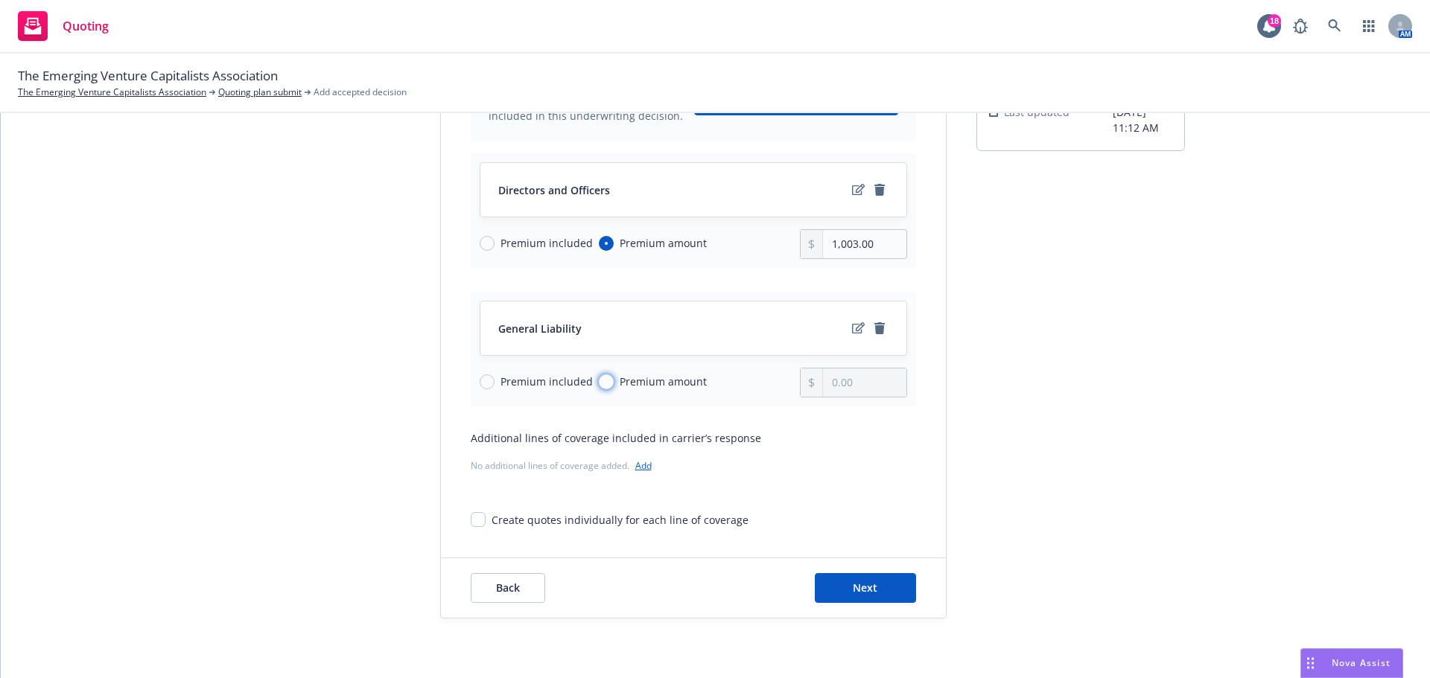
click at [599, 382] on input "Premium amount" at bounding box center [606, 382] width 15 height 15
radio input "true"
click at [842, 384] on input "0.00" at bounding box center [864, 383] width 83 height 28
type input "785.00"
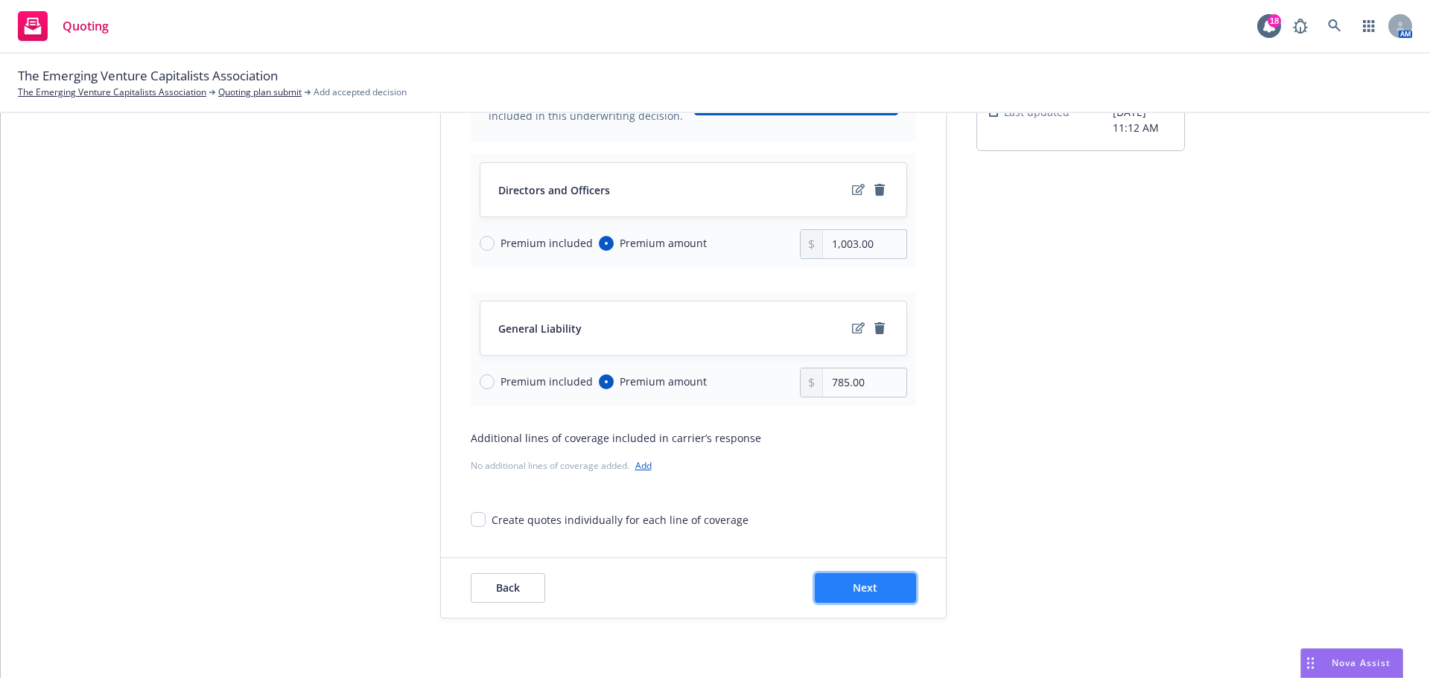
click at [875, 579] on button "Next" at bounding box center [865, 588] width 101 height 30
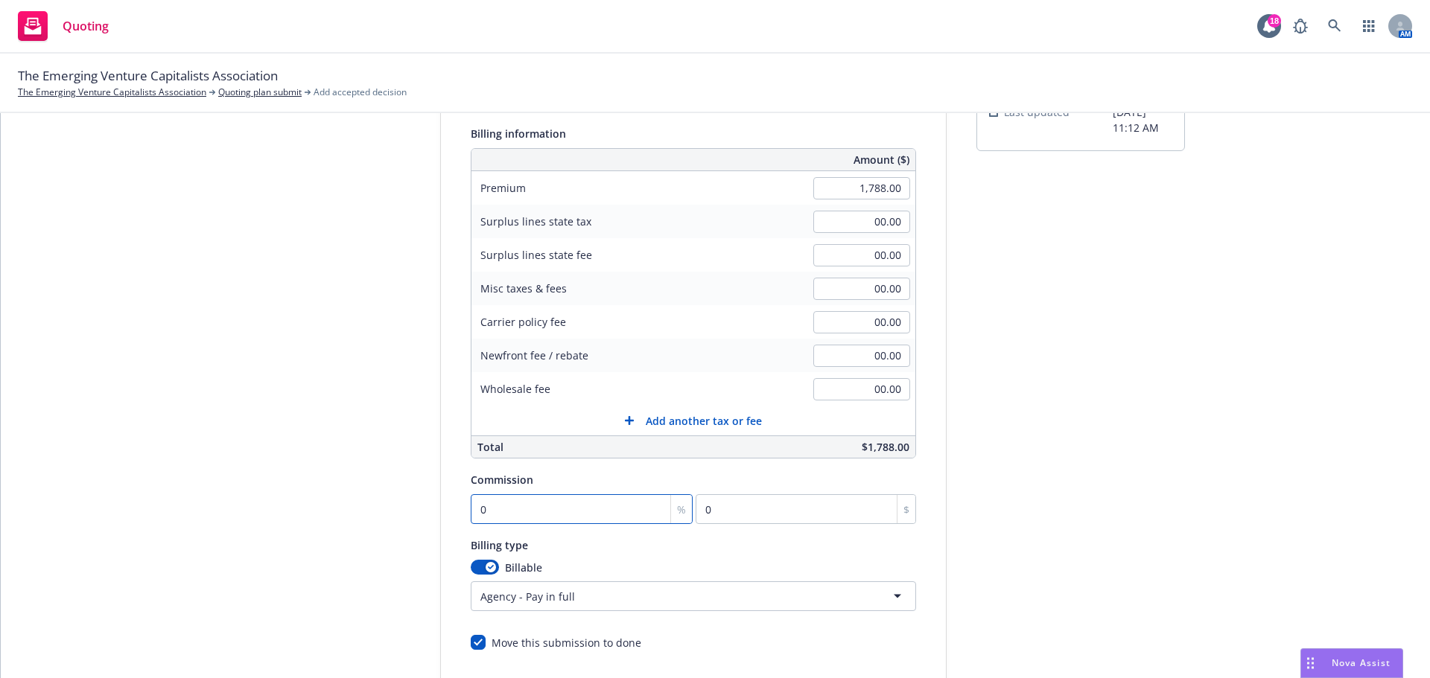
click at [535, 511] on input "0" at bounding box center [582, 509] width 223 height 30
type input "1"
type input "17.88"
type input "15"
type input "268.2"
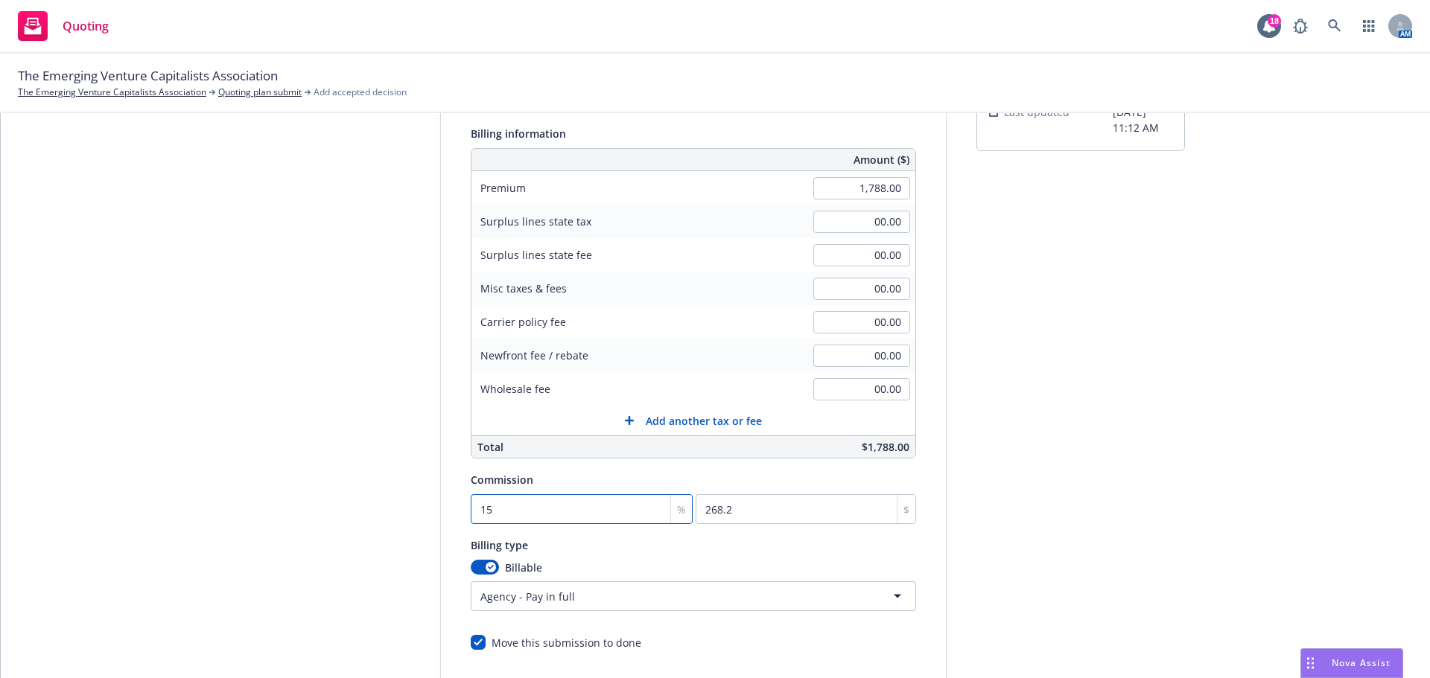
type input "15"
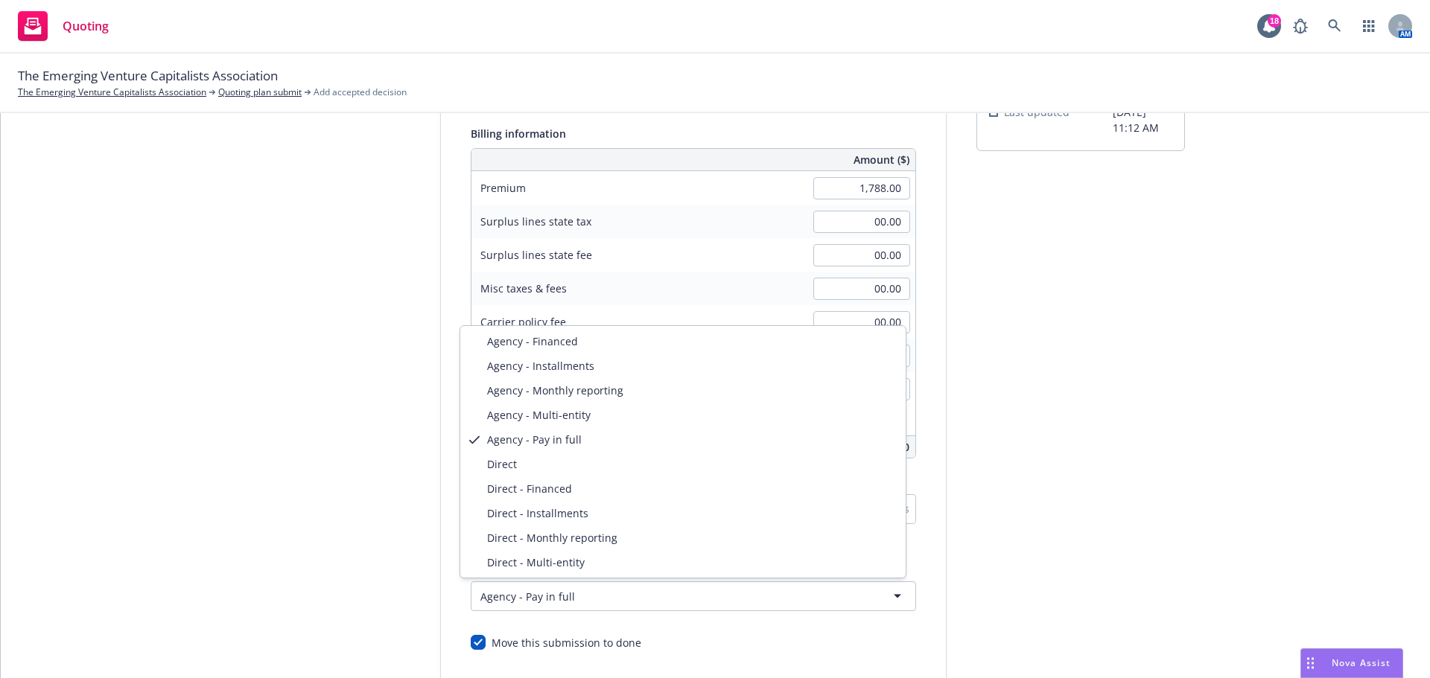
click at [585, 590] on html "Quoting 18 AM The Emerging Venture Capitalists Association The Emerging Venture…" at bounding box center [715, 339] width 1430 height 678
select select "DIRECT"
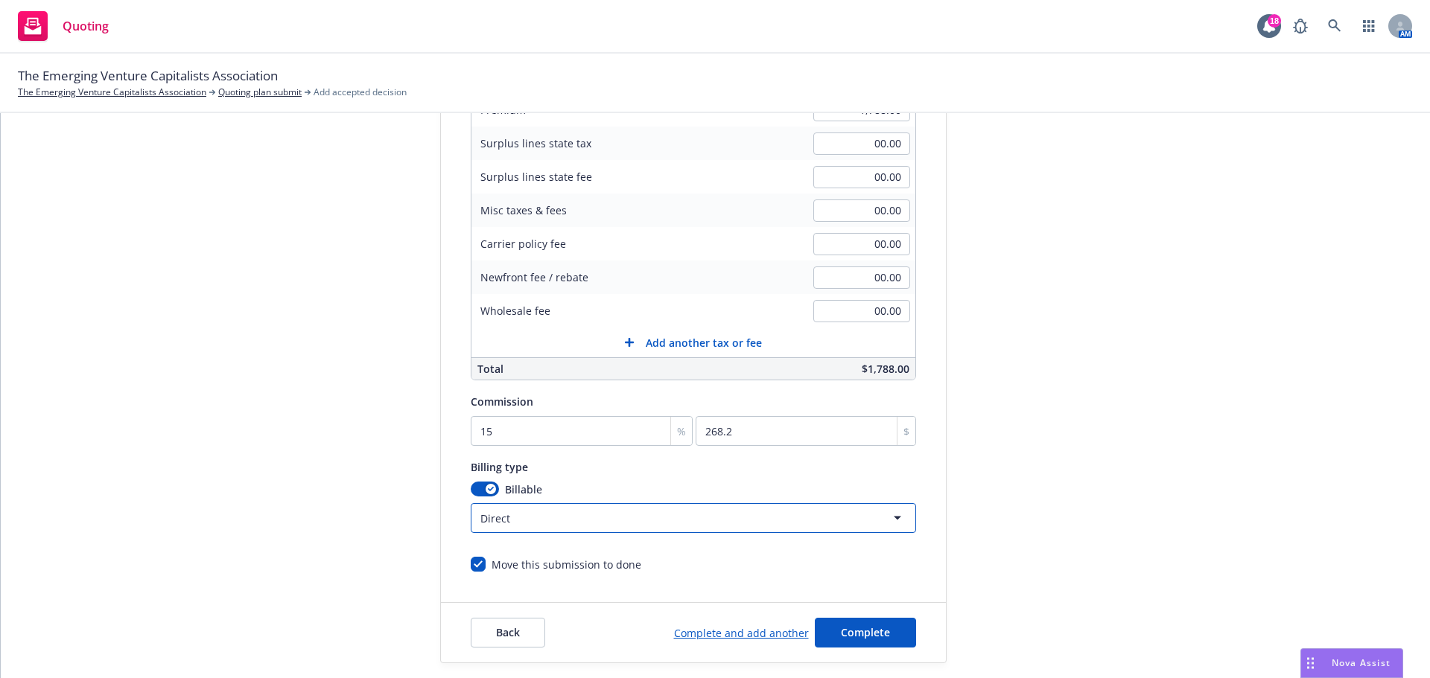
scroll to position [316, 0]
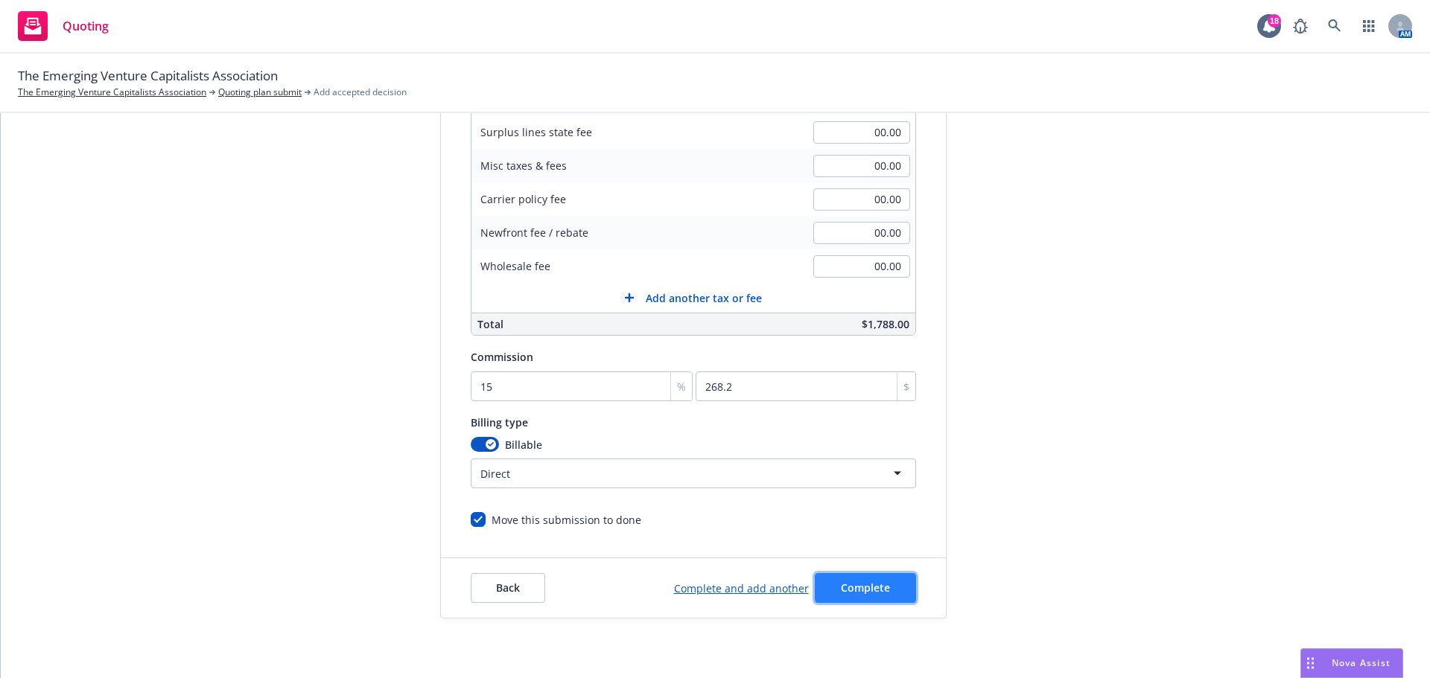
click at [883, 580] on button "Complete" at bounding box center [865, 588] width 101 height 30
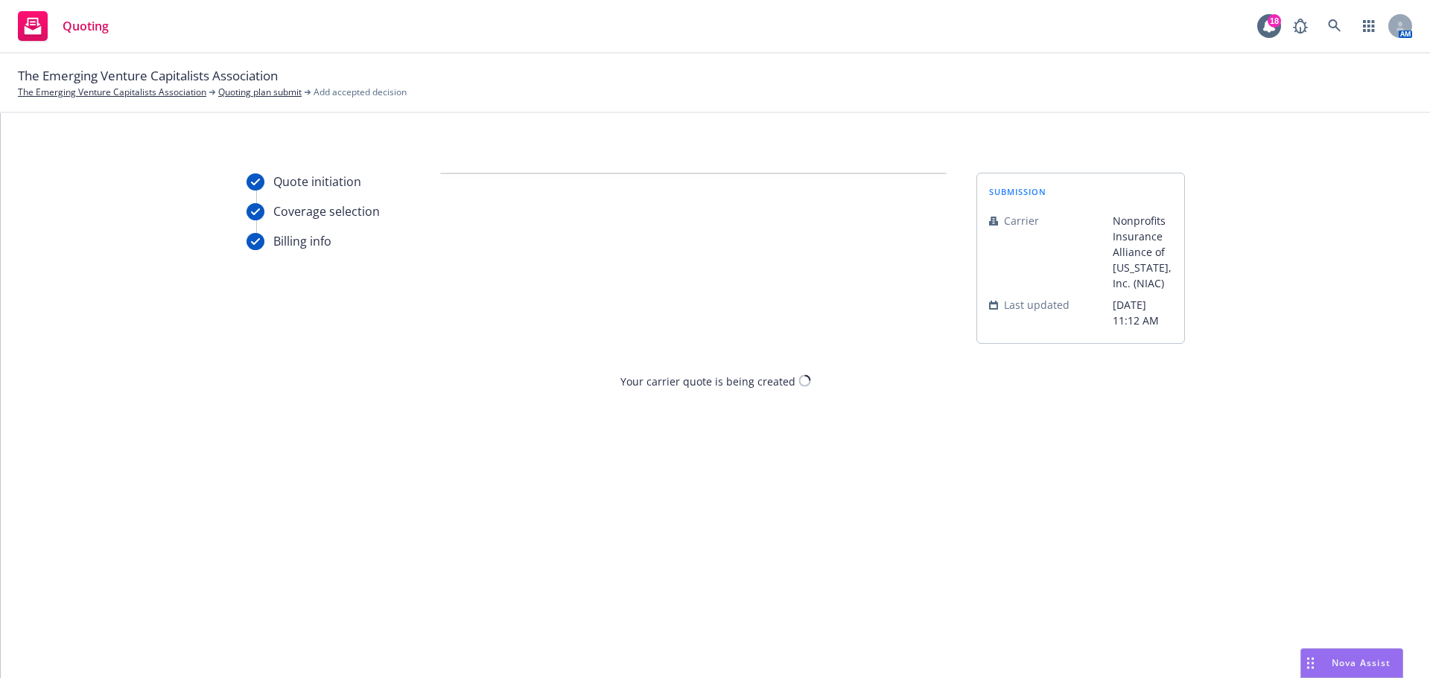
scroll to position [0, 0]
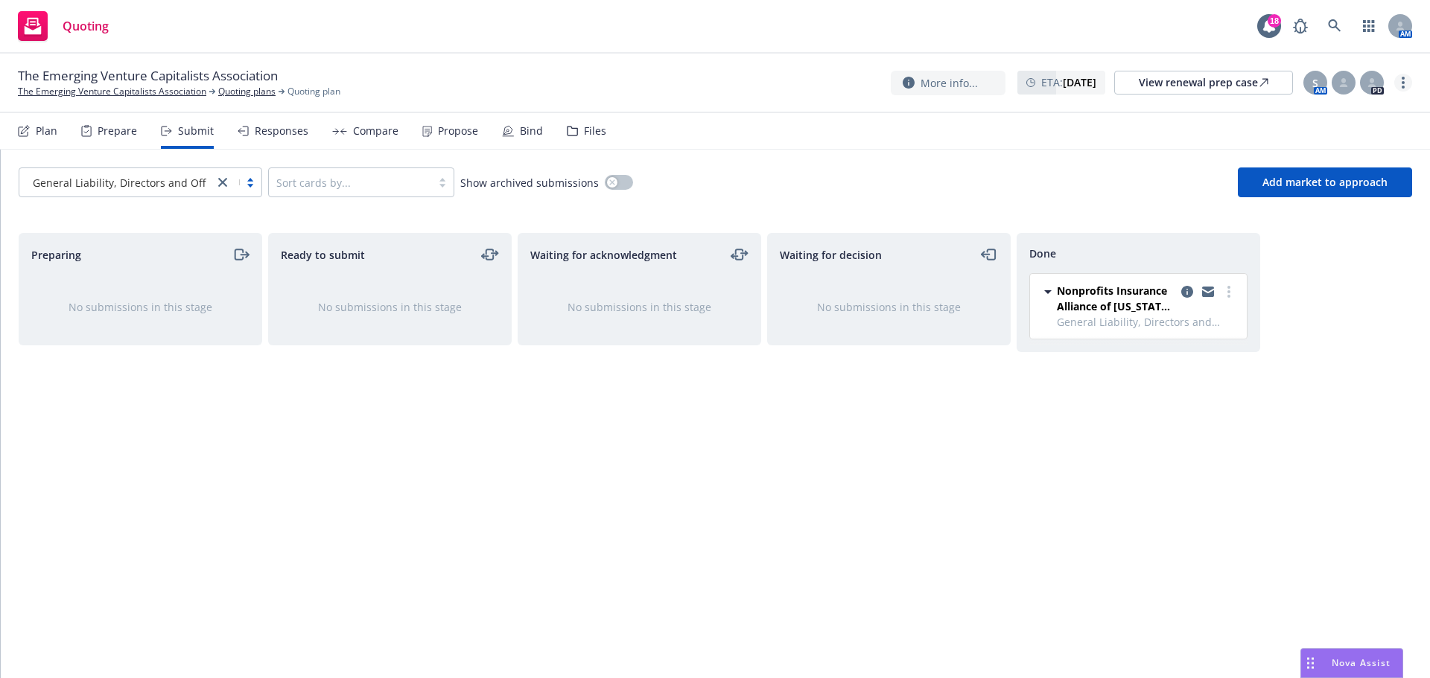
click at [1407, 75] on link "more" at bounding box center [1403, 83] width 18 height 18
click at [1345, 112] on link "Copy logging email" at bounding box center [1328, 113] width 166 height 30
click at [431, 131] on div "Propose" at bounding box center [450, 131] width 56 height 36
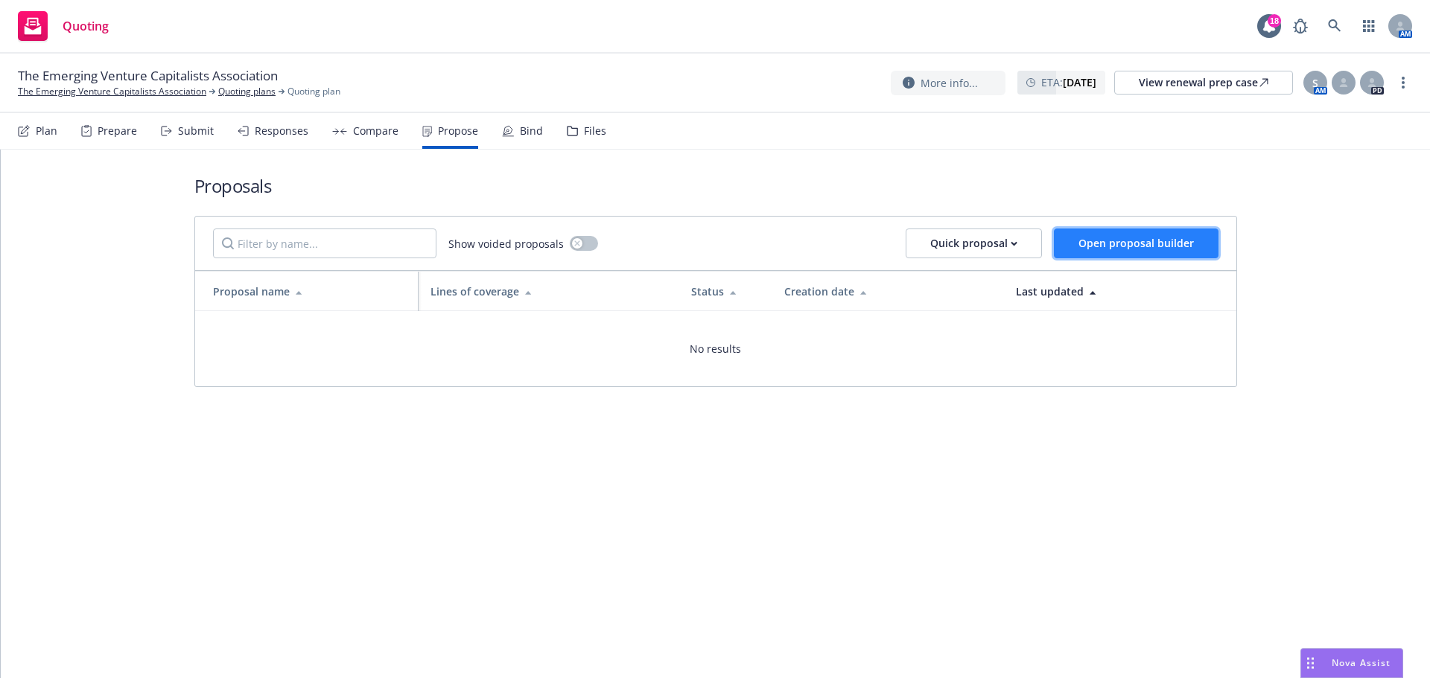
click at [1093, 246] on span "Open proposal builder" at bounding box center [1135, 243] width 115 height 14
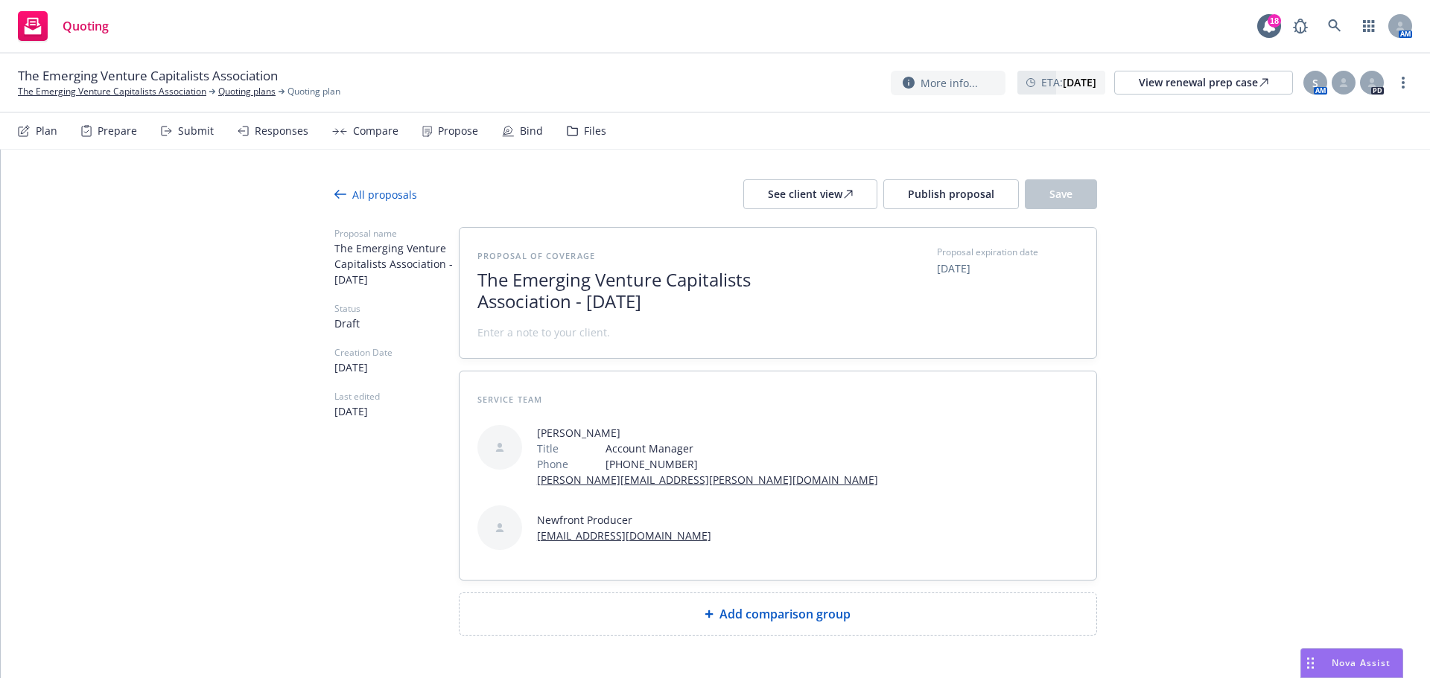
drag, startPoint x: 574, startPoint y: 299, endPoint x: 881, endPoint y: 331, distance: 308.4
click at [881, 331] on div "Proposal of coverage The Emerging Venture Capitalists Association - August 2025…" at bounding box center [777, 293] width 601 height 95
click at [657, 605] on div "Add comparison group" at bounding box center [777, 614] width 613 height 18
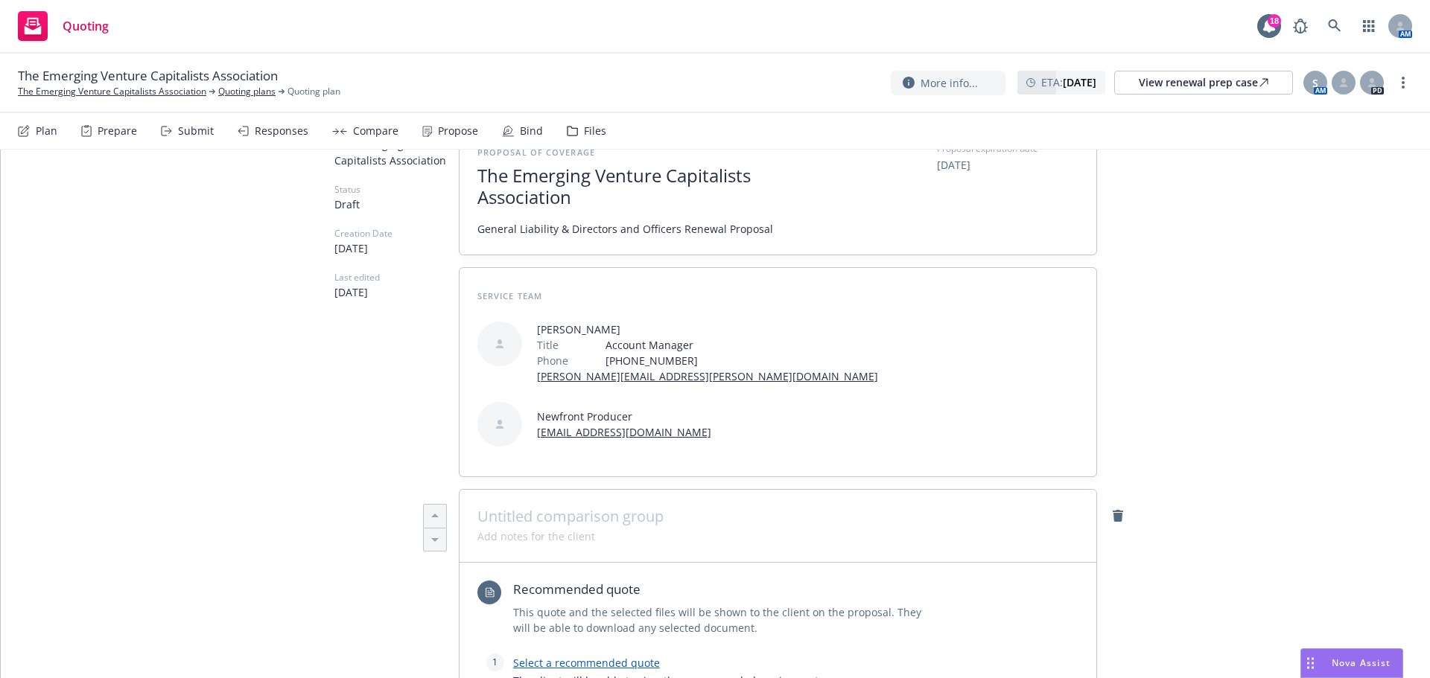
scroll to position [298, 0]
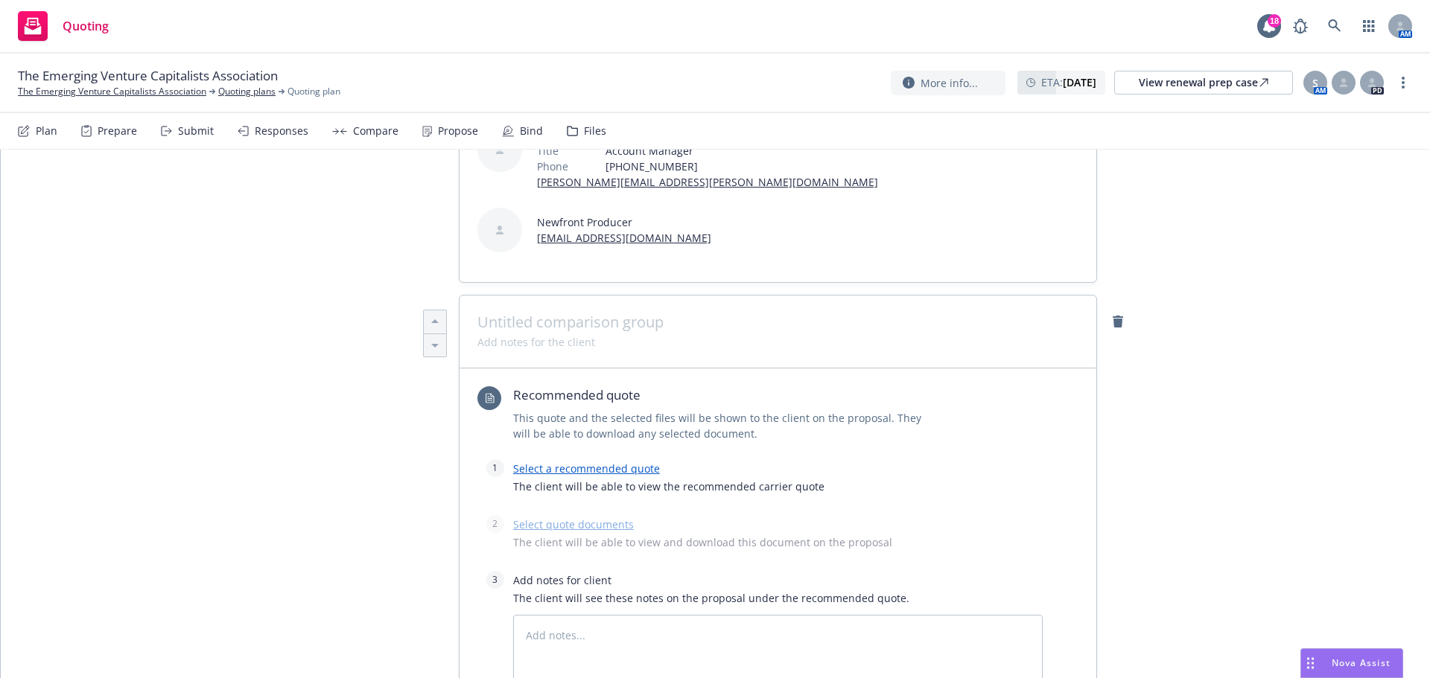
click at [588, 462] on link "Select a recommended quote" at bounding box center [586, 469] width 147 height 14
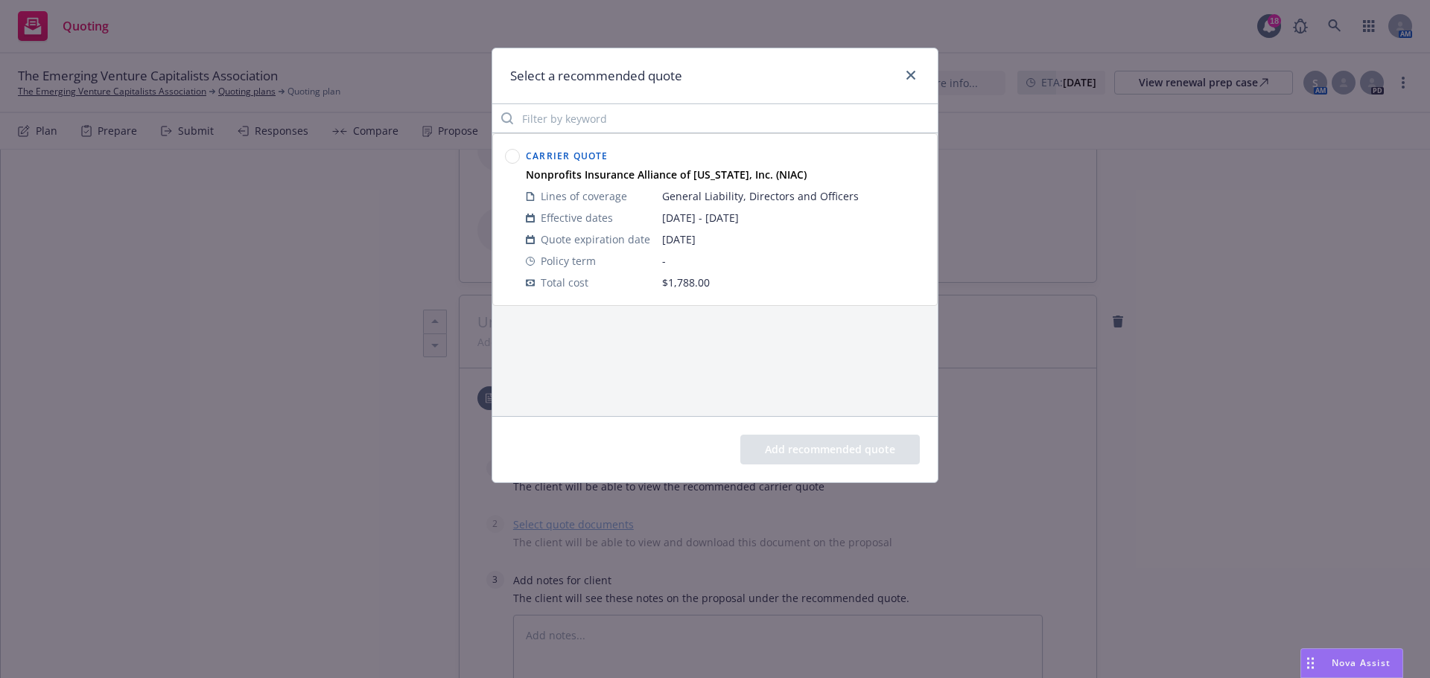
click at [506, 154] on circle at bounding box center [513, 157] width 14 height 14
click at [847, 451] on button "Add recommended quote" at bounding box center [829, 450] width 179 height 30
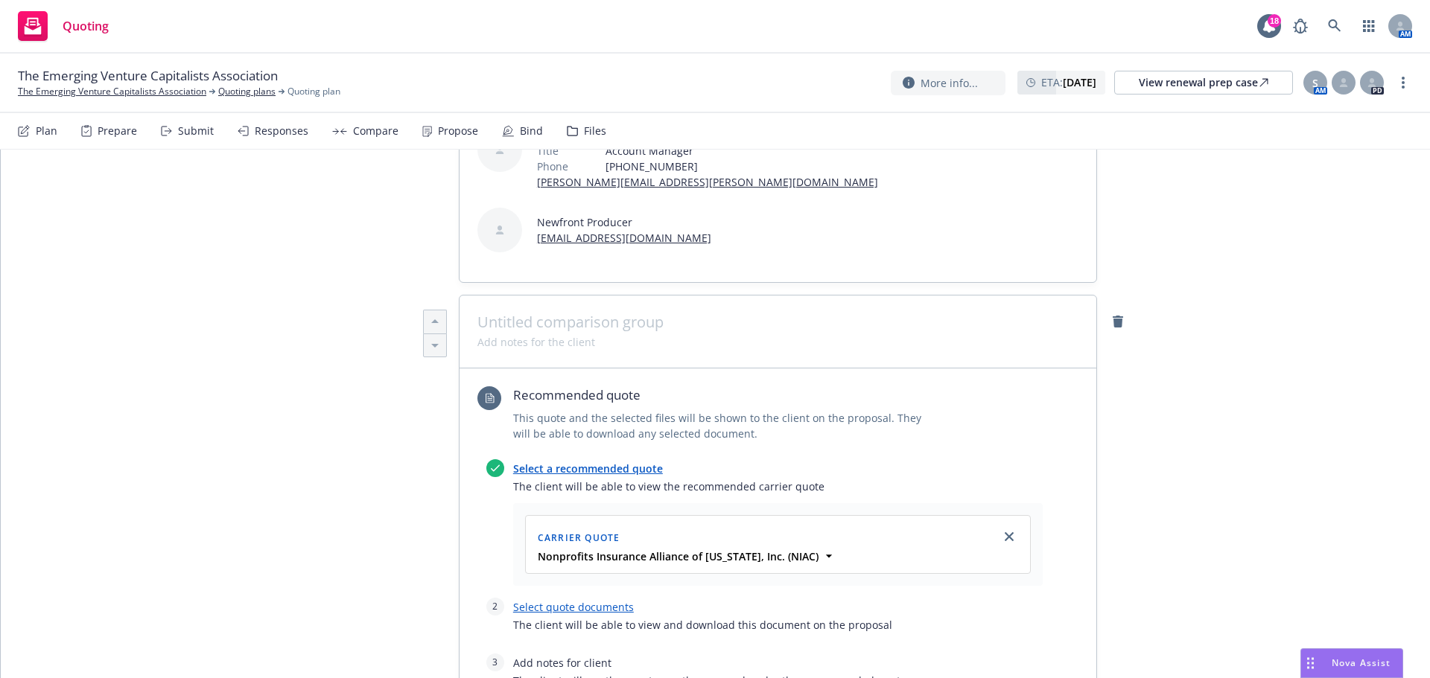
click at [570, 600] on link "Select quote documents" at bounding box center [573, 607] width 121 height 14
type textarea "x"
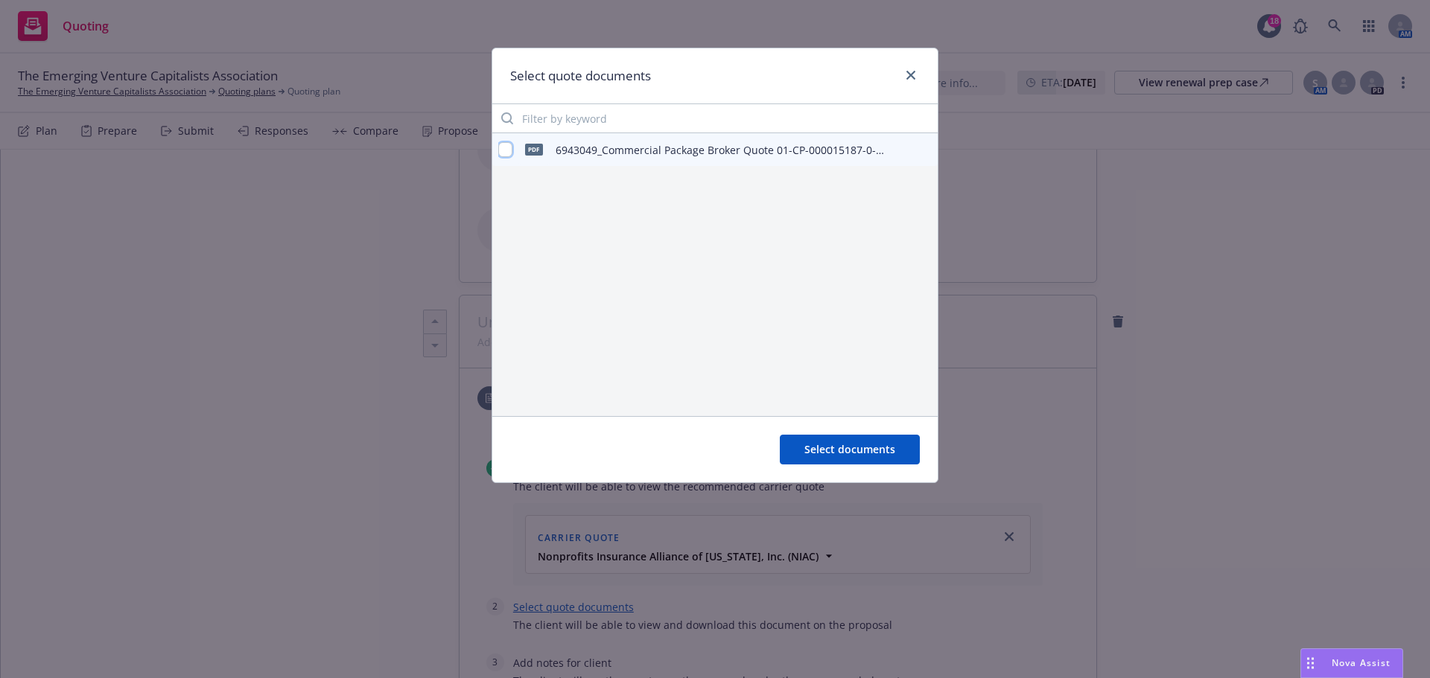
drag, startPoint x: 503, startPoint y: 148, endPoint x: 515, endPoint y: 157, distance: 14.9
click at [503, 149] on input "checkbox" at bounding box center [505, 149] width 14 height 15
checkbox input "true"
drag, startPoint x: 867, startPoint y: 451, endPoint x: 1340, endPoint y: 477, distance: 474.3
click at [866, 451] on span "Select documents" at bounding box center [849, 449] width 91 height 14
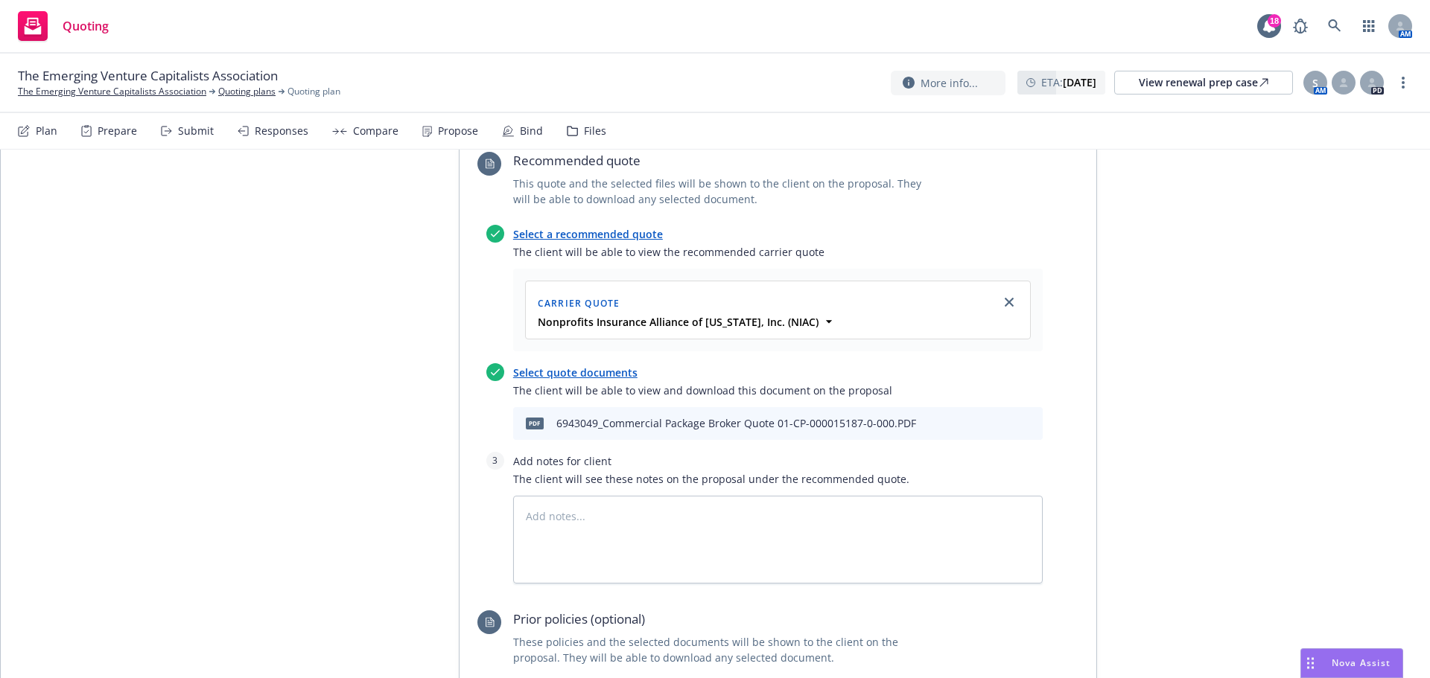
scroll to position [538, 0]
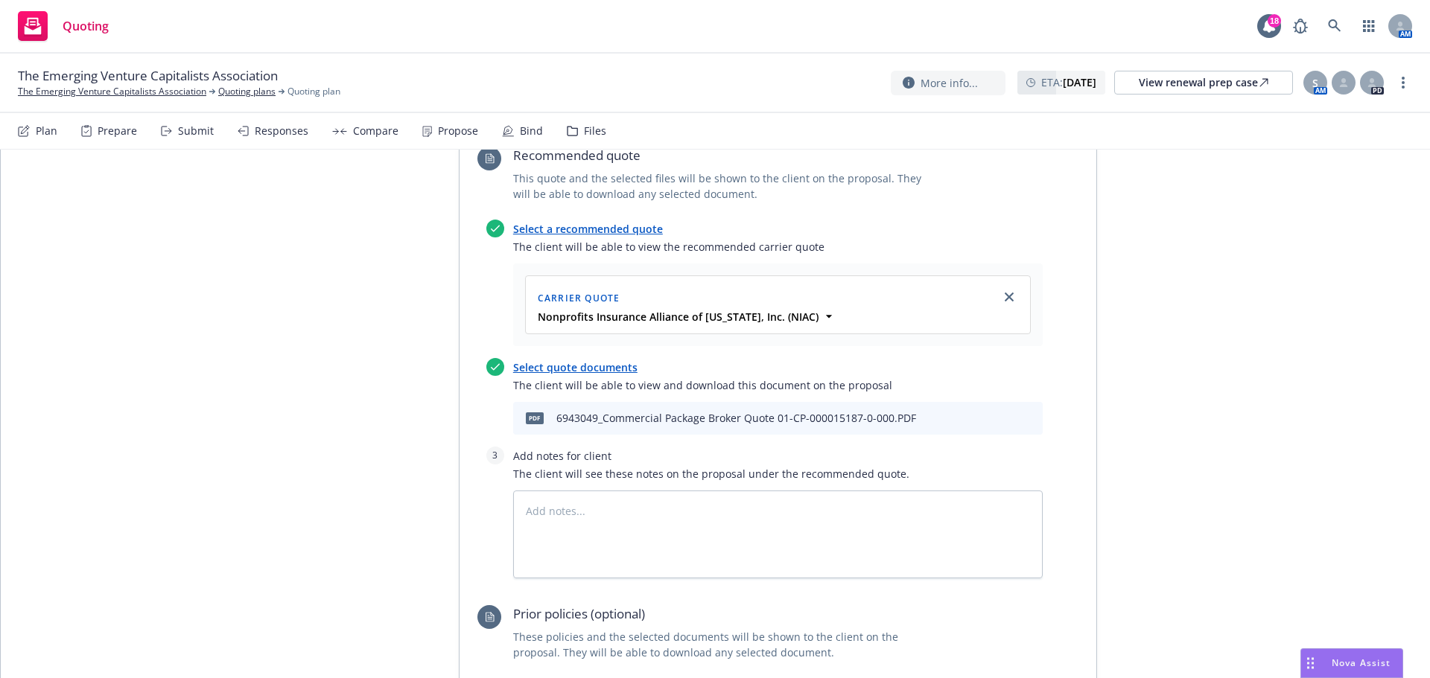
click at [573, 678] on link "Select prior policies" at bounding box center [562, 688] width 98 height 14
type textarea "x"
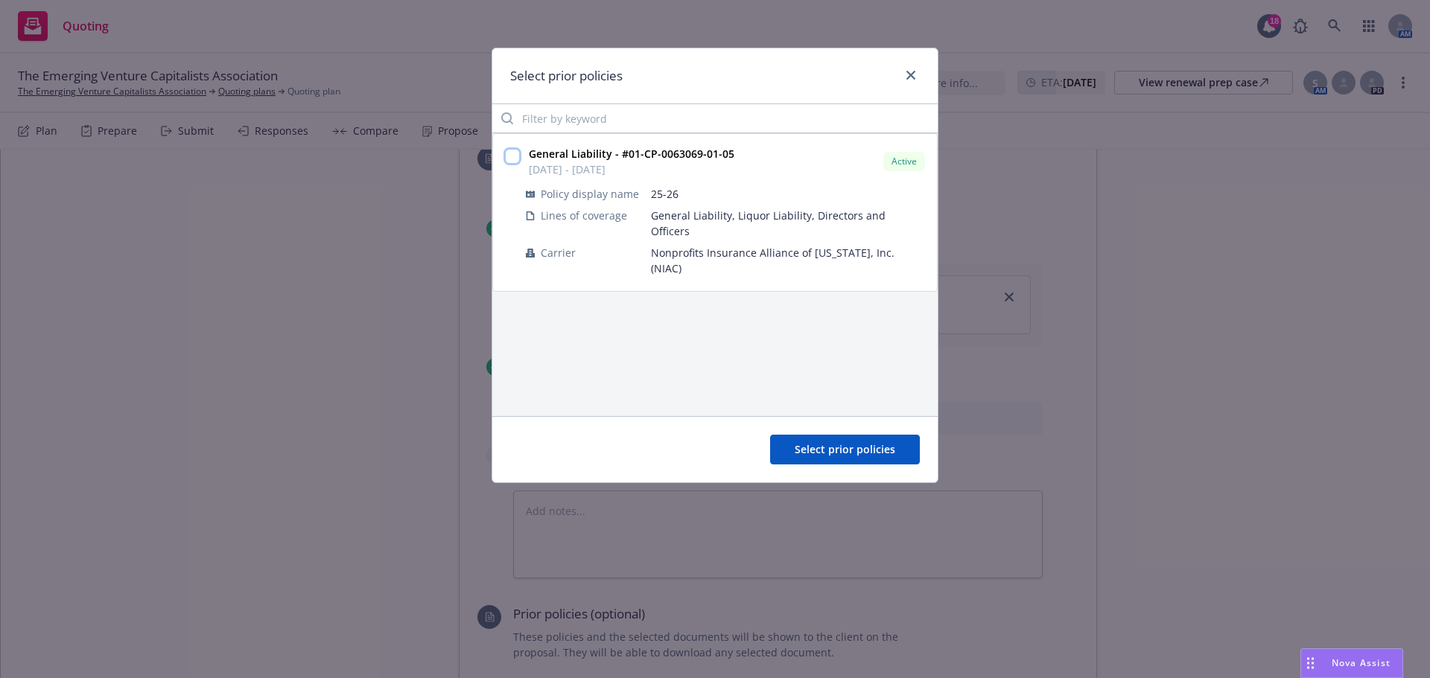
click at [508, 153] on input "checkbox" at bounding box center [512, 156] width 15 height 15
checkbox input "true"
click at [850, 459] on button "Select prior policies" at bounding box center [845, 450] width 150 height 30
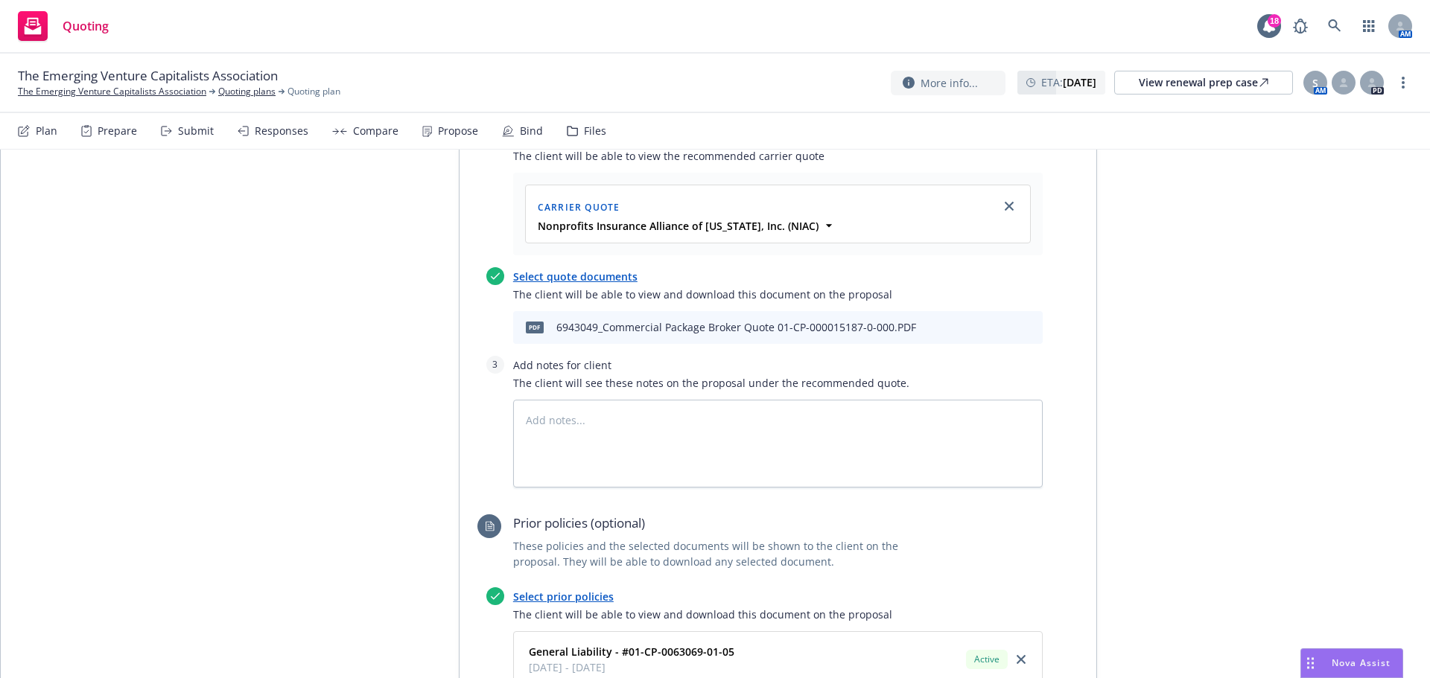
scroll to position [836, 0]
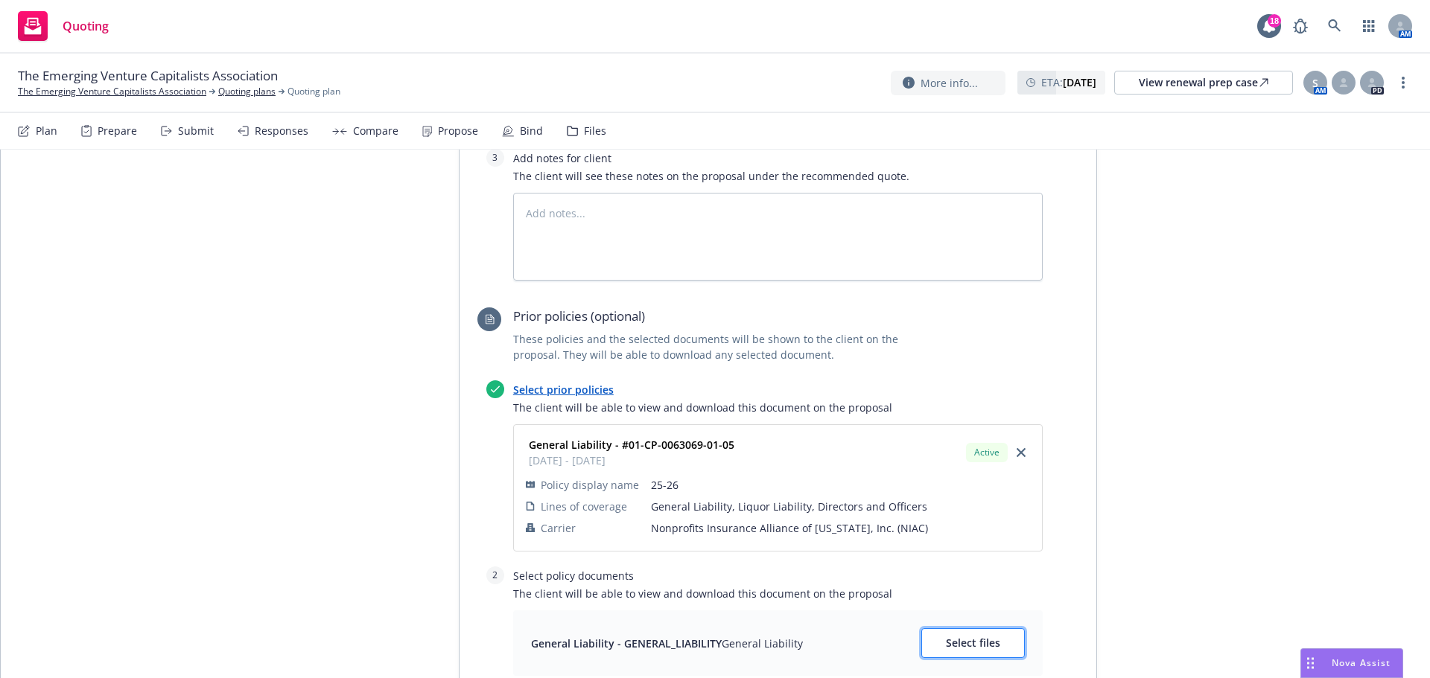
click at [992, 636] on span "Select files" at bounding box center [973, 643] width 54 height 14
type textarea "x"
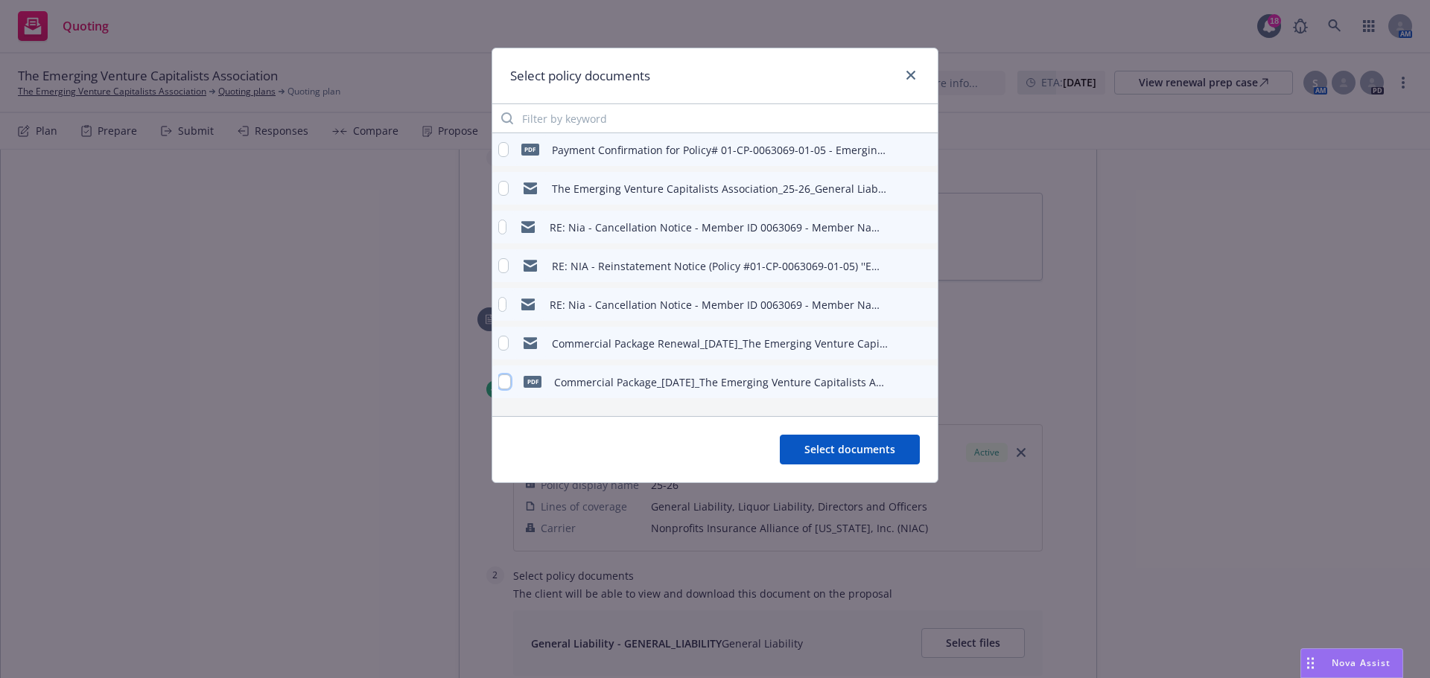
click at [506, 383] on input "checkbox" at bounding box center [504, 382] width 13 height 15
checkbox input "true"
click at [818, 441] on button "Select documents" at bounding box center [850, 450] width 140 height 30
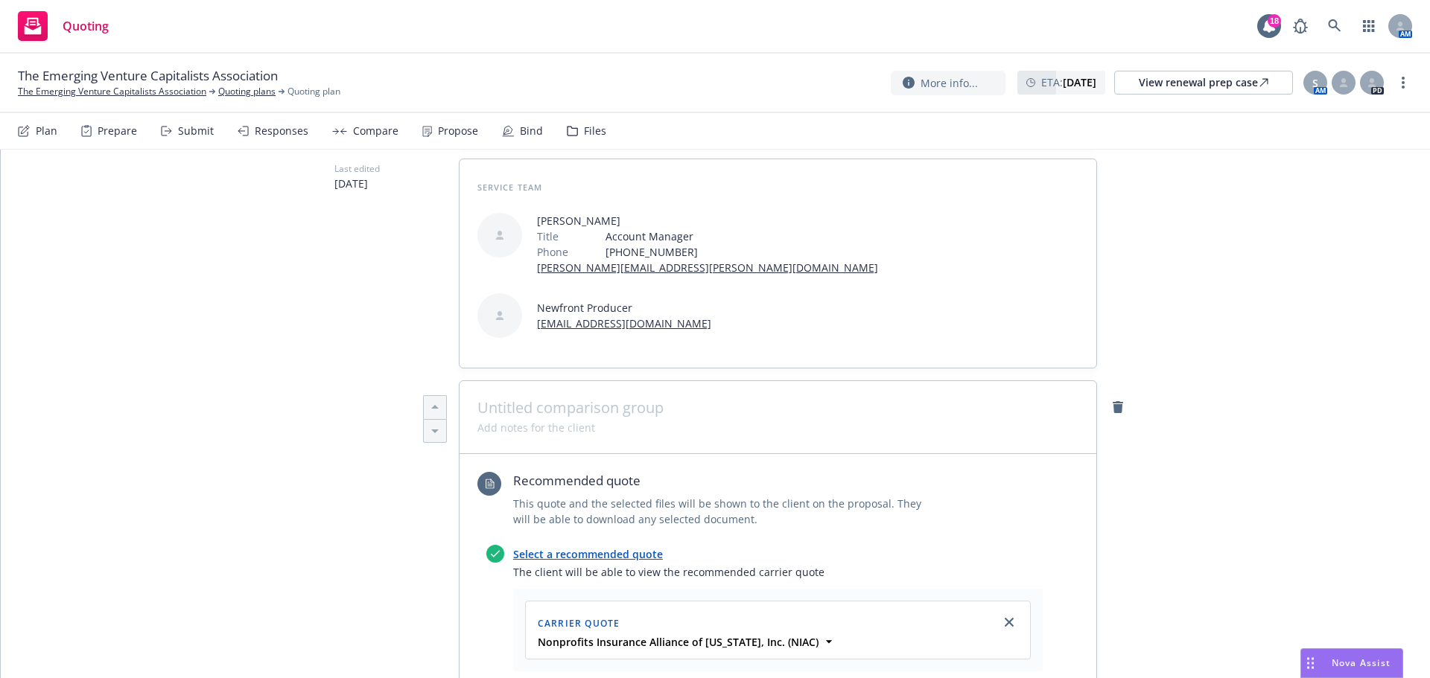
scroll to position [0, 0]
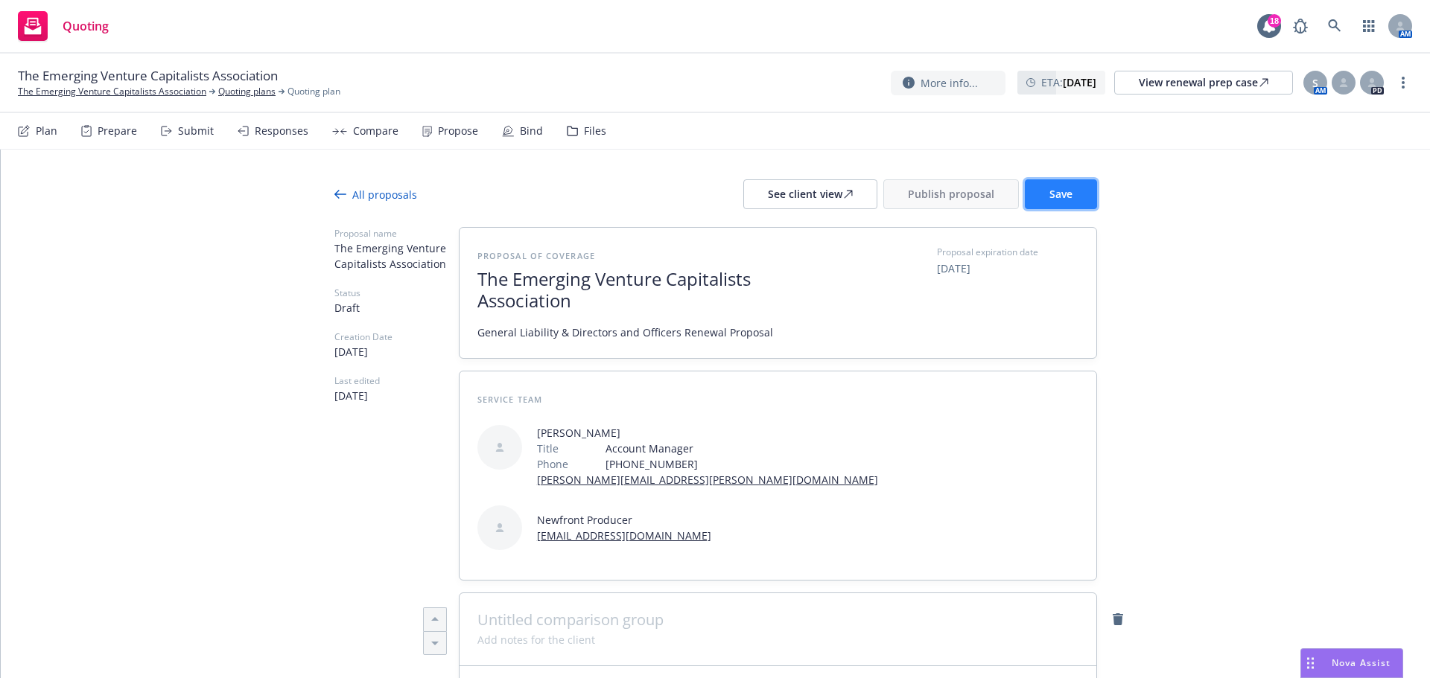
click at [1042, 188] on button "Save" at bounding box center [1061, 194] width 72 height 30
click at [789, 203] on div "See client view" at bounding box center [810, 194] width 85 height 28
click at [933, 192] on span "Publish proposal" at bounding box center [951, 194] width 86 height 14
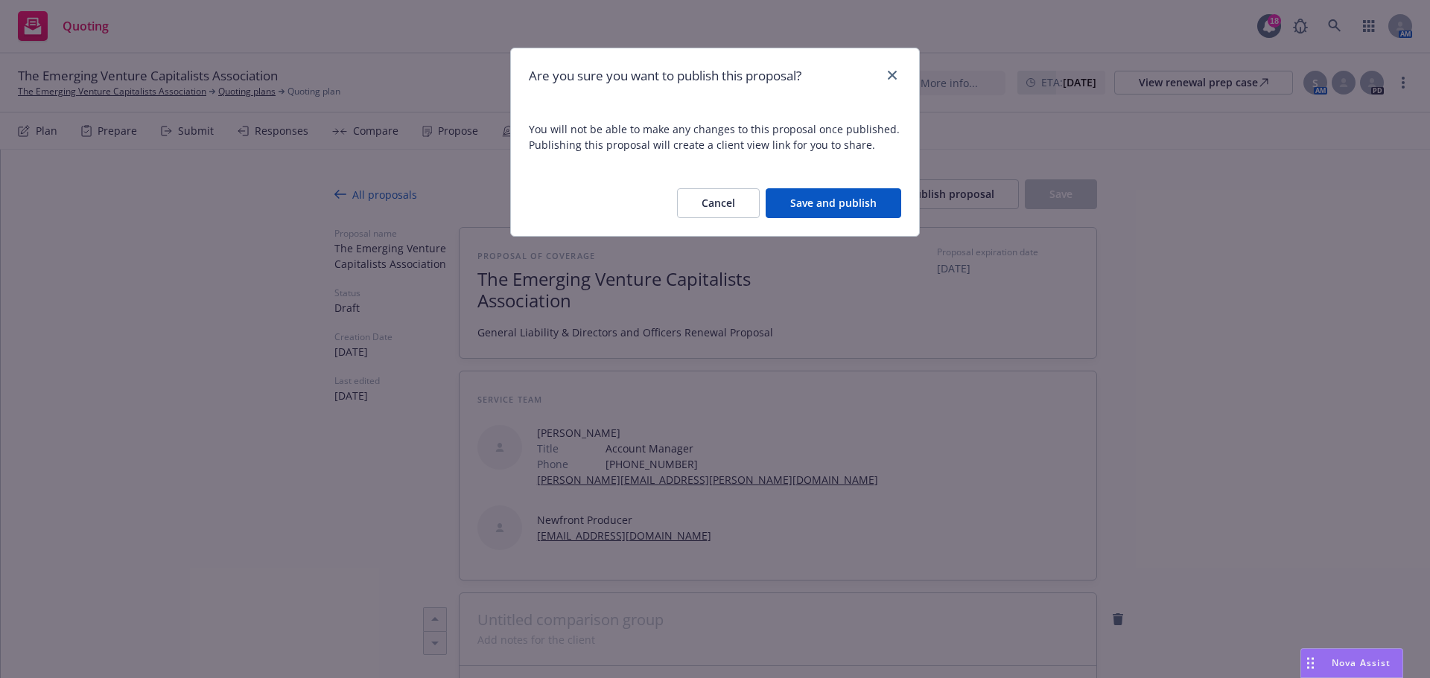
click at [818, 194] on button "Save and publish" at bounding box center [834, 203] width 136 height 30
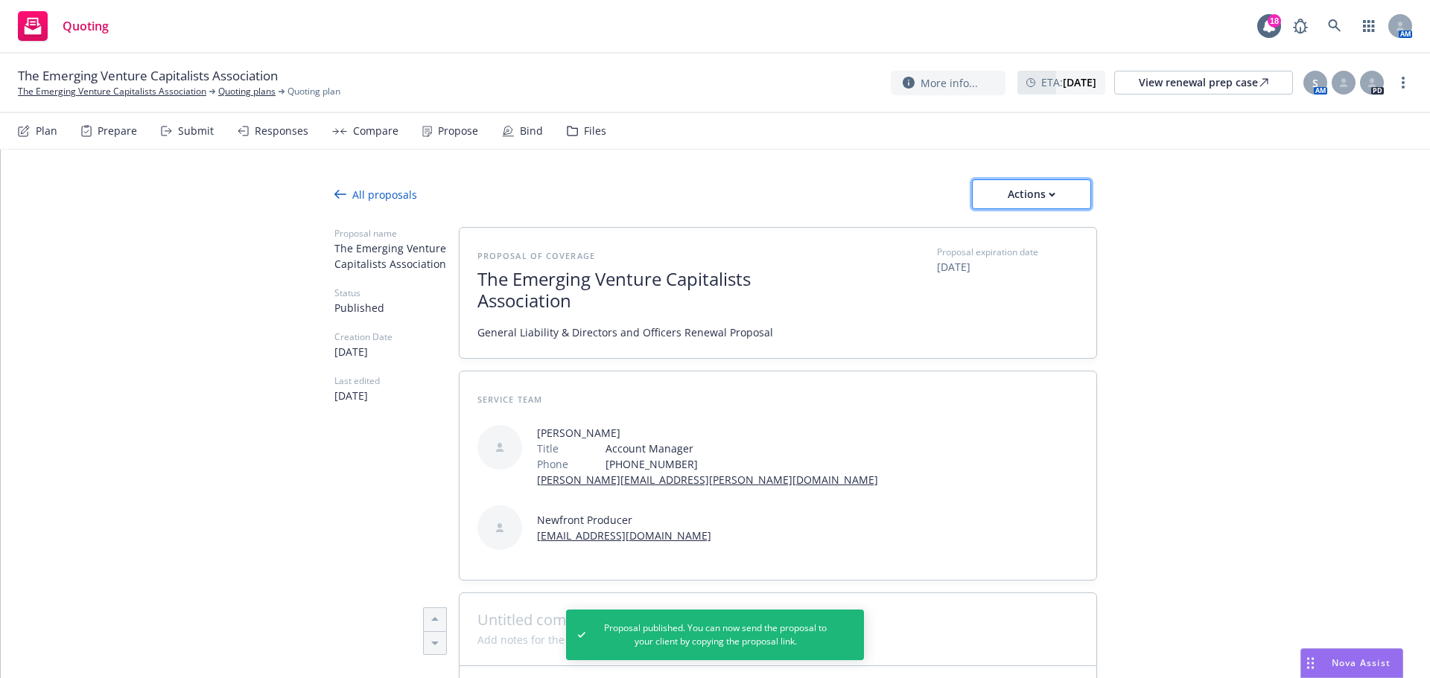
click at [1055, 202] on div "Actions" at bounding box center [1031, 194] width 70 height 28
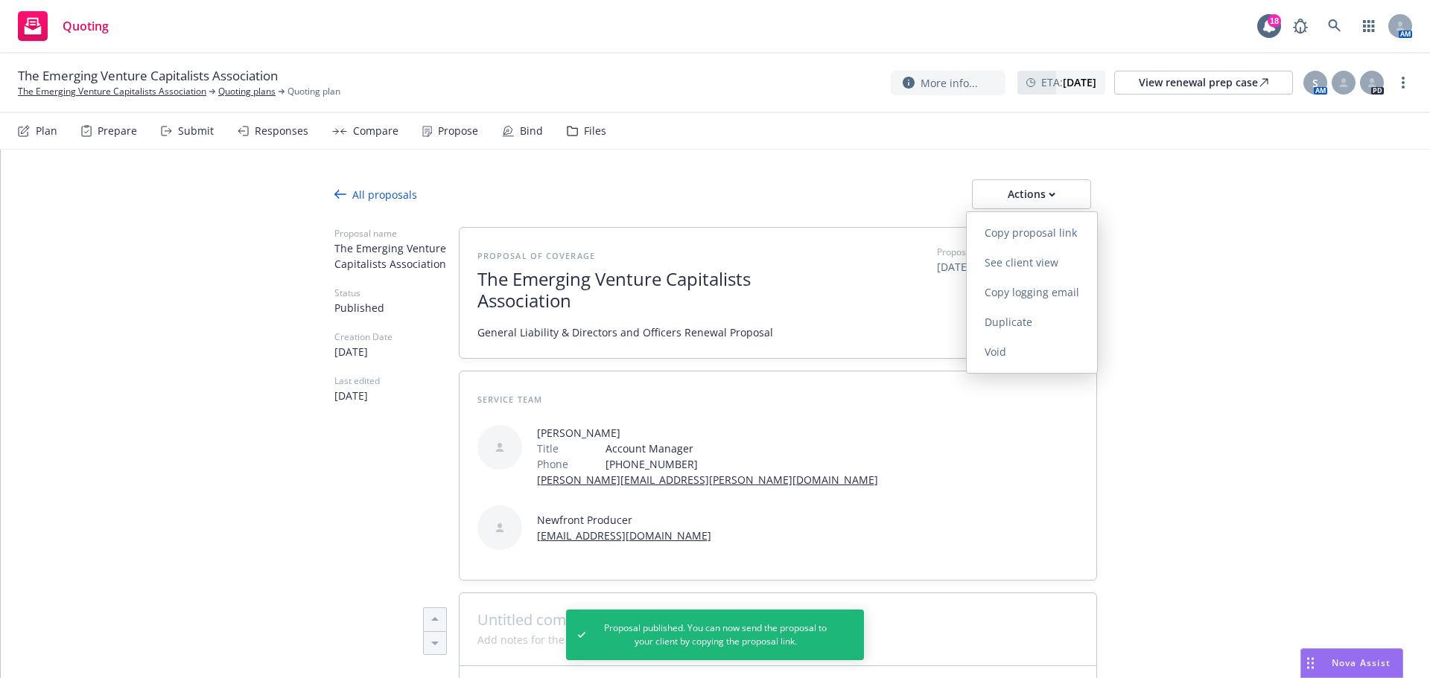
drag, startPoint x: 1050, startPoint y: 235, endPoint x: 939, endPoint y: 220, distance: 112.0
click at [1050, 235] on span "Copy proposal link" at bounding box center [1031, 233] width 128 height 14
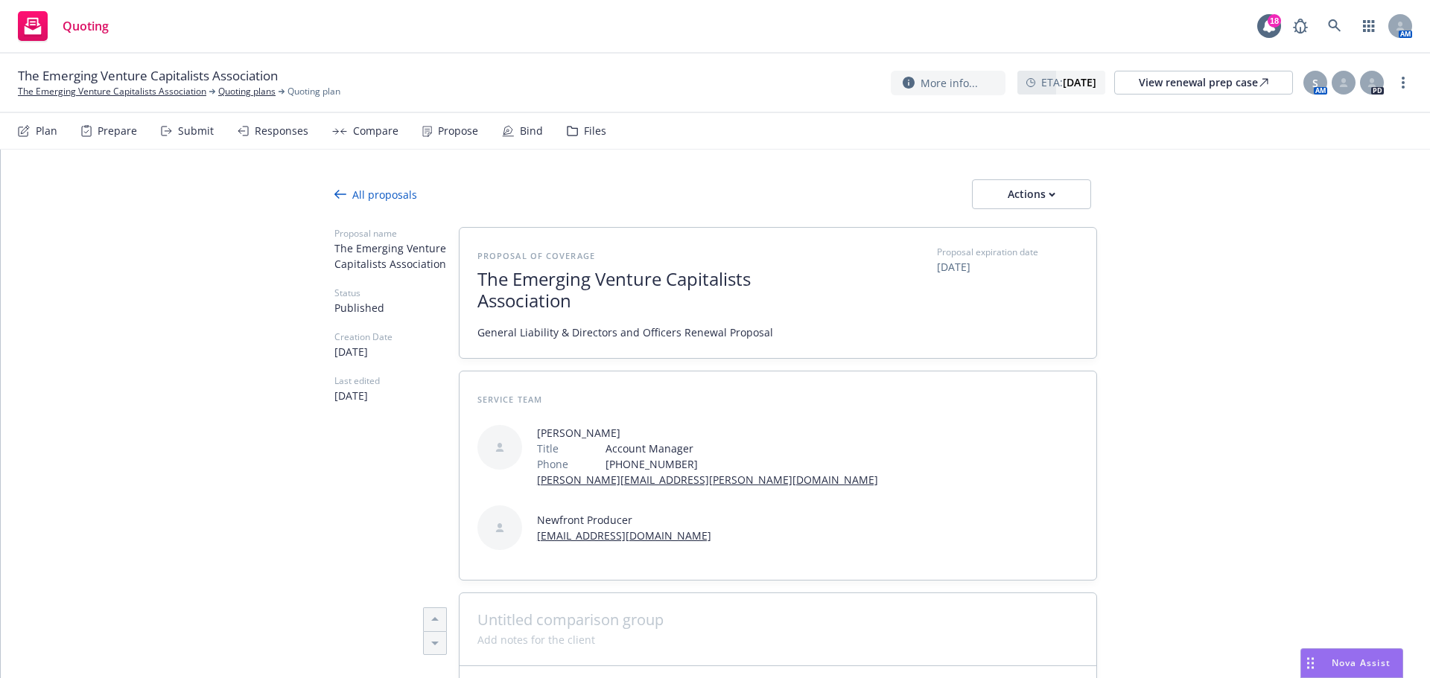
type textarea "x"
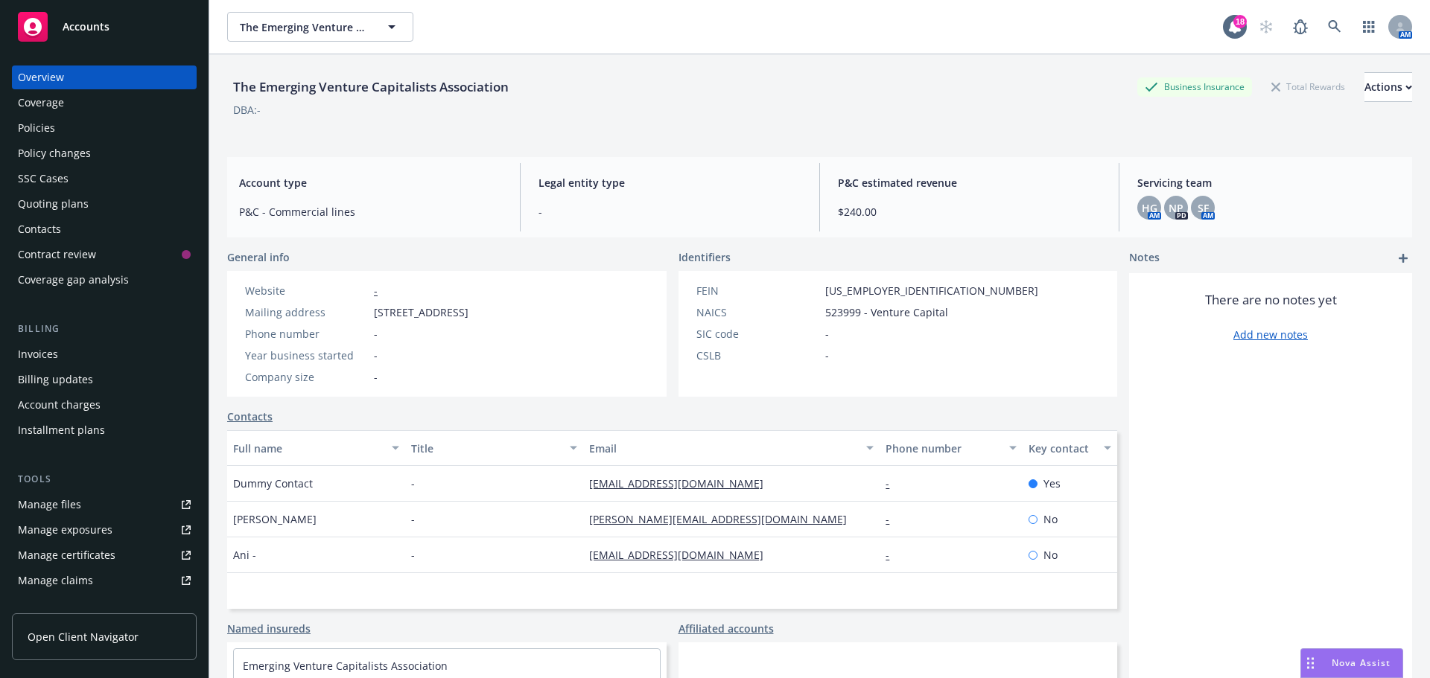
click at [63, 124] on div "Policies" at bounding box center [104, 128] width 173 height 24
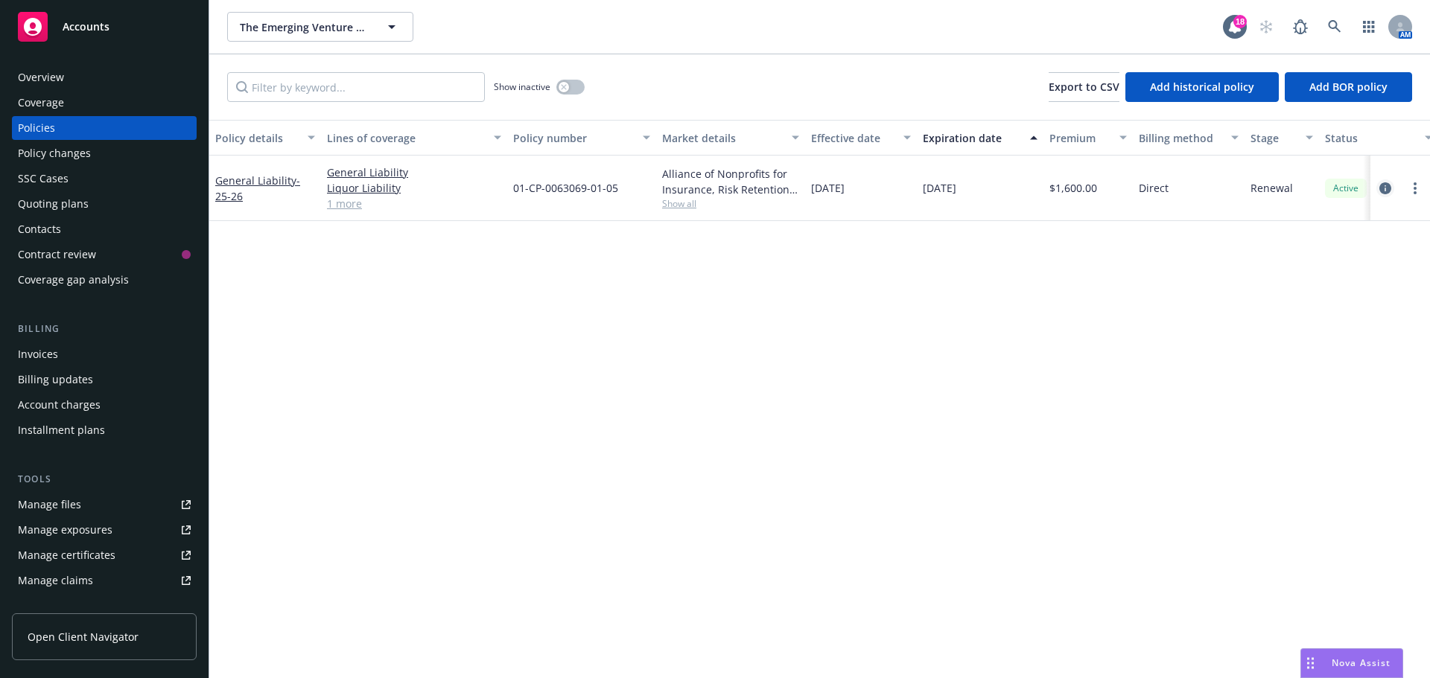
click at [1382, 194] on link "circleInformation" at bounding box center [1385, 188] width 18 height 18
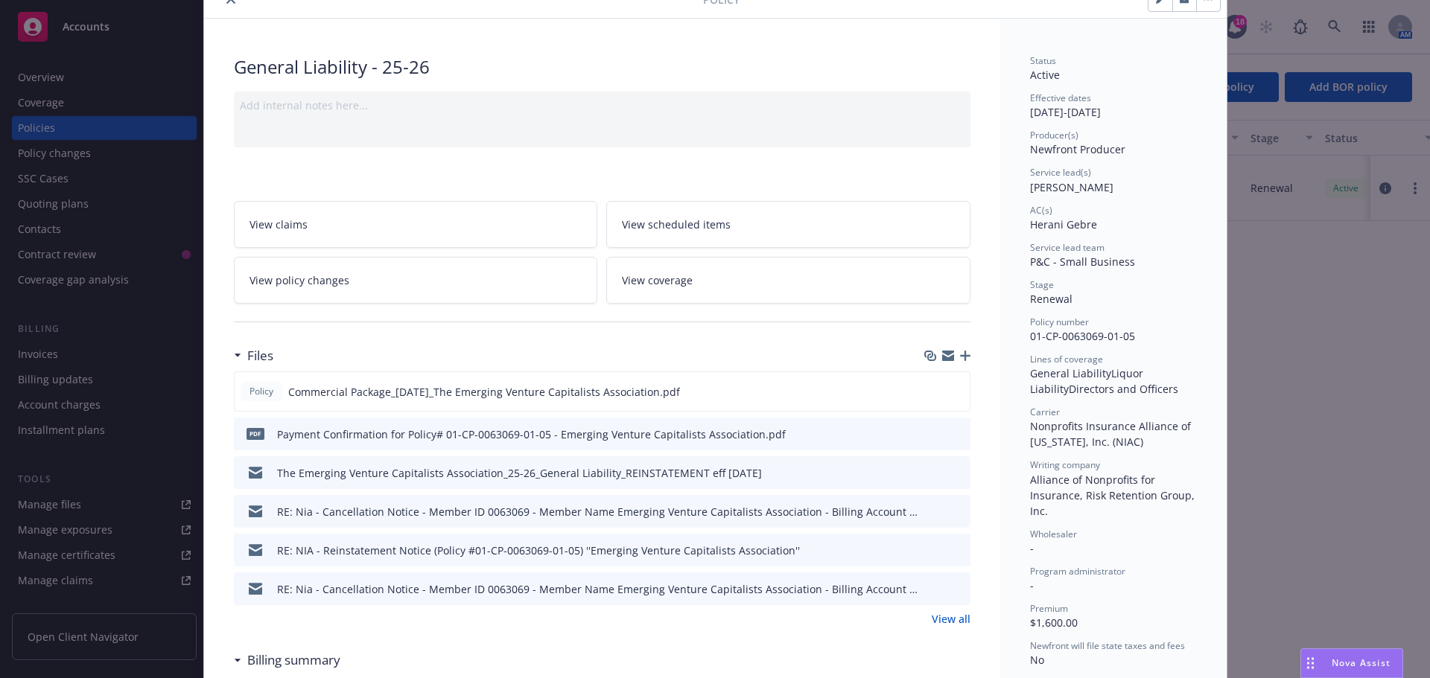
scroll to position [149, 0]
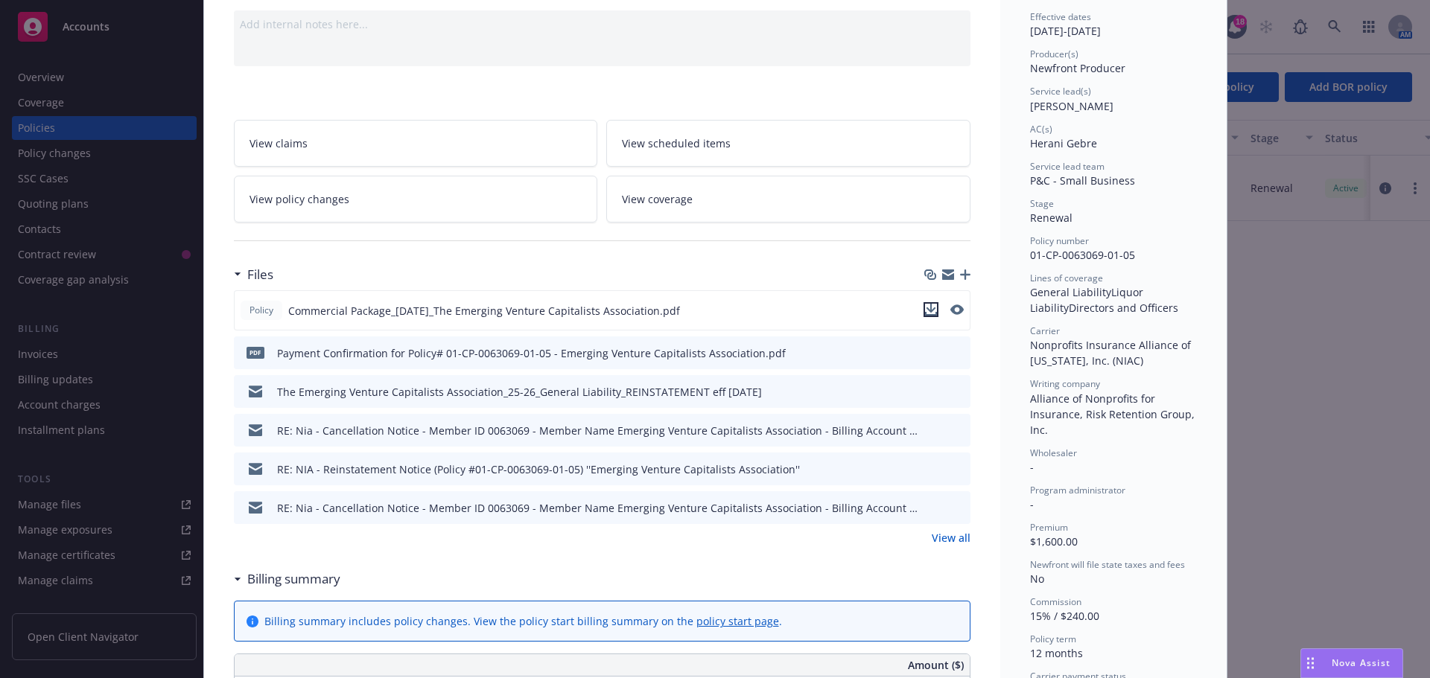
click at [926, 308] on icon "download file" at bounding box center [931, 308] width 10 height 9
click at [1107, 495] on span "Program administrator" at bounding box center [1077, 490] width 95 height 13
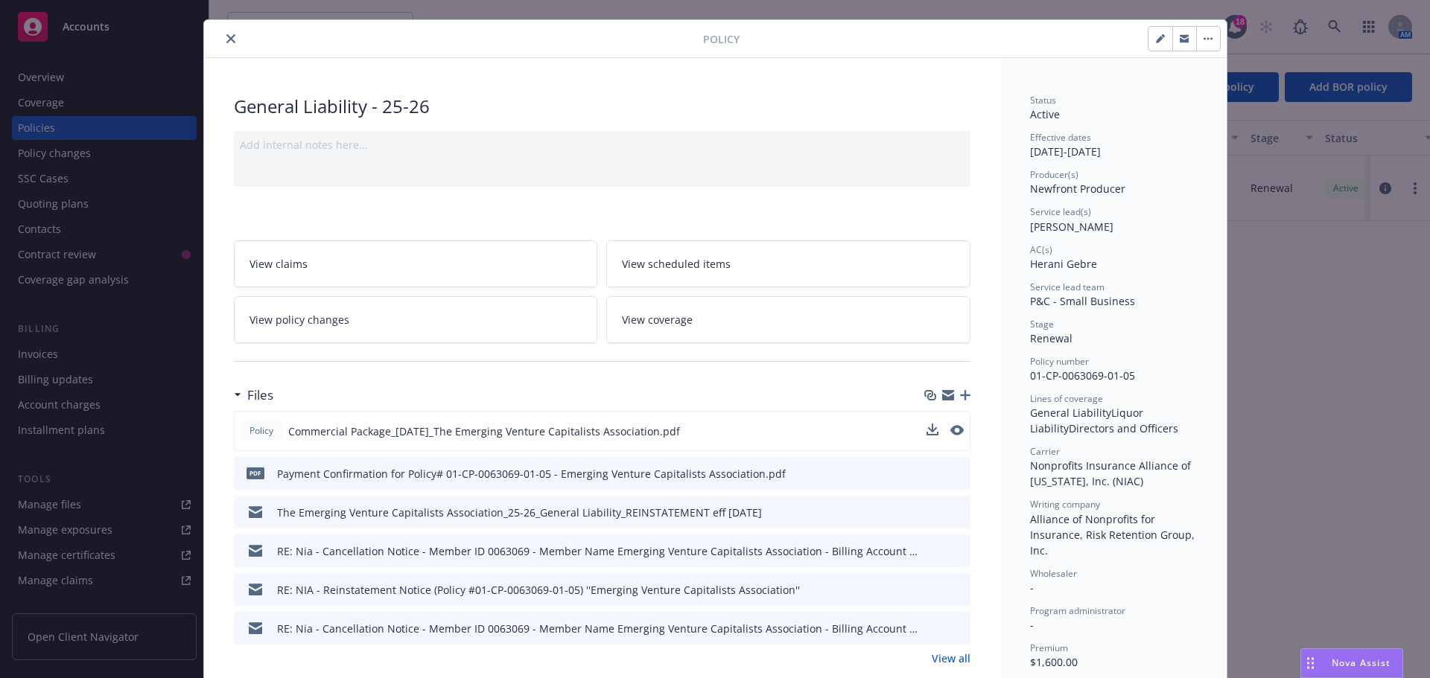
scroll to position [0, 0]
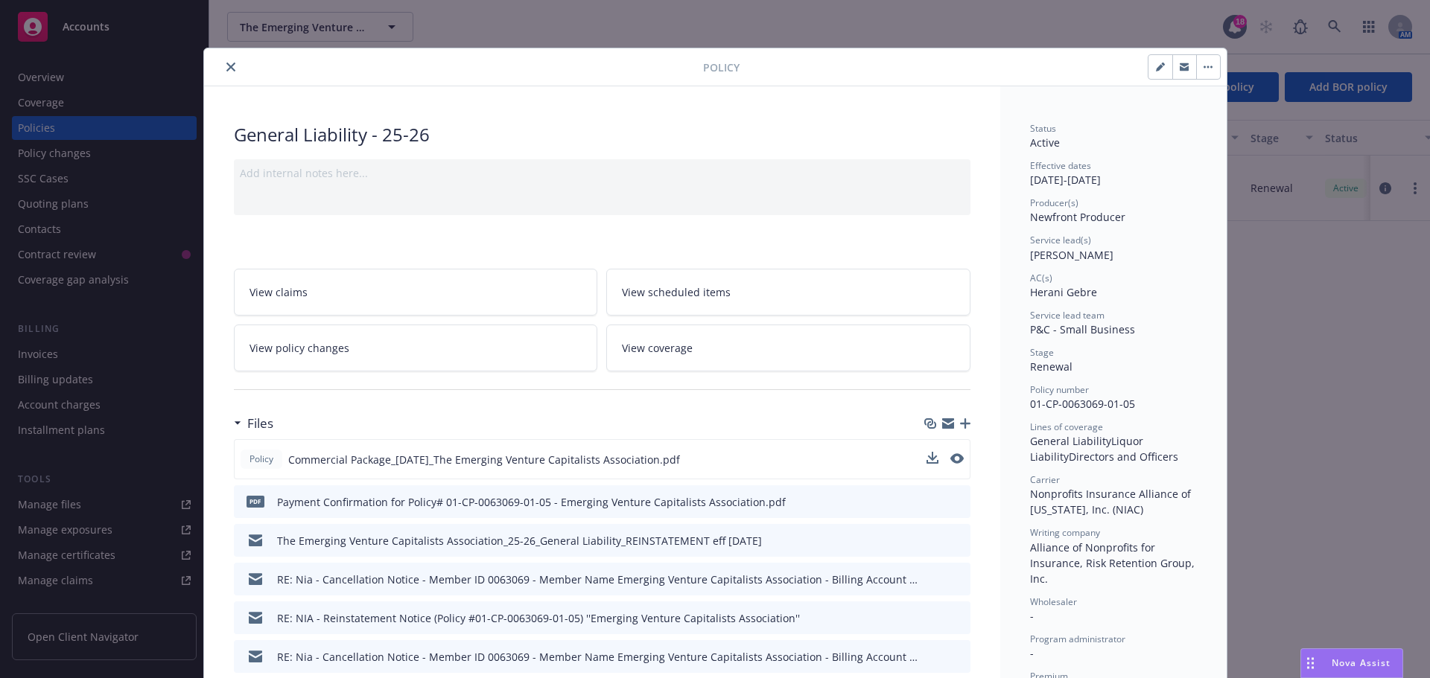
click at [231, 71] on button "close" at bounding box center [231, 67] width 18 height 18
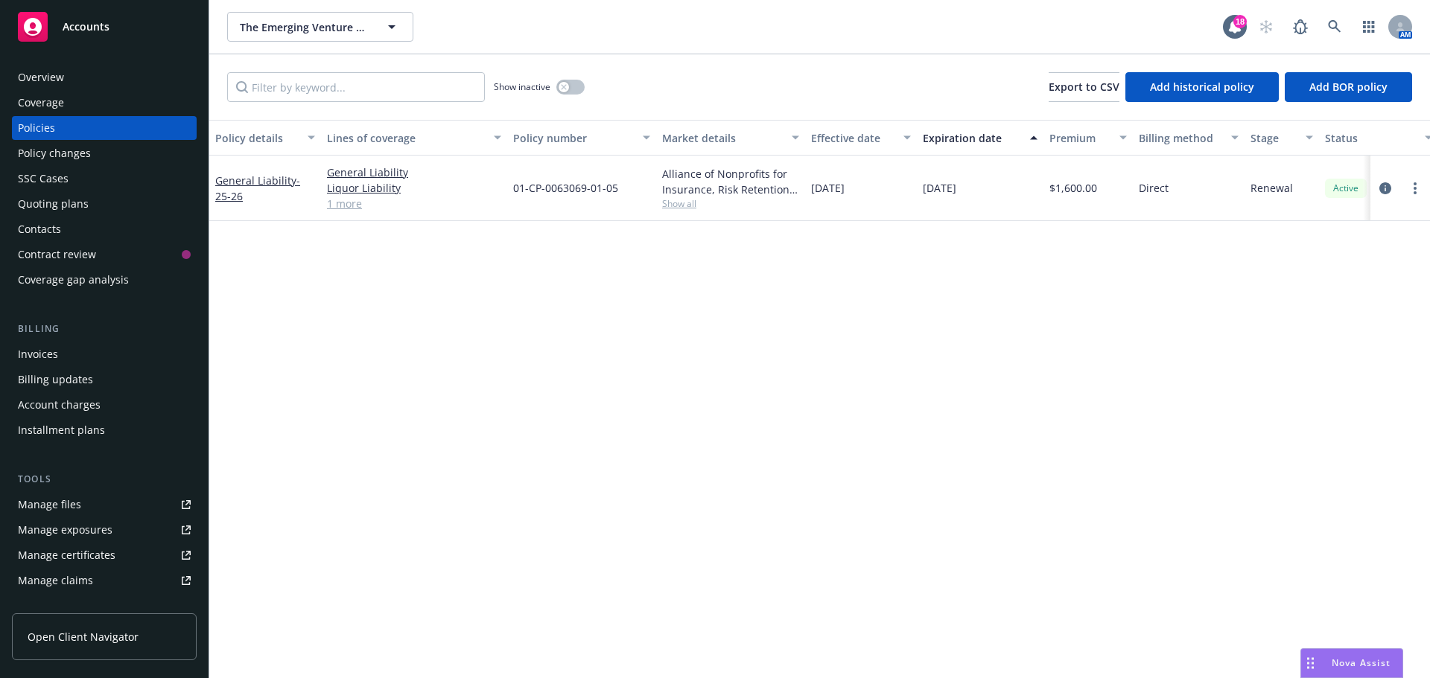
click at [77, 73] on div "Overview" at bounding box center [104, 78] width 173 height 24
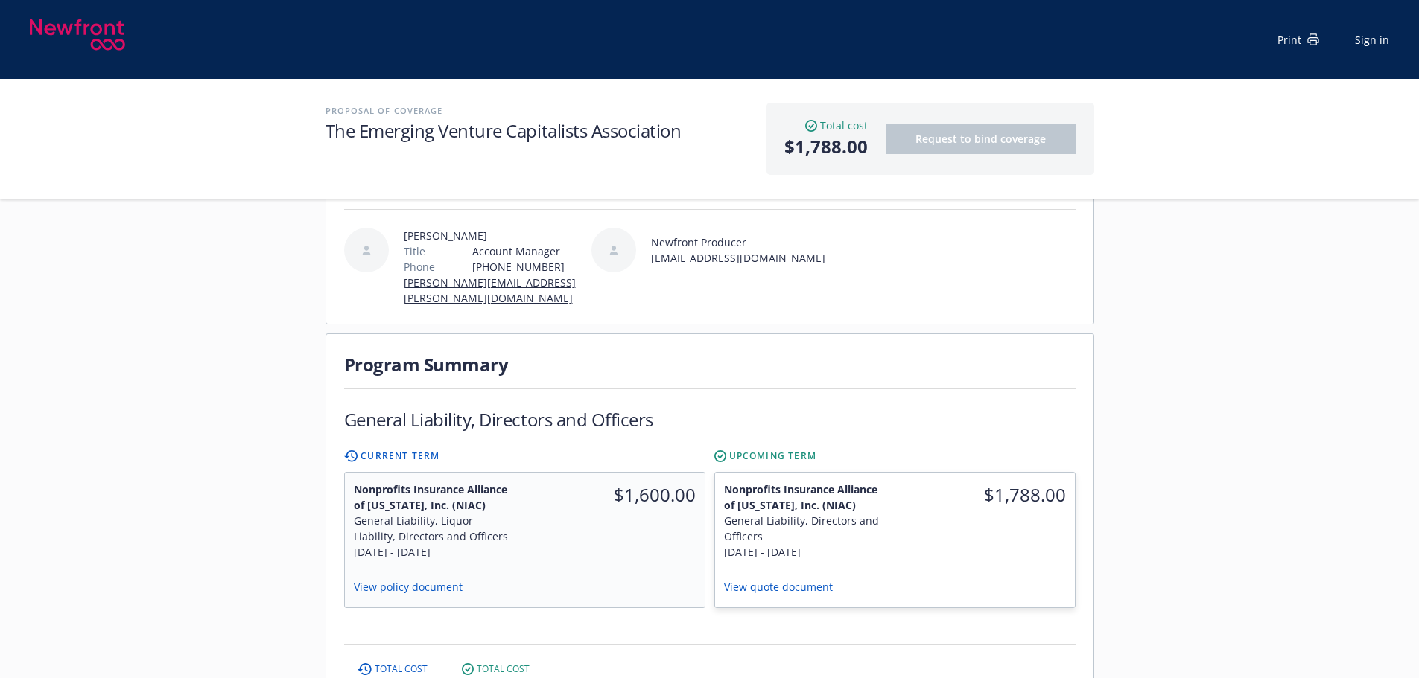
scroll to position [149, 0]
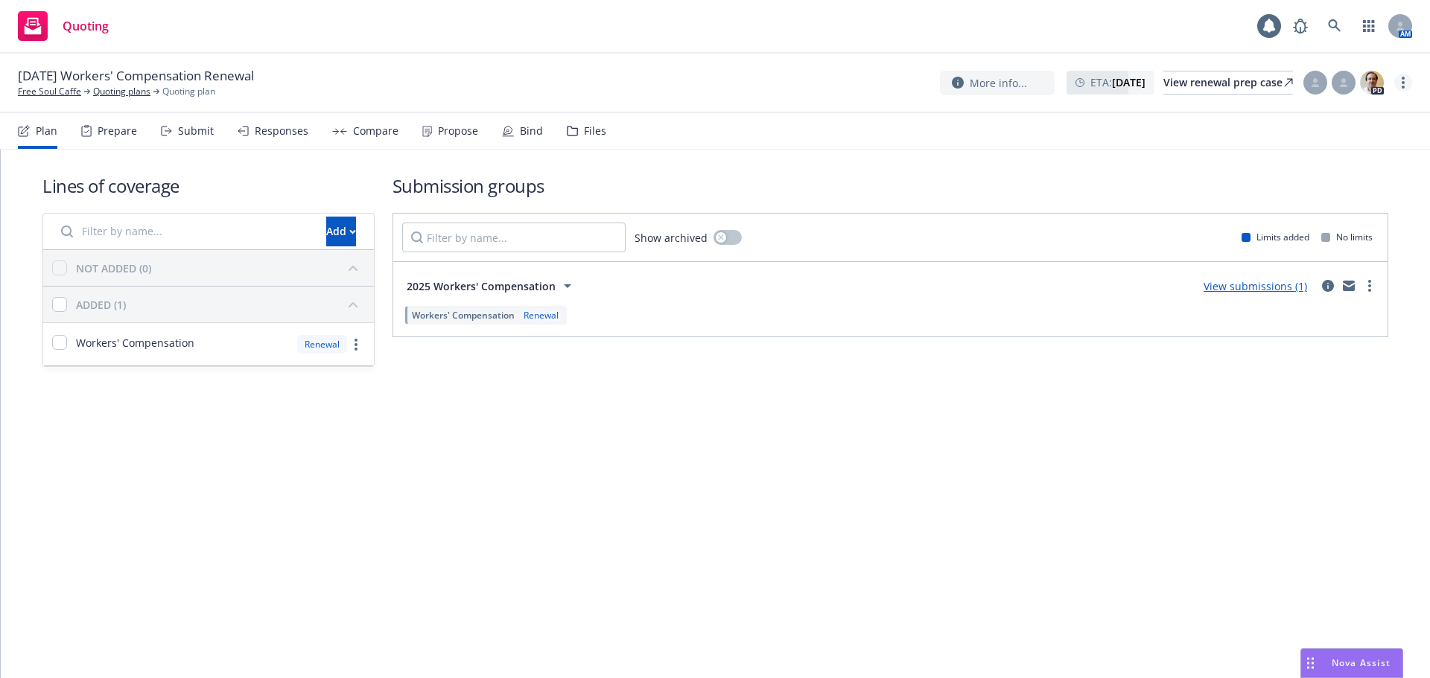
click at [1407, 83] on link "more" at bounding box center [1403, 83] width 18 height 18
click at [1356, 107] on link "Copy logging email" at bounding box center [1328, 113] width 166 height 30
click at [64, 90] on link "Free Soul Caffe" at bounding box center [49, 91] width 63 height 13
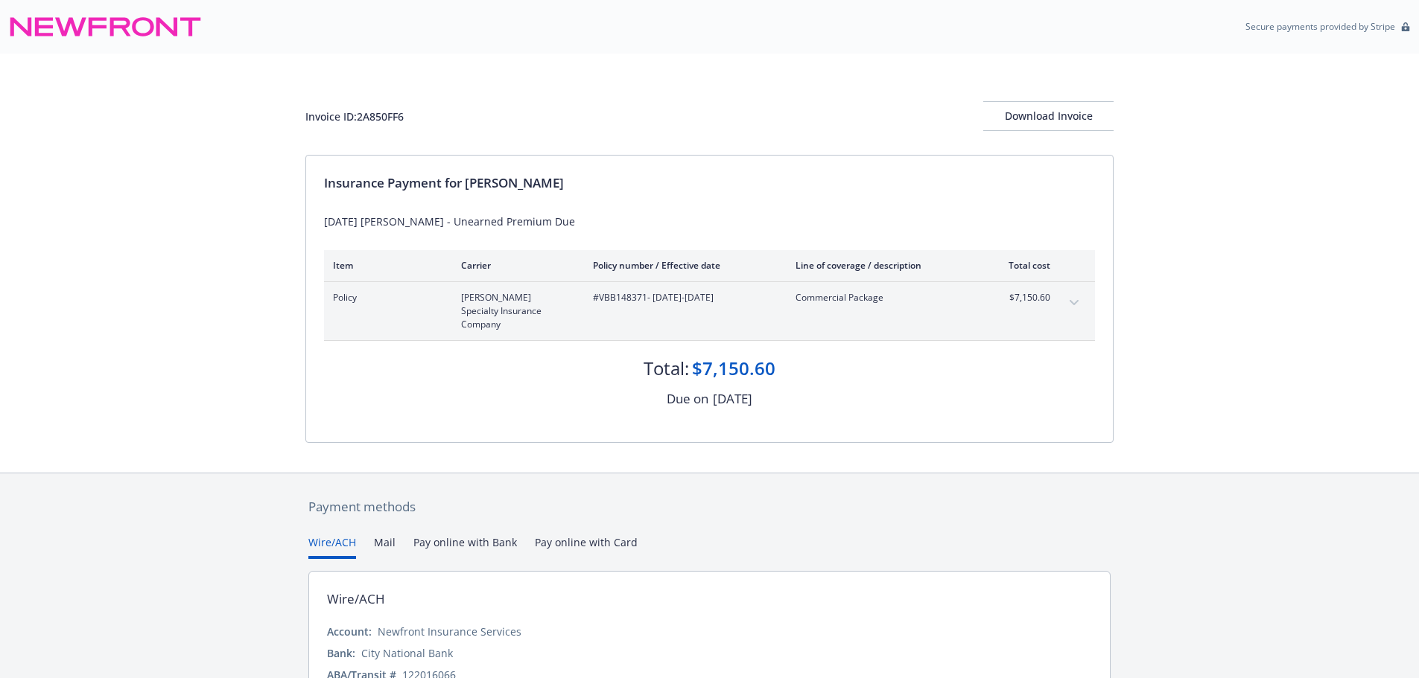
click at [1069, 308] on button "expand content" at bounding box center [1074, 303] width 24 height 24
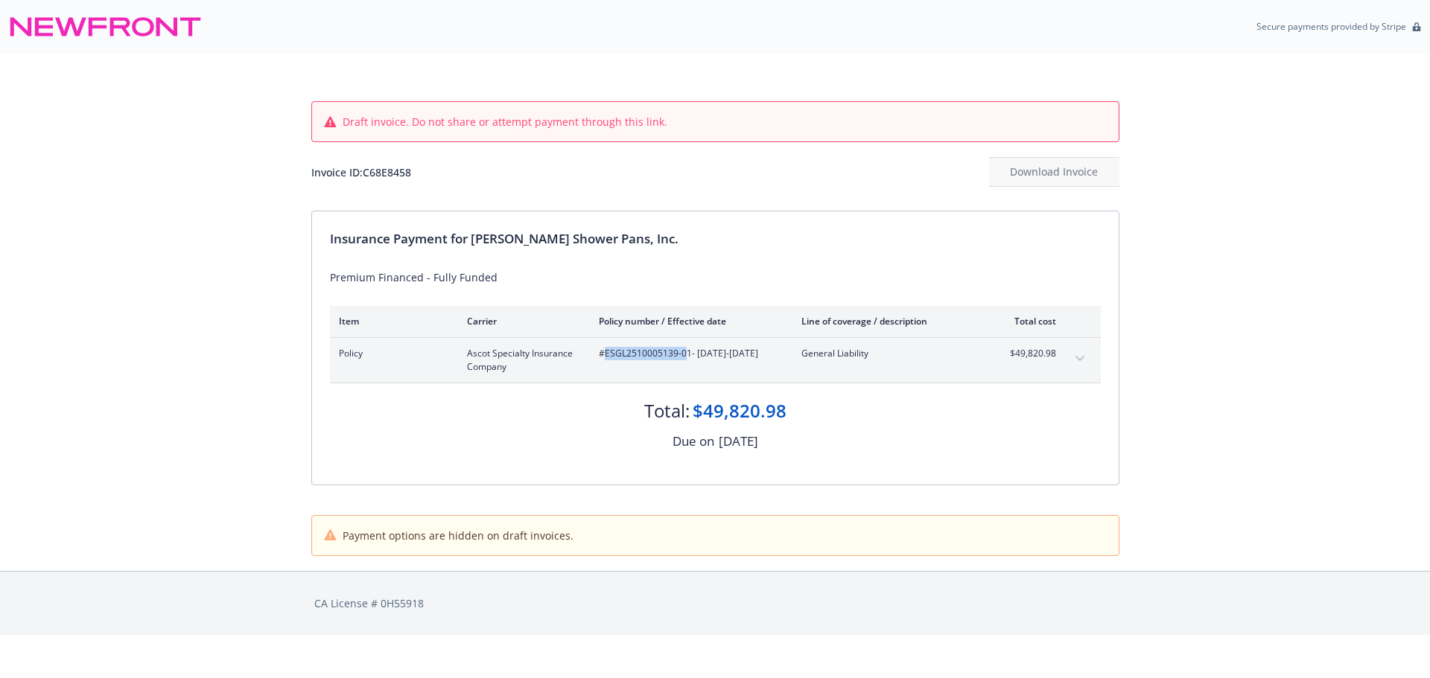
drag, startPoint x: 686, startPoint y: 354, endPoint x: 606, endPoint y: 357, distance: 79.7
click at [606, 357] on span "#ESGL2510005139-01 - [DATE]-[DATE]" at bounding box center [688, 353] width 179 height 13
click at [683, 351] on span "#ESGL2510005139-01 - 07/10/2025-07/10/2026" at bounding box center [688, 353] width 179 height 13
drag, startPoint x: 688, startPoint y: 354, endPoint x: 605, endPoint y: 357, distance: 83.5
click at [605, 357] on span "#ESGL2510005139-01 - 07/10/2025-07/10/2026" at bounding box center [688, 353] width 179 height 13
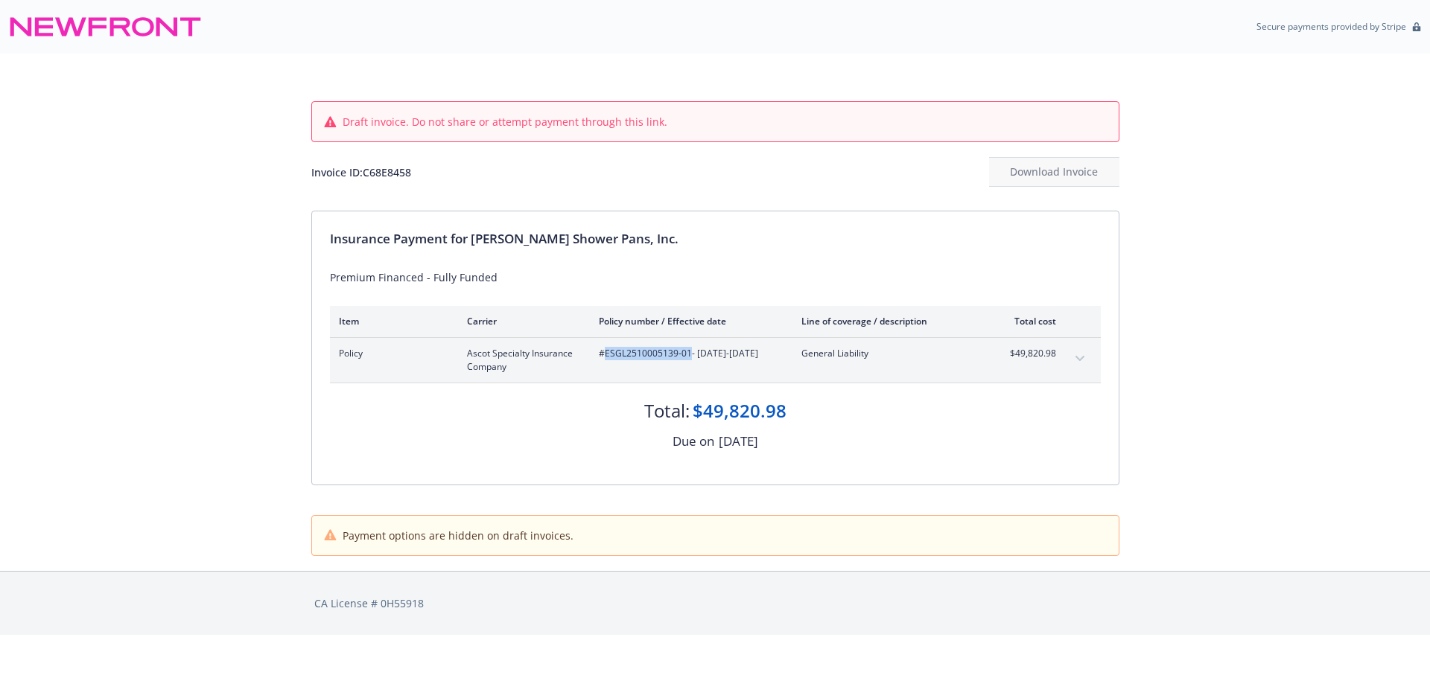
copy span "ESGL2510005139-01"
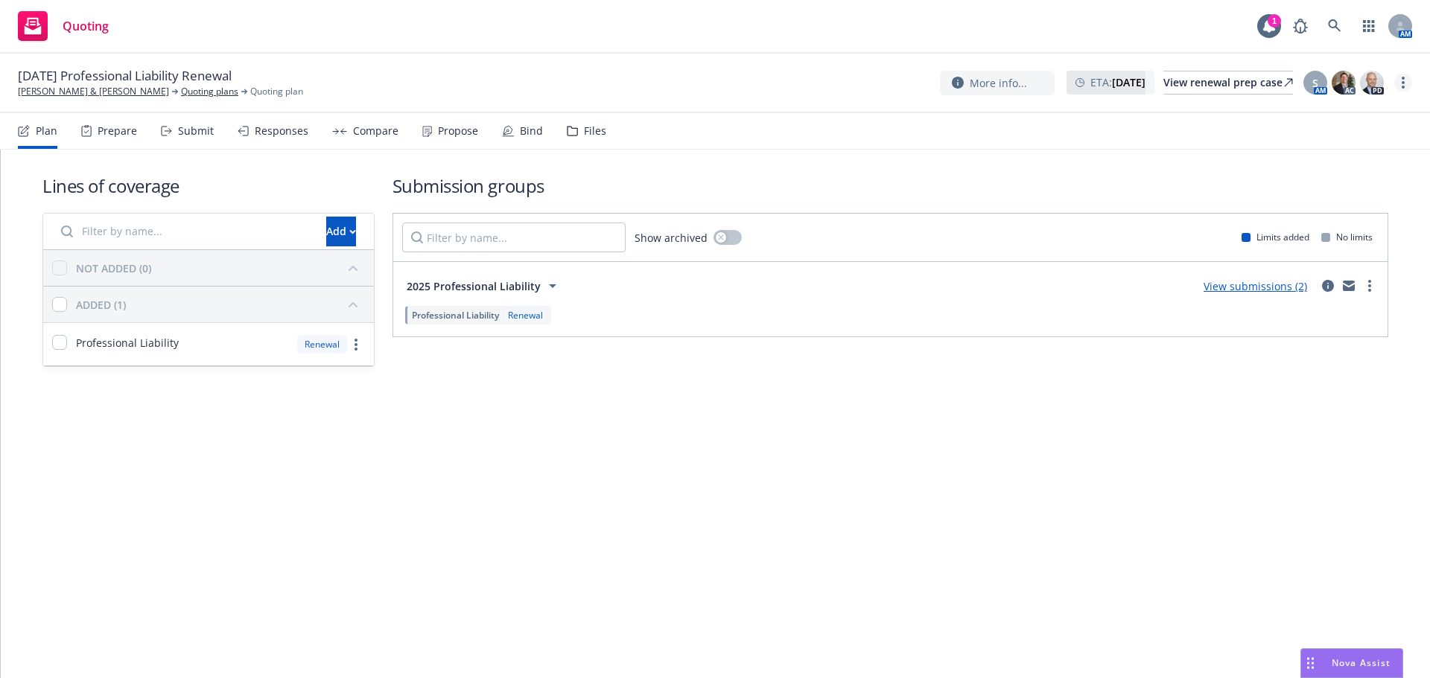
click at [1401, 89] on link "more" at bounding box center [1403, 83] width 18 height 18
drag, startPoint x: 1343, startPoint y: 120, endPoint x: 1011, endPoint y: 111, distance: 332.2
click at [1343, 120] on link "Copy logging email" at bounding box center [1328, 113] width 166 height 30
click at [428, 133] on icon at bounding box center [429, 134] width 3 height 3
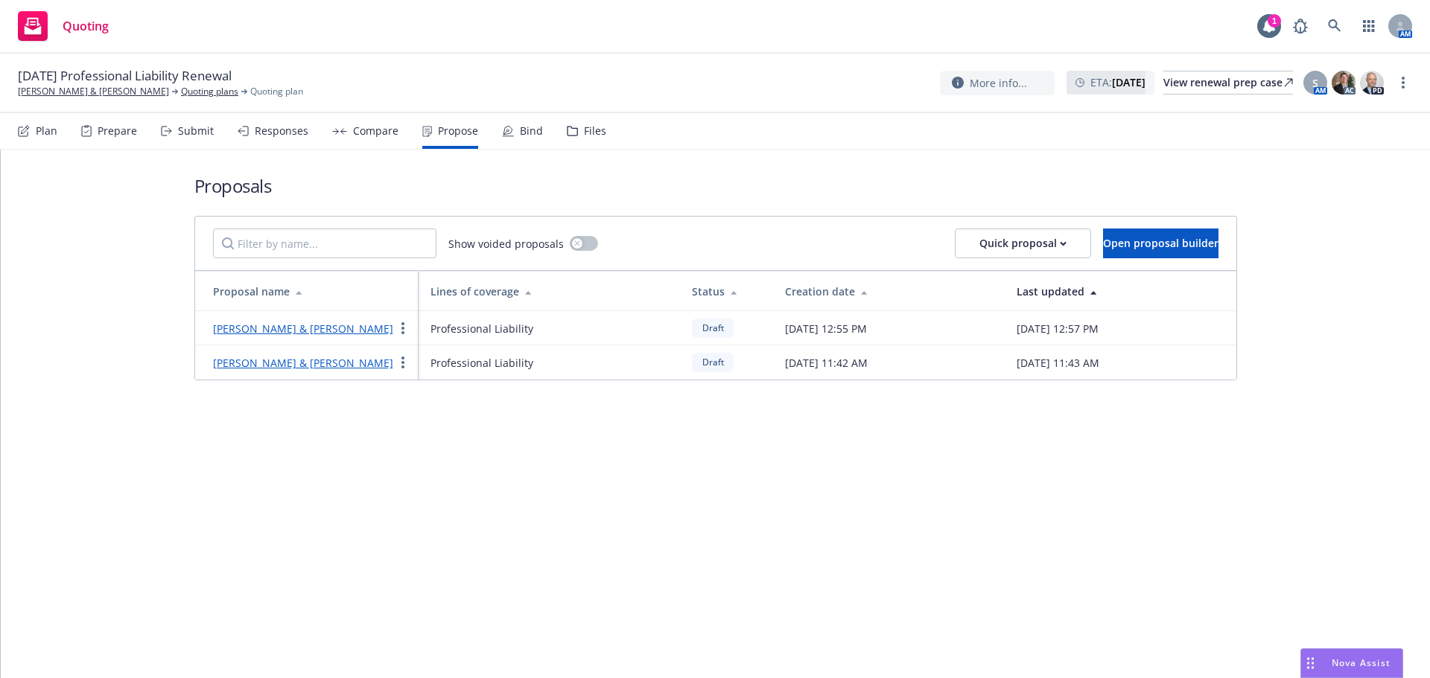
click at [299, 325] on link "[PERSON_NAME] & [PERSON_NAME]" at bounding box center [303, 329] width 180 height 14
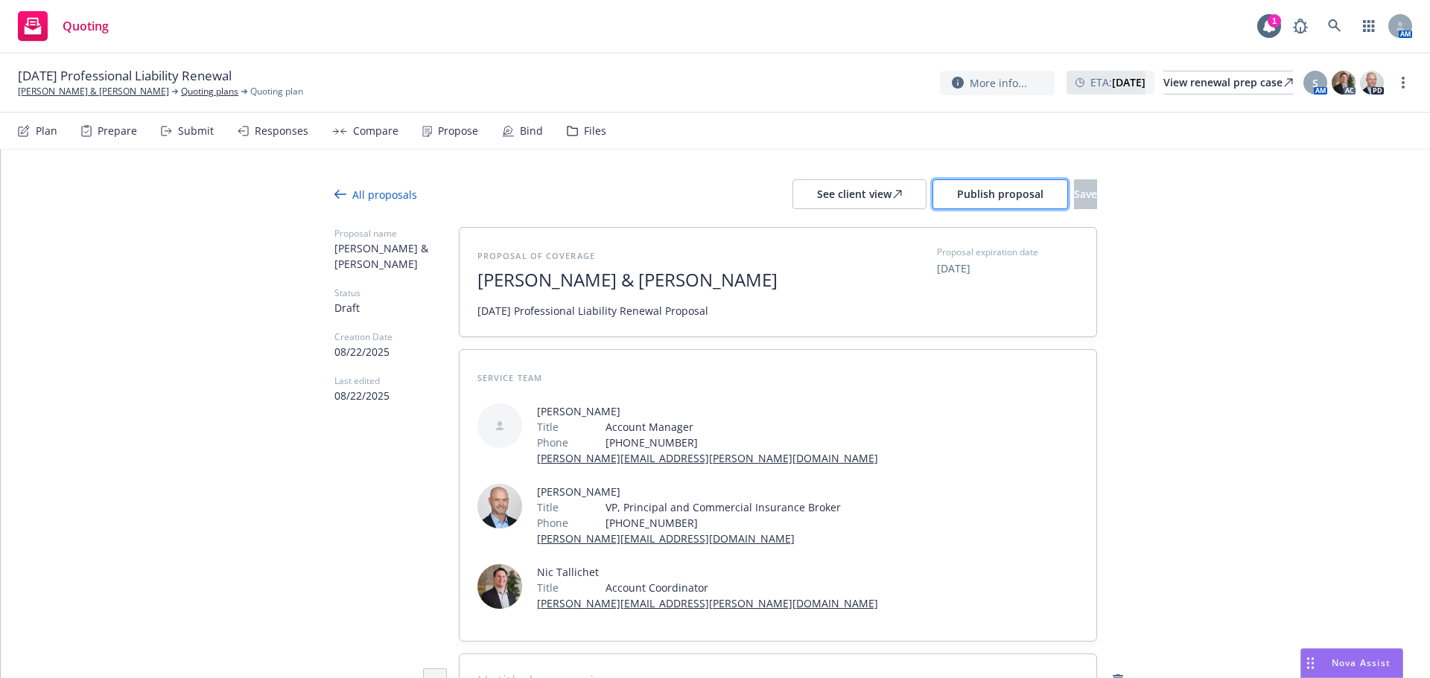
click at [957, 193] on span "Publish proposal" at bounding box center [1000, 194] width 86 height 14
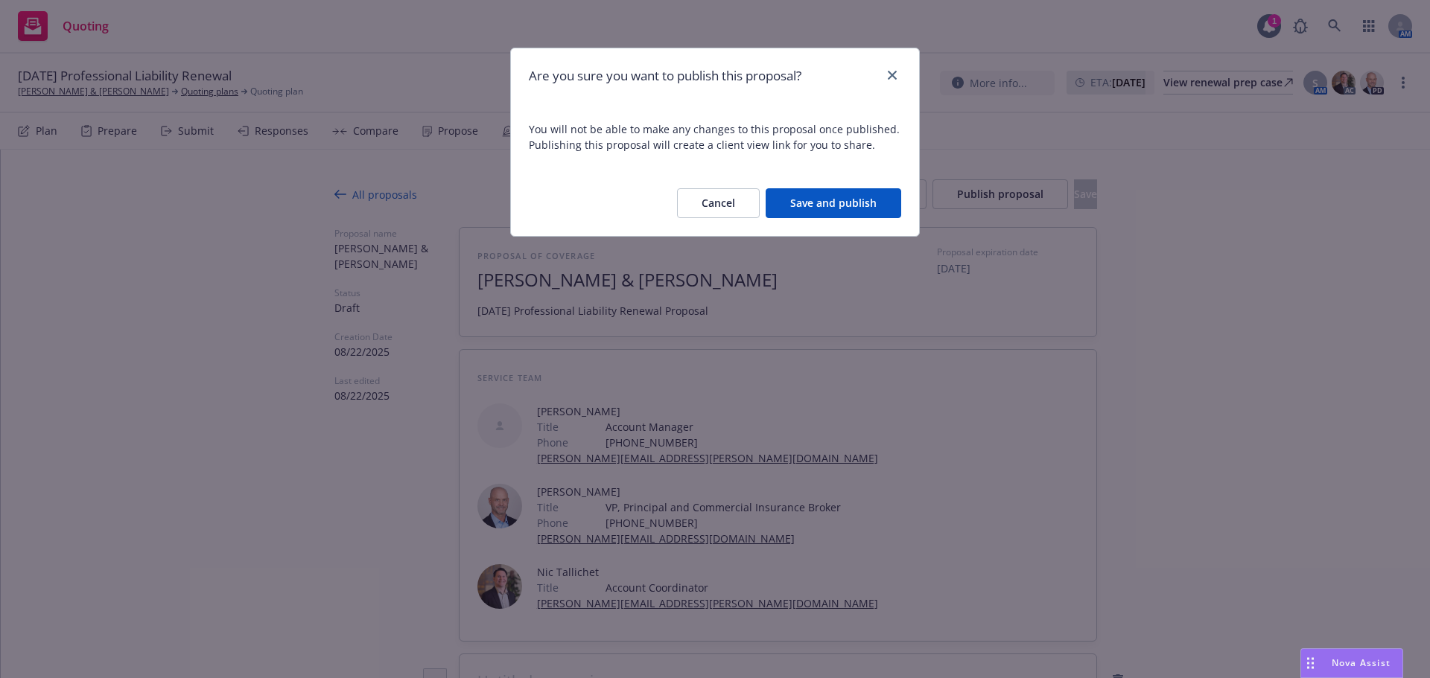
click at [801, 185] on div "Cancel Save and publish" at bounding box center [715, 204] width 408 height 66
click at [806, 199] on button "Save and publish" at bounding box center [834, 203] width 136 height 30
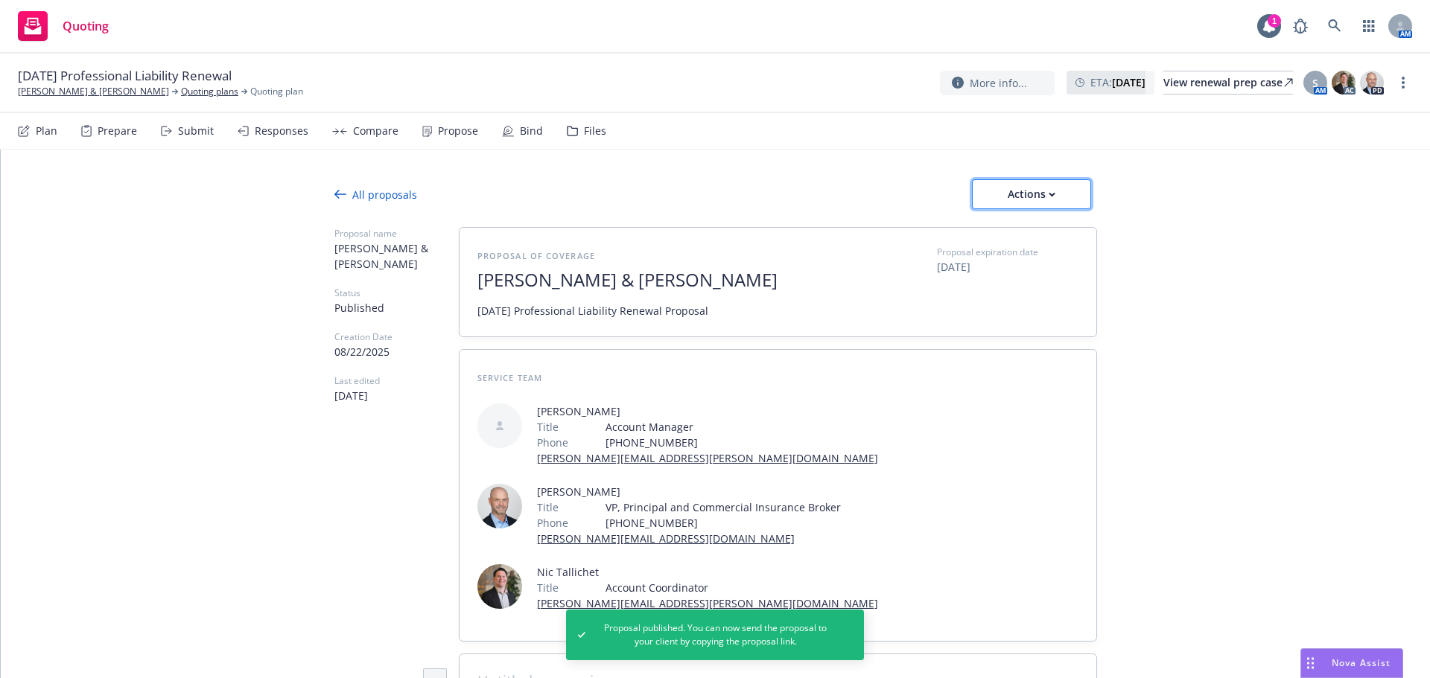
click at [1037, 185] on div "Actions" at bounding box center [1031, 194] width 70 height 28
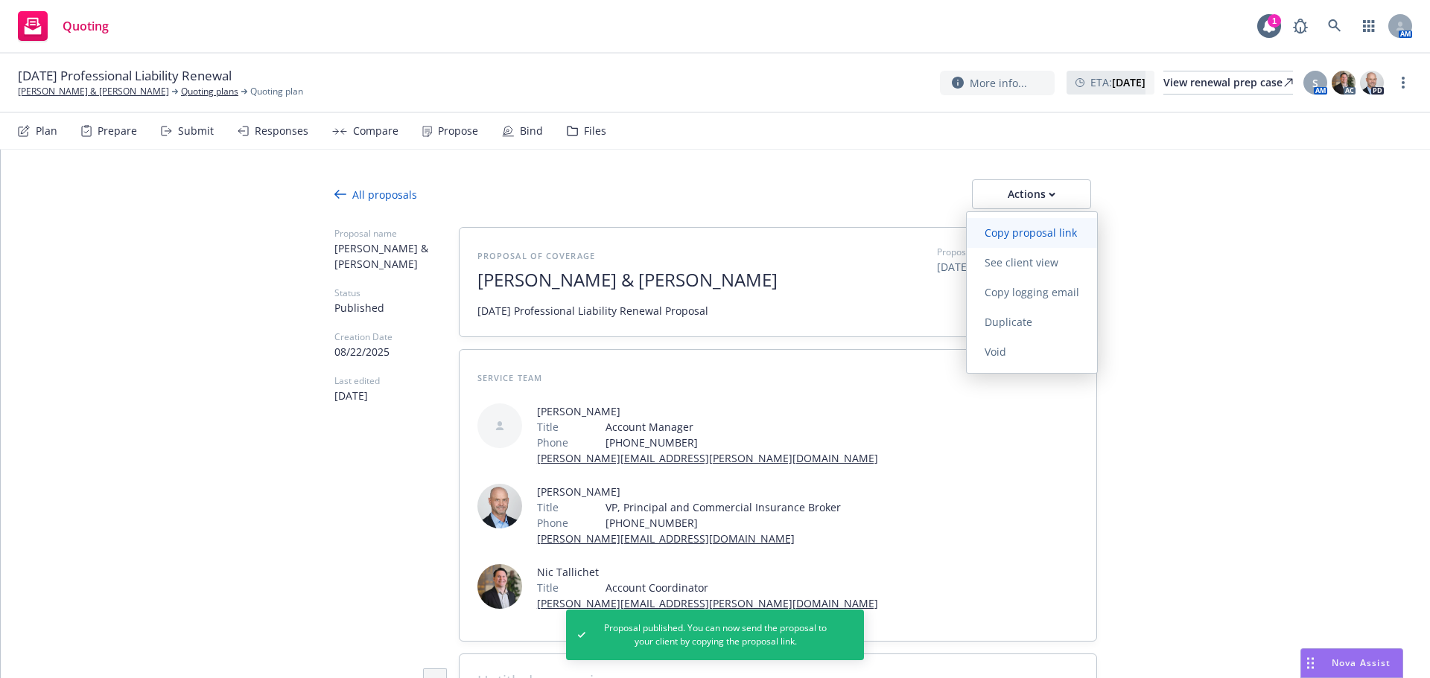
click at [1018, 241] on link "Copy proposal link" at bounding box center [1032, 233] width 130 height 30
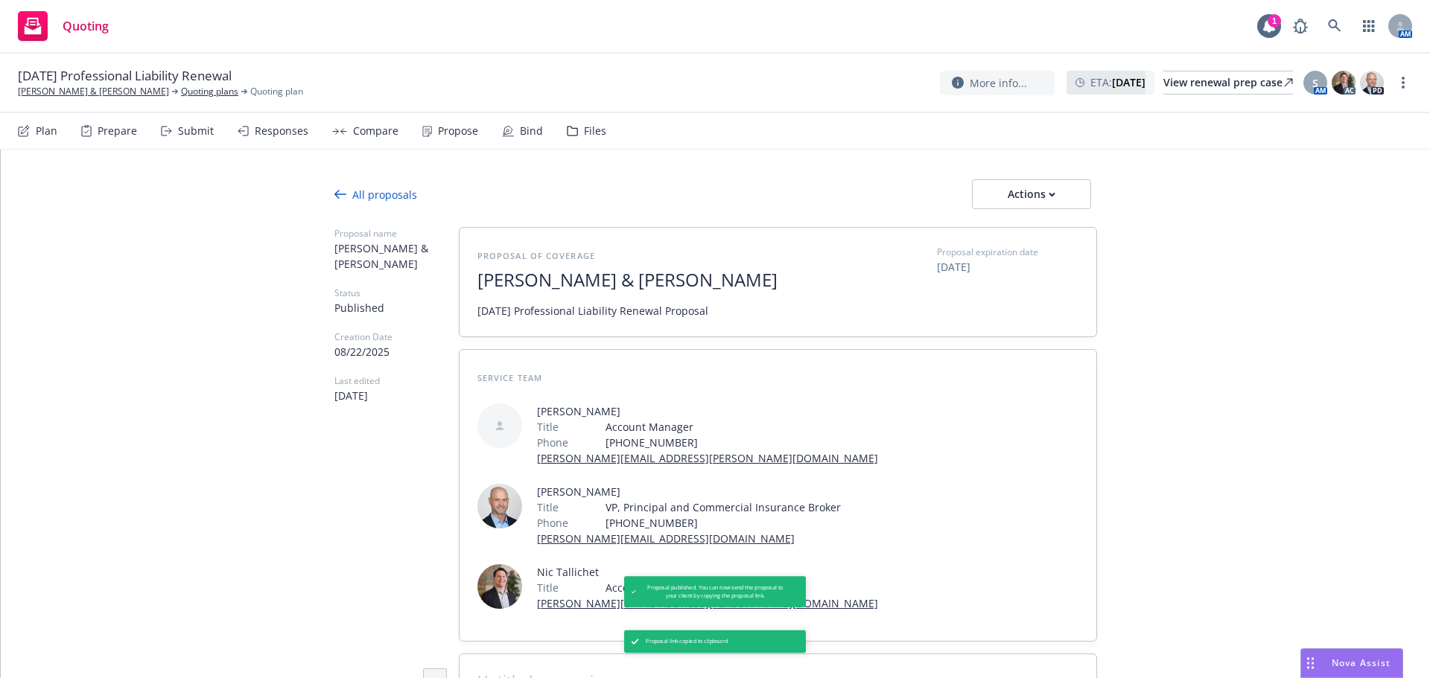
type textarea "x"
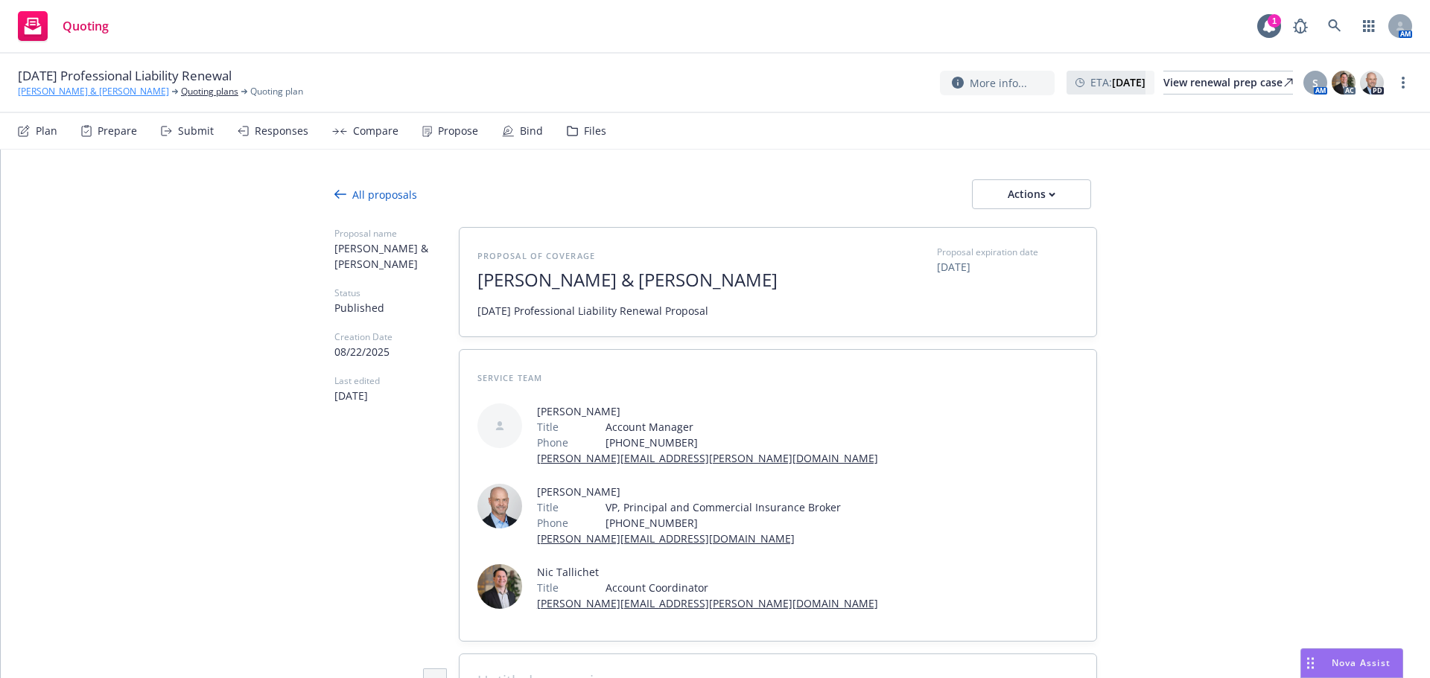
click at [67, 95] on link "[PERSON_NAME] & [PERSON_NAME]" at bounding box center [93, 91] width 151 height 13
